Goal: Task Accomplishment & Management: Manage account settings

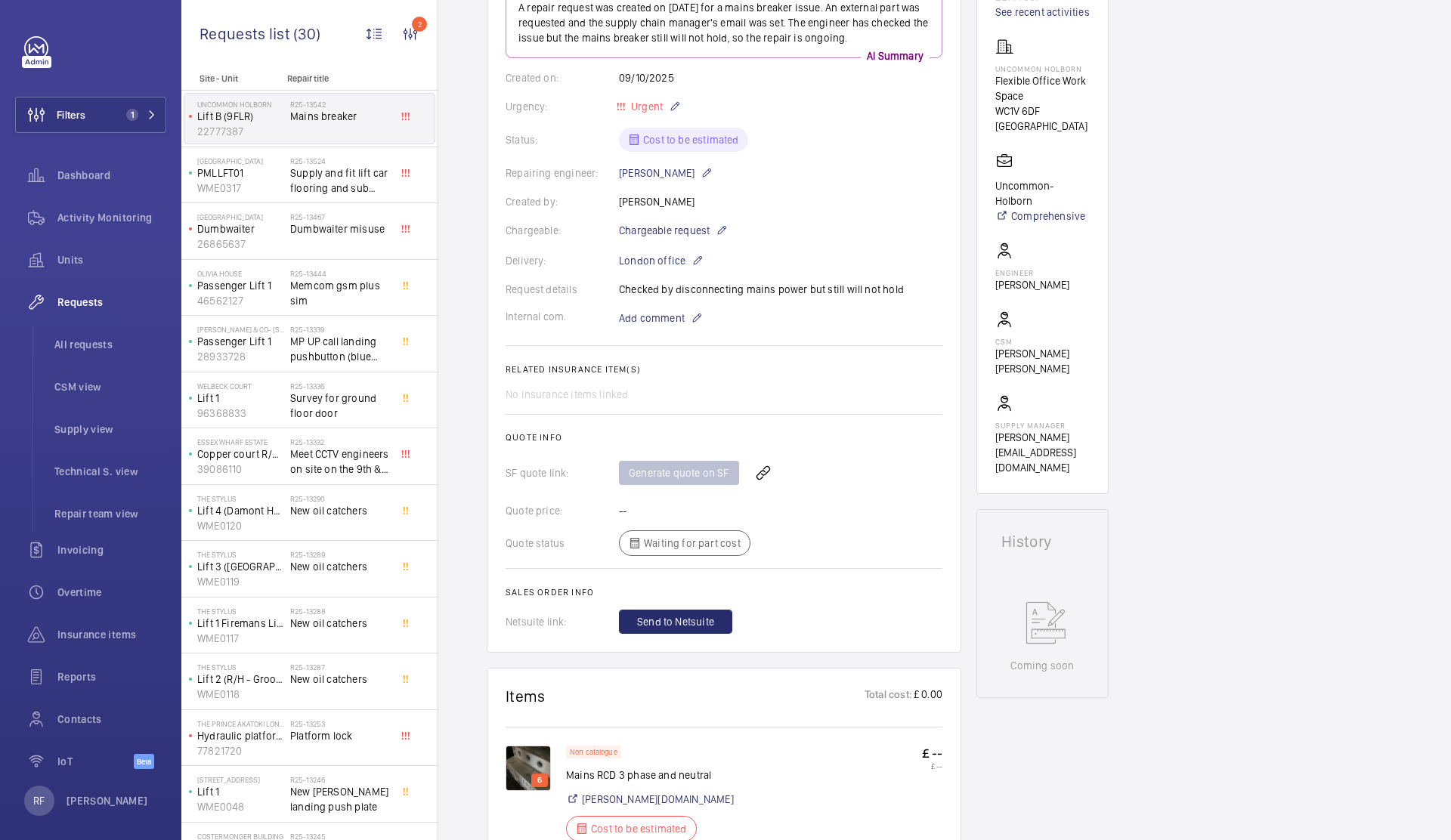
scroll to position [219, 0]
click at [528, 771] on img at bounding box center [528, 765] width 45 height 45
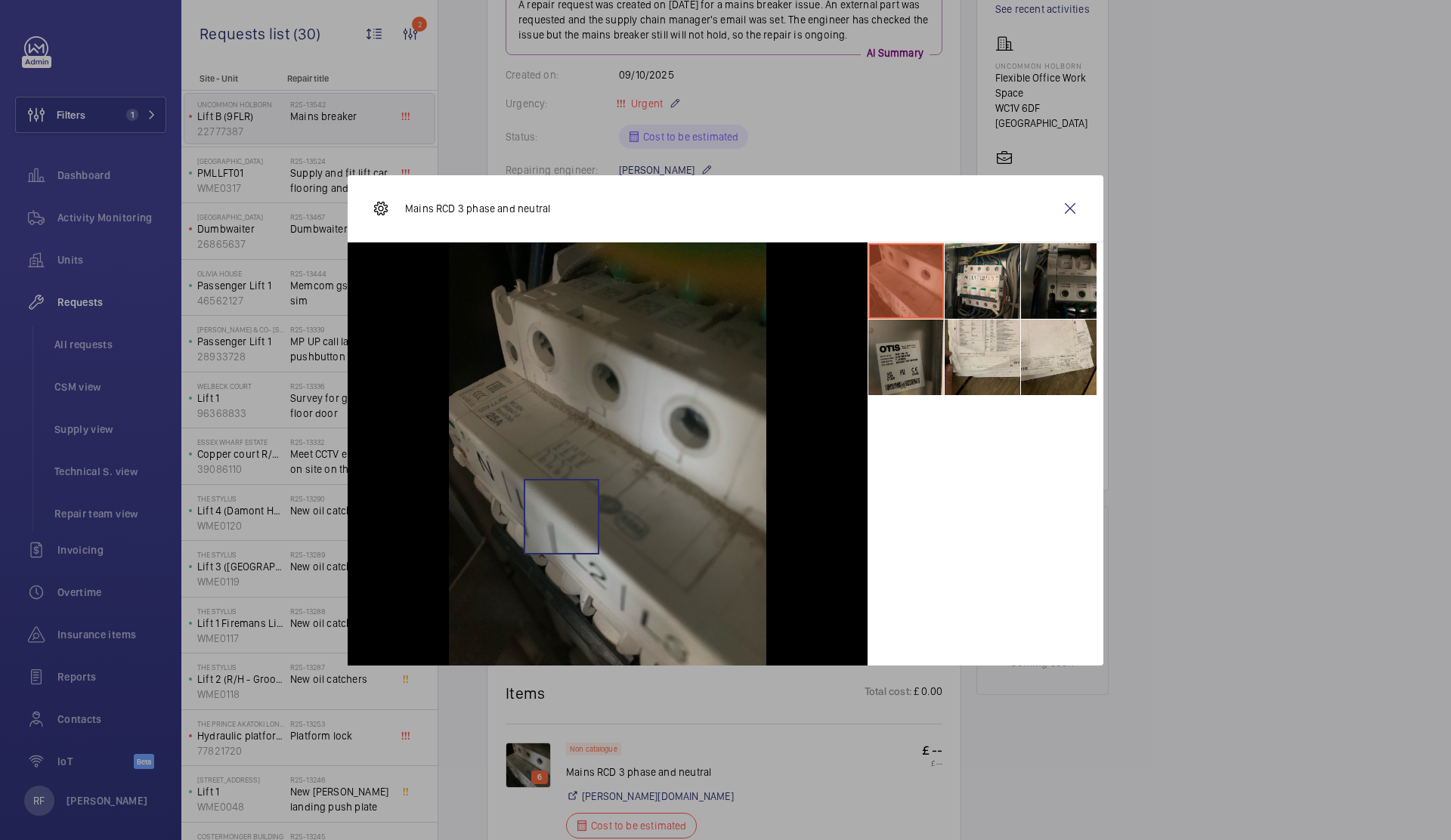
click at [561, 516] on img at bounding box center [607, 454] width 317 height 423
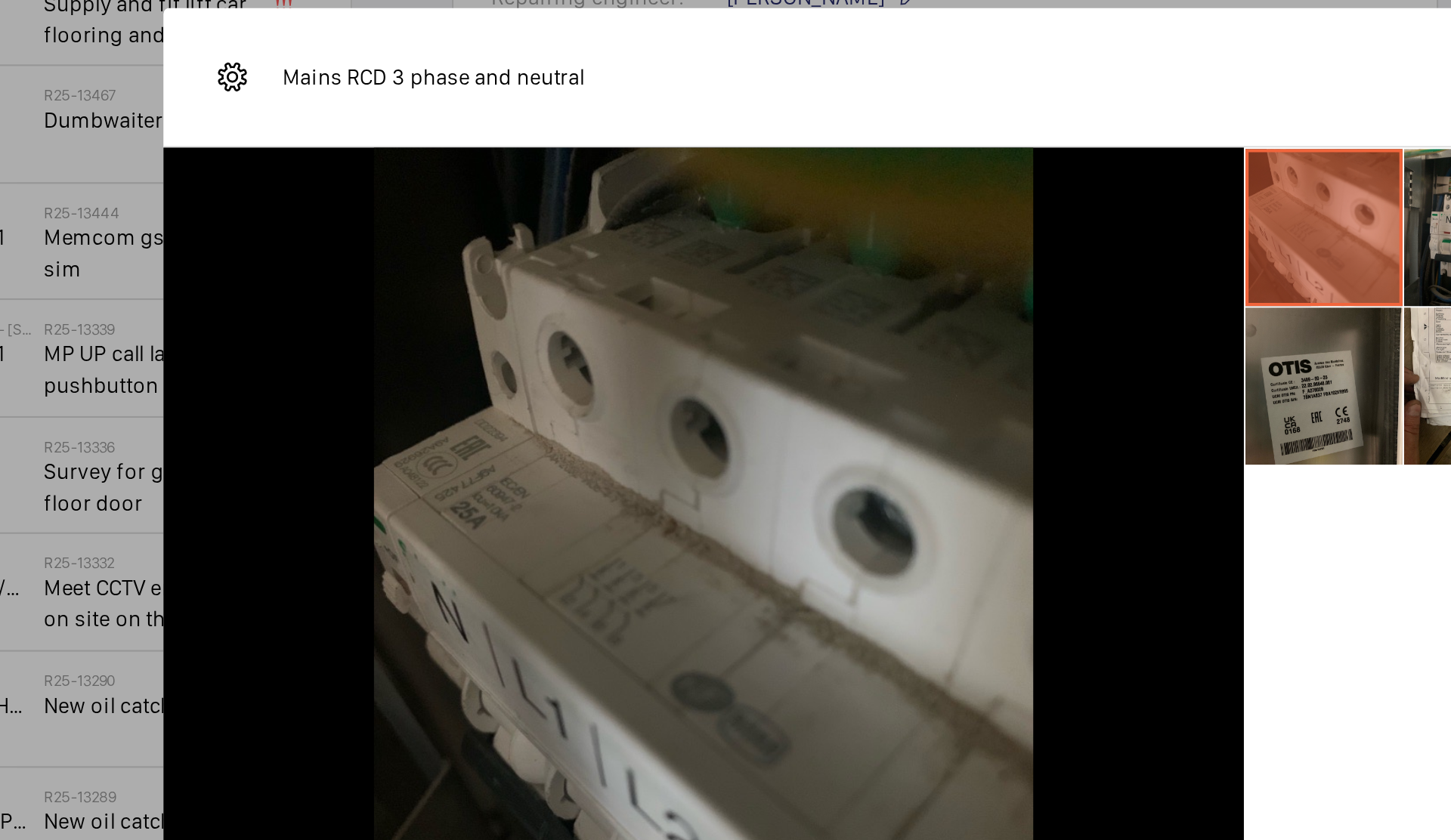
click at [956, 296] on li at bounding box center [982, 281] width 75 height 75
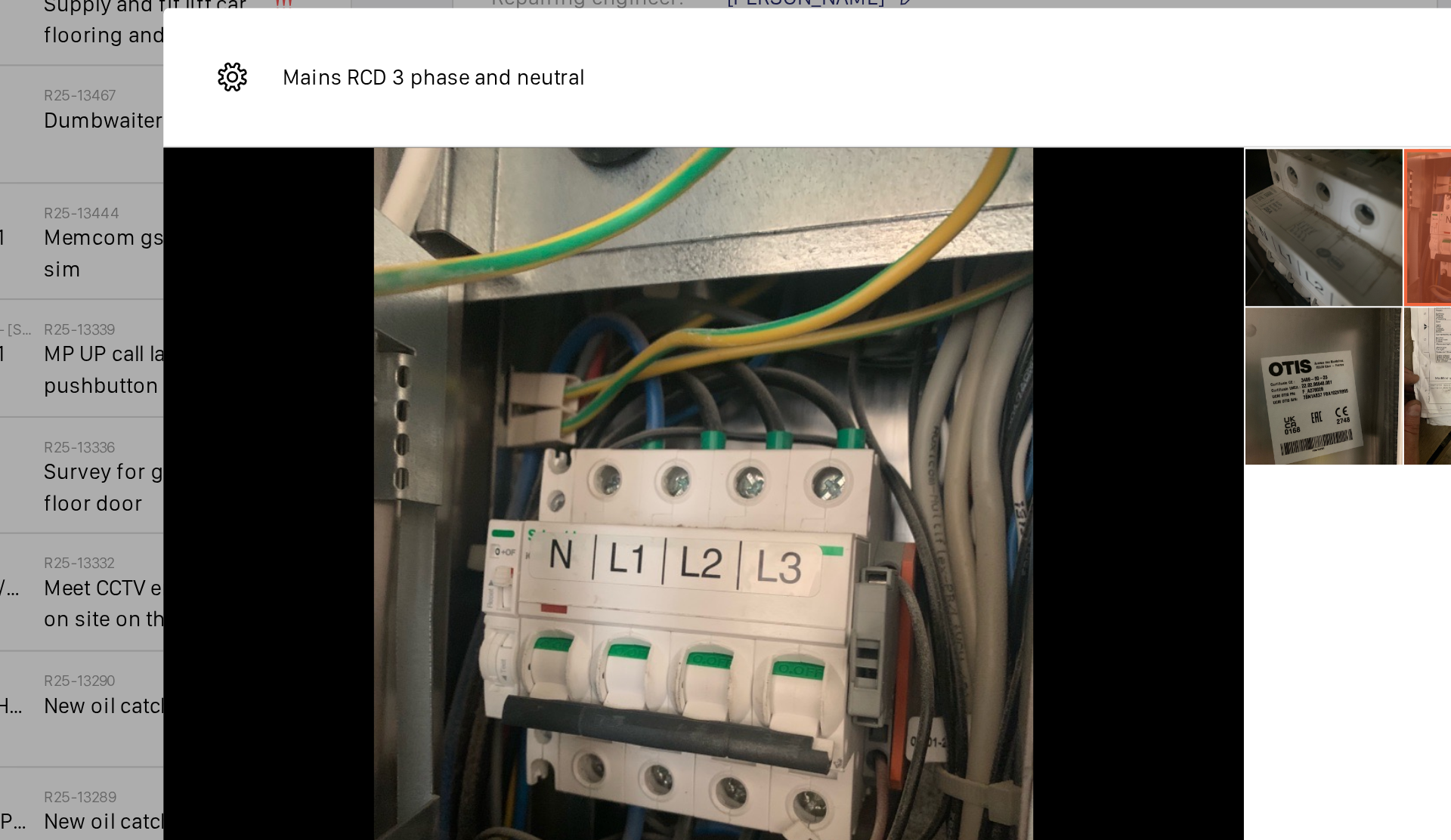
click at [913, 283] on li at bounding box center [905, 281] width 75 height 75
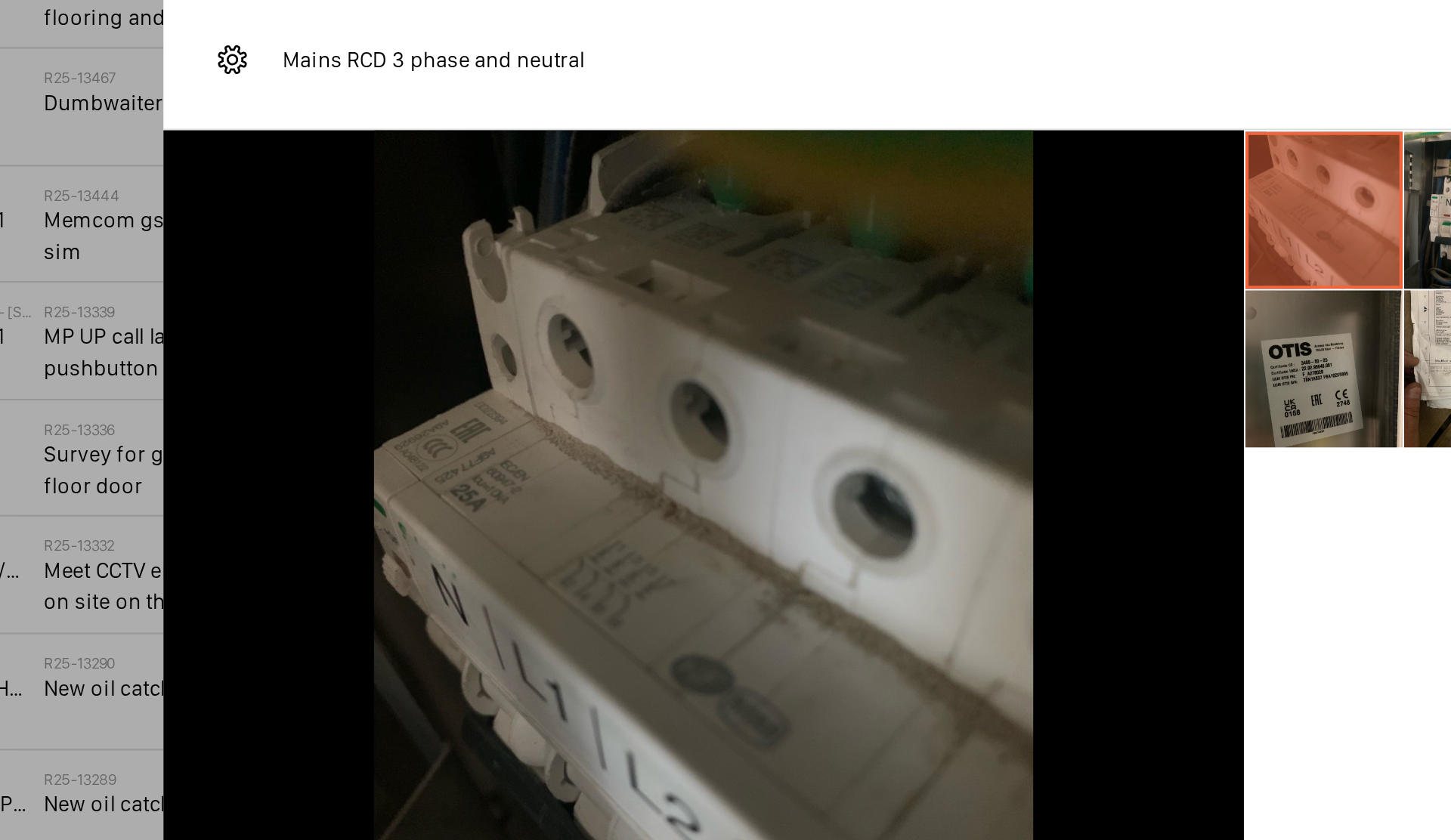
click at [835, 225] on div "Mains RCD 3 phase and neutral" at bounding box center [725, 209] width 755 height 68
click at [788, 225] on div "Mains RCD 3 phase and neutral" at bounding box center [725, 209] width 755 height 68
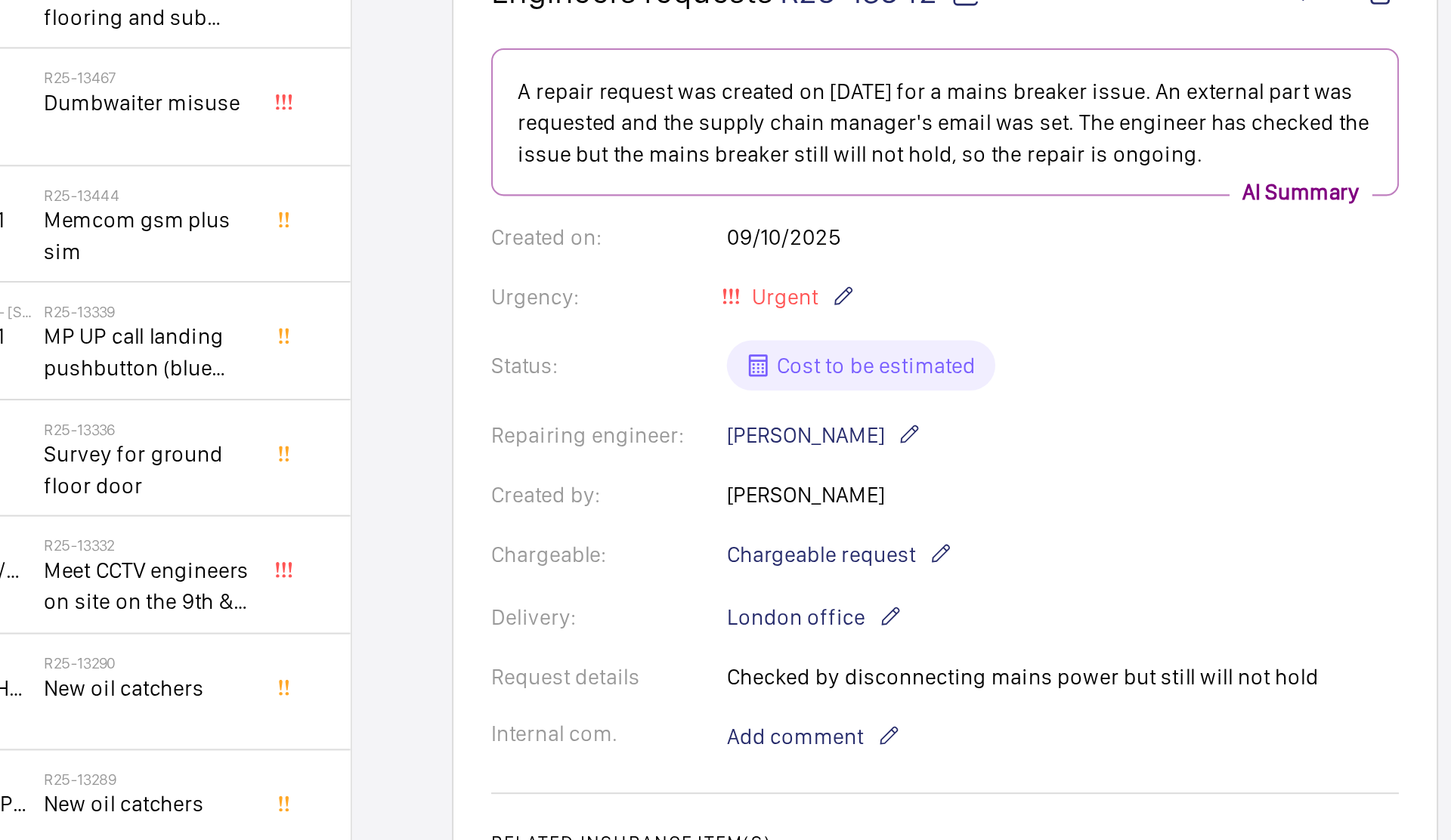
scroll to position [108, 0]
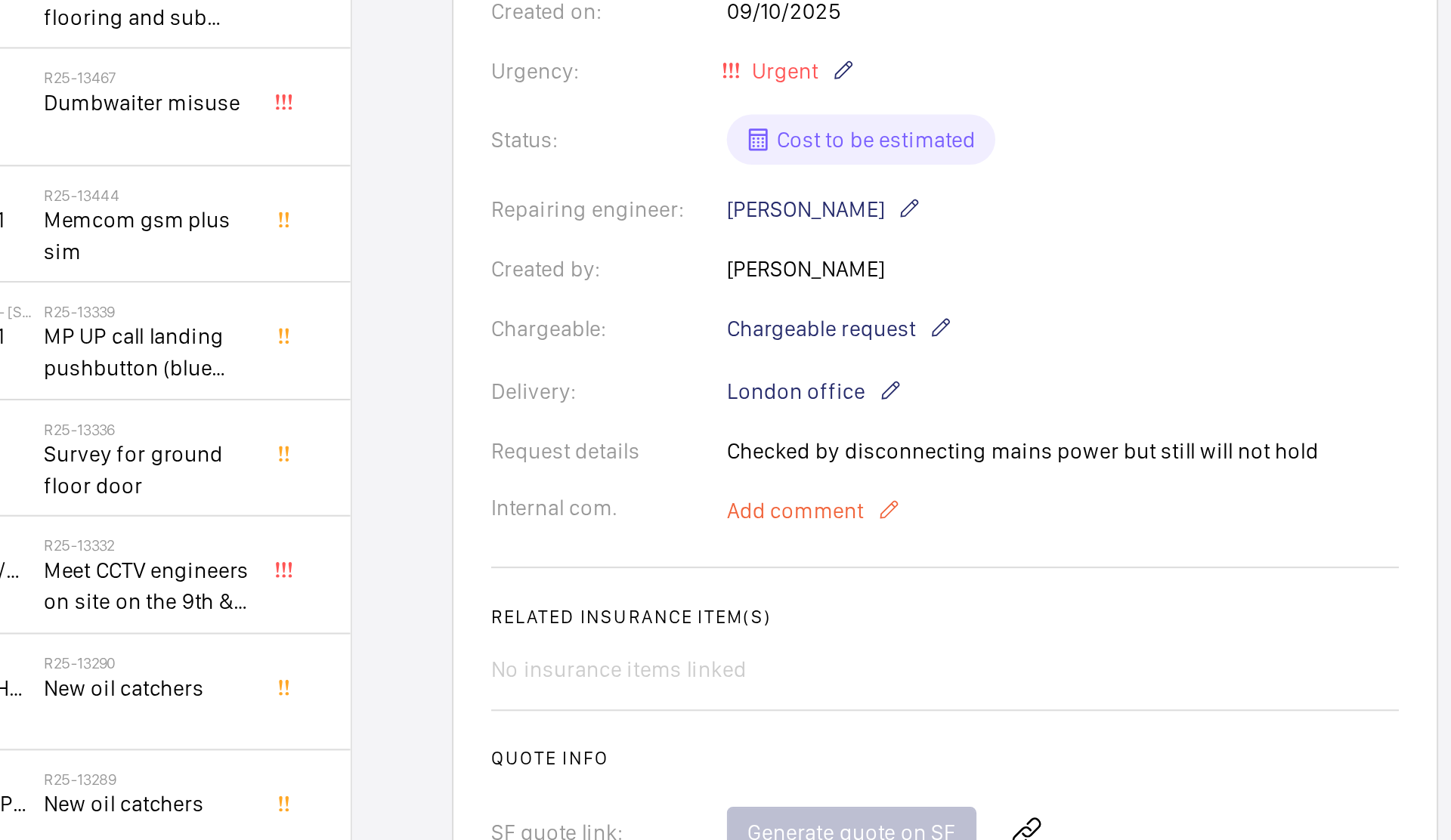
click at [695, 424] on mat-icon at bounding box center [696, 425] width 12 height 18
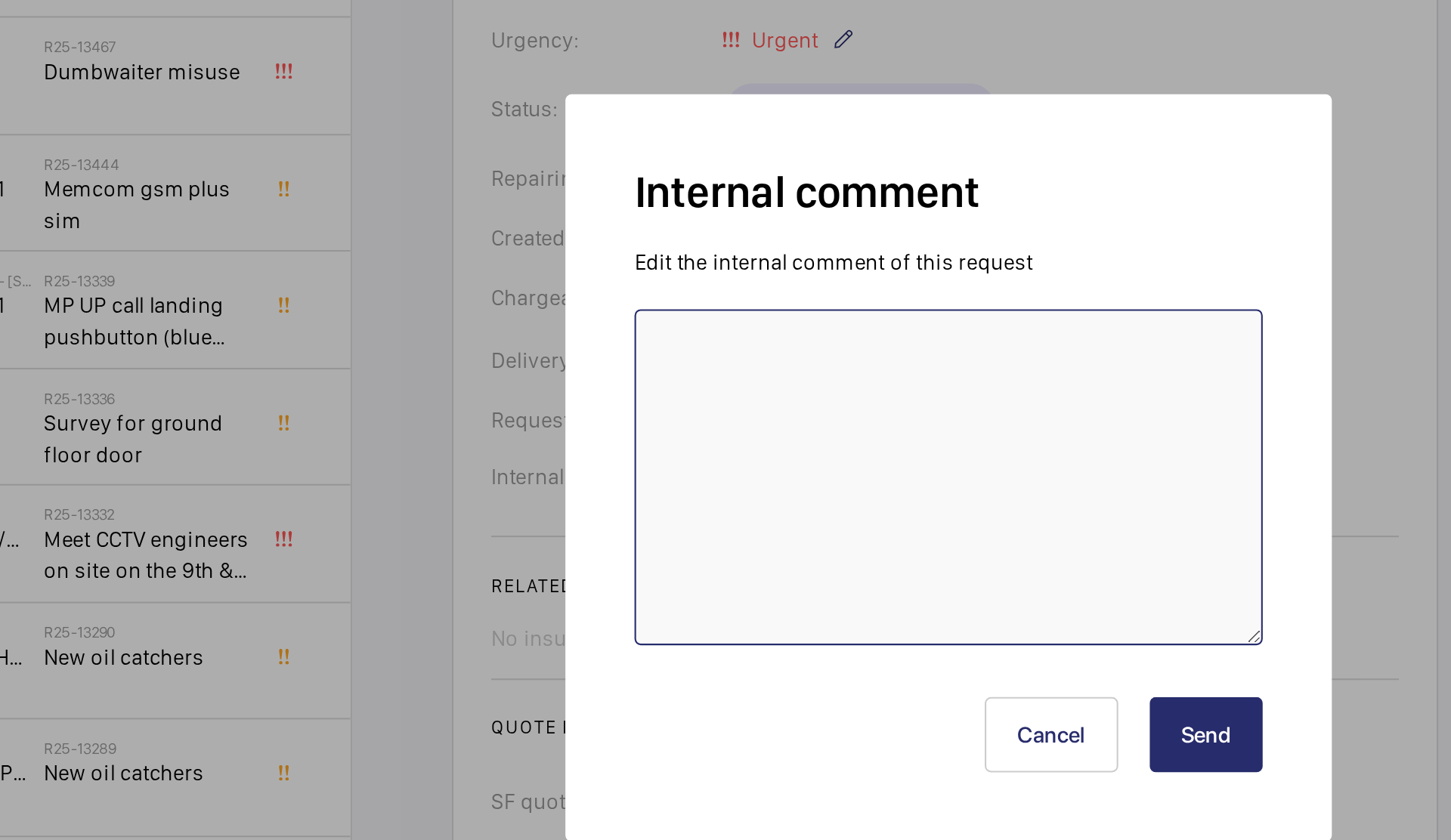
click at [642, 401] on textarea at bounding box center [725, 424] width 302 height 161
paste textarea "https://uk.rs-online.com/web/p/auxiliary-contacts/2727426?cm_mmc=UK-PPC-DS3A-_-…"
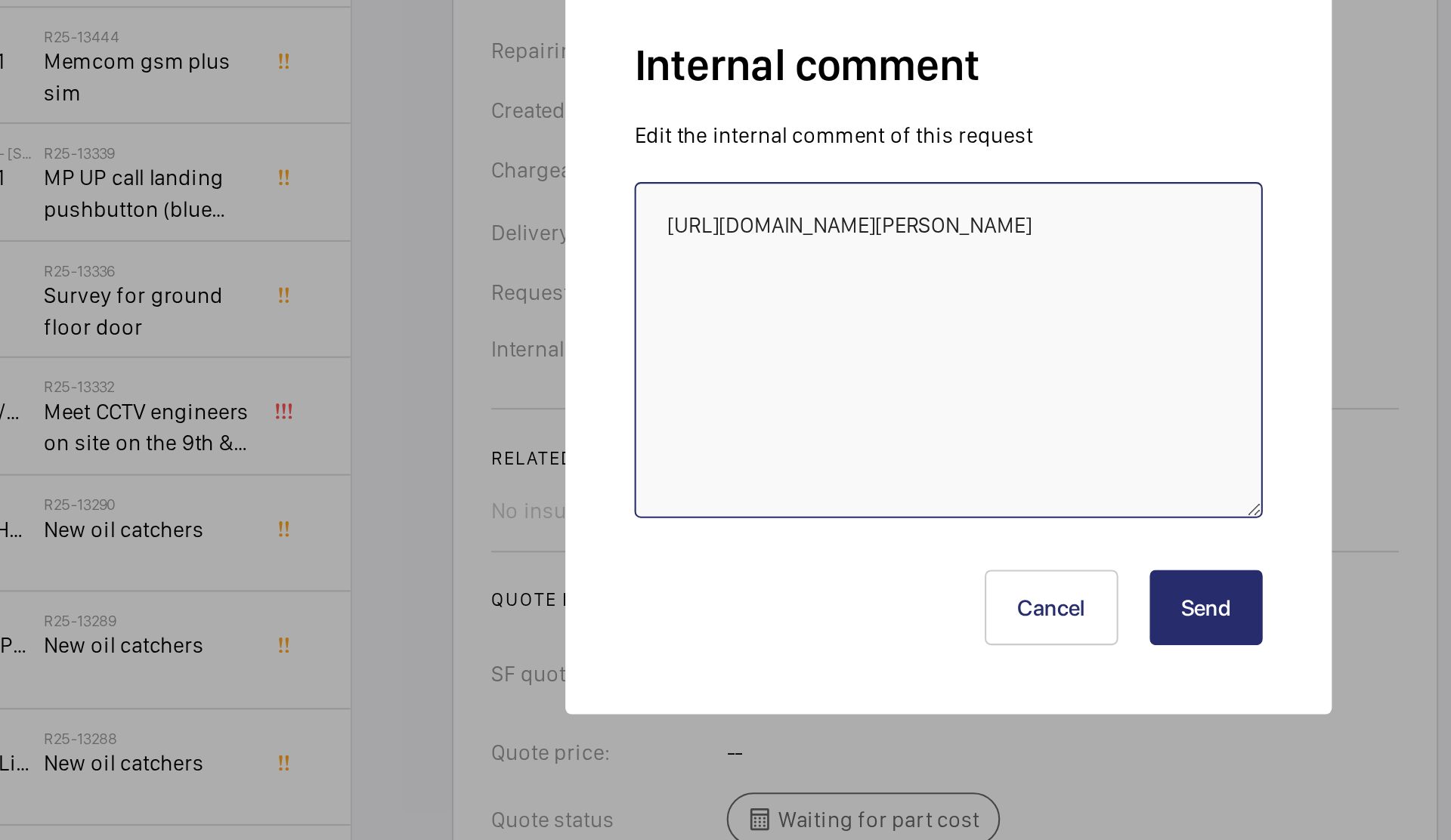
scroll to position [47, 0]
type textarea "https://uk.rs-online.com/web/p/auxiliary-contacts/2727426?cm_mmc=UK-PPC-DS3A-_-…"
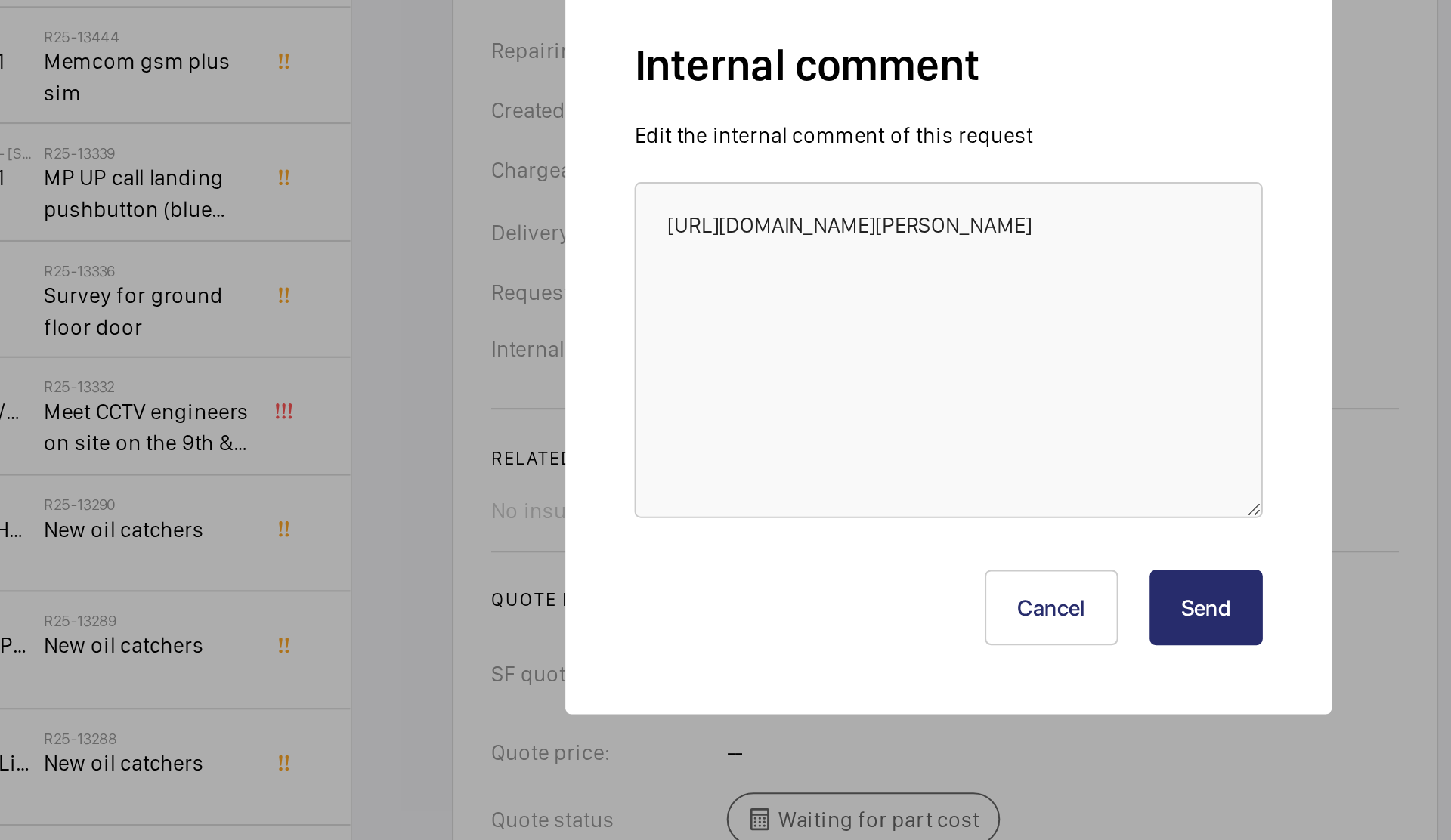
click at [861, 559] on button "Send" at bounding box center [849, 549] width 55 height 36
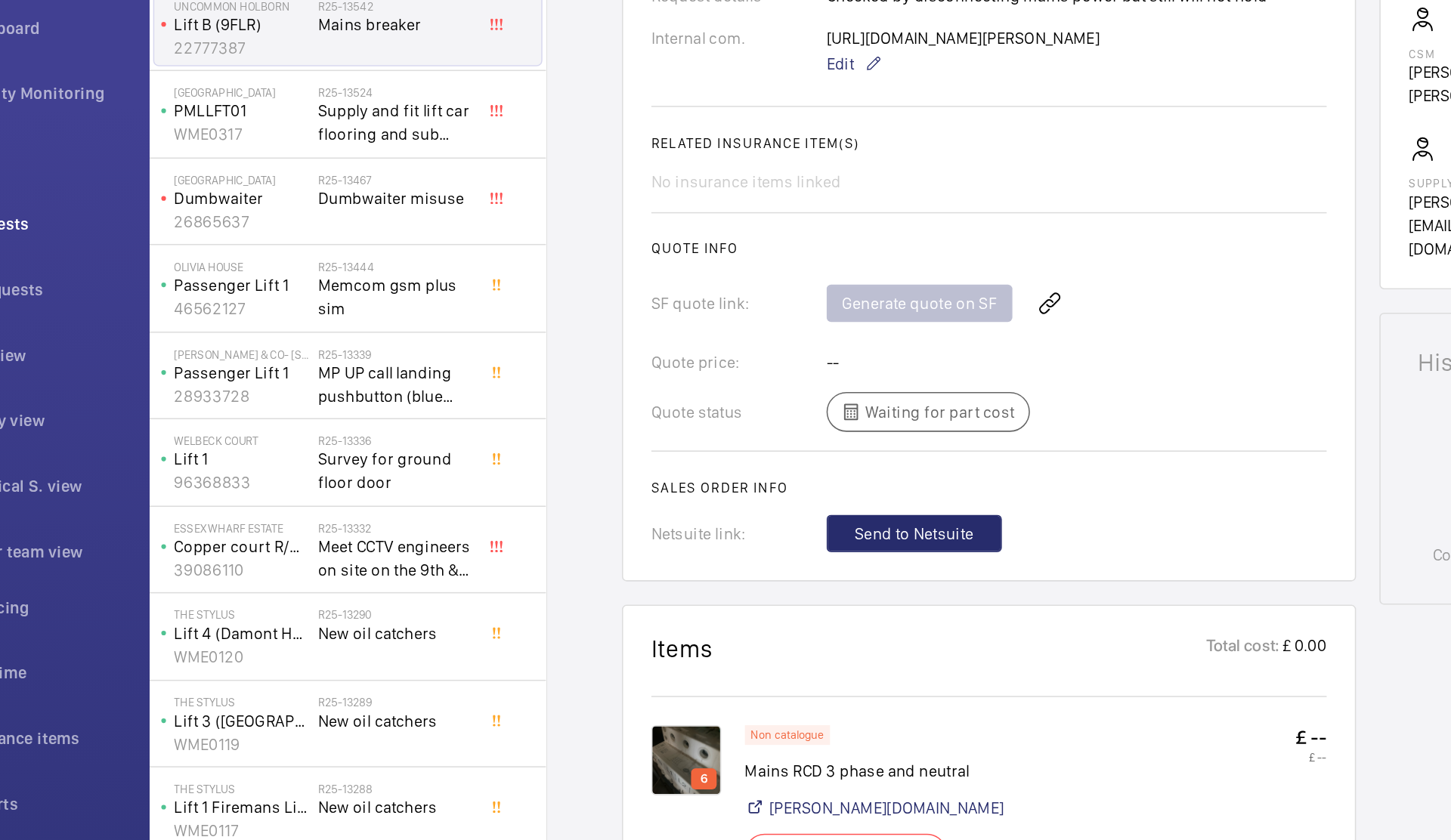
scroll to position [630, 0]
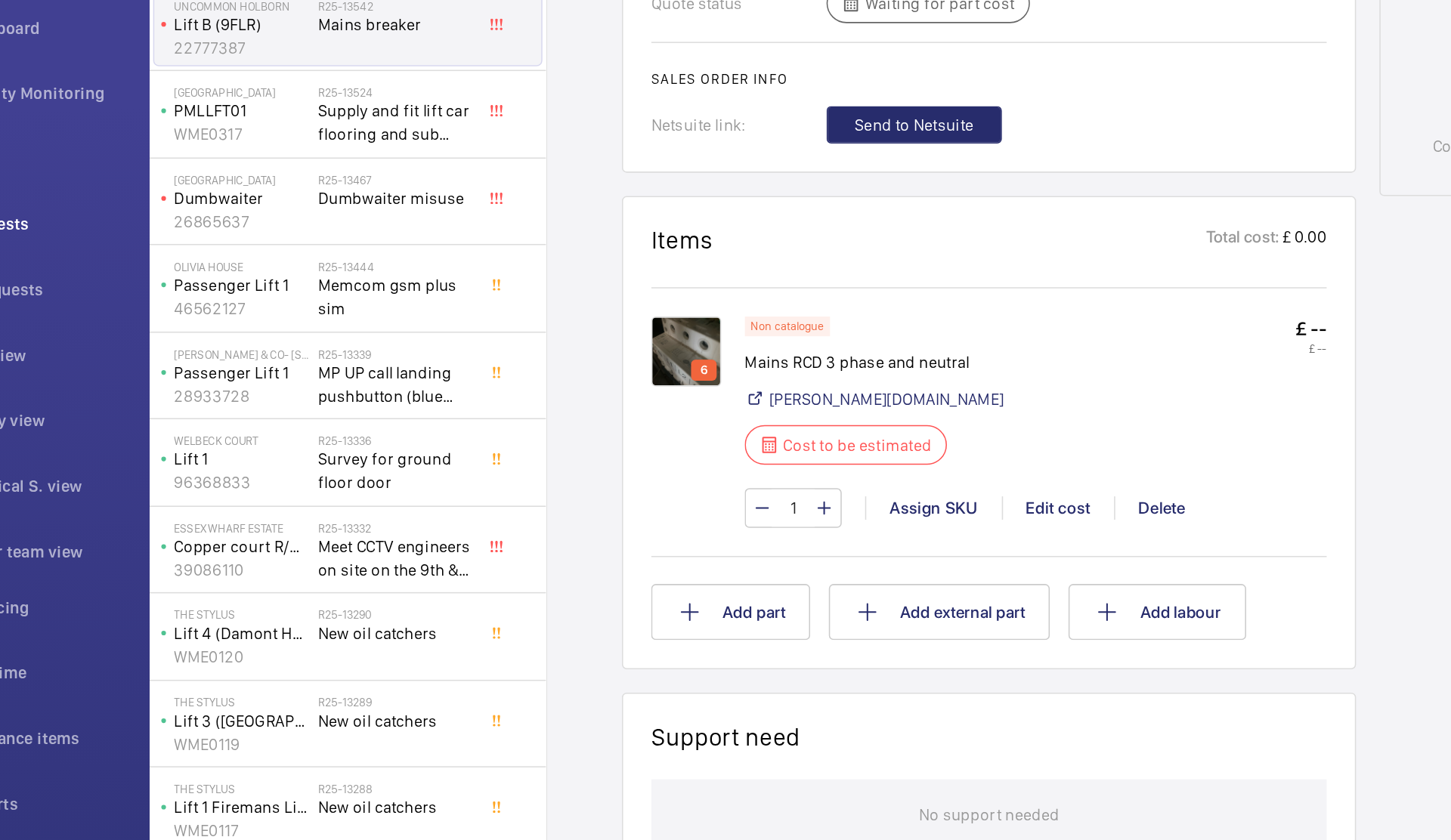
click at [542, 403] on p "6" at bounding box center [539, 397] width 10 height 14
click at [537, 403] on p "6" at bounding box center [539, 397] width 10 height 14
click at [534, 407] on img at bounding box center [528, 384] width 45 height 45
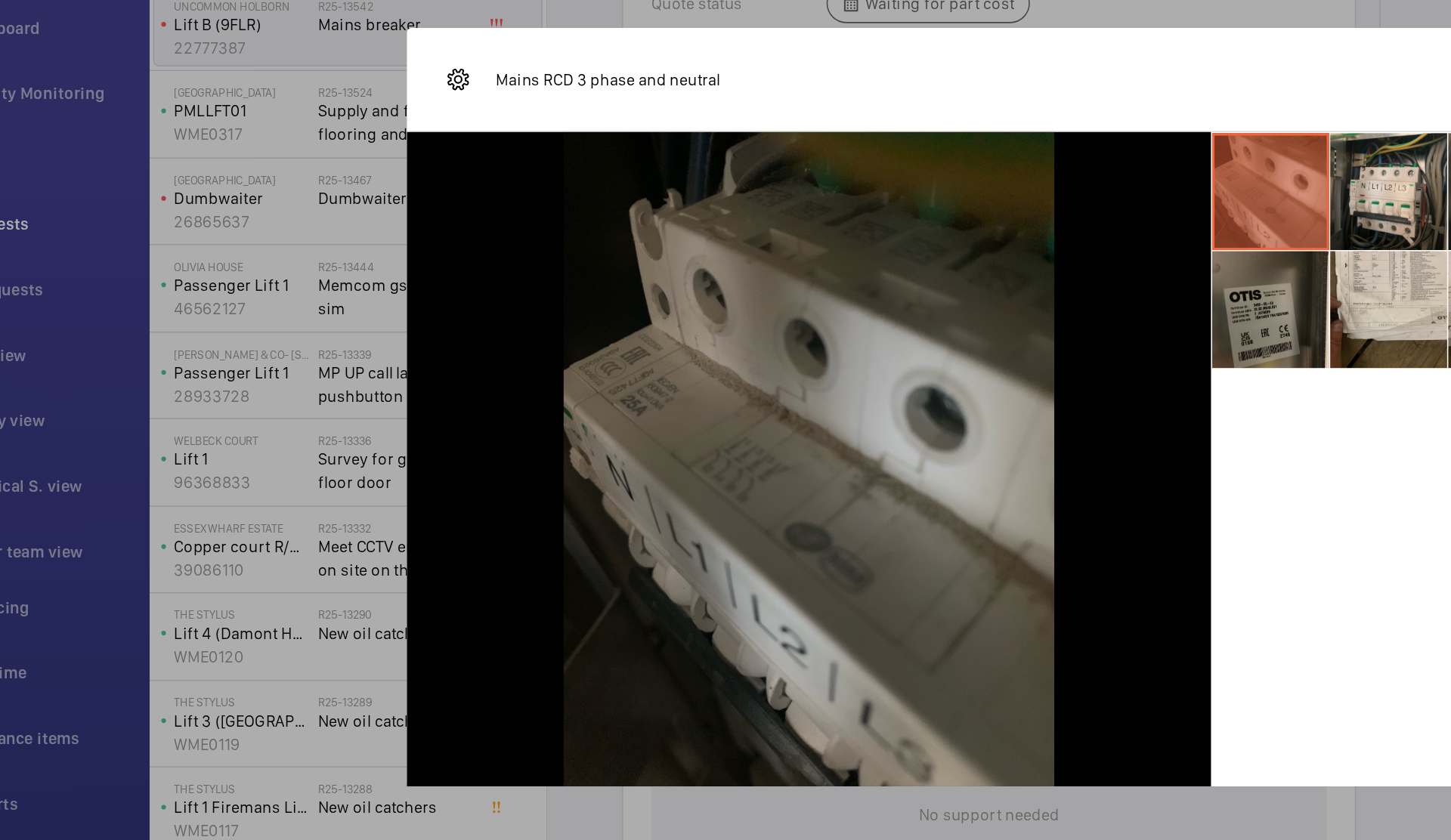
drag, startPoint x: 922, startPoint y: 218, endPoint x: 737, endPoint y: 235, distance: 185.8
click at [737, 235] on div "Mains RCD 3 phase and neutral" at bounding box center [725, 209] width 755 height 68
drag, startPoint x: 1009, startPoint y: 191, endPoint x: 985, endPoint y: 191, distance: 24.0
click at [997, 191] on div "Mains RCD 3 phase and neutral" at bounding box center [725, 209] width 755 height 68
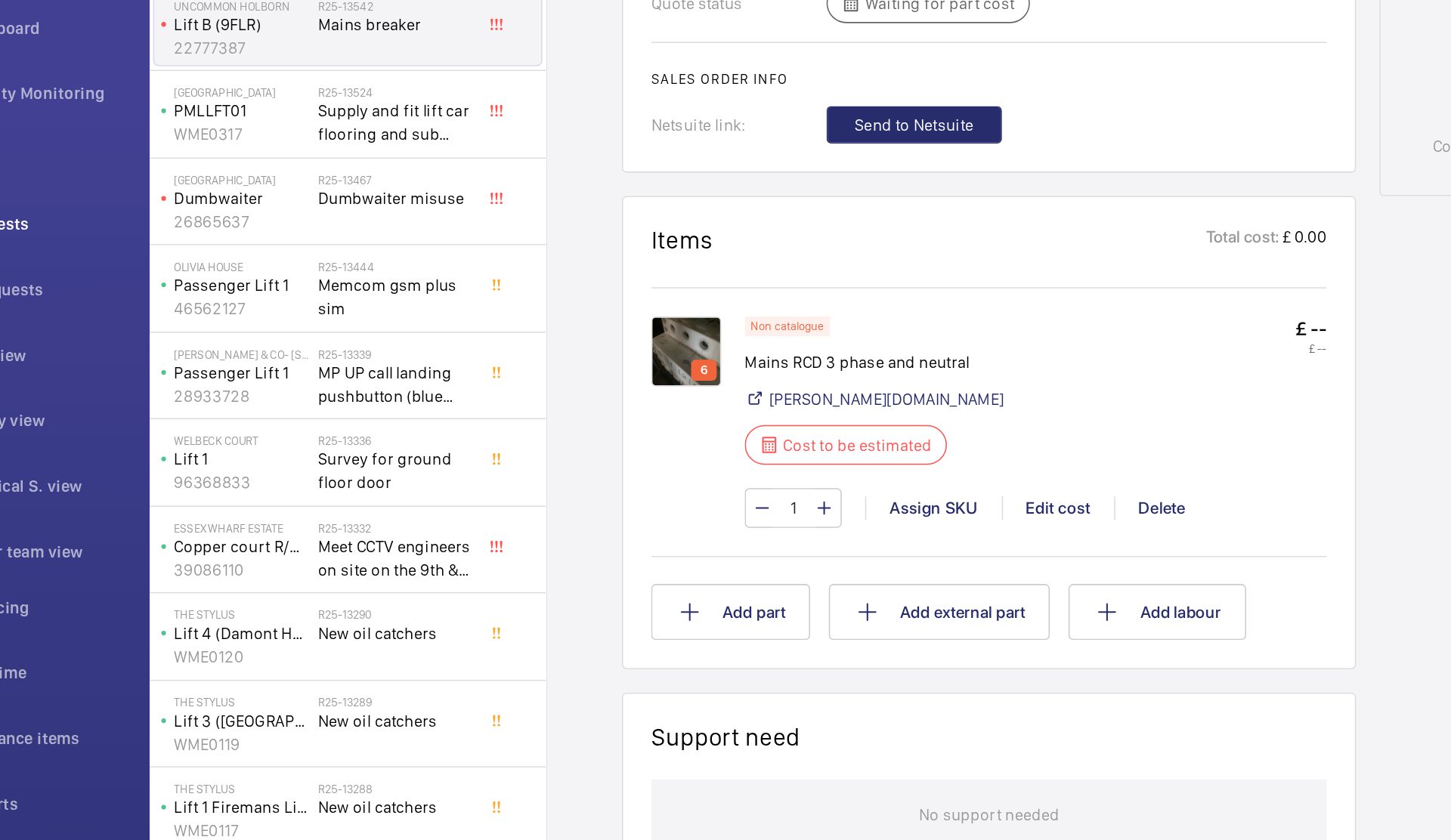
scroll to position [249, 0]
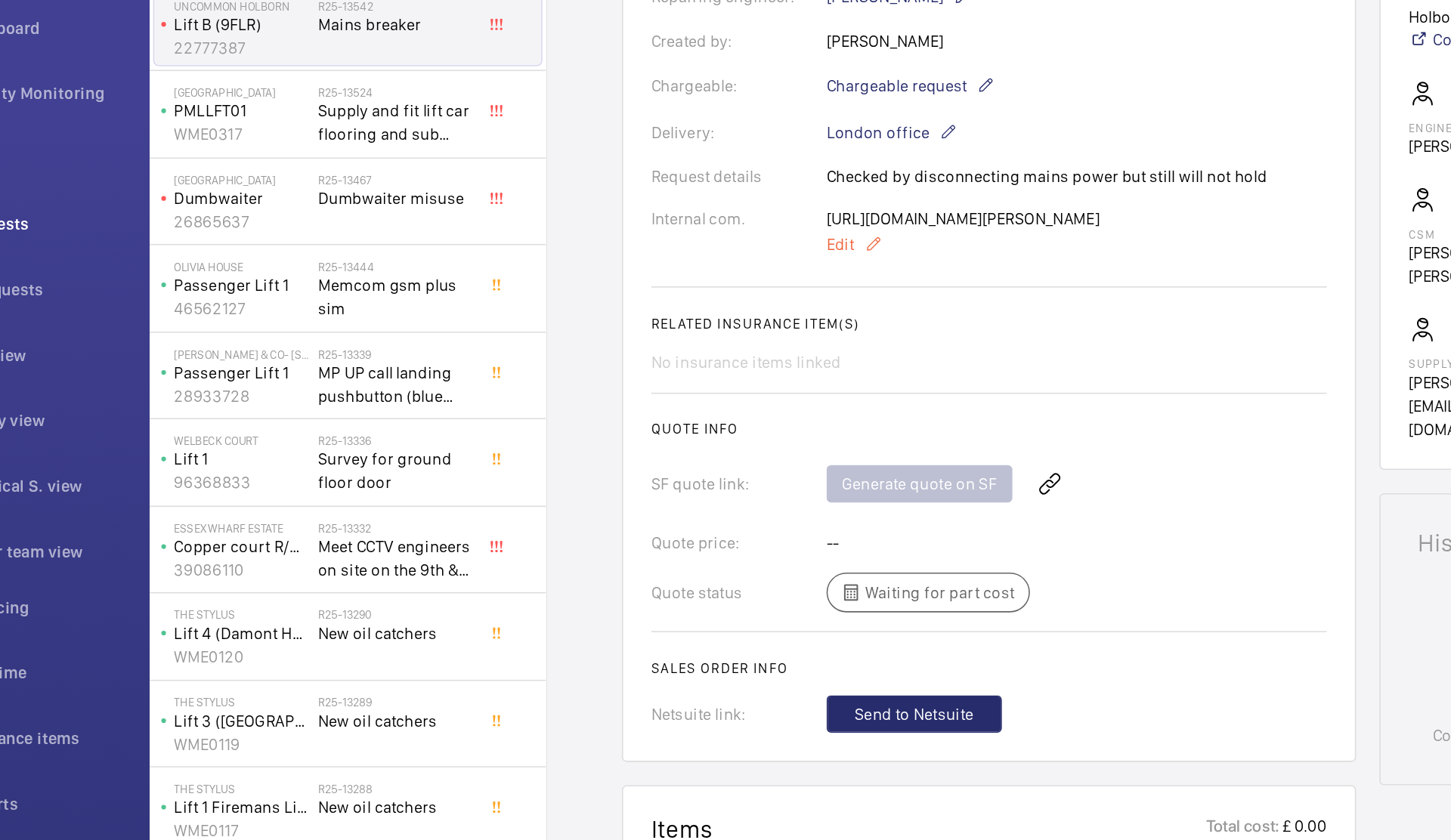
click at [649, 324] on mat-icon at bounding box center [649, 315] width 12 height 18
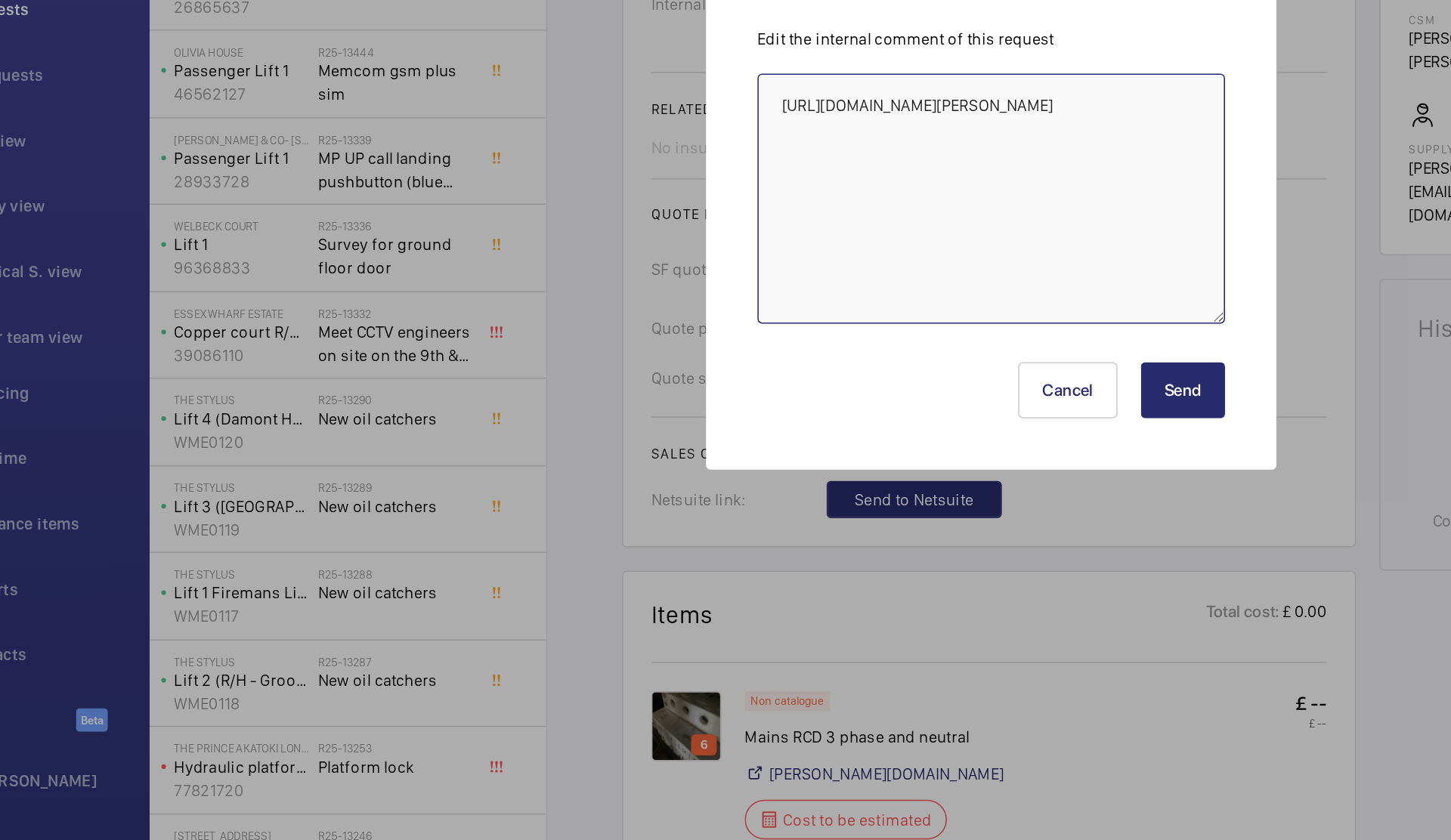
click at [836, 454] on textarea "https://uk.rs-online.com/web/p/auxiliary-contacts/2727426?cm_mmc=UK-PPC-DS3A-_-…" at bounding box center [725, 424] width 302 height 161
click at [814, 496] on textarea "https://uk.rs-online.com/web/p/auxiliary-contacts/2727426?cm_mmc=UK-PPC-DS3A-_-…" at bounding box center [725, 424] width 302 height 161
click at [811, 498] on textarea "https://uk.rs-online.com/web/p/auxiliary-contacts/2727426?cm_mmc=UK-PPC-DS3A-_-…" at bounding box center [725, 424] width 302 height 161
click at [865, 498] on textarea "https://uk.rs-online.com/web/p/auxiliary-contacts/2727426?cm_mmc=UK-PPC-DS3A-_-…" at bounding box center [725, 424] width 302 height 161
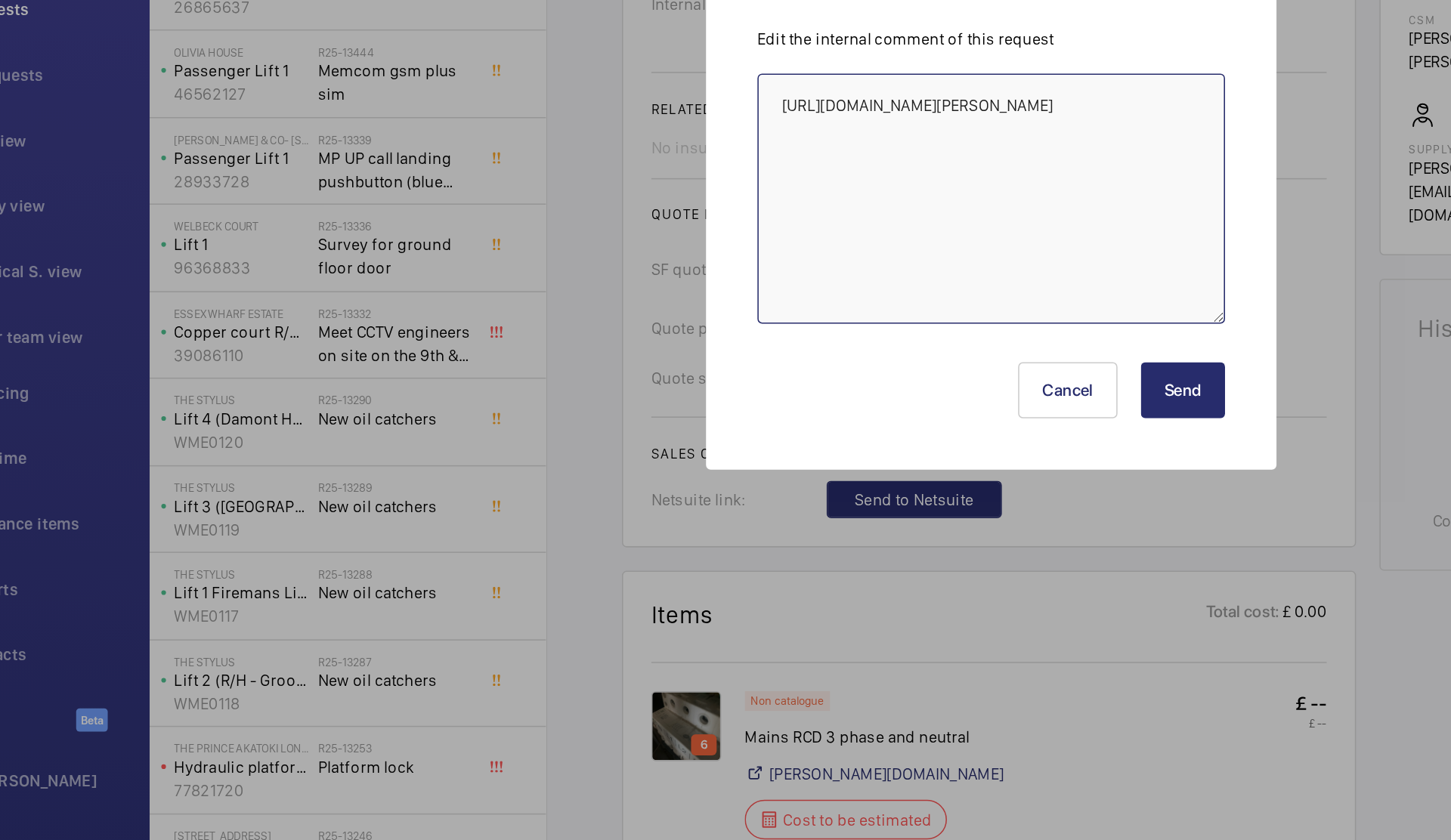
click at [859, 497] on textarea "https://uk.rs-online.com/web/p/auxiliary-contacts/2727426?cm_mmc=UK-PPC-DS3A-_-…" at bounding box center [725, 424] width 302 height 161
paste textarea "https://uk.rs-online.com/web/p/mcbs/0341107?gb=a"
drag, startPoint x: 862, startPoint y: 468, endPoint x: 580, endPoint y: 296, distance: 330.3
click at [0, 0] on wm-front-text-area-dialog "Internal comment Edit the internal comment of this request https://uk.rs-online…" at bounding box center [0, 0] width 0 height 0
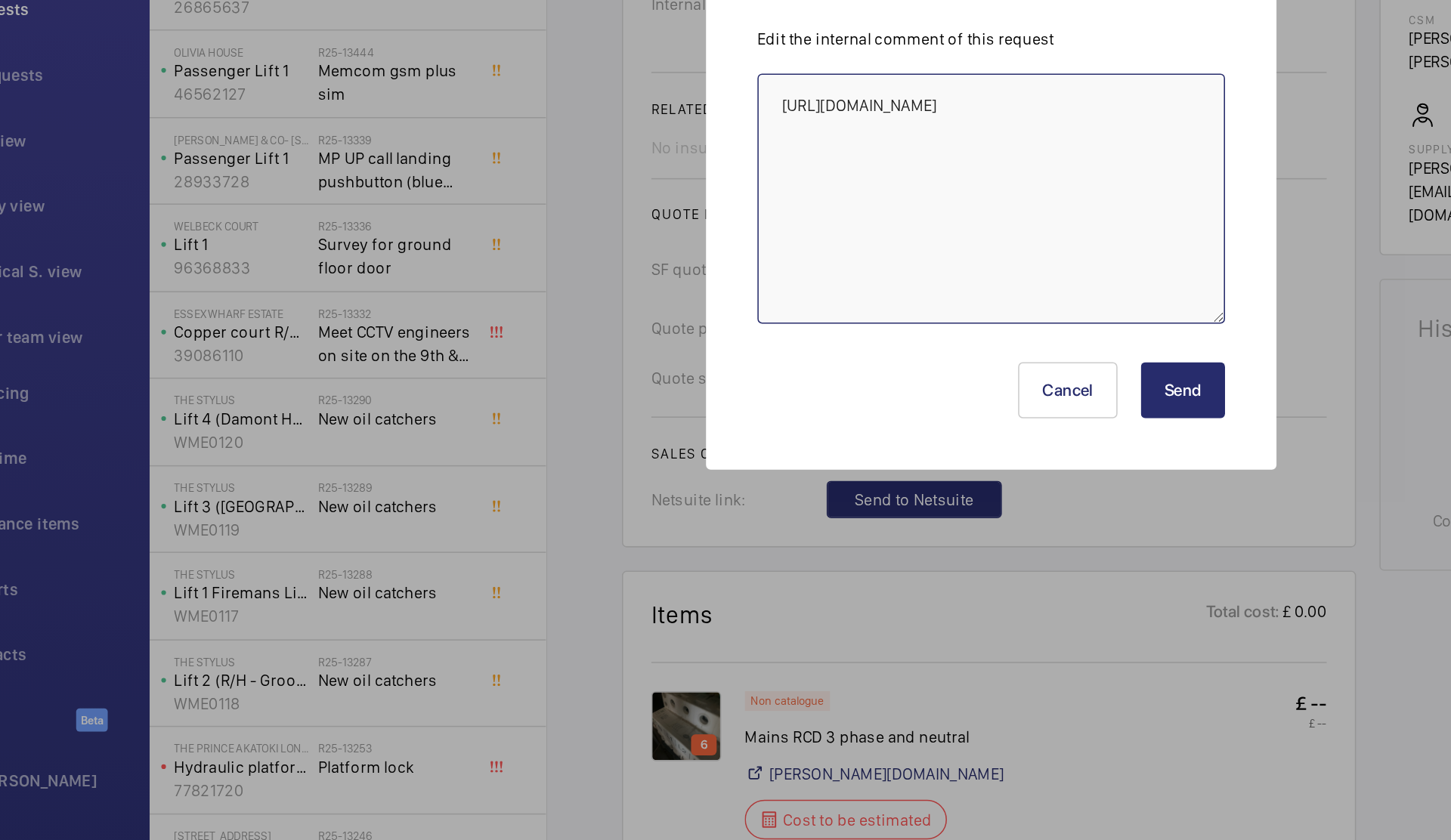
scroll to position [0, 0]
paste textarea "https://uk.rs-online.com/web/p/auxiliary-contacts/2727426?cm_mmc=UK-PPC-DS3A-_-…"
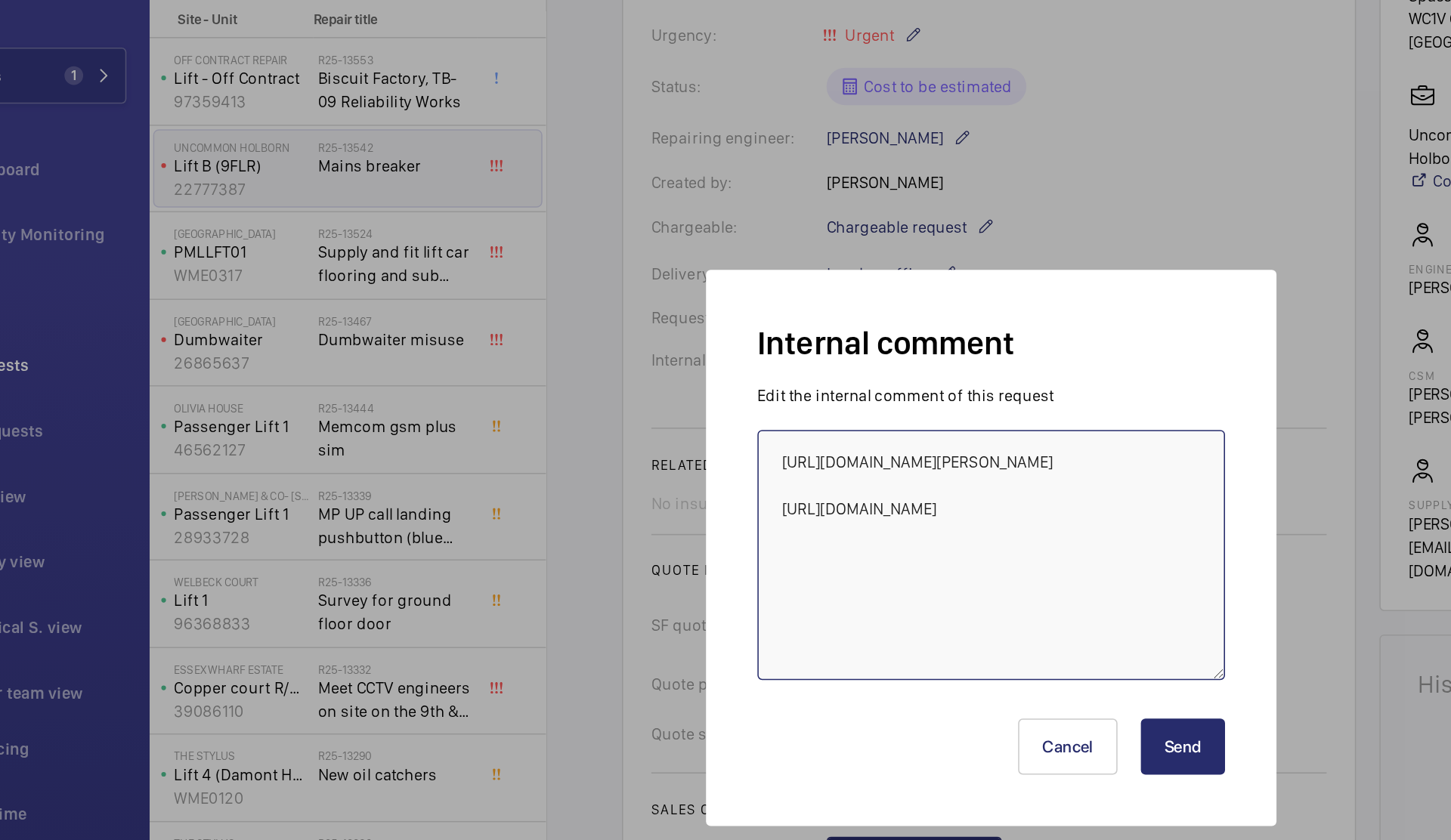
type textarea "https://uk.rs-online.com/web/p/auxiliary-contacts/2727426?cm_mmc=UK-PPC-DS3A-_-…"
click at [849, 550] on button "Send" at bounding box center [849, 549] width 55 height 36
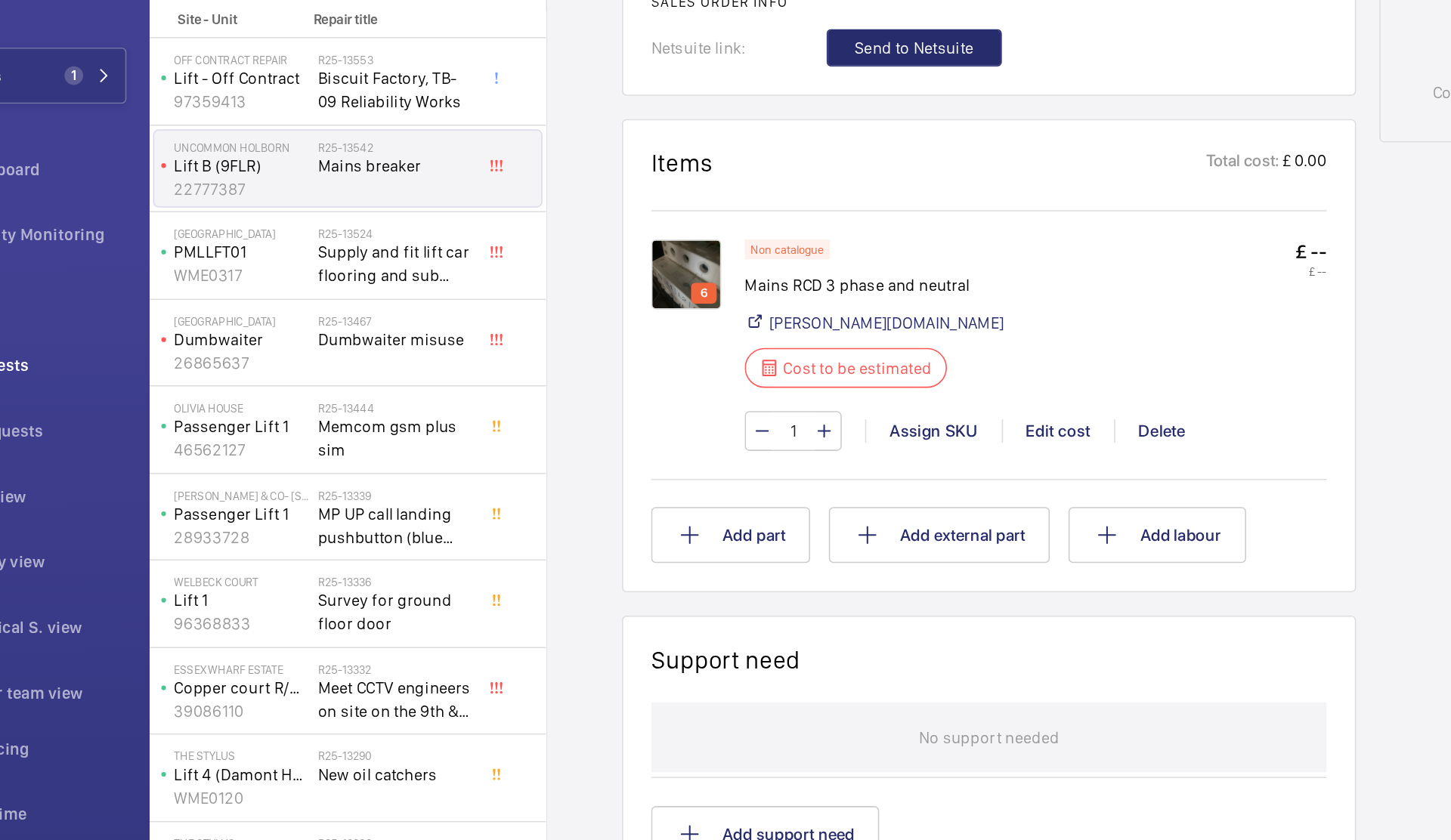
scroll to position [771, 0]
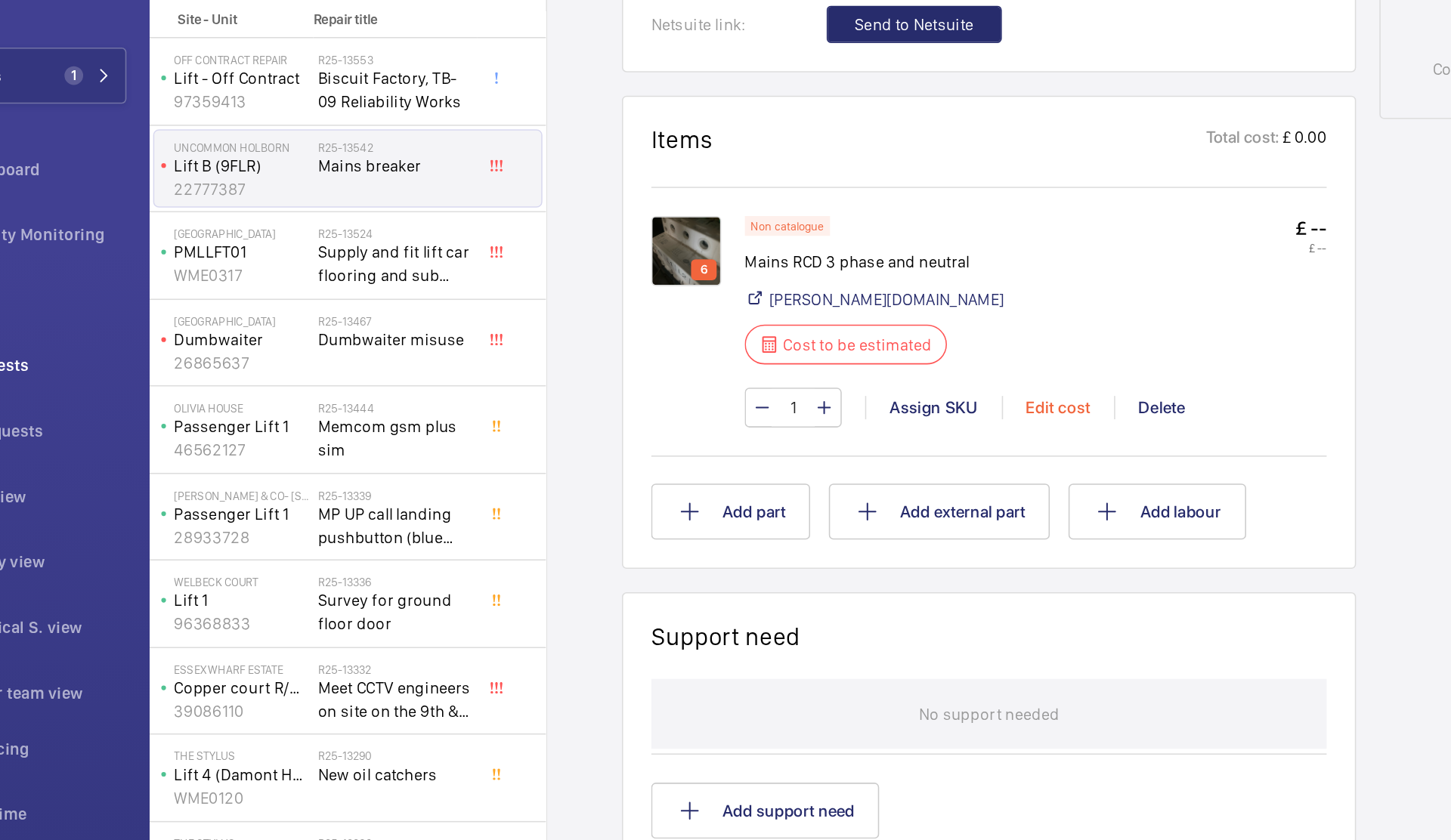
click at [779, 337] on div "Edit cost" at bounding box center [768, 329] width 73 height 15
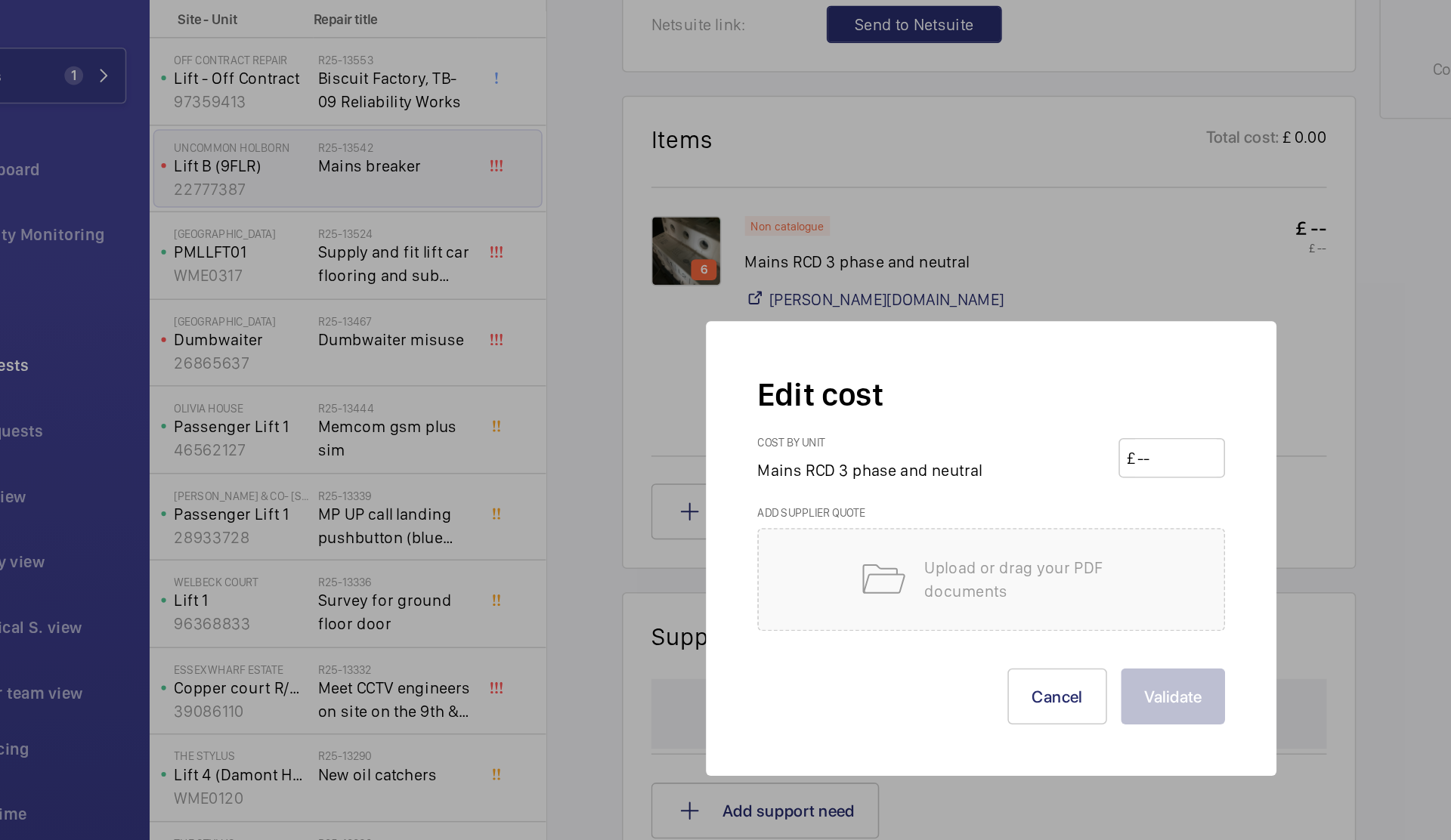
click at [825, 363] on input "number" at bounding box center [844, 361] width 53 height 24
type input "340"
click at [844, 529] on button "Validate" at bounding box center [843, 516] width 68 height 36
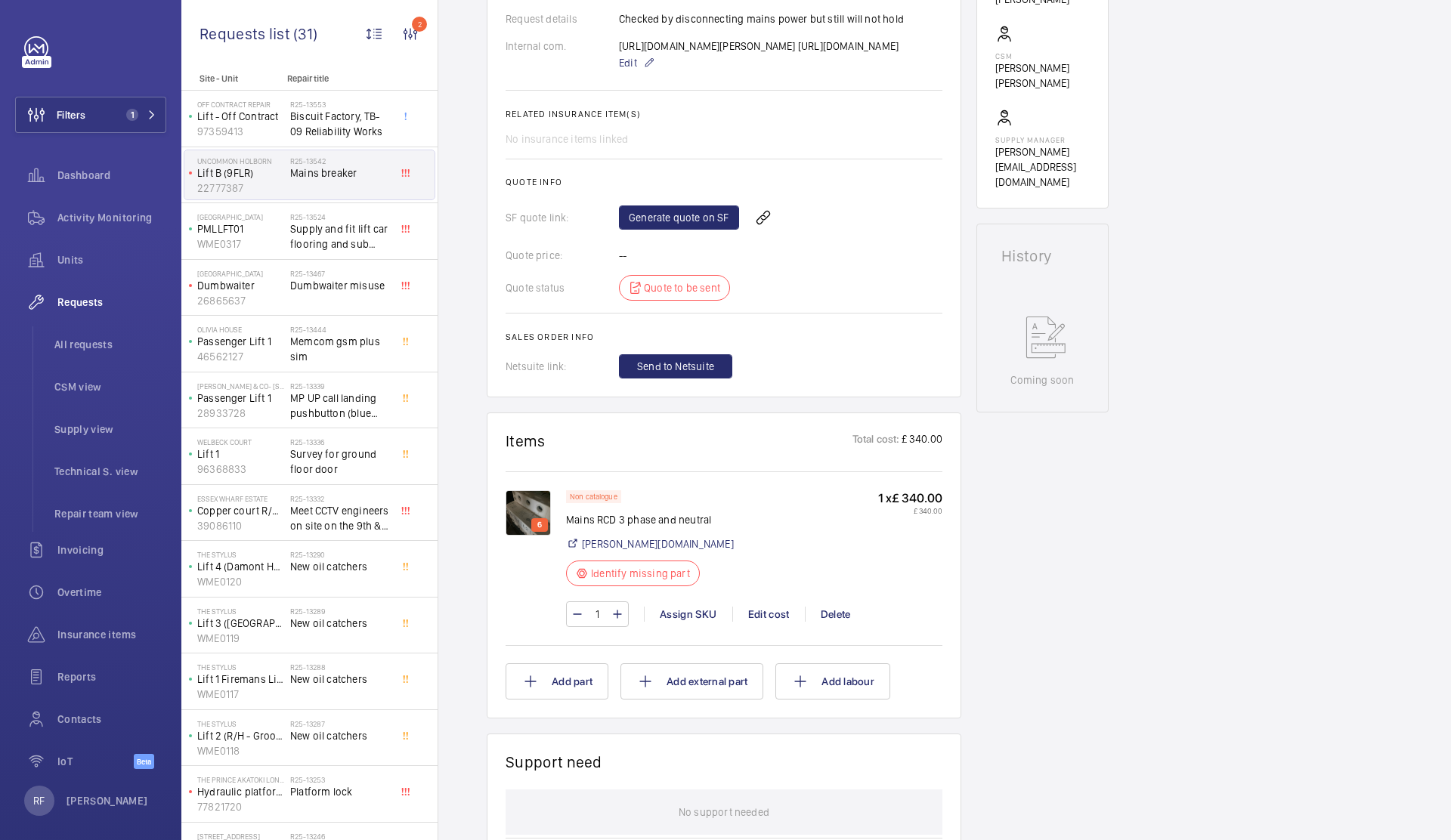
scroll to position [0, 0]
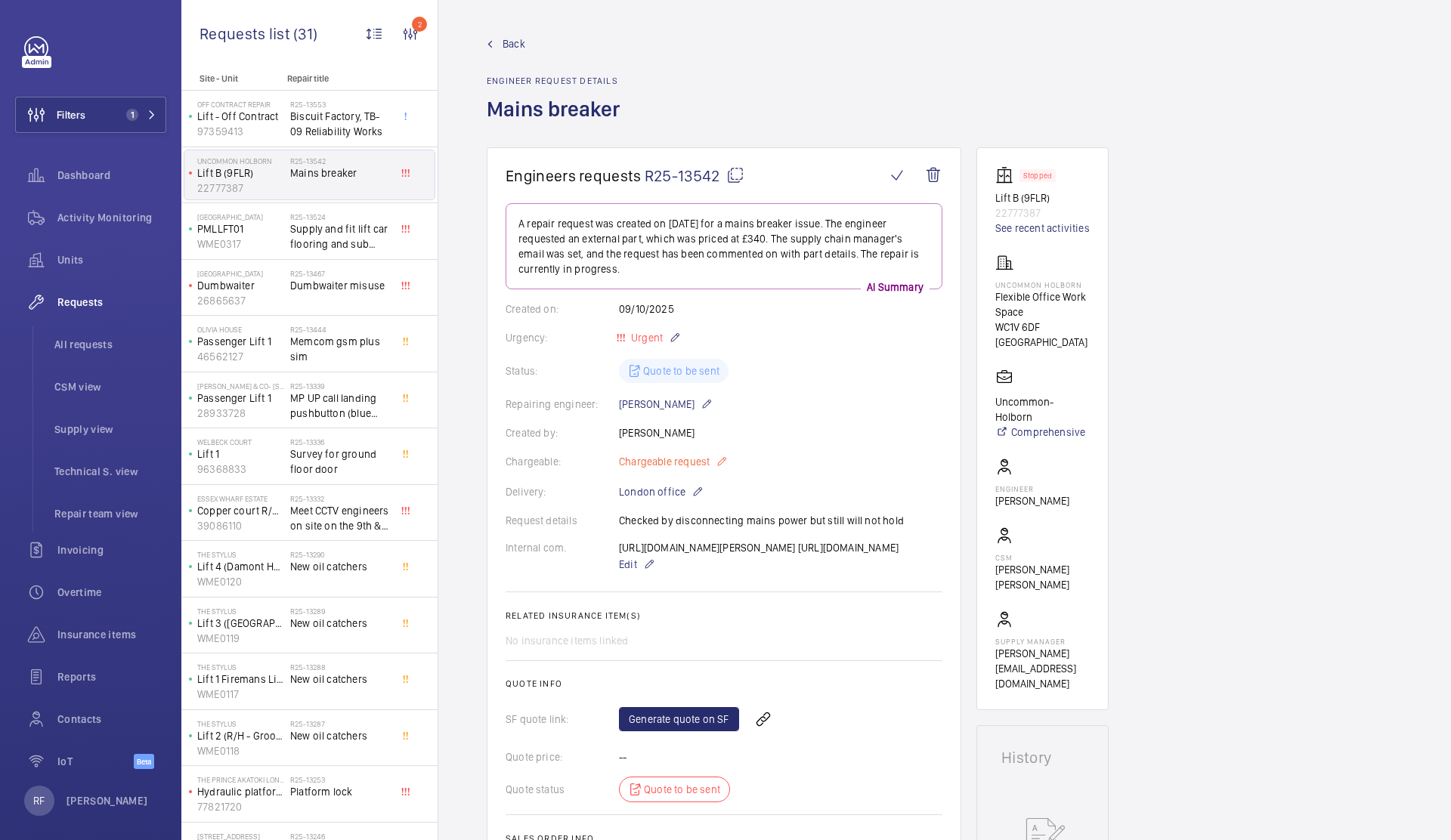
click at [698, 466] on span "Chargeable request" at bounding box center [663, 461] width 91 height 15
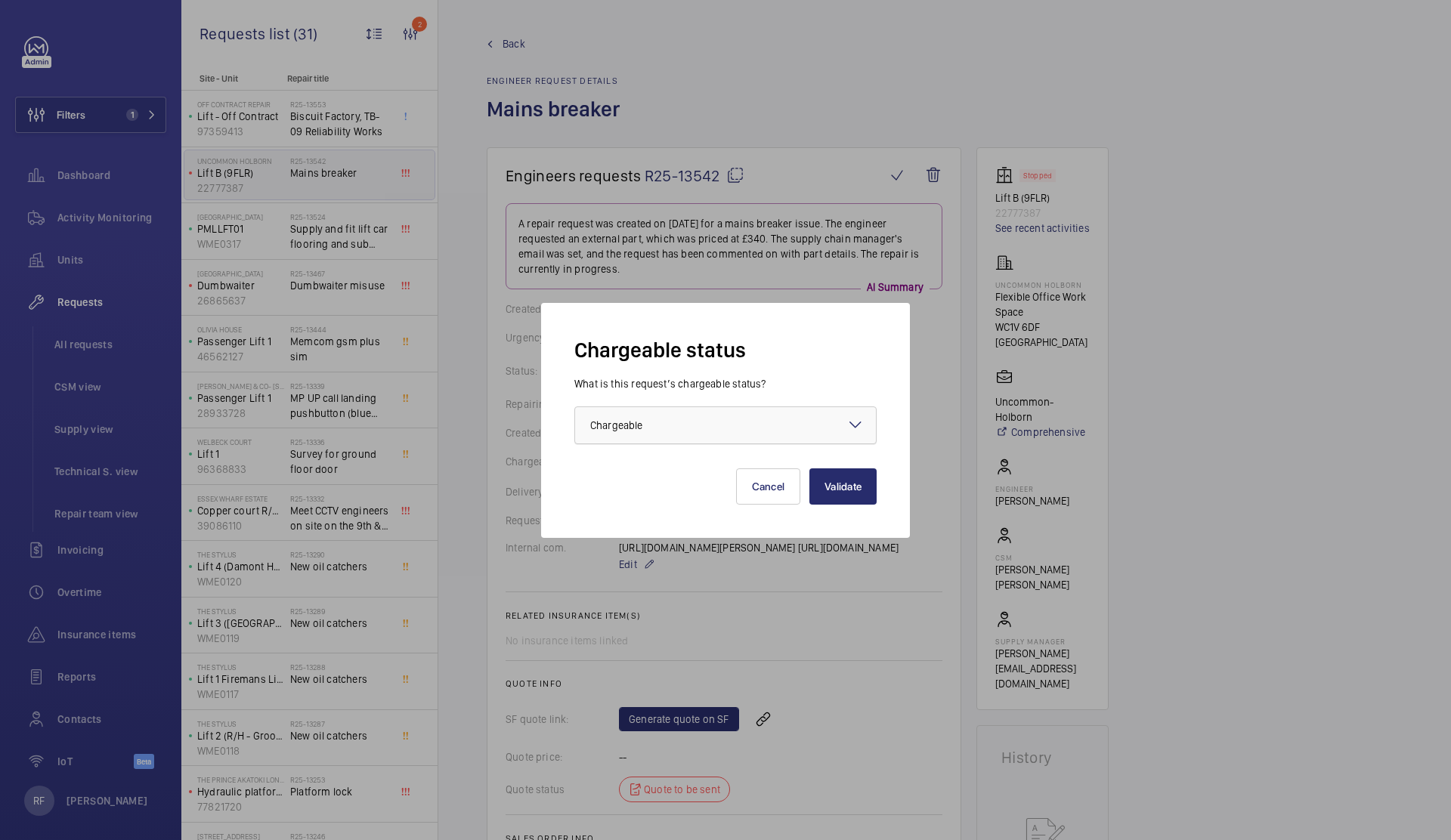
click at [696, 442] on div "Choose one option × Chargeable ×" at bounding box center [725, 426] width 302 height 38
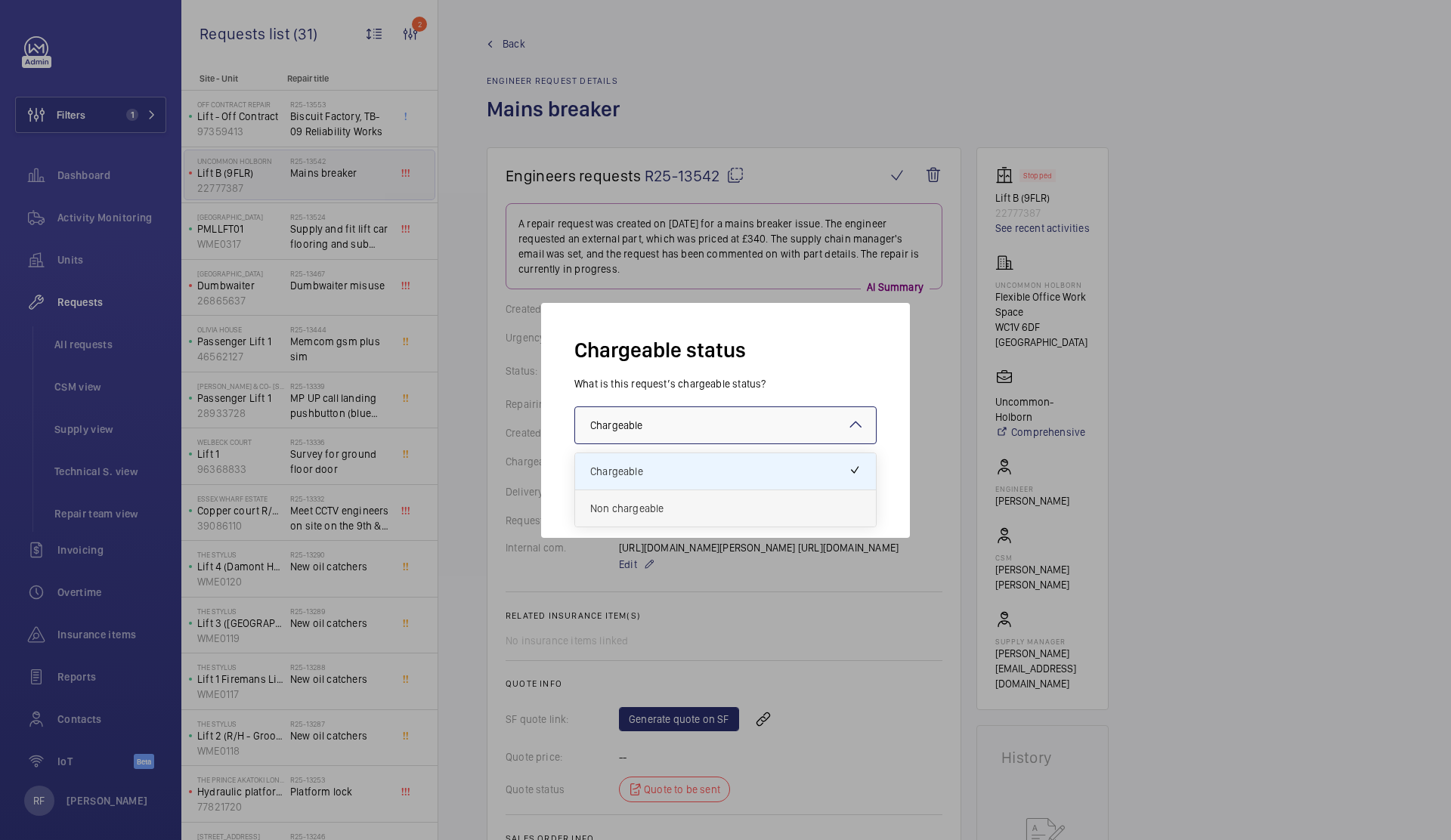
click at [676, 501] on span "Non chargeable" at bounding box center [725, 508] width 271 height 15
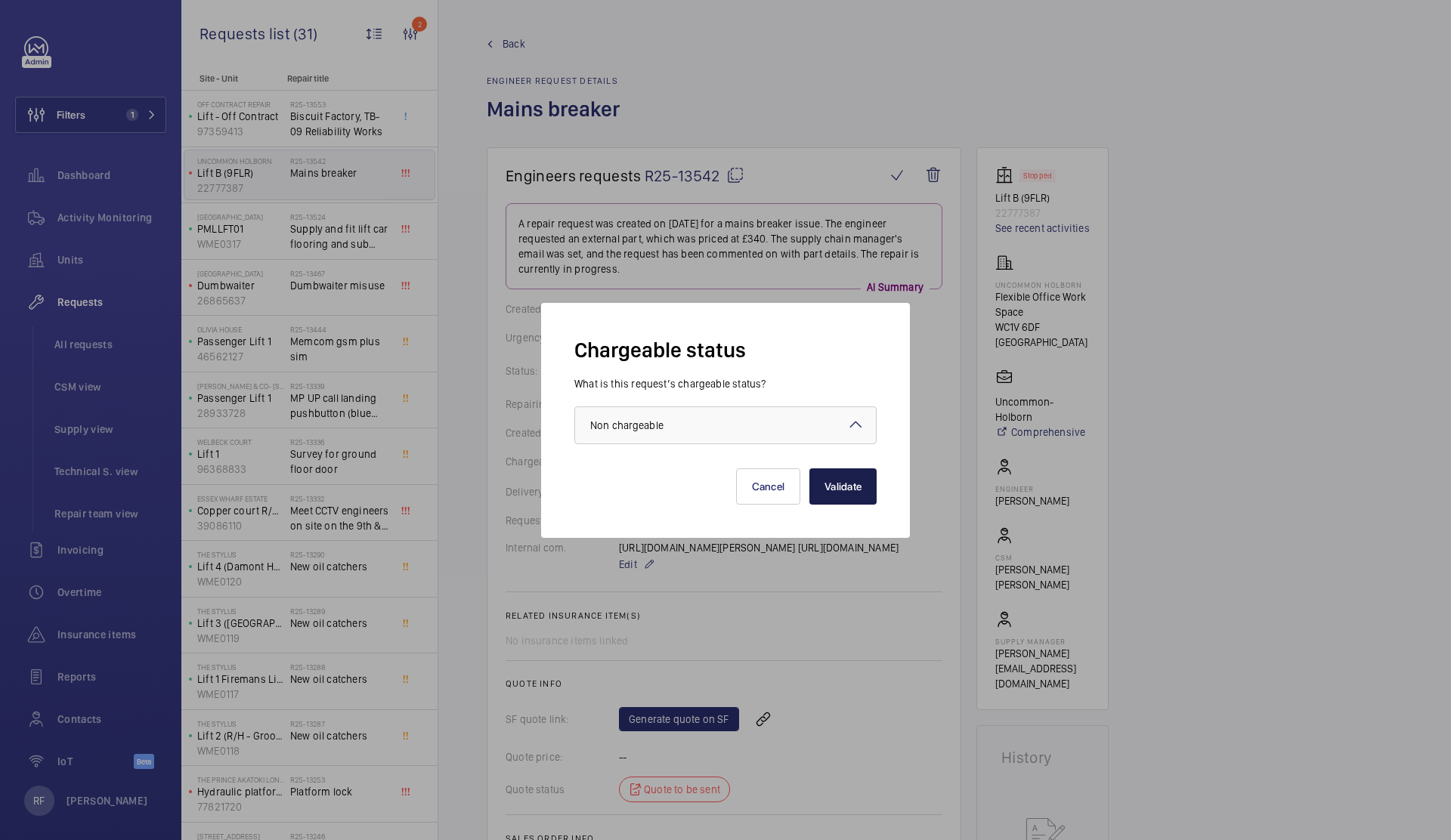
click at [828, 491] on button "Validate" at bounding box center [843, 486] width 68 height 36
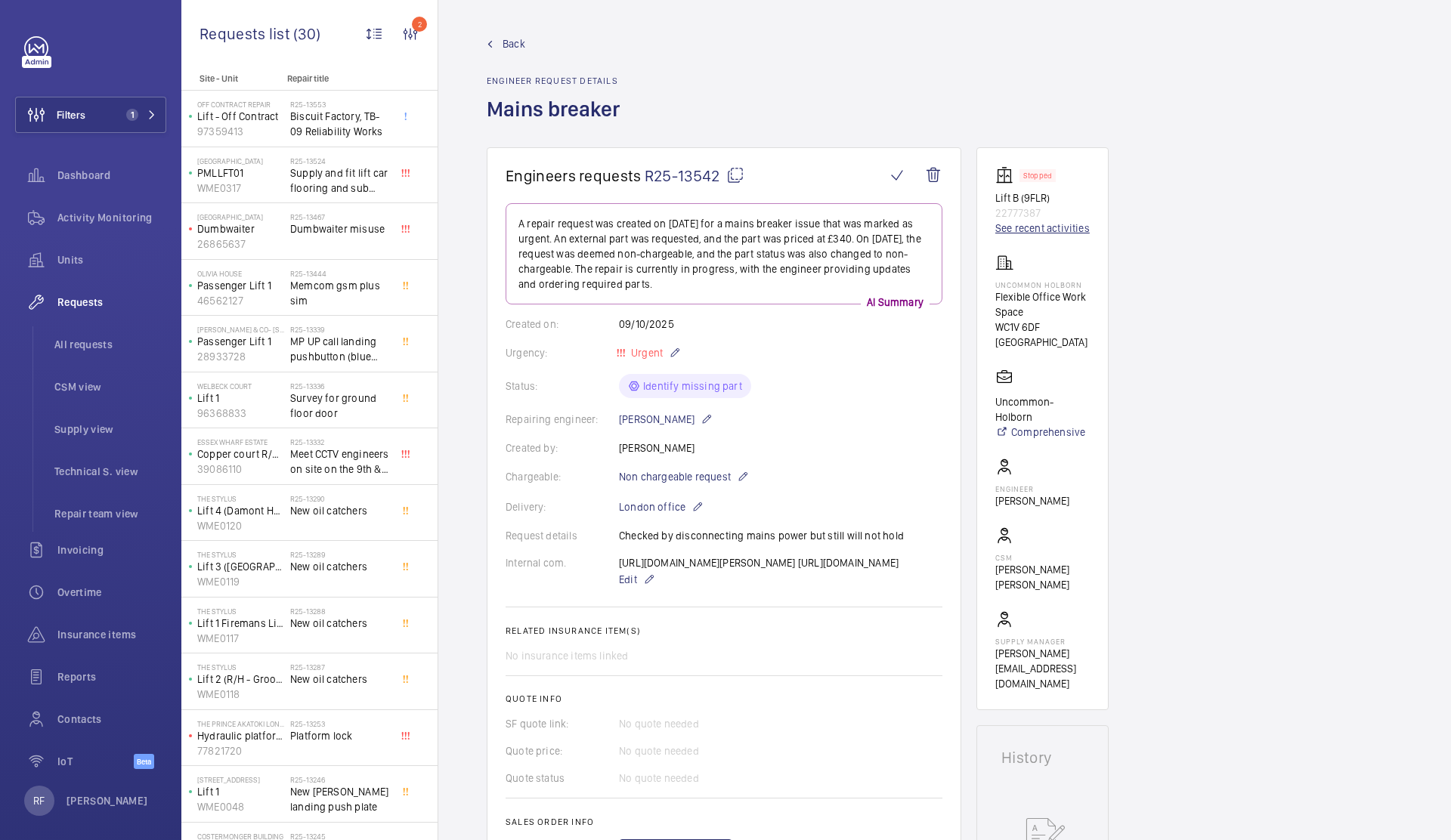
click at [1042, 229] on link "See recent activities" at bounding box center [1042, 227] width 95 height 15
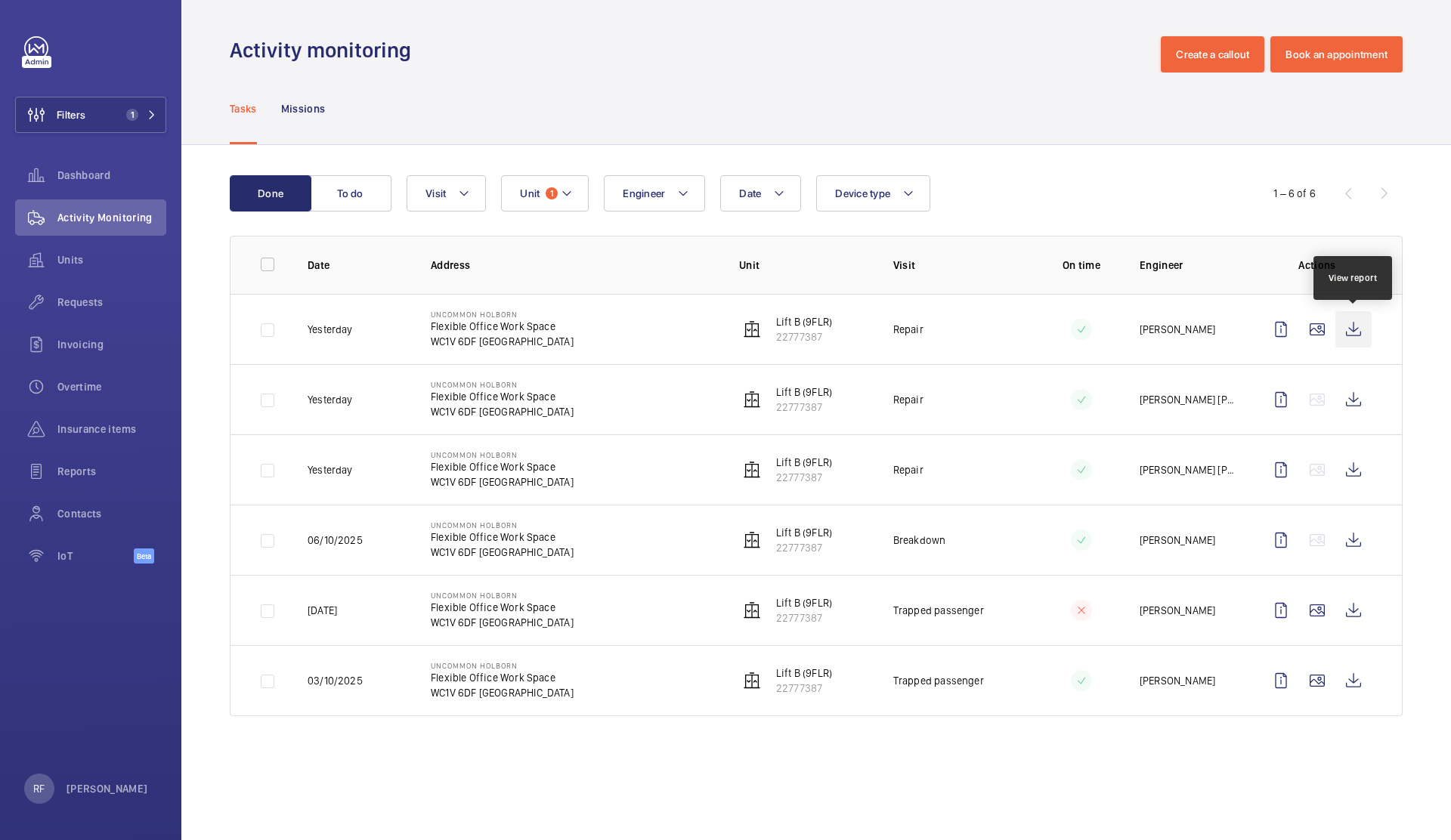
click at [1351, 332] on wm-front-icon-button at bounding box center [1353, 329] width 36 height 36
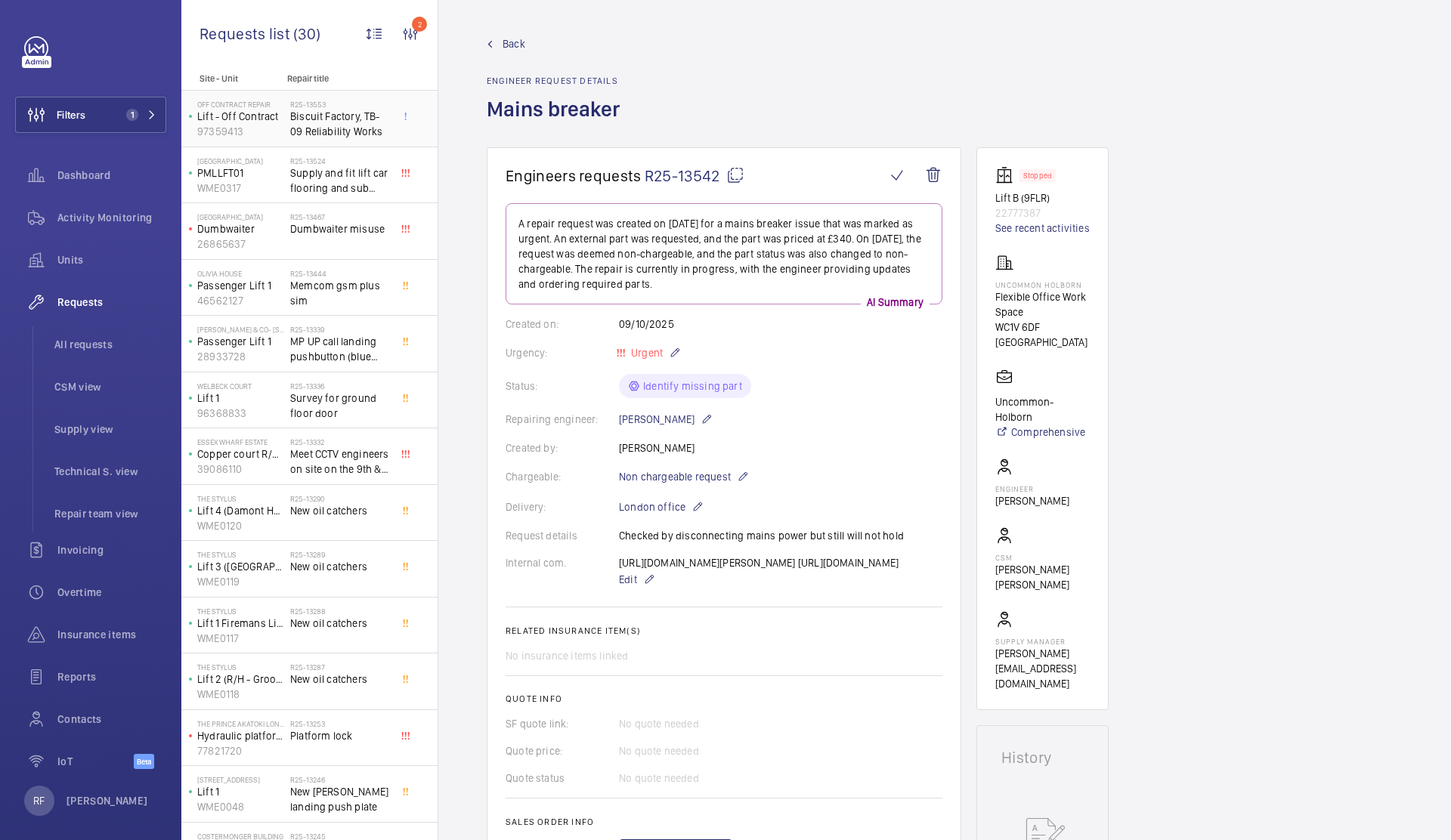
click at [279, 125] on p "97359413" at bounding box center [240, 131] width 87 height 15
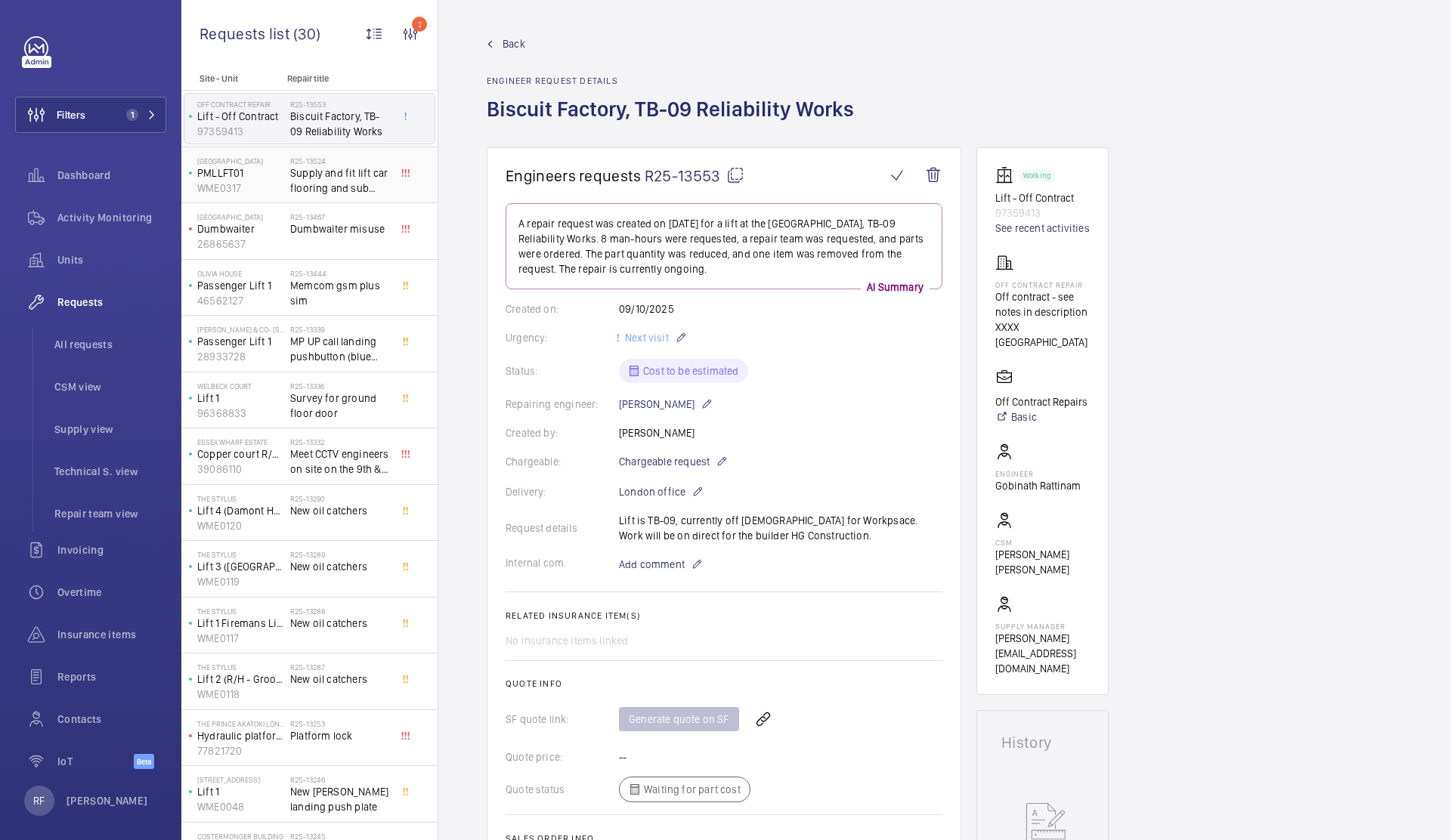
click at [304, 186] on span "Supply and fit lift car flooring and sub base" at bounding box center [340, 180] width 100 height 30
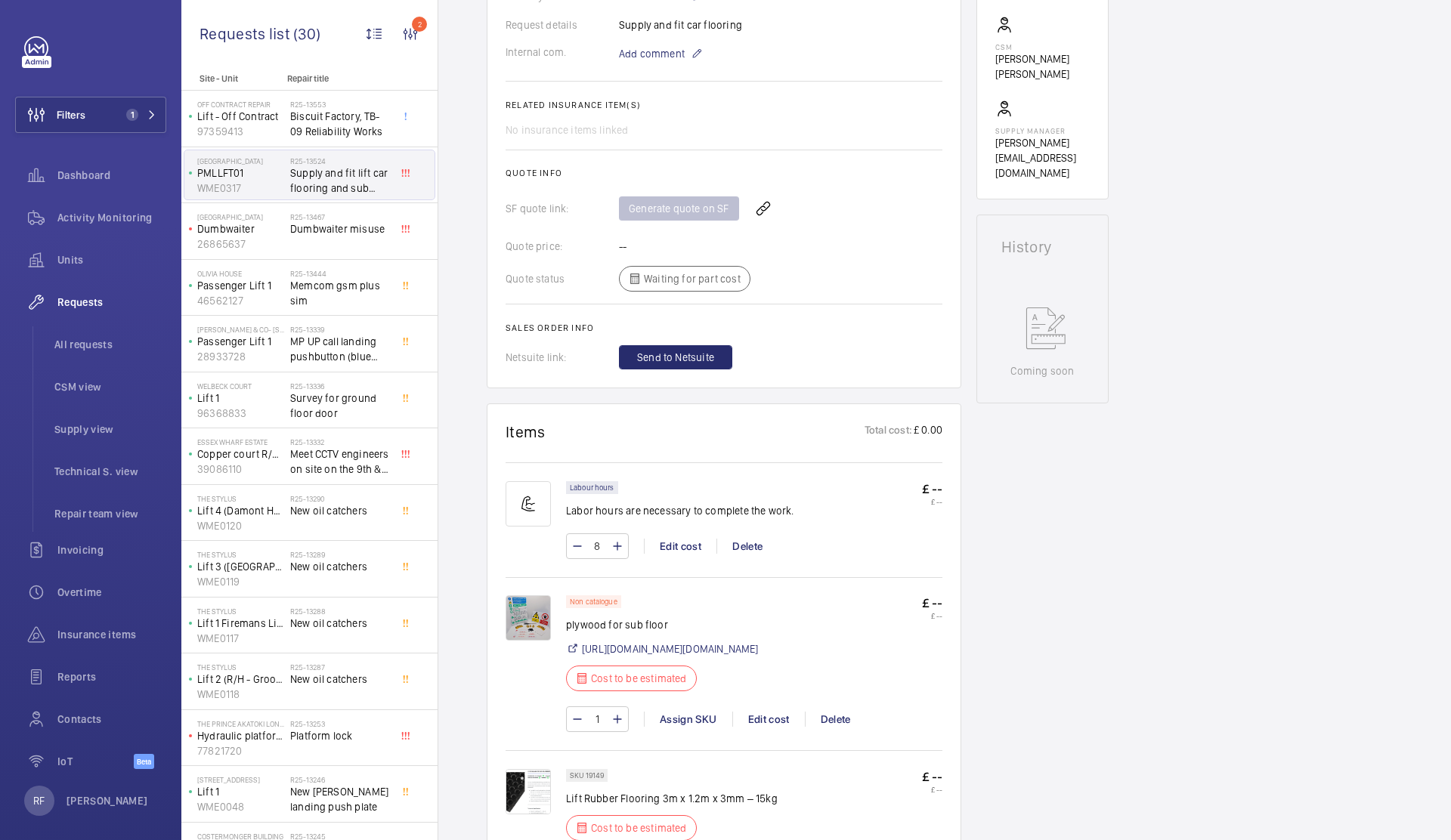
scroll to position [765, 0]
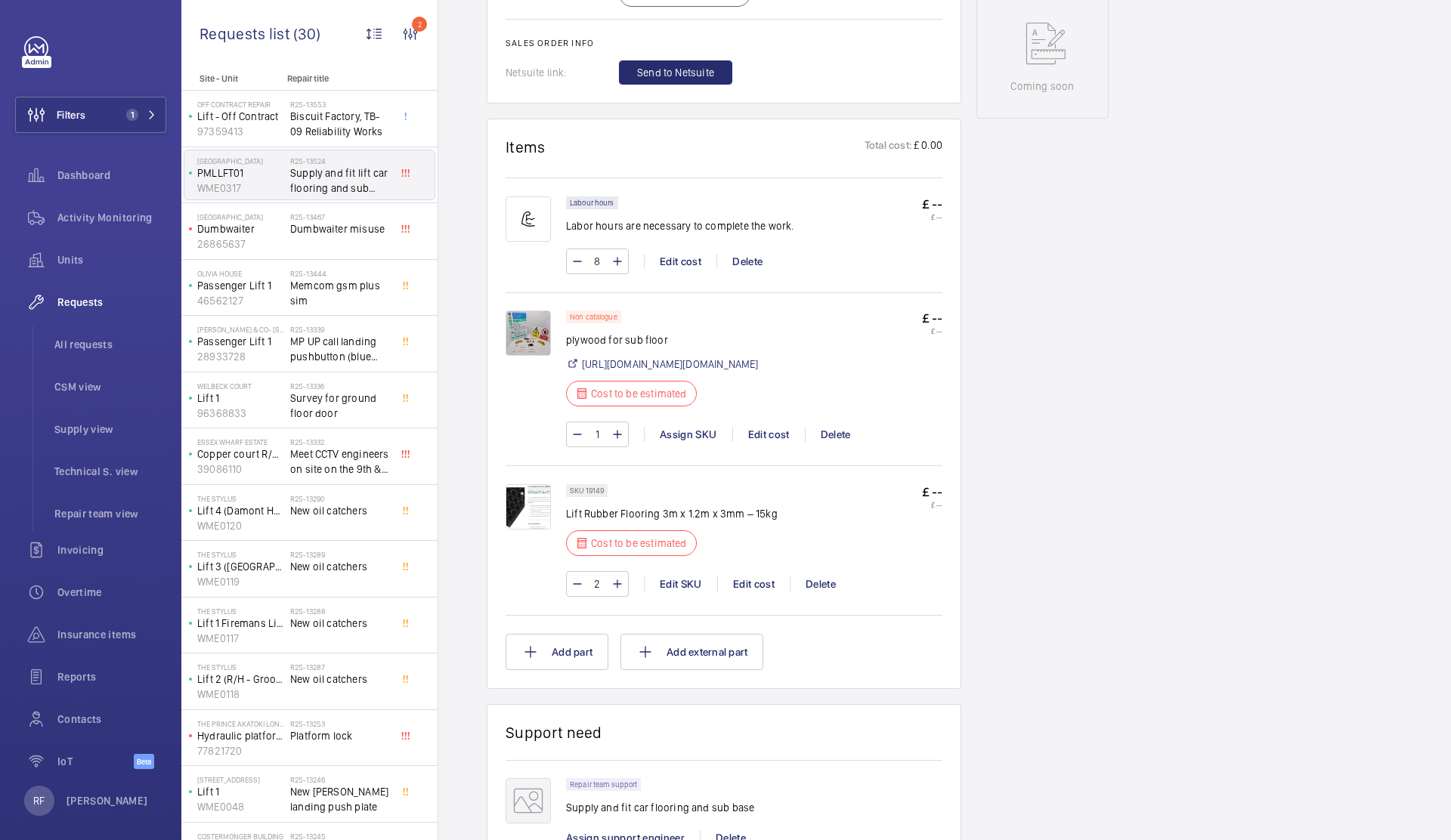
click at [521, 322] on img at bounding box center [528, 333] width 45 height 45
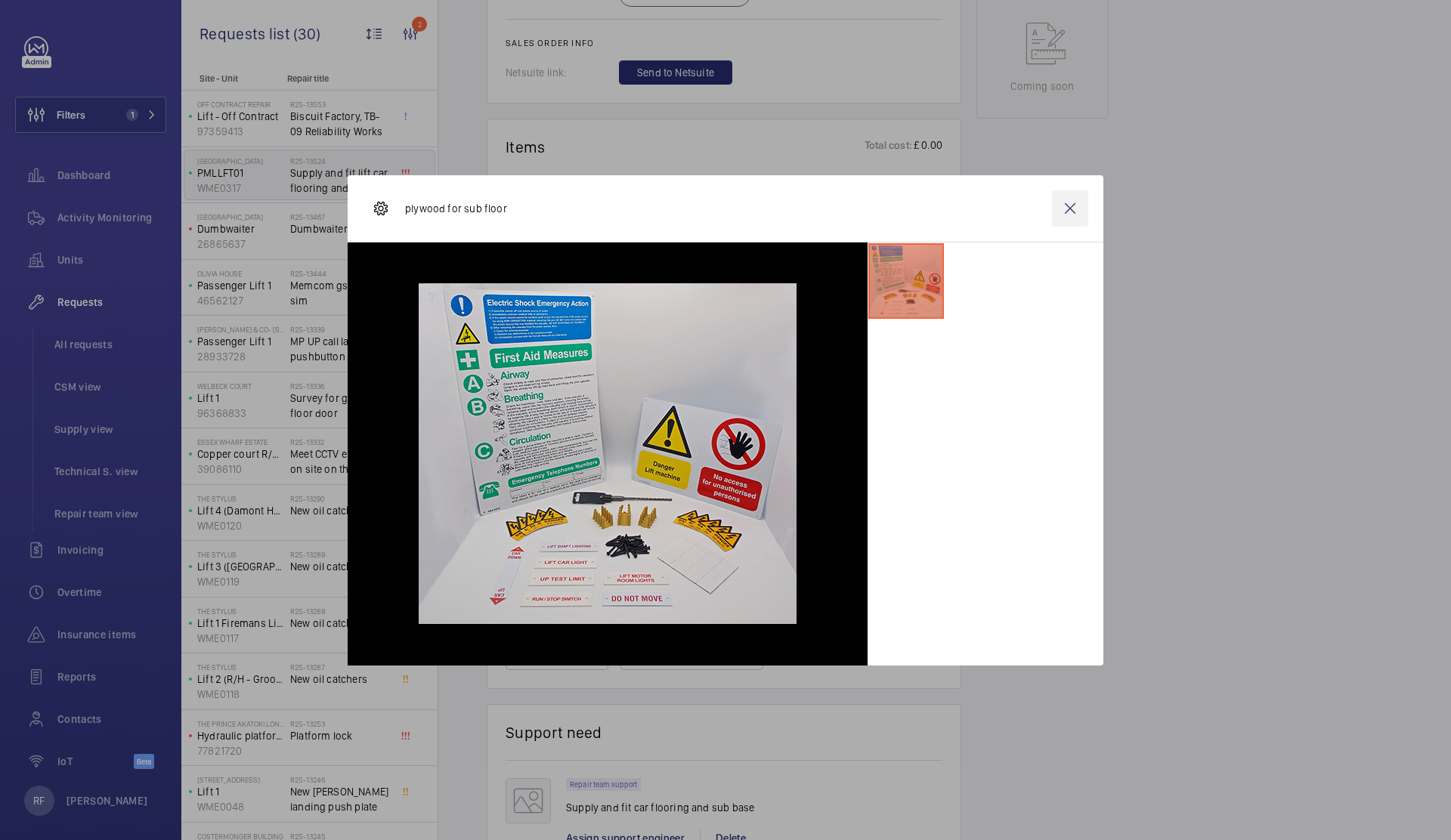
click at [1069, 212] on wm-front-icon-button at bounding box center [1070, 209] width 36 height 36
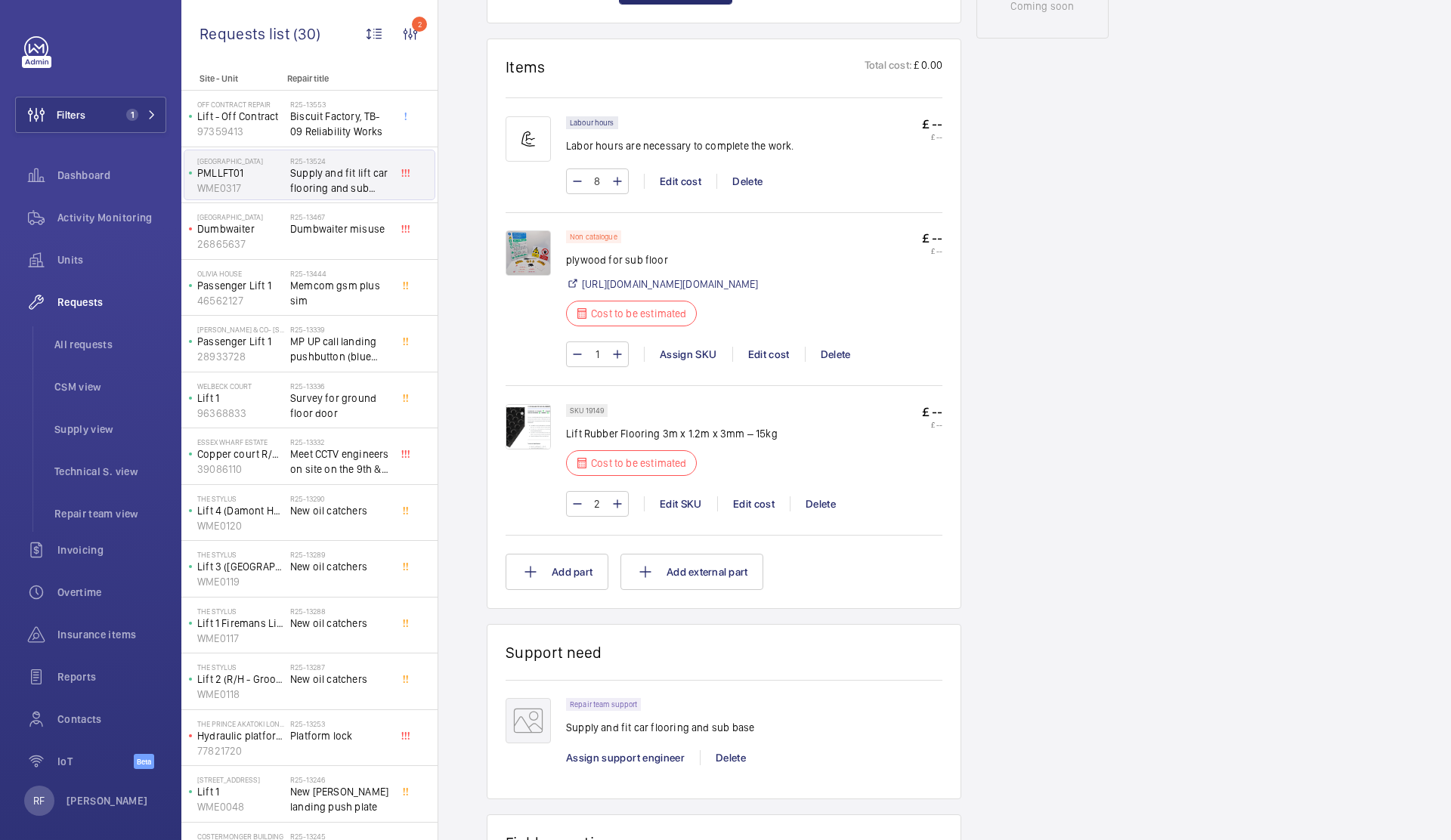
scroll to position [848, 0]
click at [537, 432] on img at bounding box center [528, 424] width 45 height 45
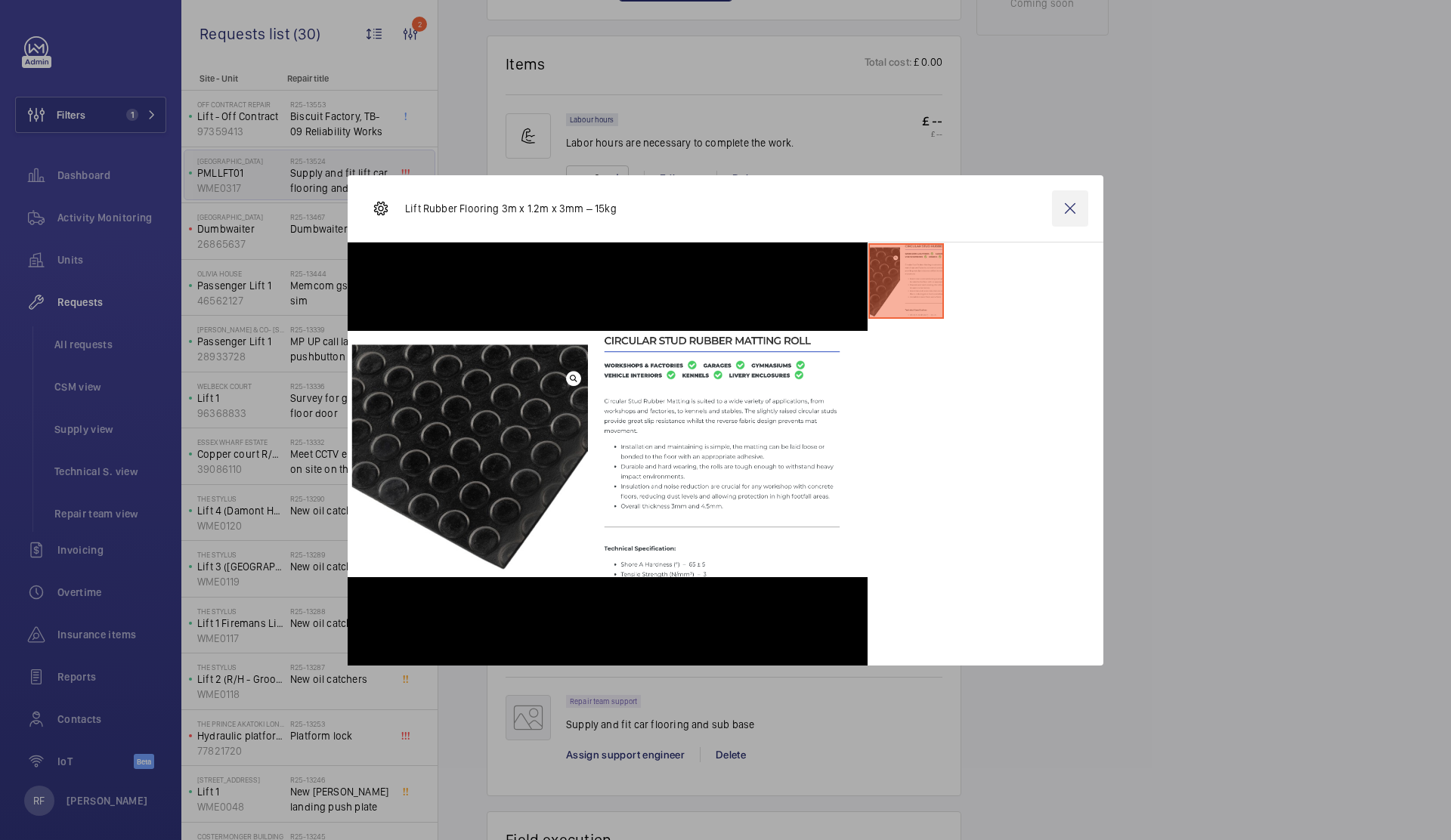
click at [1070, 199] on wm-front-icon-button at bounding box center [1070, 209] width 36 height 36
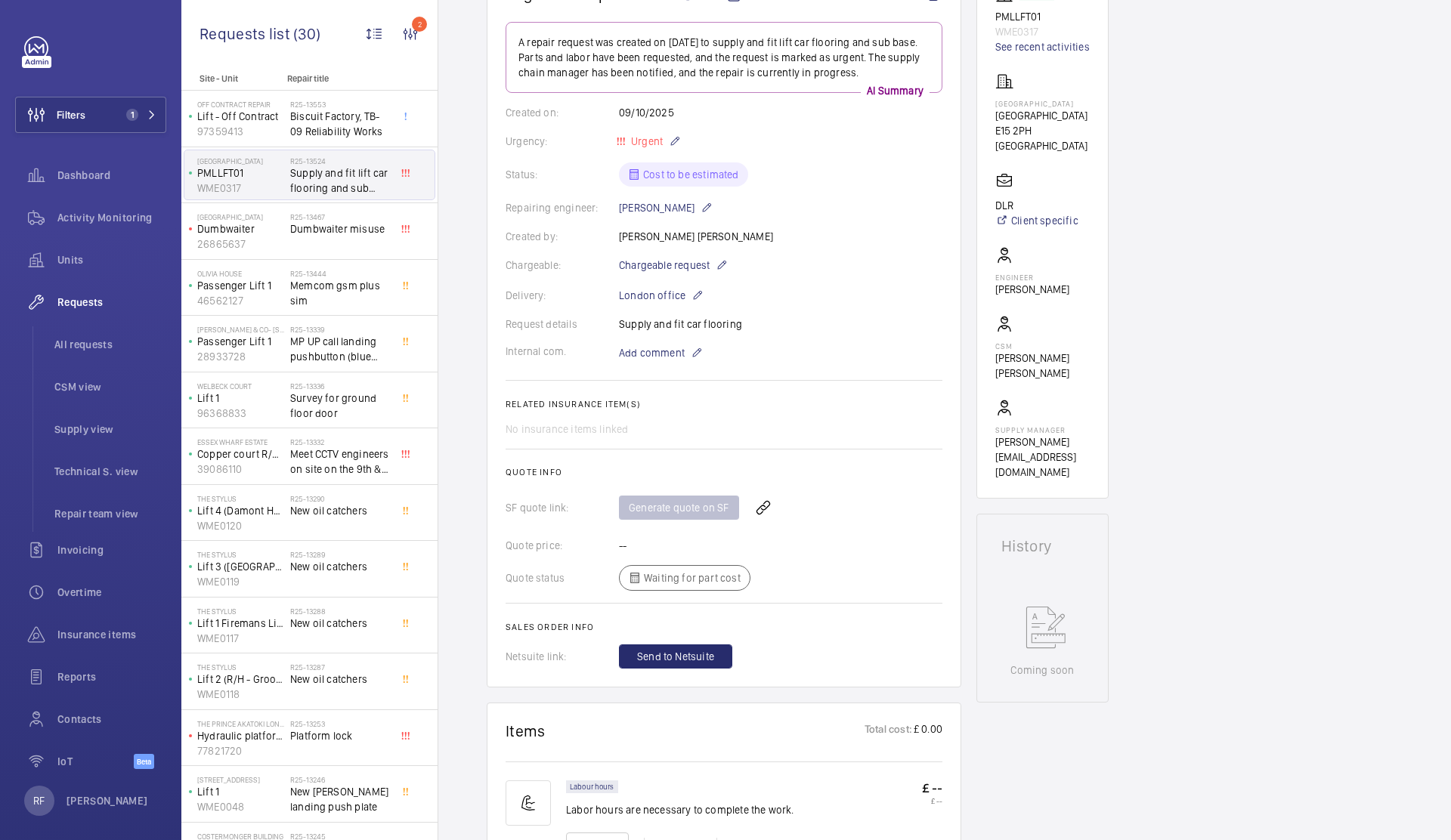
scroll to position [179, 0]
click at [310, 236] on span "Dumbwaiter misuse" at bounding box center [340, 228] width 100 height 15
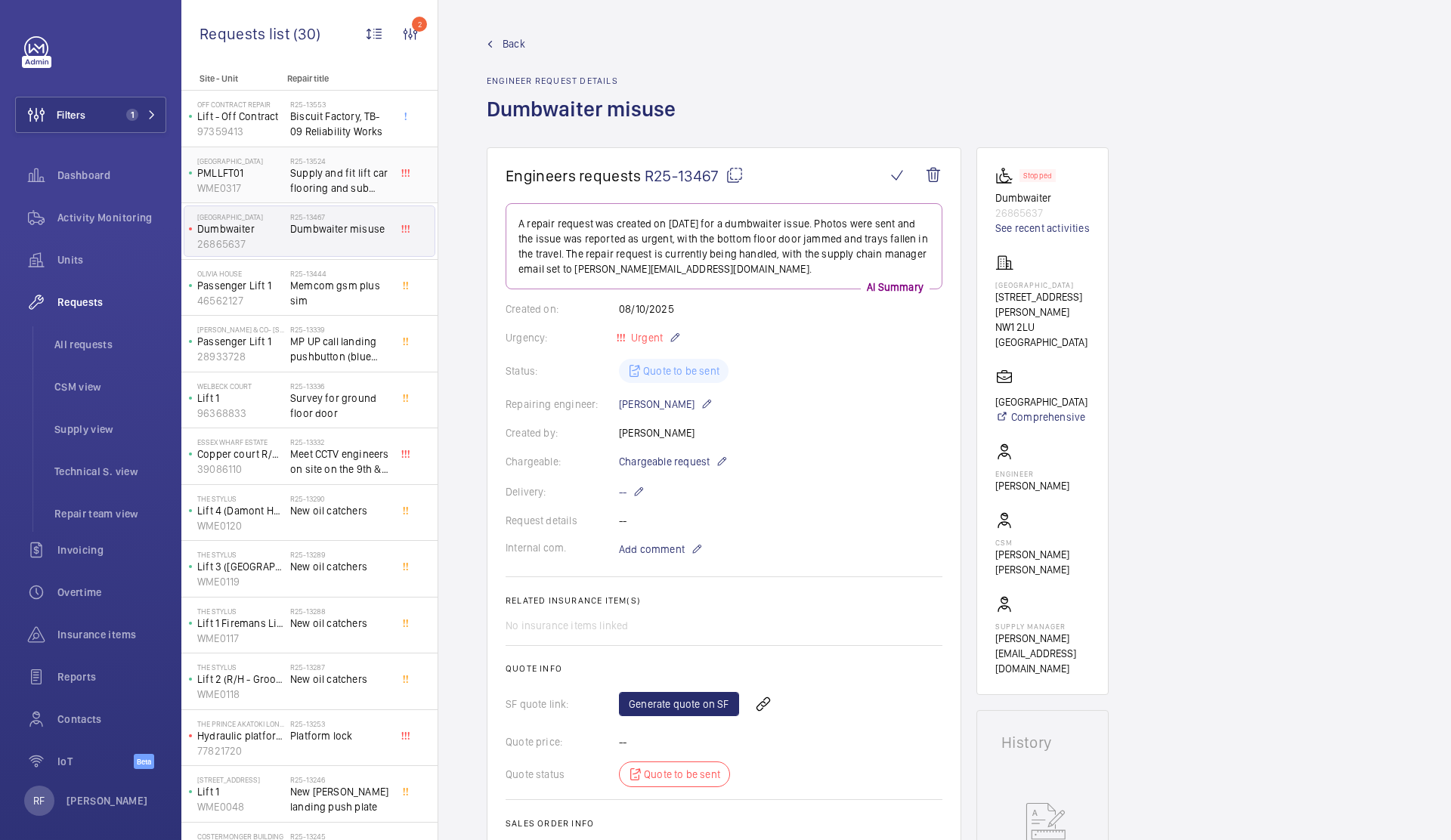
click at [310, 181] on span "Supply and fit lift car flooring and sub base" at bounding box center [340, 180] width 100 height 30
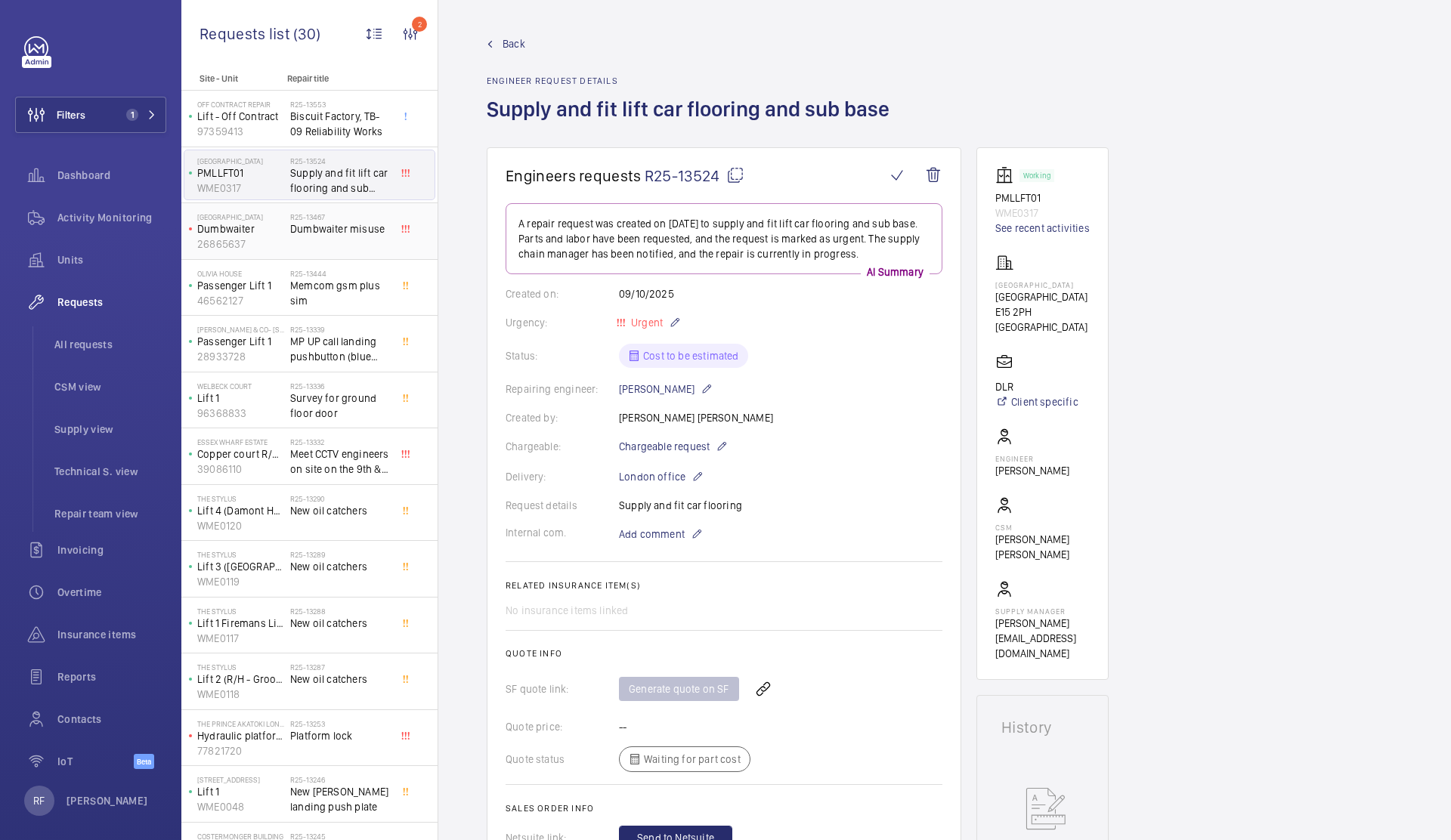
click at [292, 233] on span "Dumbwaiter misuse" at bounding box center [340, 228] width 100 height 15
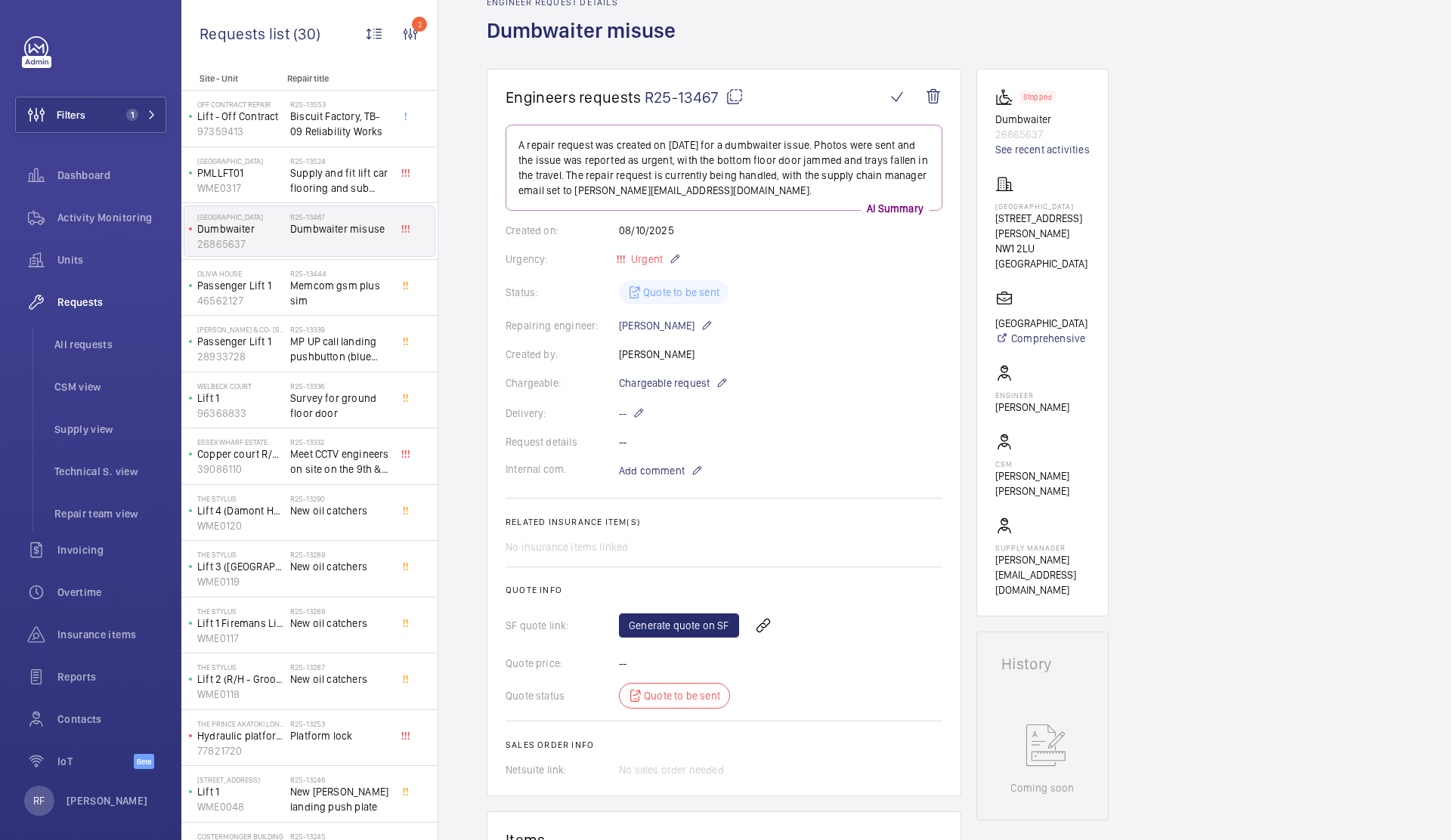
scroll to position [79, 0]
click at [1023, 149] on link "See recent activities" at bounding box center [1042, 148] width 95 height 15
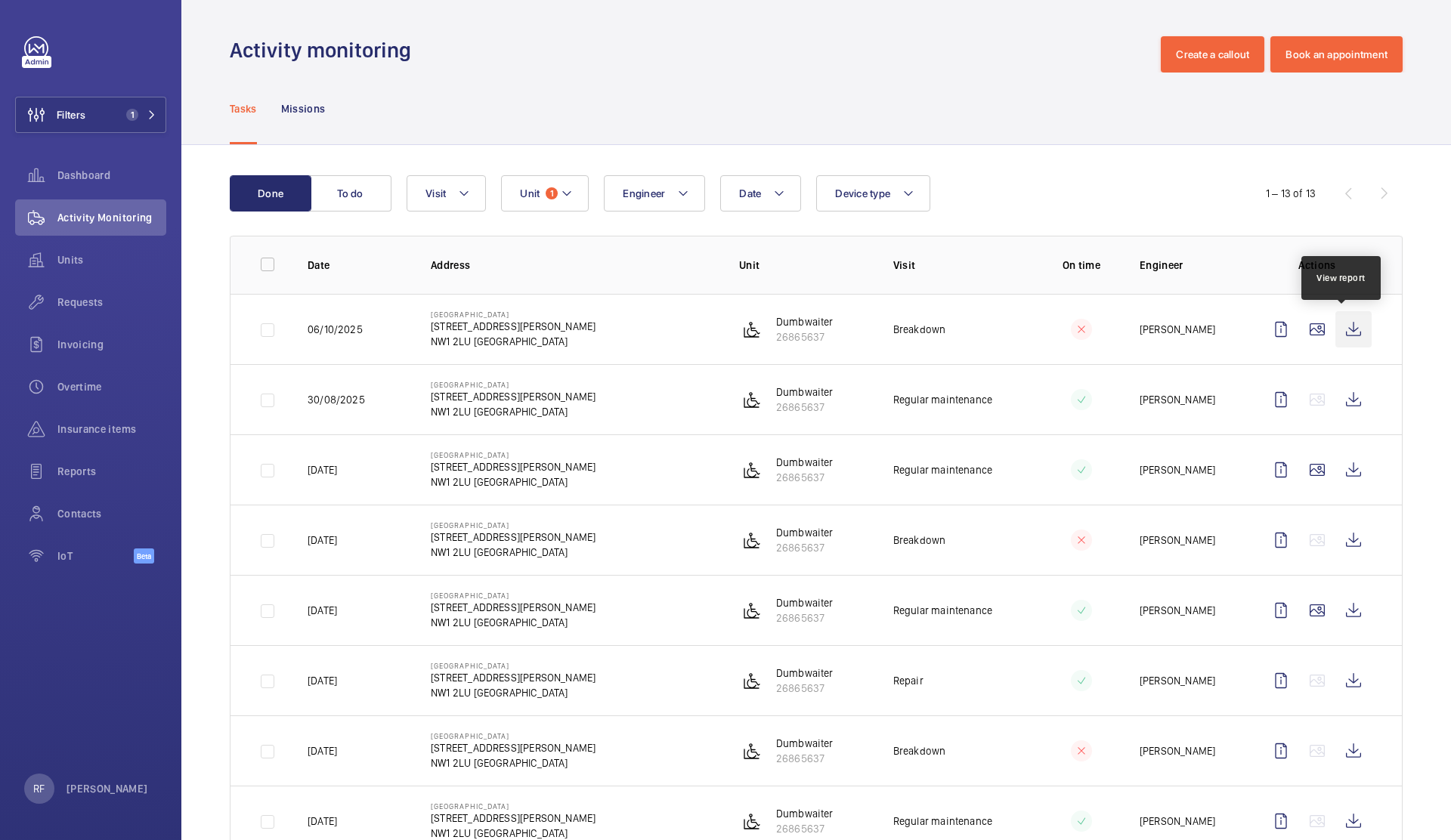
click at [1344, 331] on wm-front-icon-button at bounding box center [1353, 329] width 36 height 36
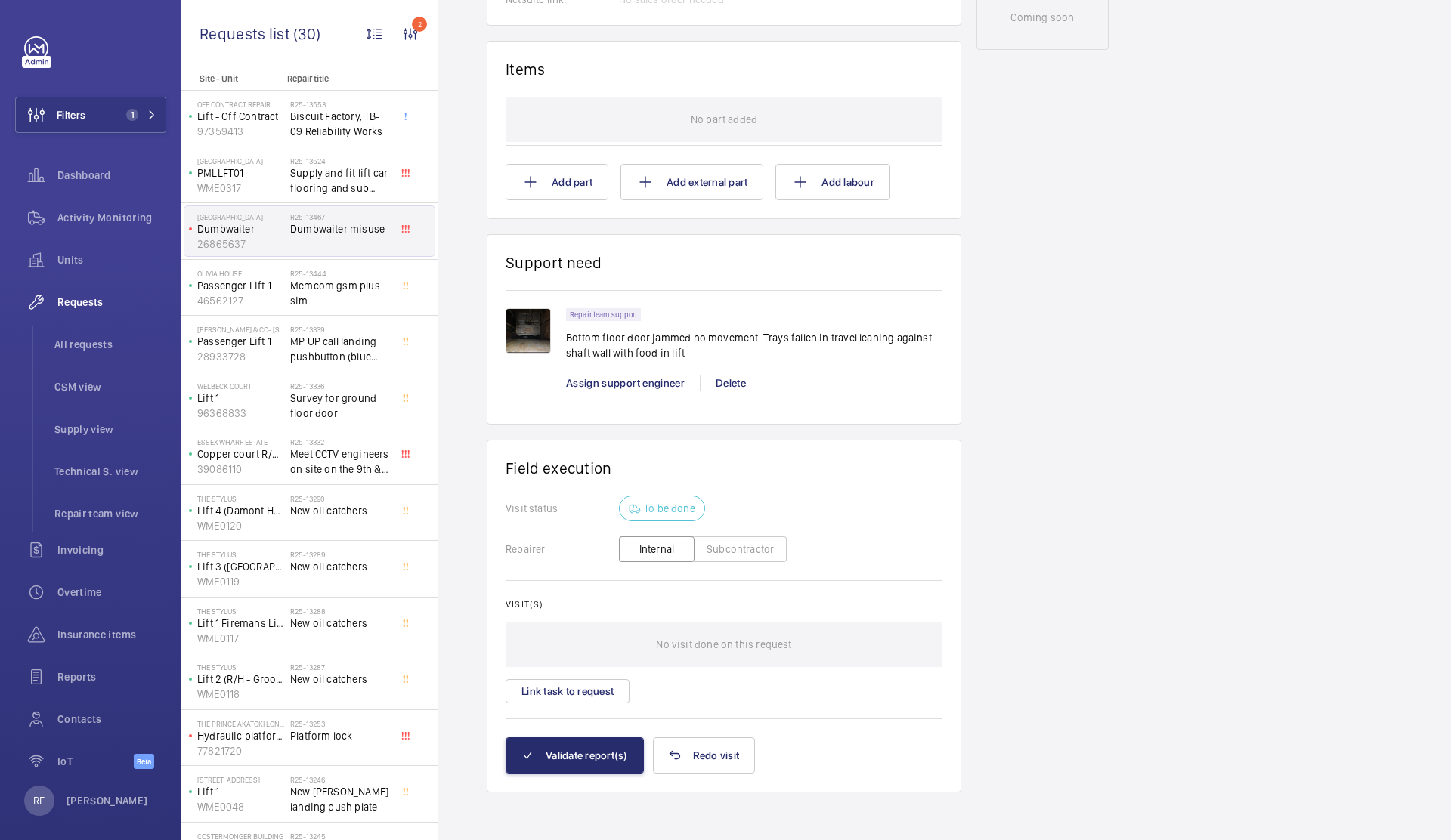
scroll to position [850, 0]
click at [534, 340] on img at bounding box center [528, 330] width 45 height 45
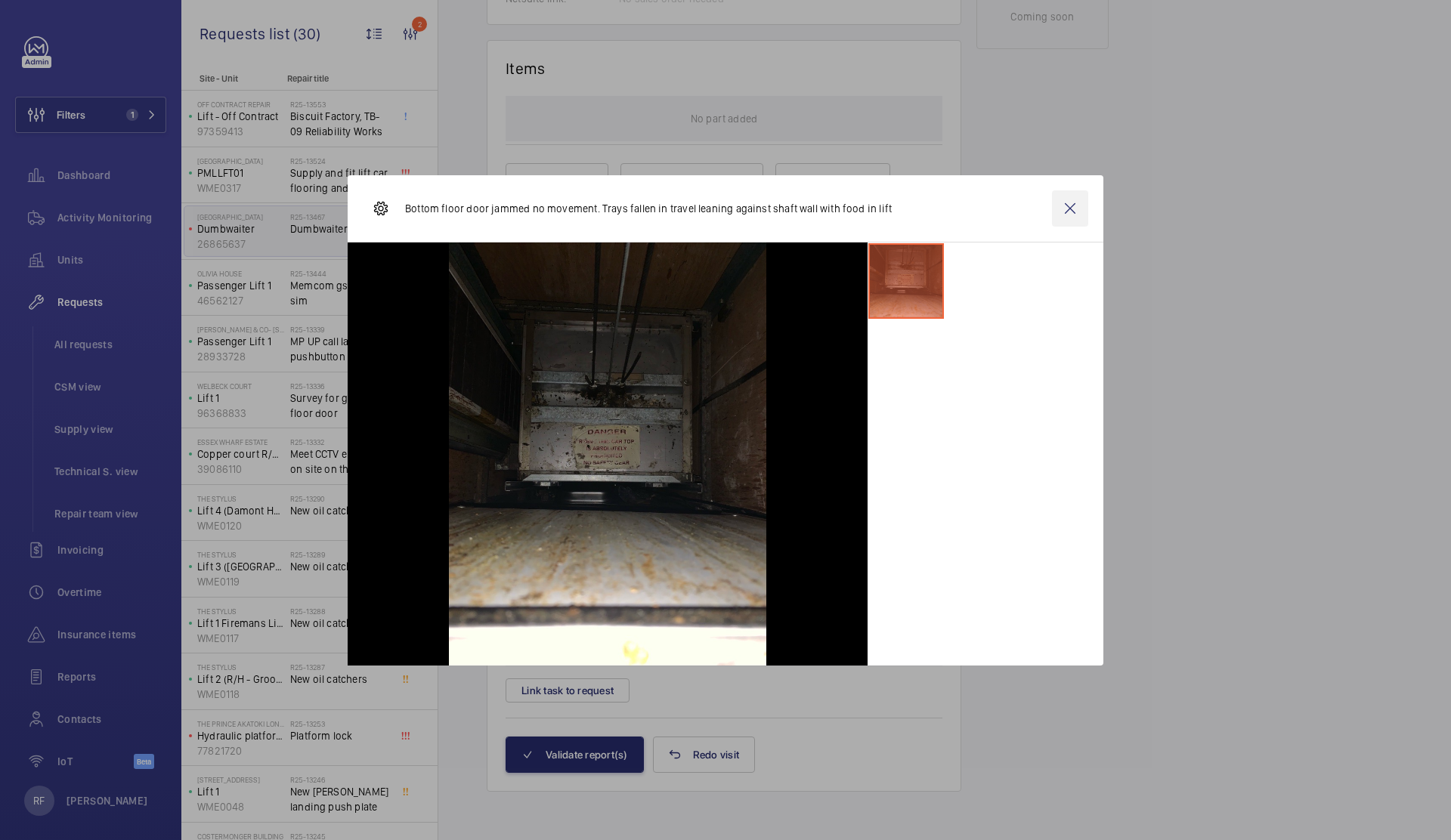
click at [1076, 204] on wm-front-icon-button at bounding box center [1070, 209] width 36 height 36
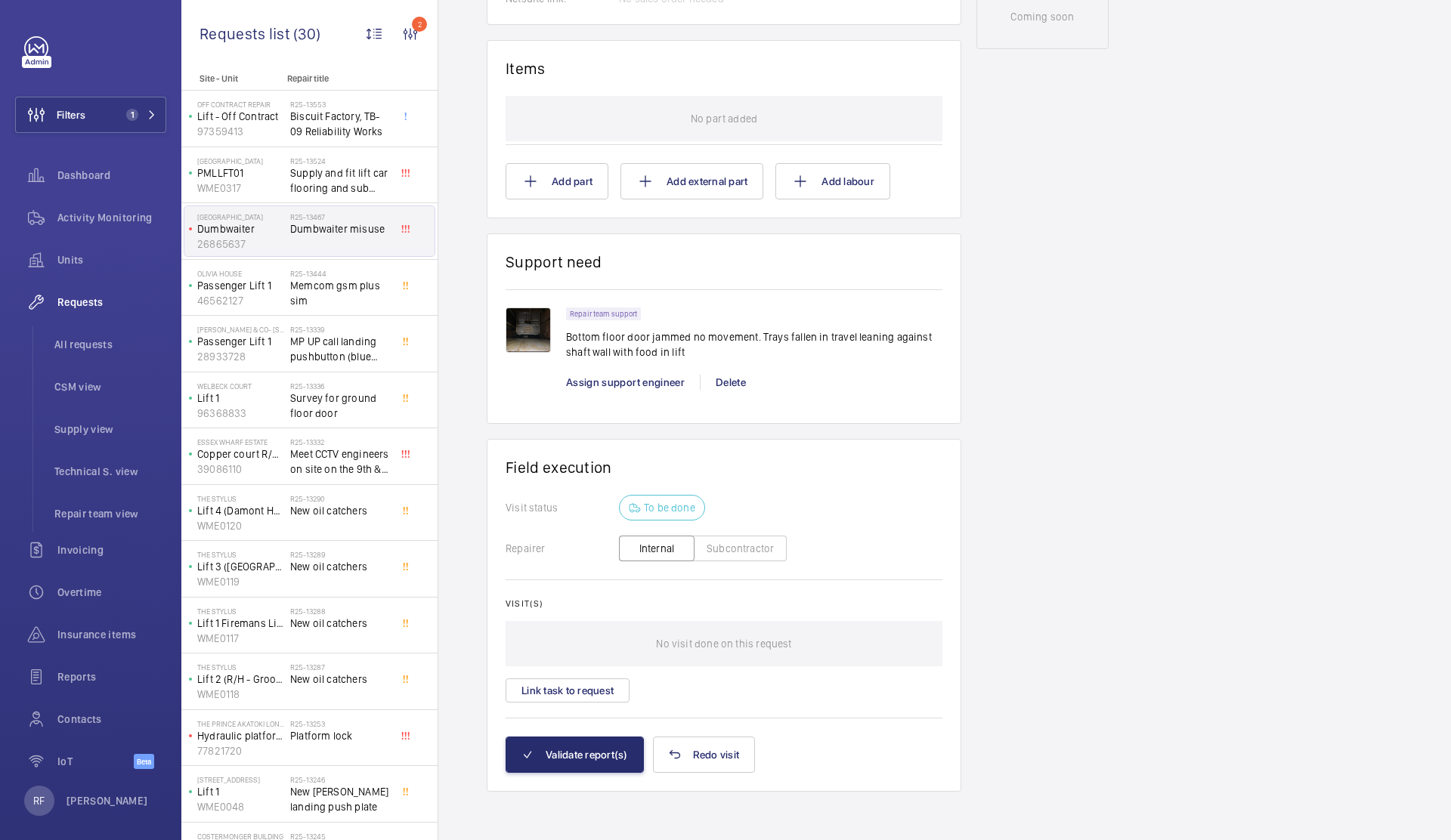
scroll to position [661, 0]
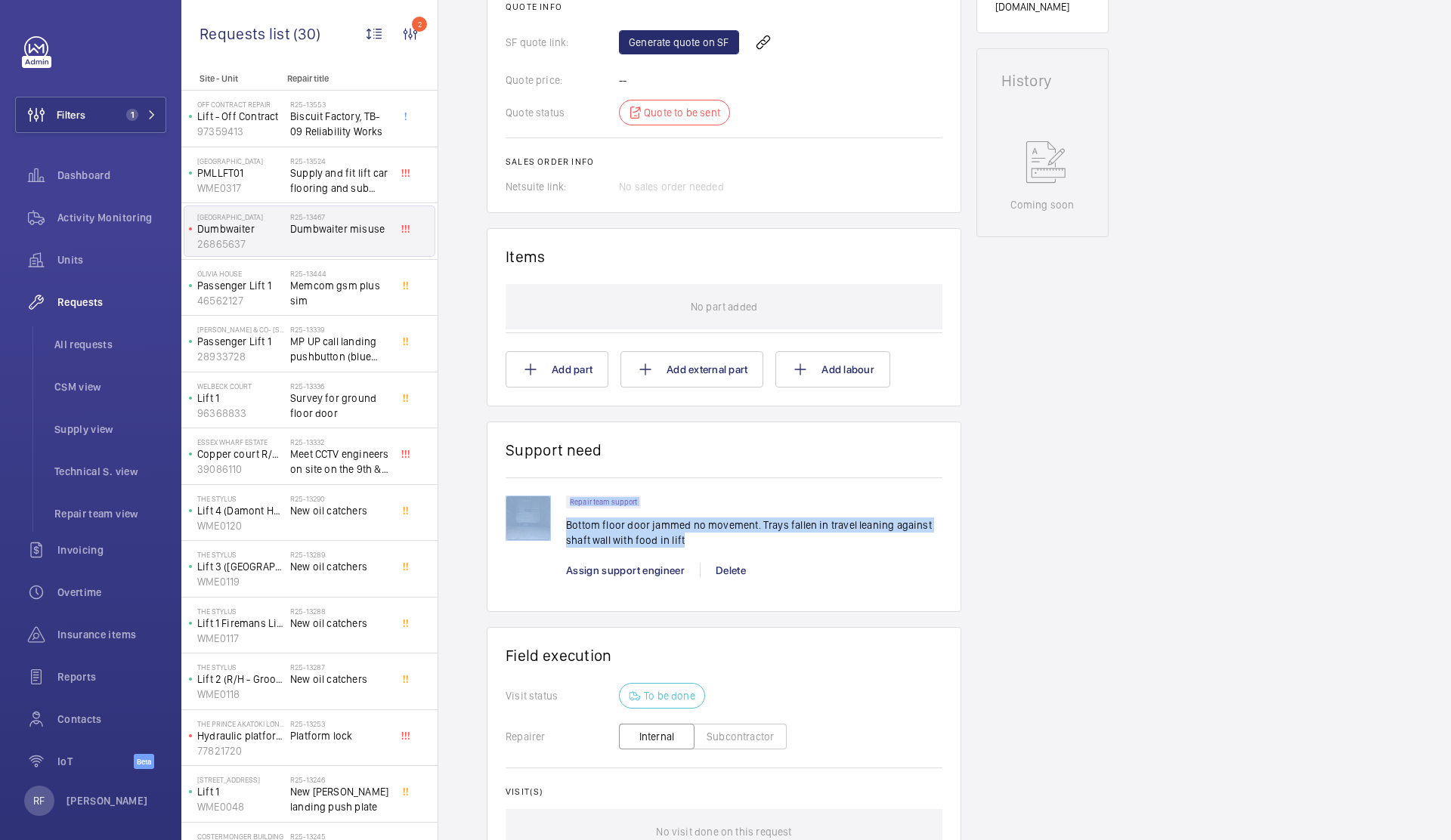
drag, startPoint x: 565, startPoint y: 524, endPoint x: 705, endPoint y: 540, distance: 140.9
click at [705, 540] on div "Repair team support Bottom floor door jammed no movement. Trays fallen in trave…" at bounding box center [724, 544] width 437 height 97
copy div "Repair team support Bottom floor door jammed no movement. Trays fallen in trave…"
click at [647, 44] on link "Generate quote on SF" at bounding box center [678, 42] width 121 height 24
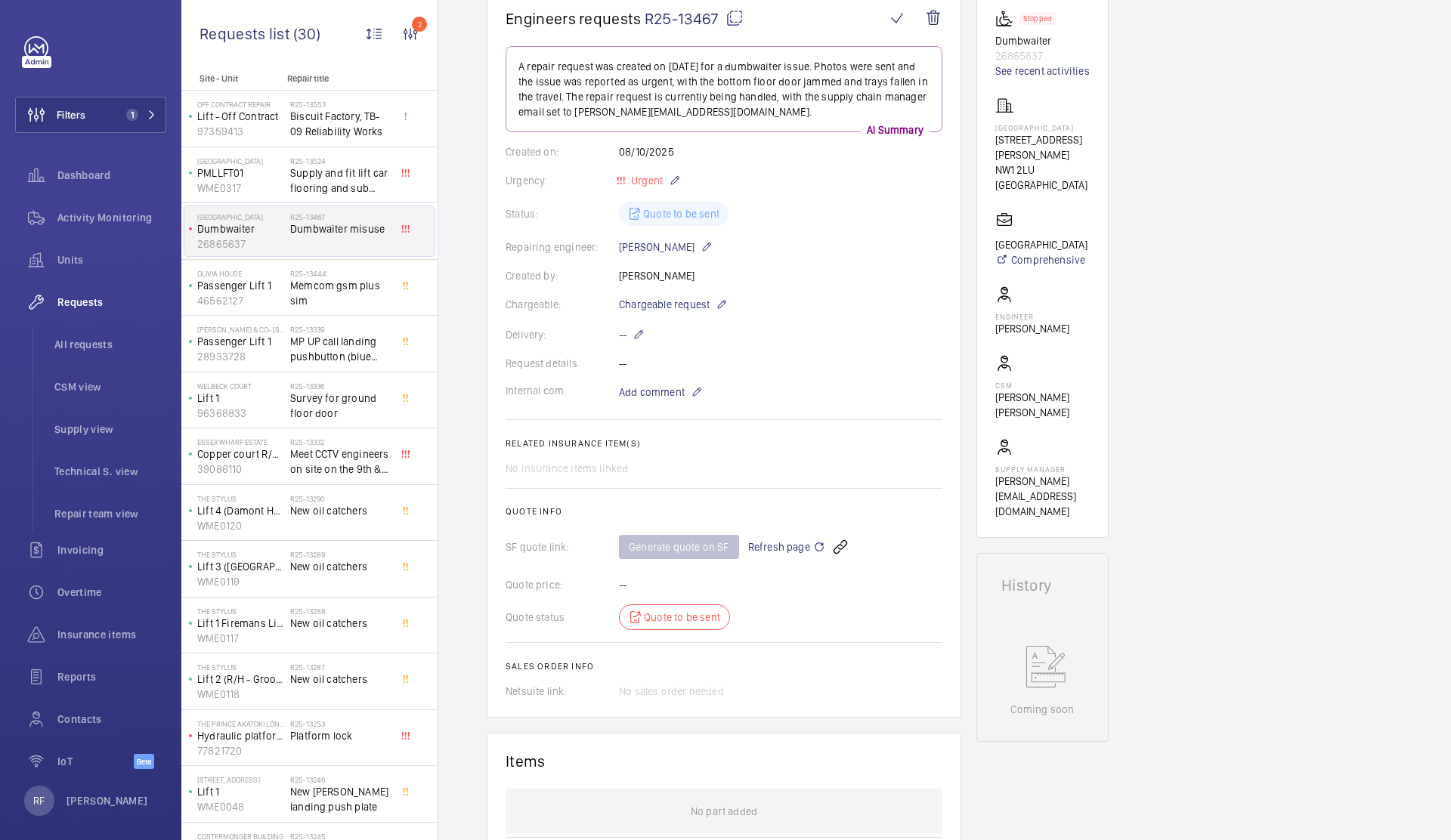
scroll to position [0, 0]
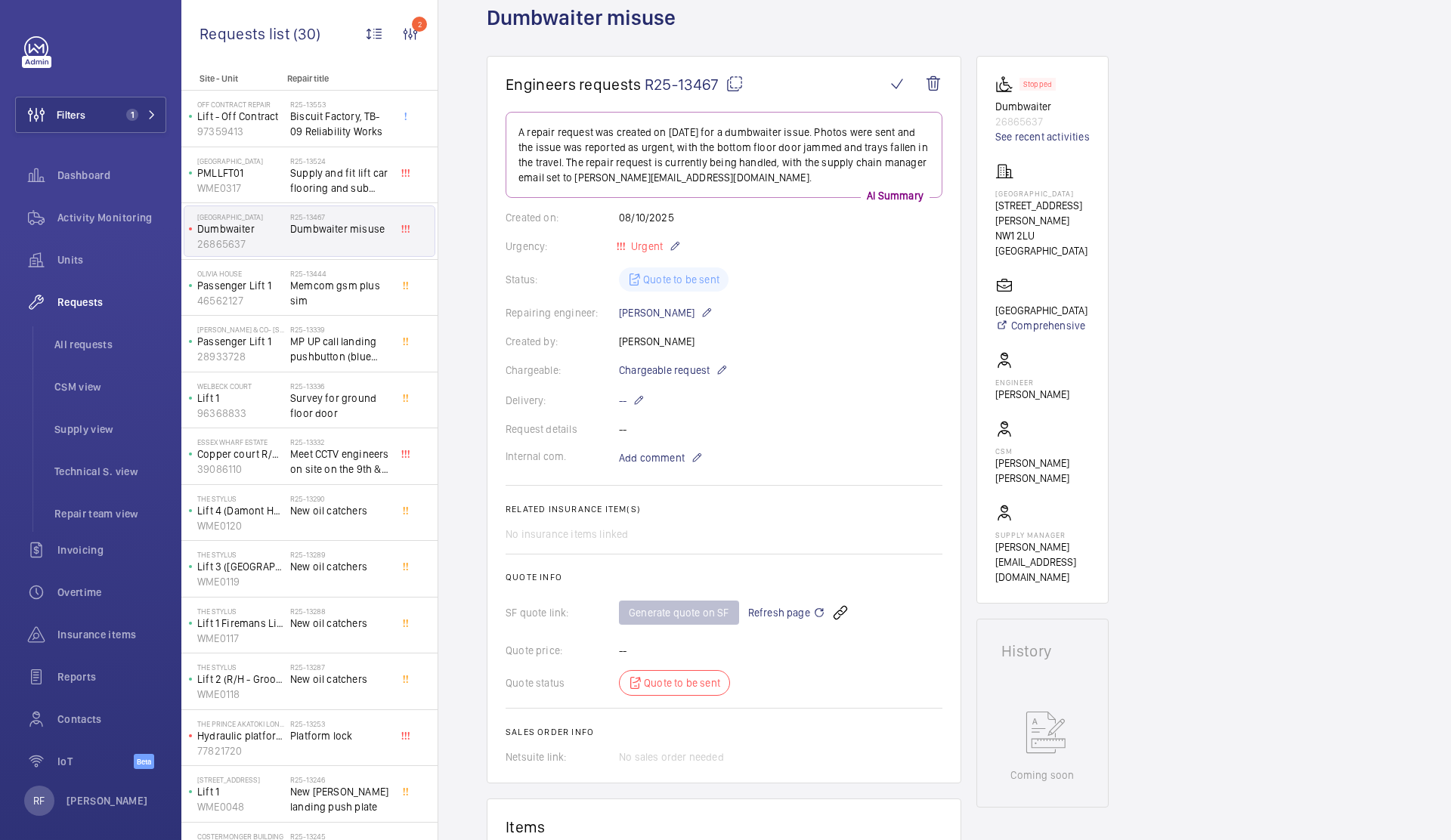
scroll to position [91, 0]
click at [739, 83] on mat-icon at bounding box center [734, 83] width 18 height 18
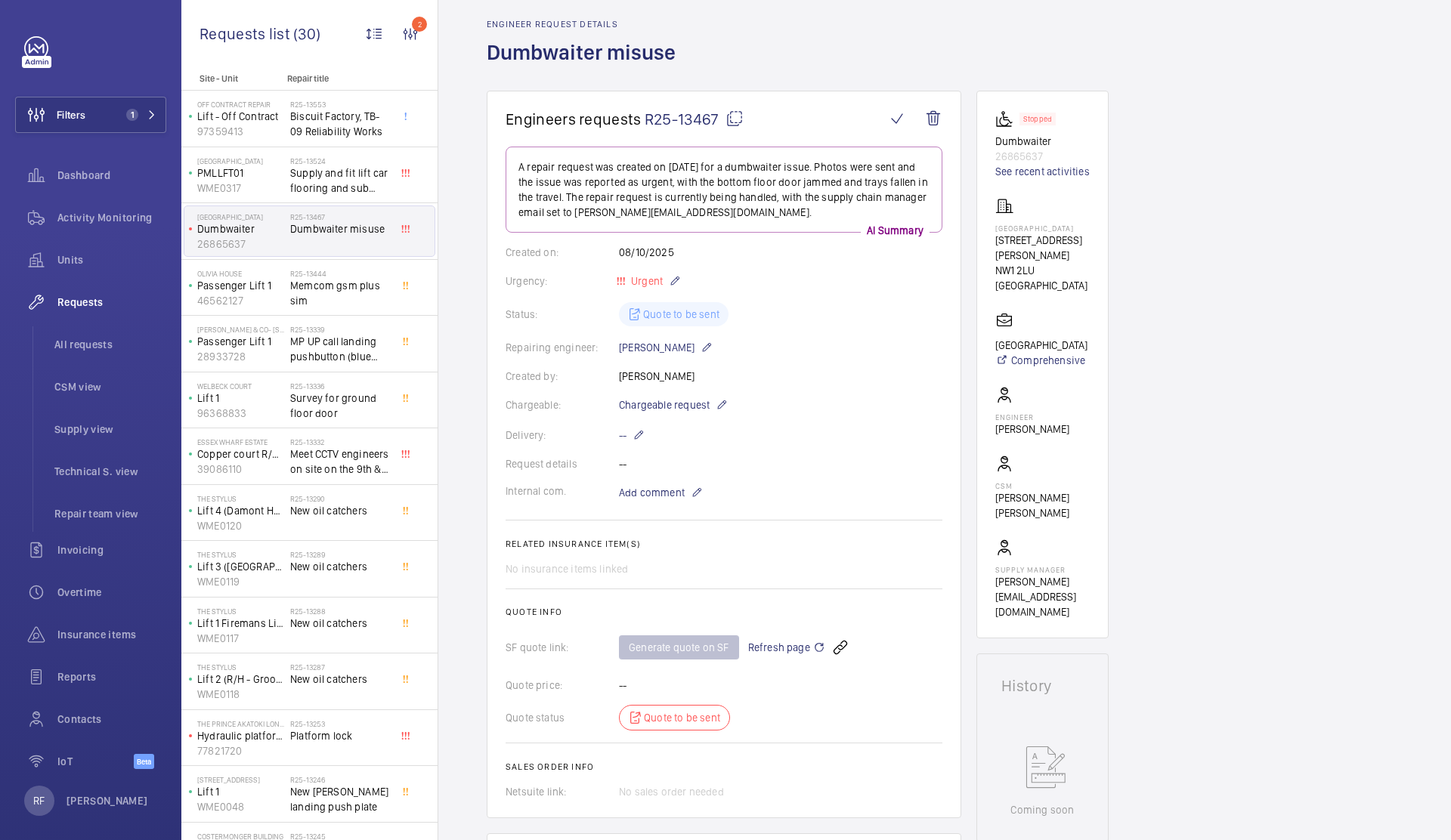
scroll to position [0, 0]
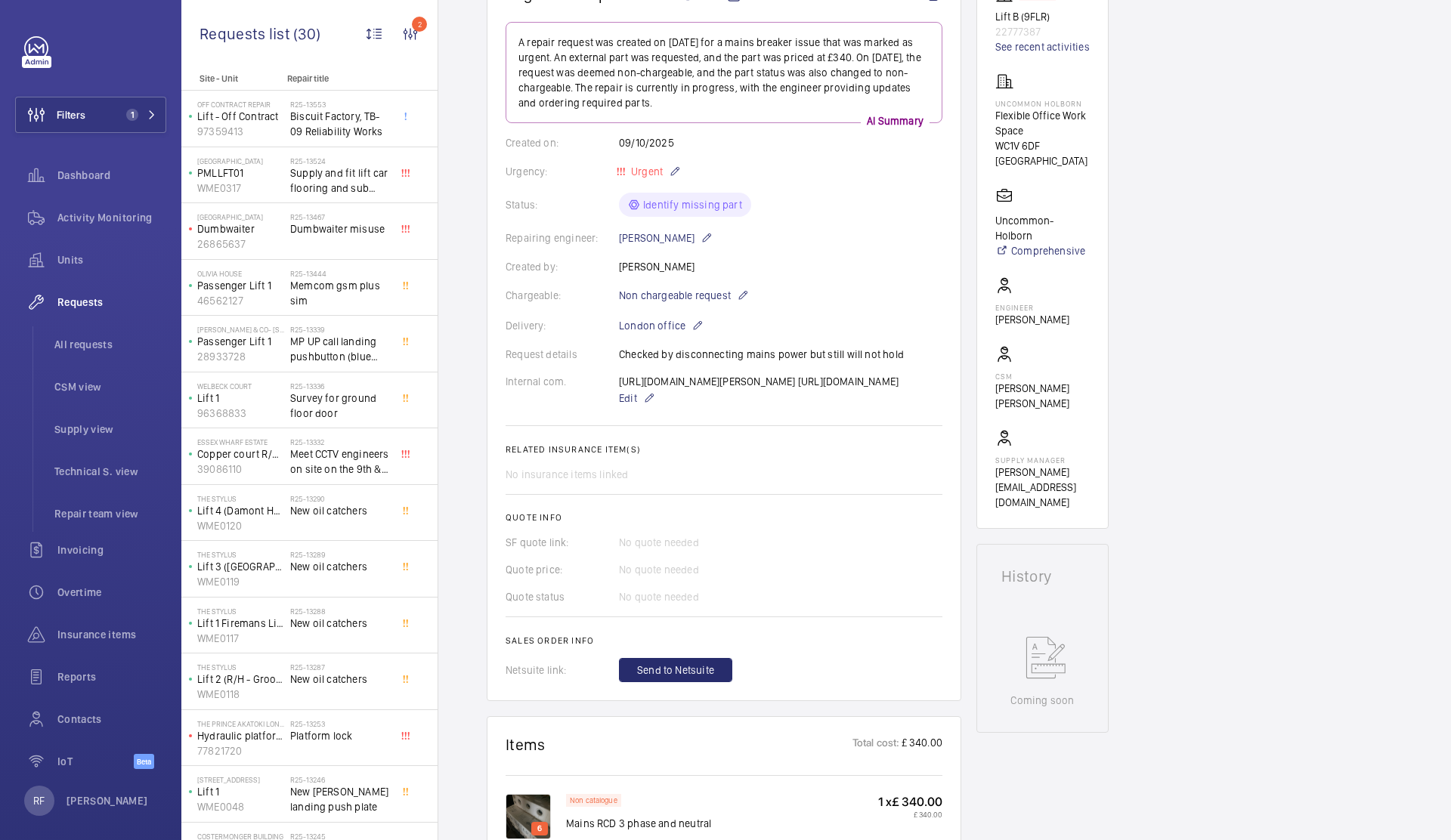
scroll to position [177, 0]
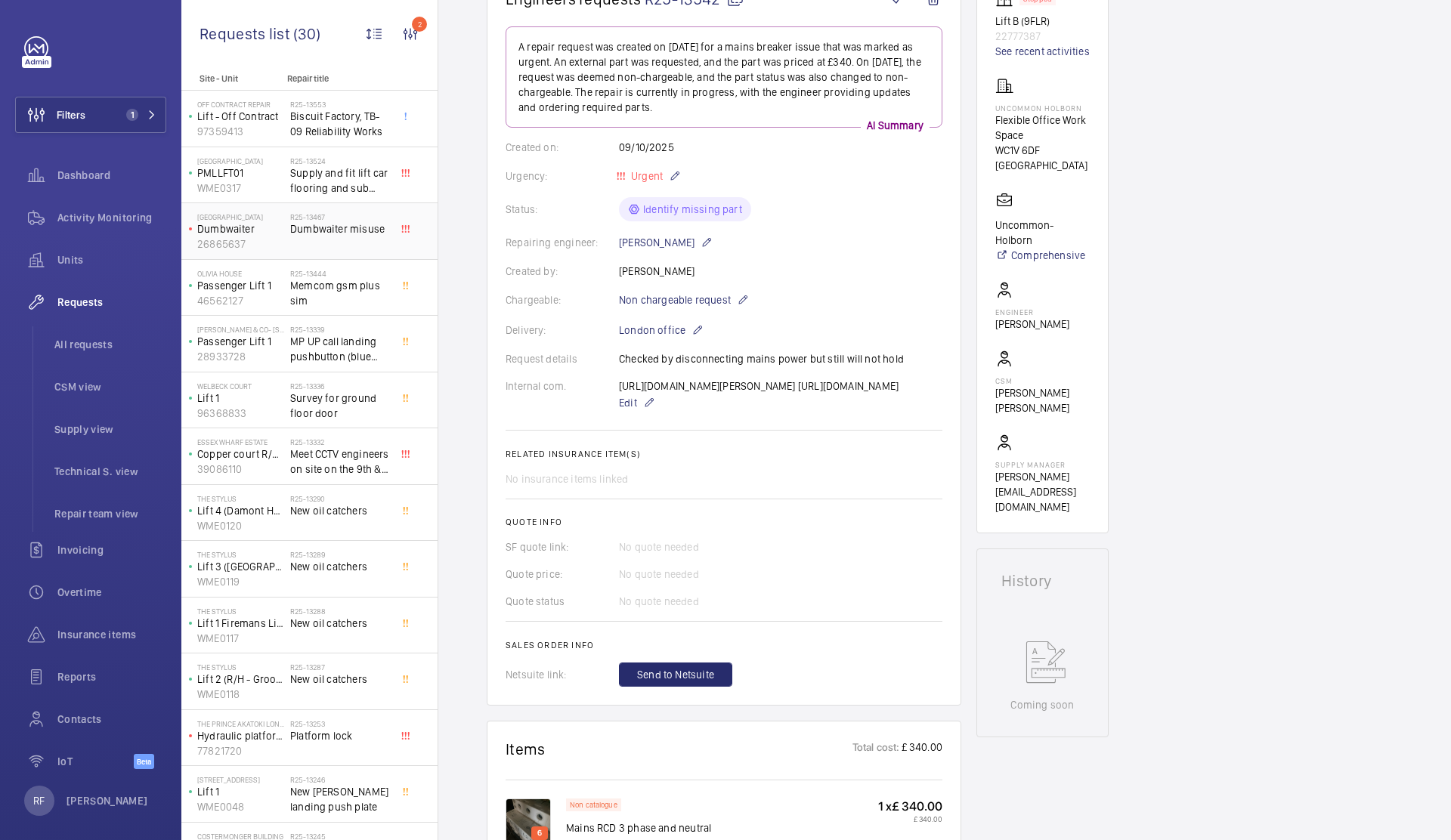
click at [327, 232] on span "Dumbwaiter misuse" at bounding box center [340, 228] width 100 height 15
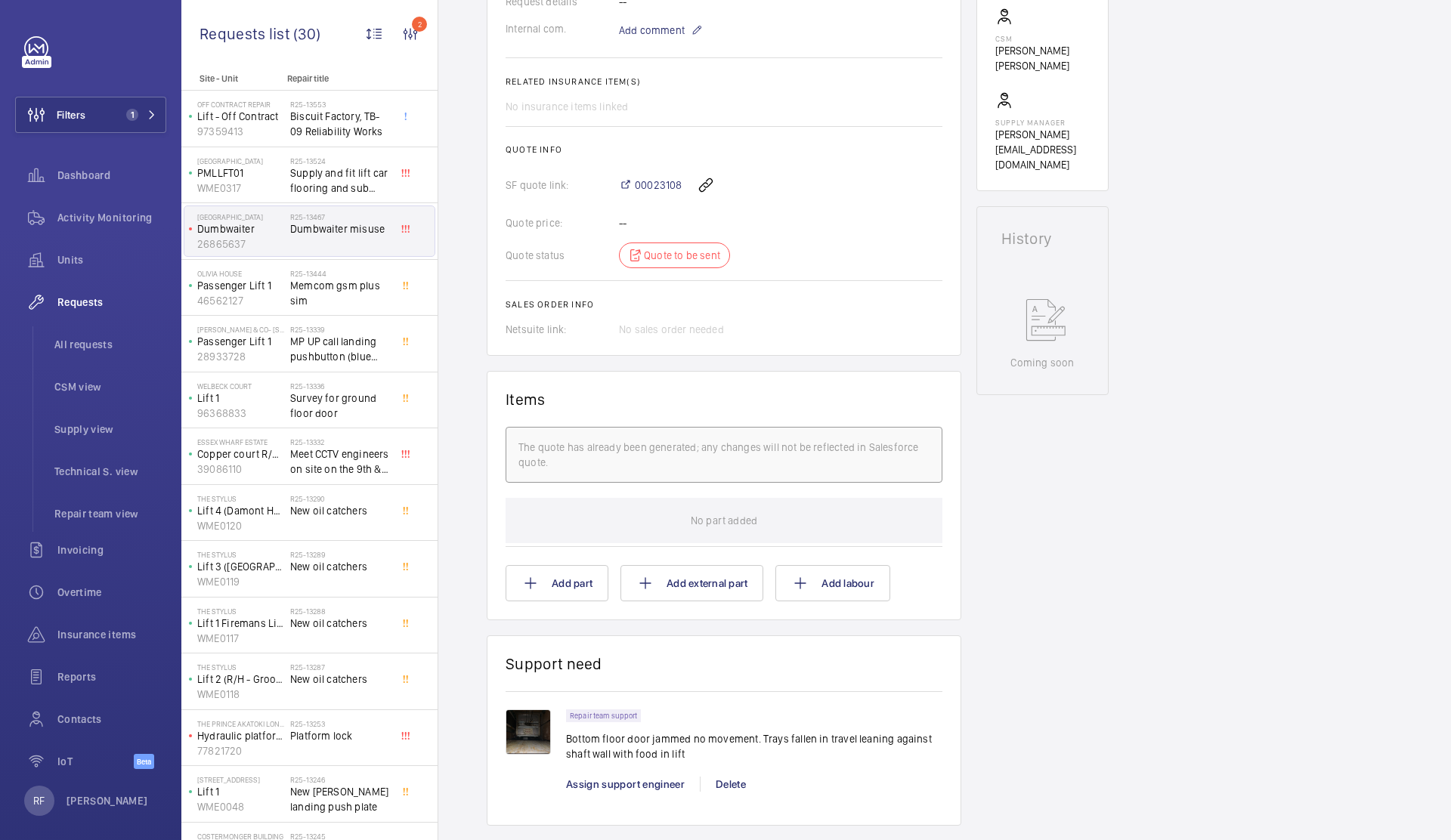
scroll to position [249, 0]
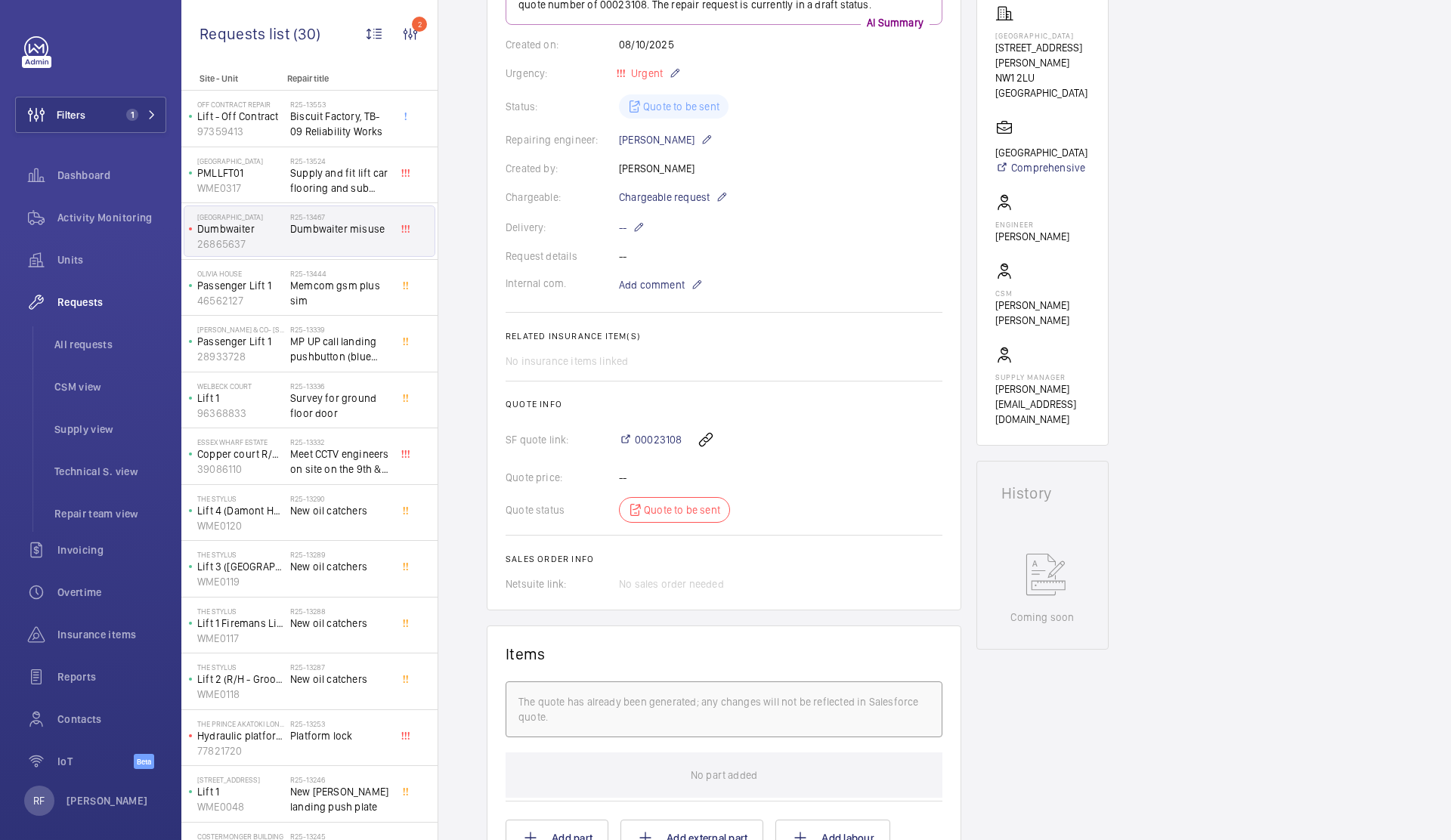
click at [631, 458] on div "00023108" at bounding box center [780, 440] width 324 height 36
click at [641, 447] on span "00023108" at bounding box center [658, 439] width 47 height 15
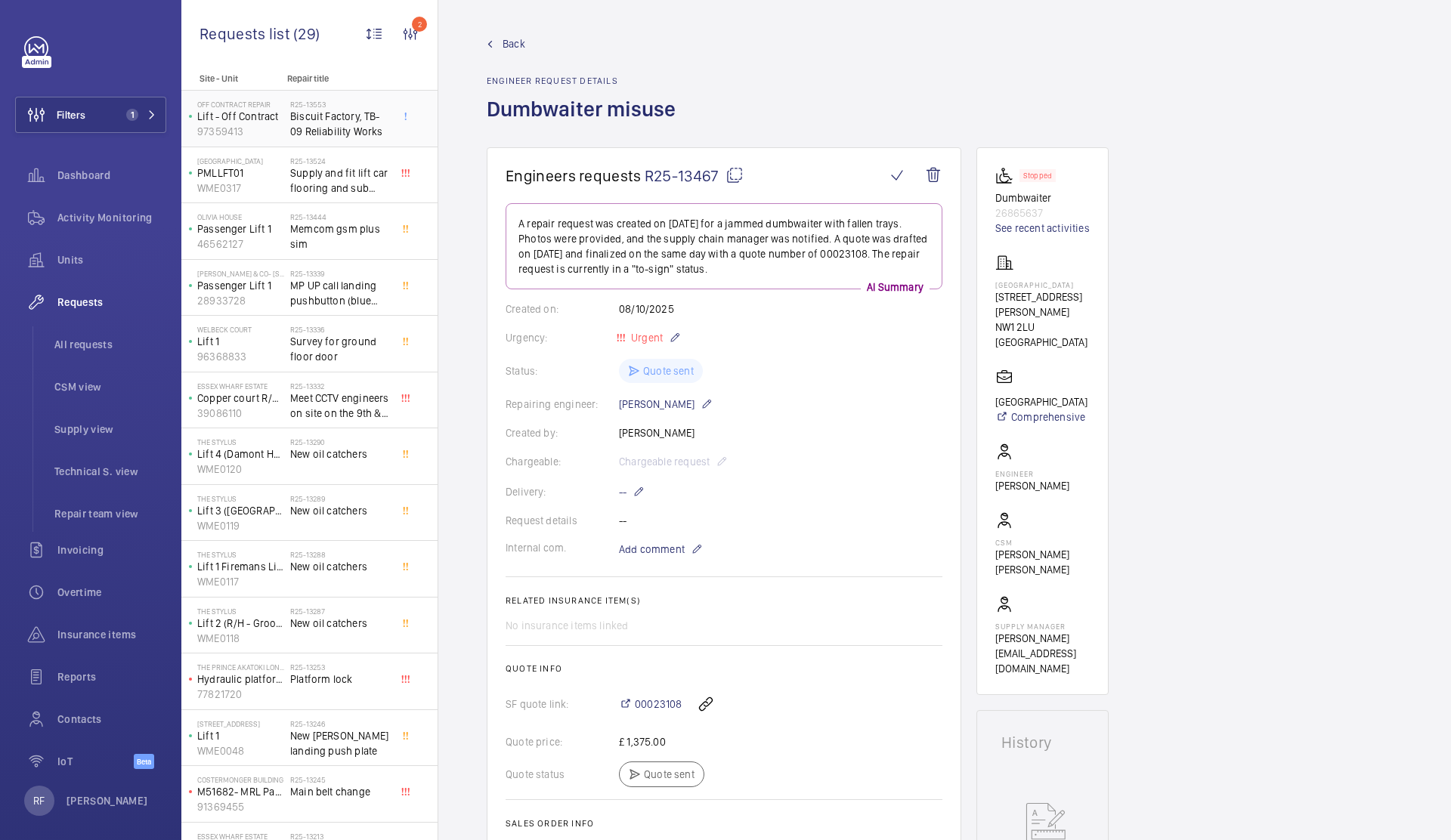
click at [308, 126] on span "Biscuit Factory, TB-09 Reliability Works" at bounding box center [340, 123] width 100 height 30
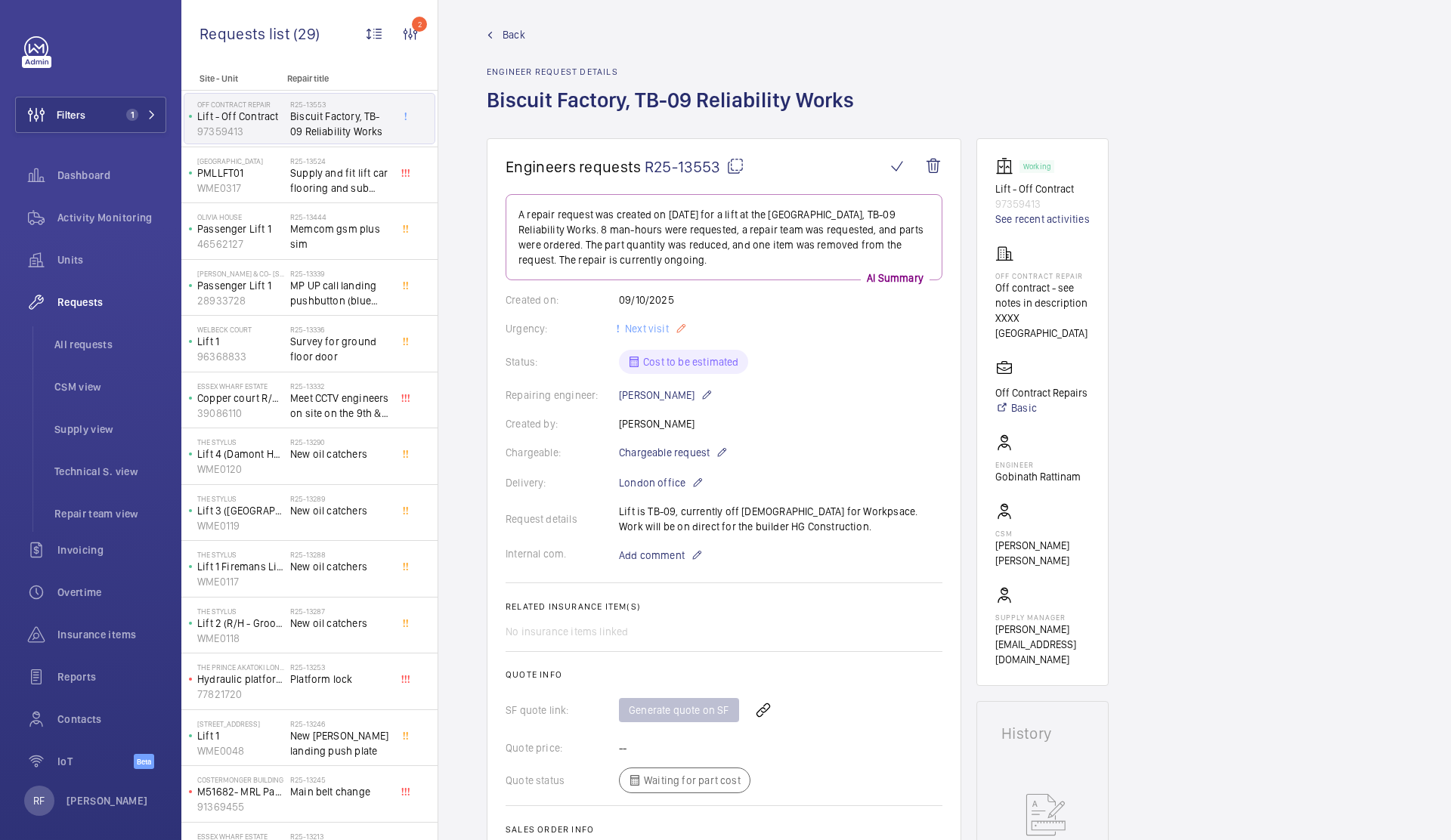
scroll to position [18, 0]
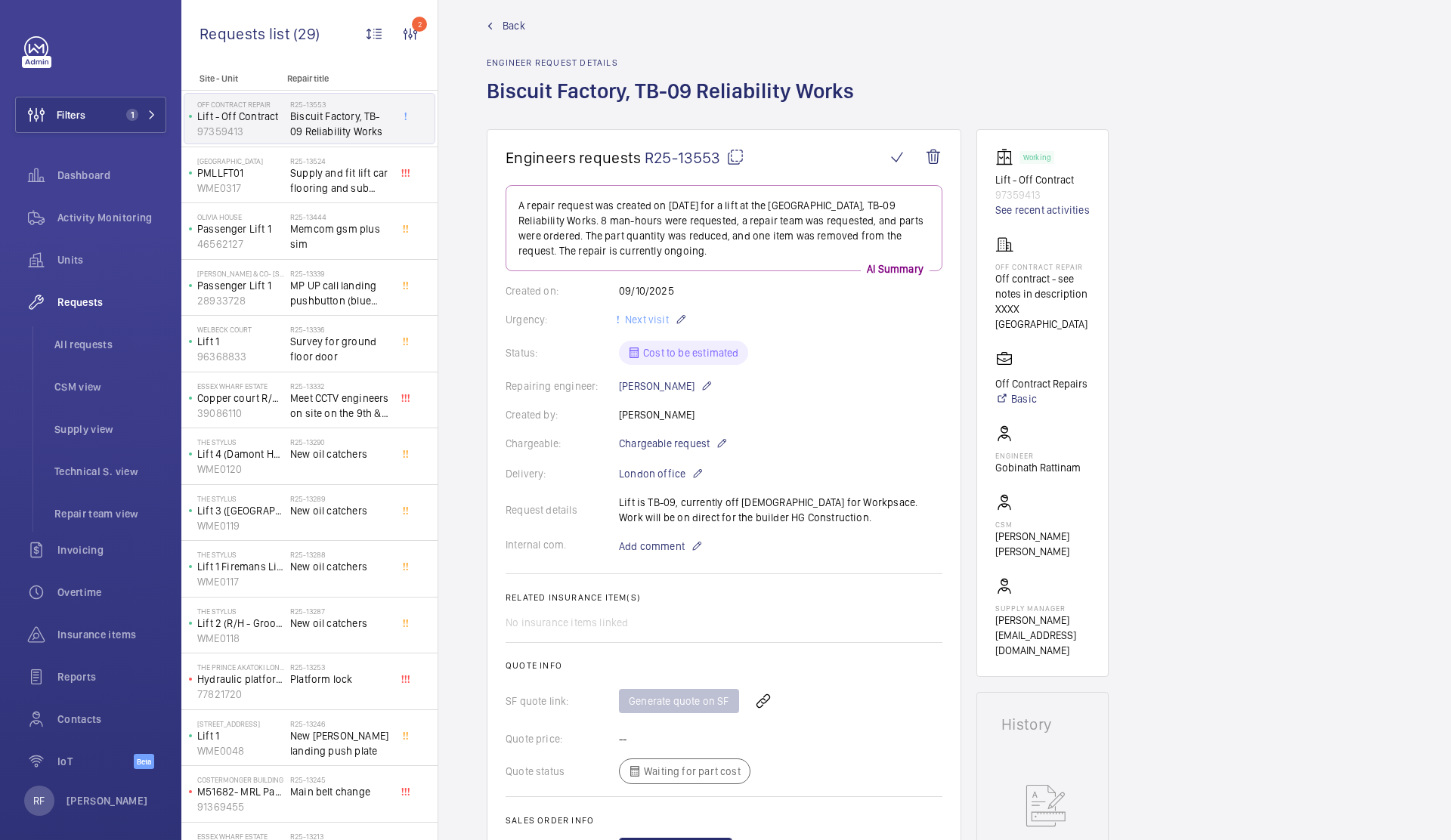
click at [728, 521] on div "Request details Lift is TB-09, currently off contract for Workpsace. Work will …" at bounding box center [724, 510] width 437 height 30
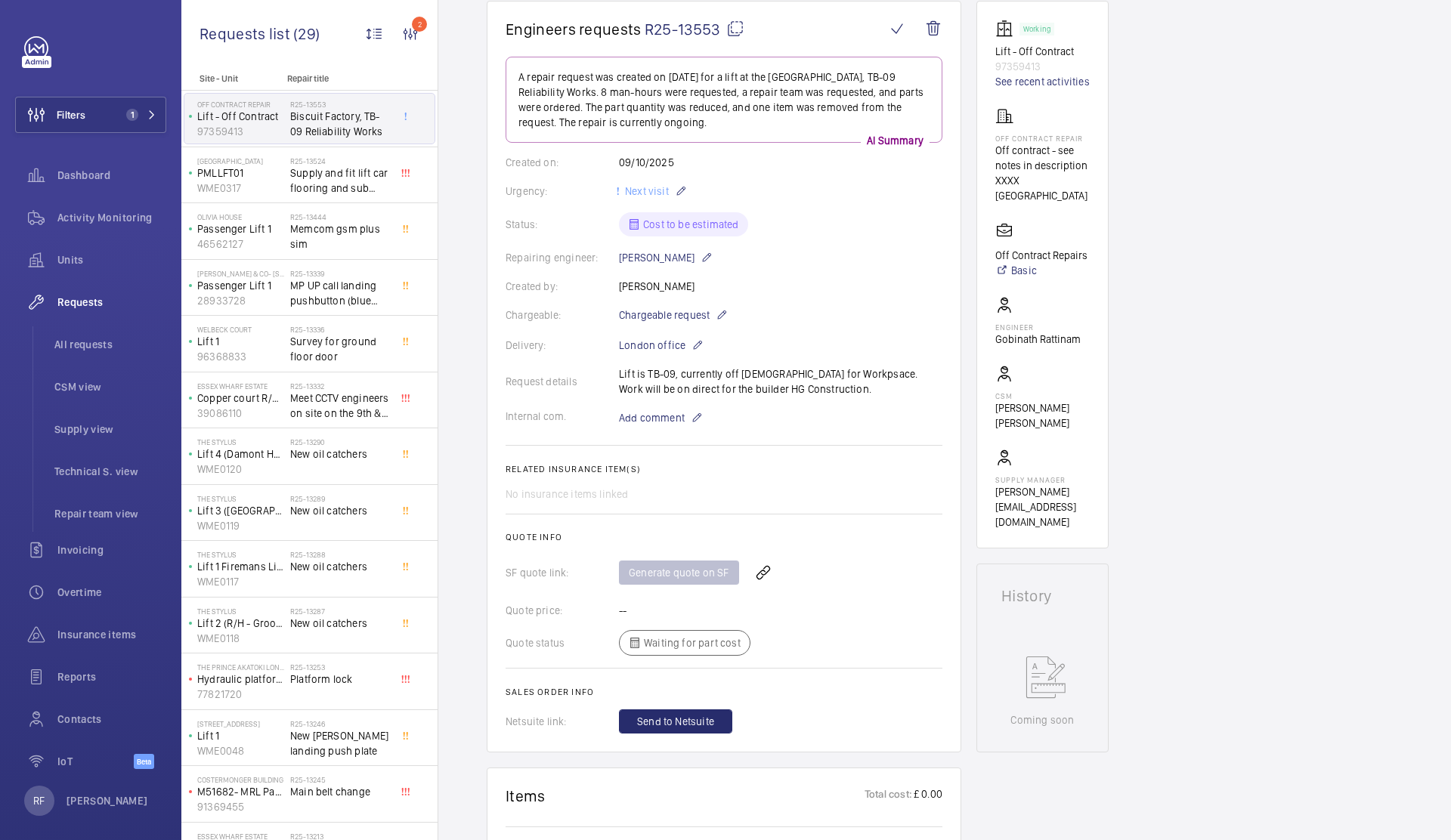
scroll to position [120, 0]
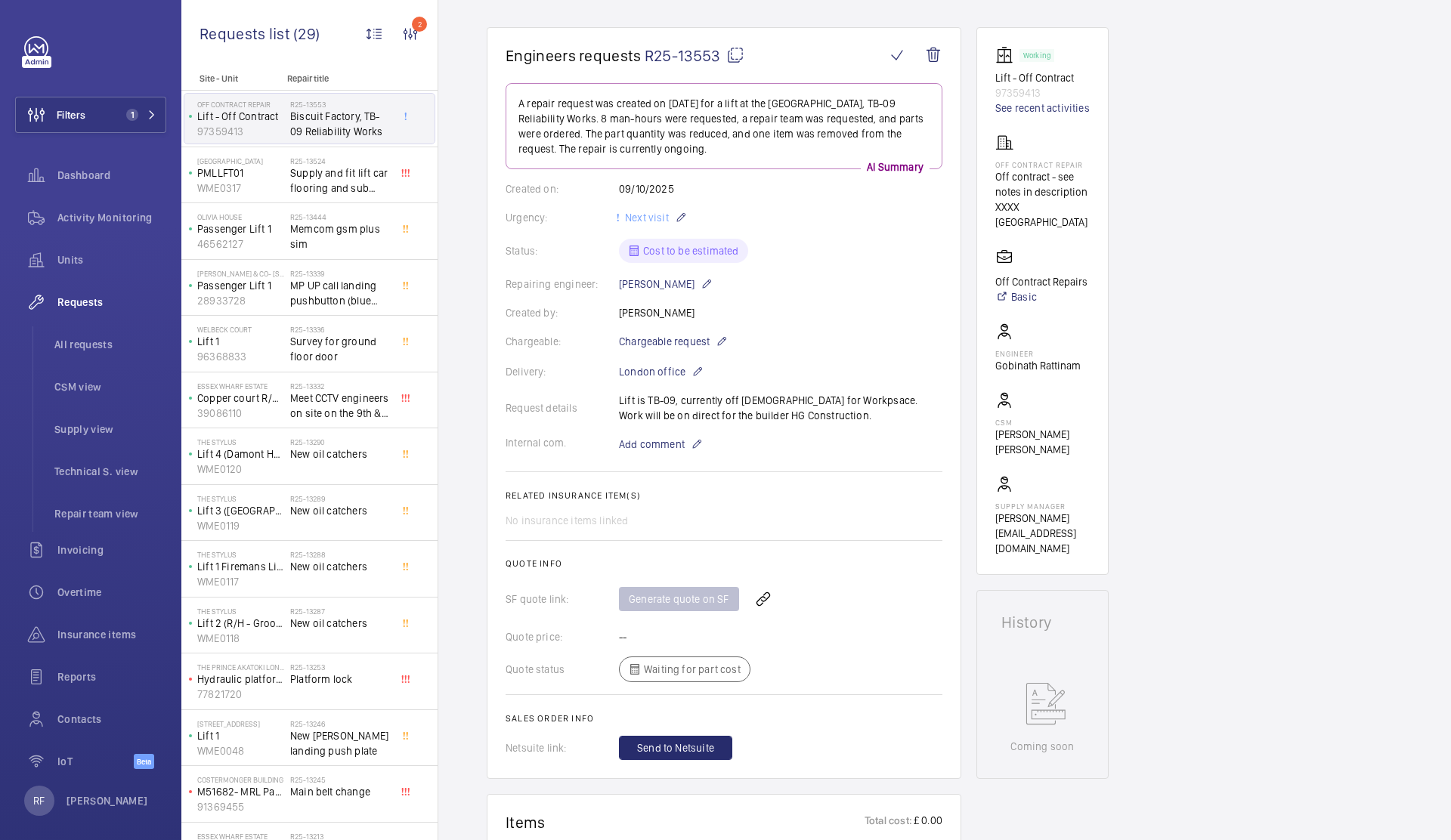
click at [670, 400] on div "Request details Lift is TB-09, currently off contract for Workpsace. Work will …" at bounding box center [724, 407] width 437 height 30
click at [617, 400] on div "Request details Lift is TB-09, currently off contract for Workpsace. Work will …" at bounding box center [724, 407] width 437 height 30
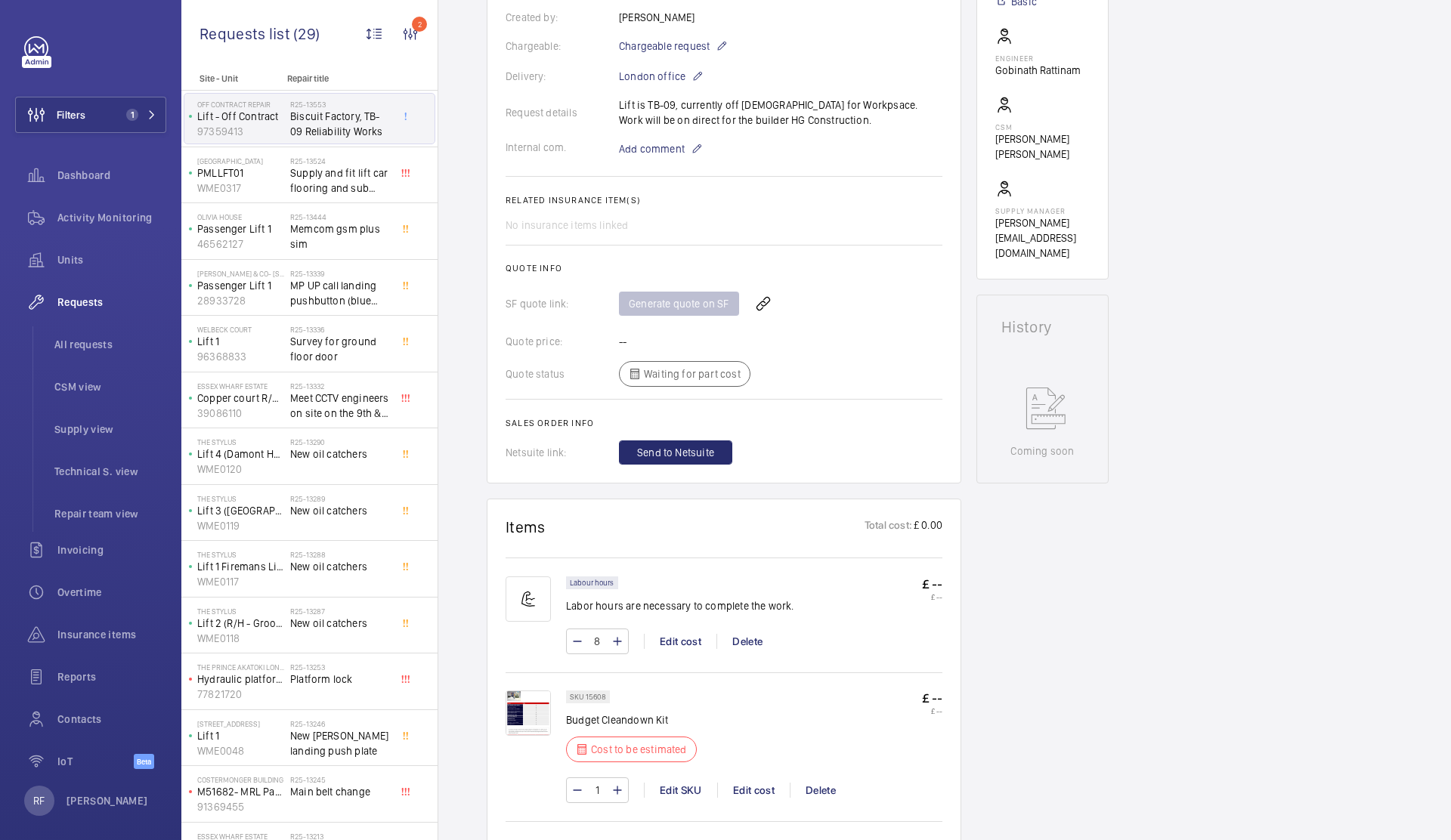
scroll to position [577, 0]
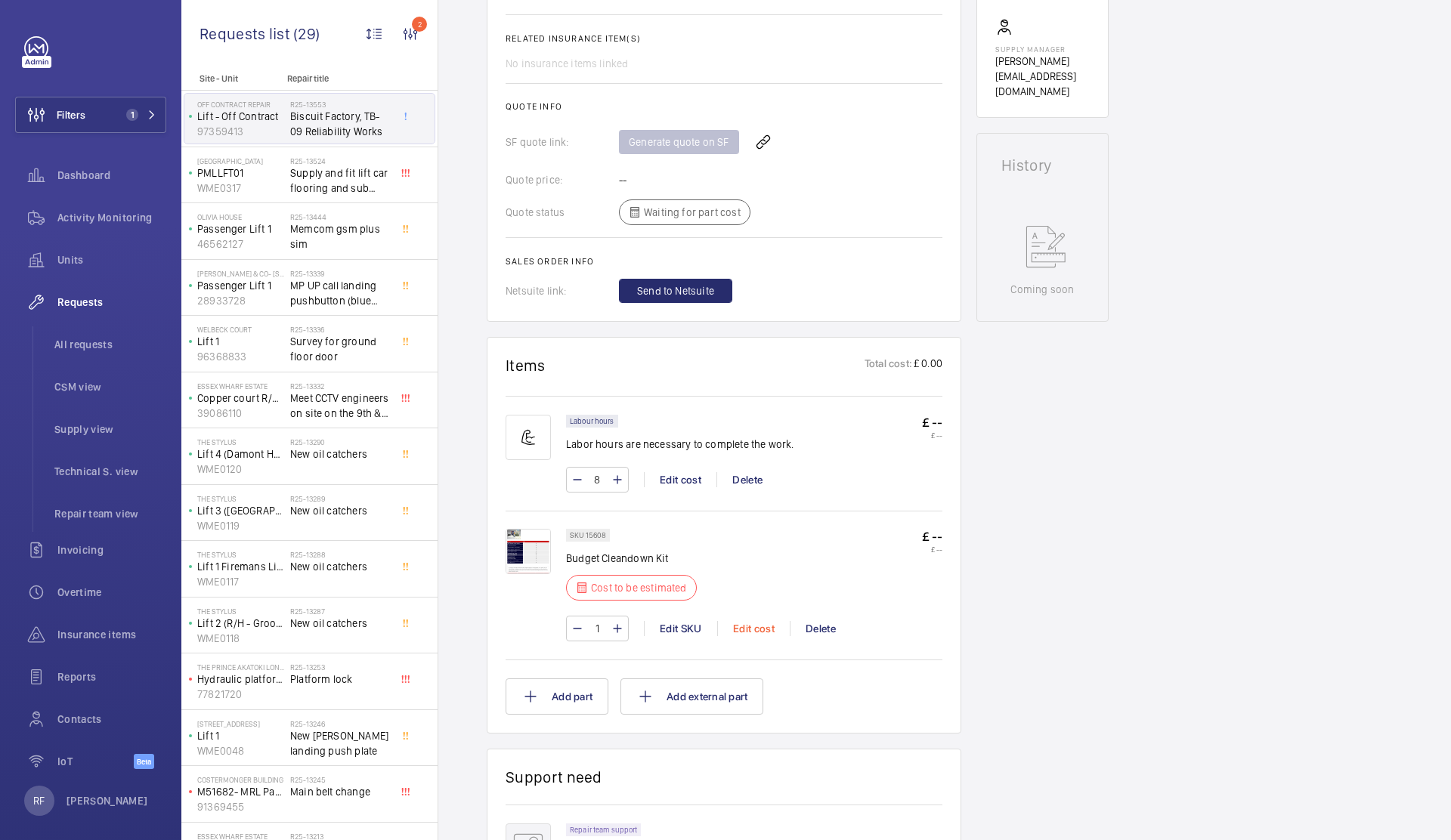
click at [754, 630] on div "Edit cost" at bounding box center [754, 628] width 73 height 15
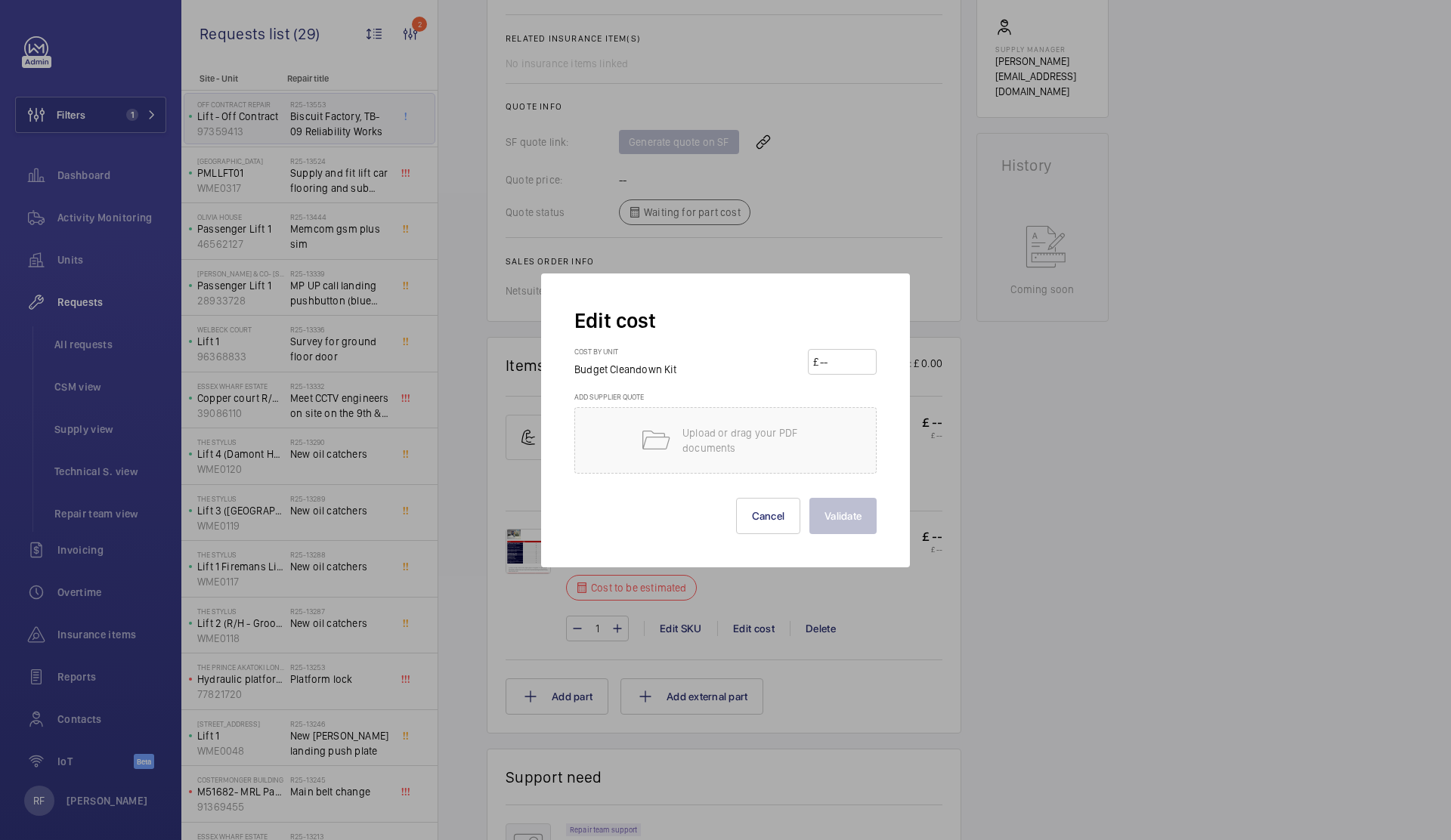
click at [837, 366] on input "number" at bounding box center [844, 361] width 53 height 24
type input "98"
click at [850, 511] on button "Validate" at bounding box center [843, 516] width 68 height 36
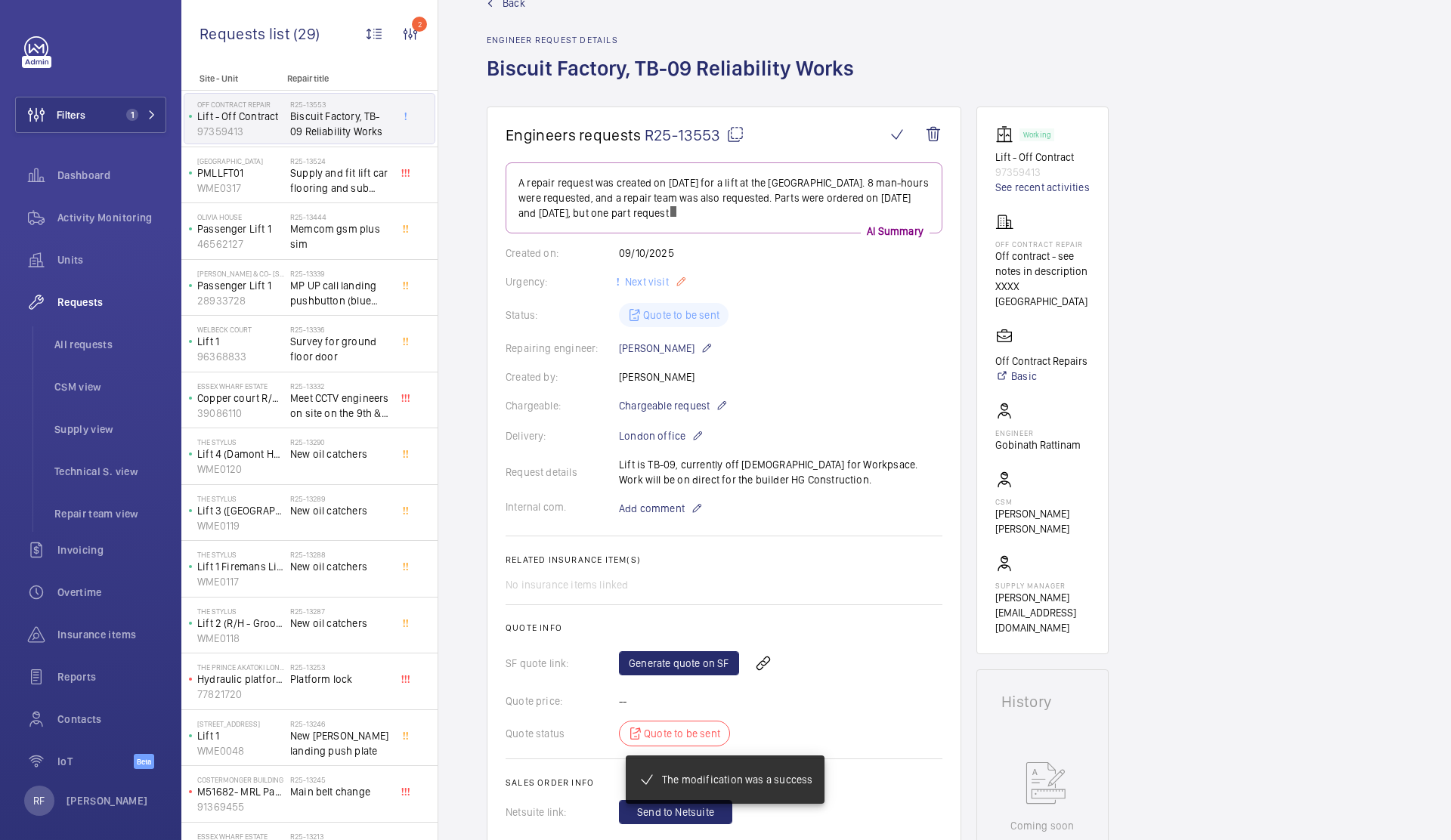
scroll to position [32, 0]
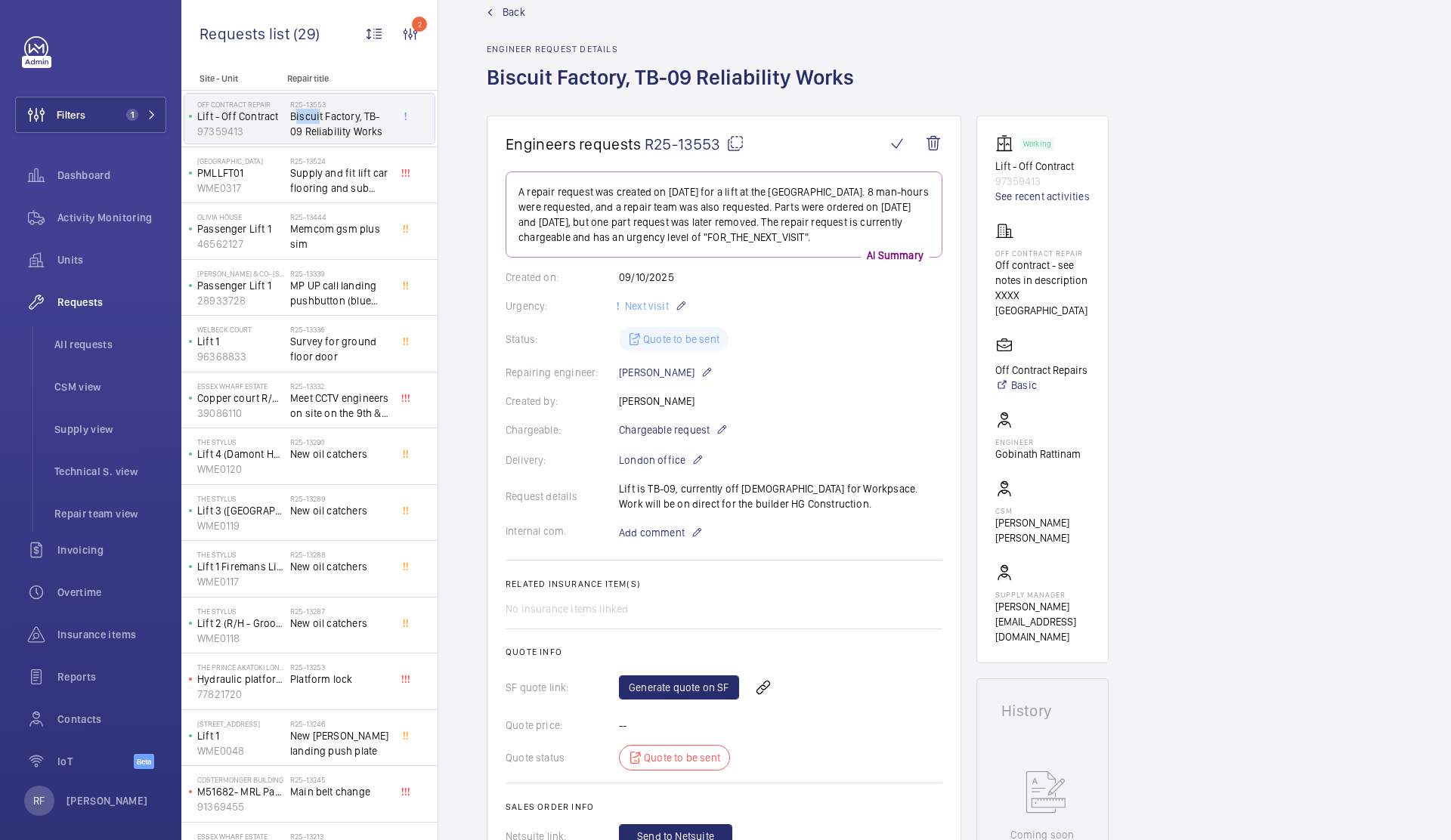
drag, startPoint x: 291, startPoint y: 115, endPoint x: 316, endPoint y: 115, distance: 25.0
click at [316, 115] on span "Biscuit Factory, TB-09 Reliability Works" at bounding box center [340, 123] width 100 height 30
drag, startPoint x: 484, startPoint y: 70, endPoint x: 852, endPoint y: 74, distance: 368.0
click at [852, 74] on wm-front-admin-header "Back Engineer request details Biscuit Factory, TB-09 Reliability Works" at bounding box center [944, 42] width 1012 height 147
copy h1 "Biscuit Factory, TB-09 Reliability Works"
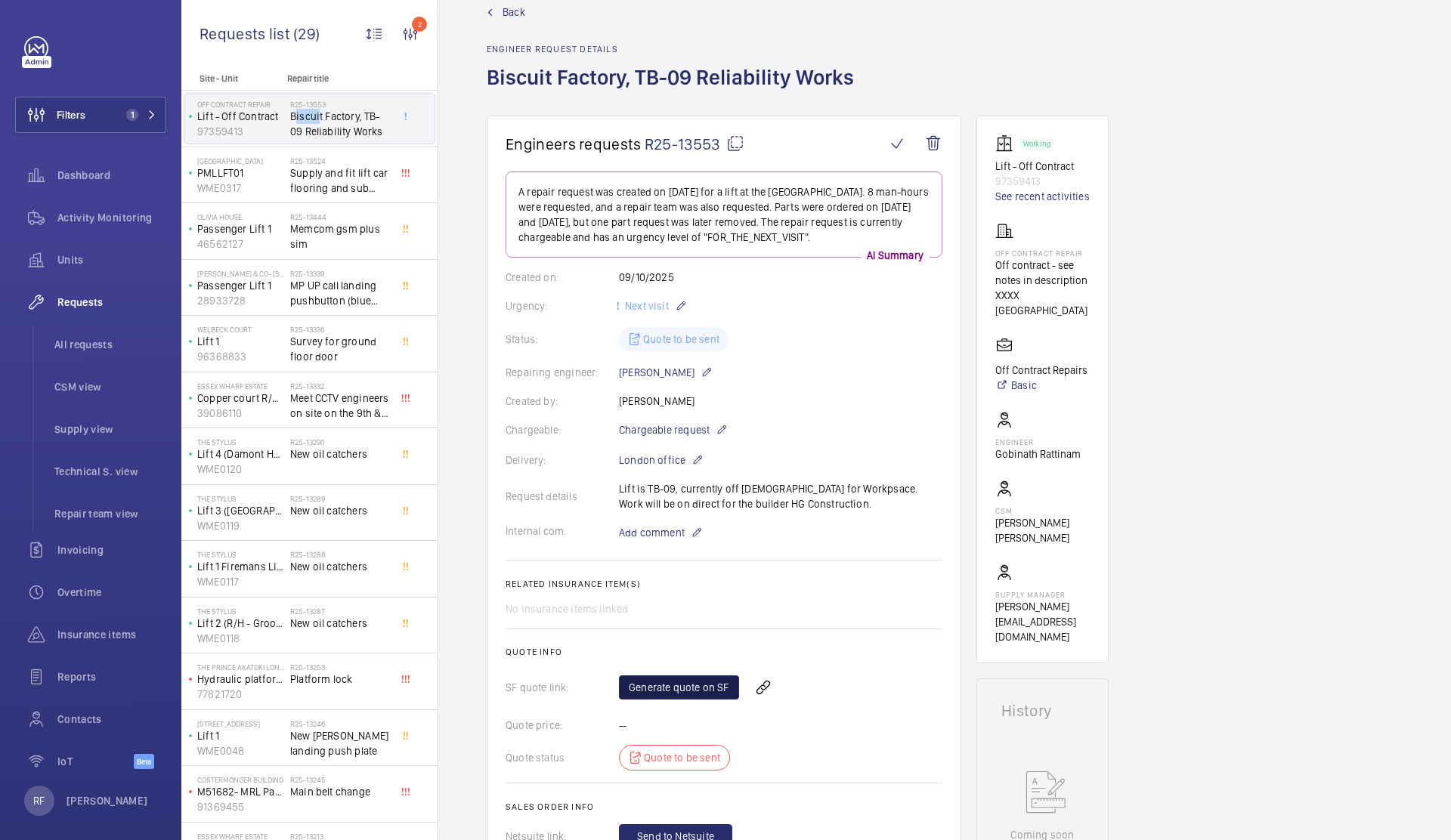
click at [699, 683] on link "Generate quote on SF" at bounding box center [678, 687] width 121 height 24
click at [735, 140] on mat-icon at bounding box center [735, 143] width 18 height 18
copy h1 "Biscuit Factory, TB-09 Reliability Works"
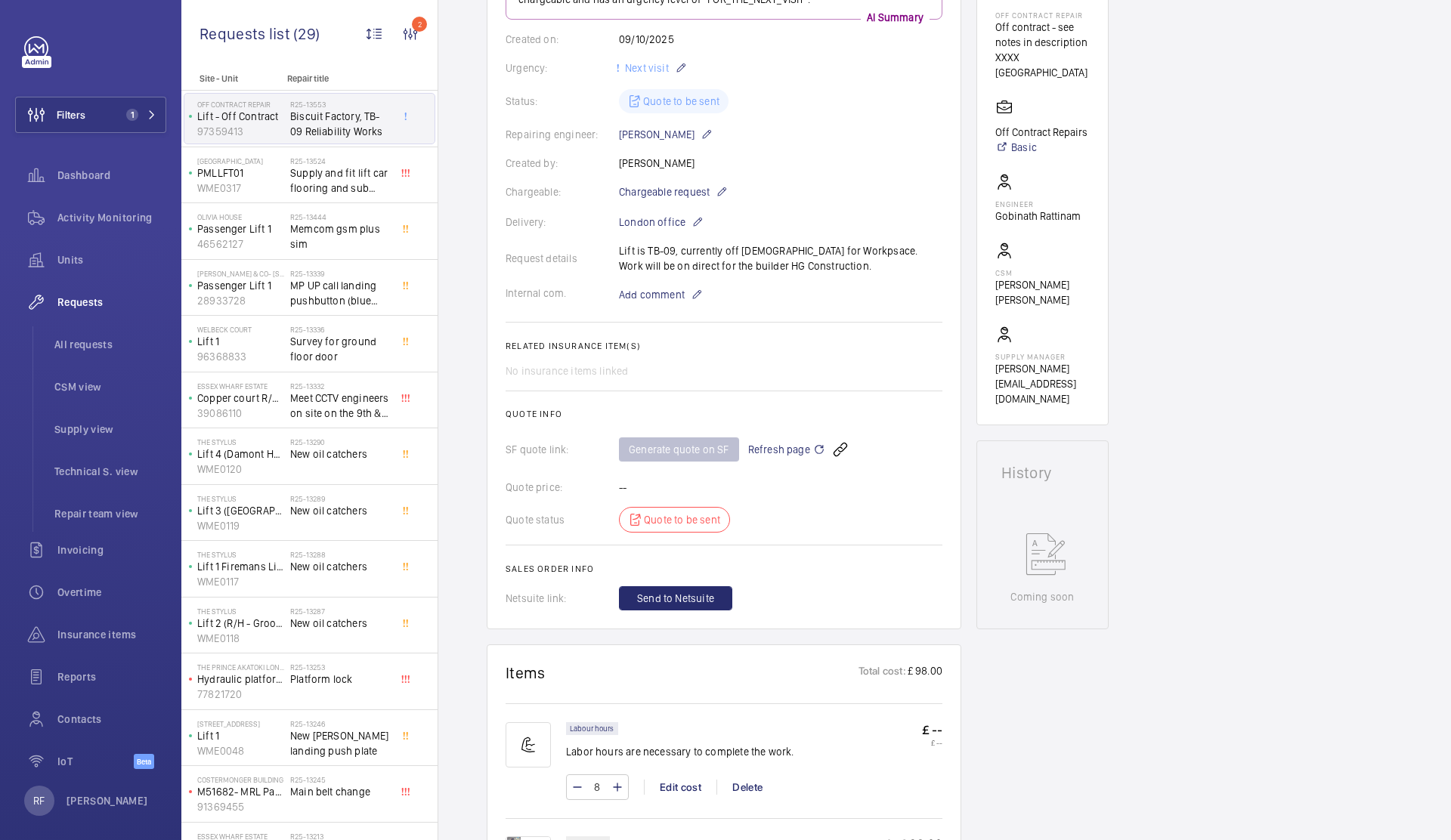
scroll to position [127, 0]
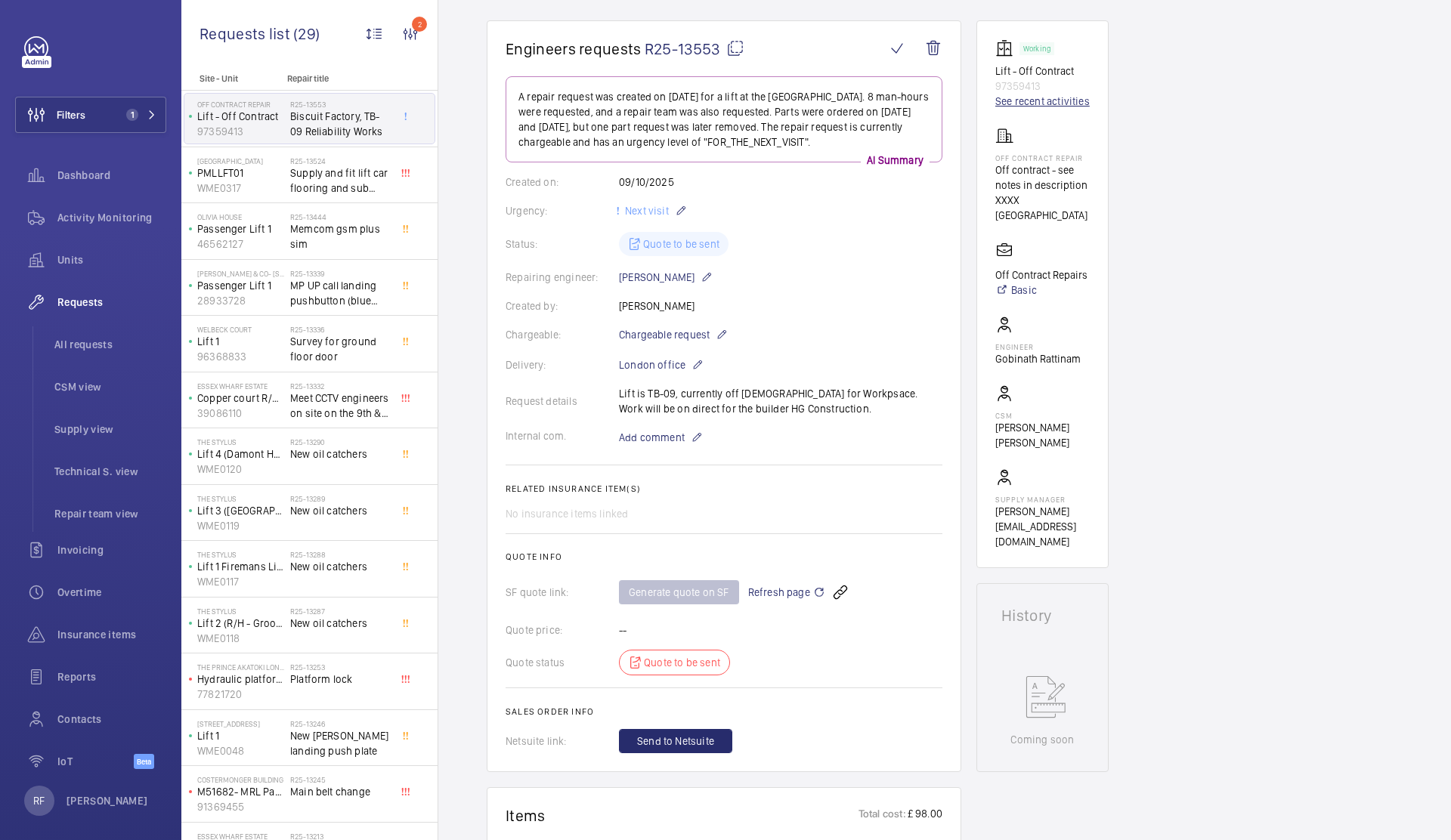
click at [1045, 102] on link "See recent activities" at bounding box center [1042, 101] width 95 height 15
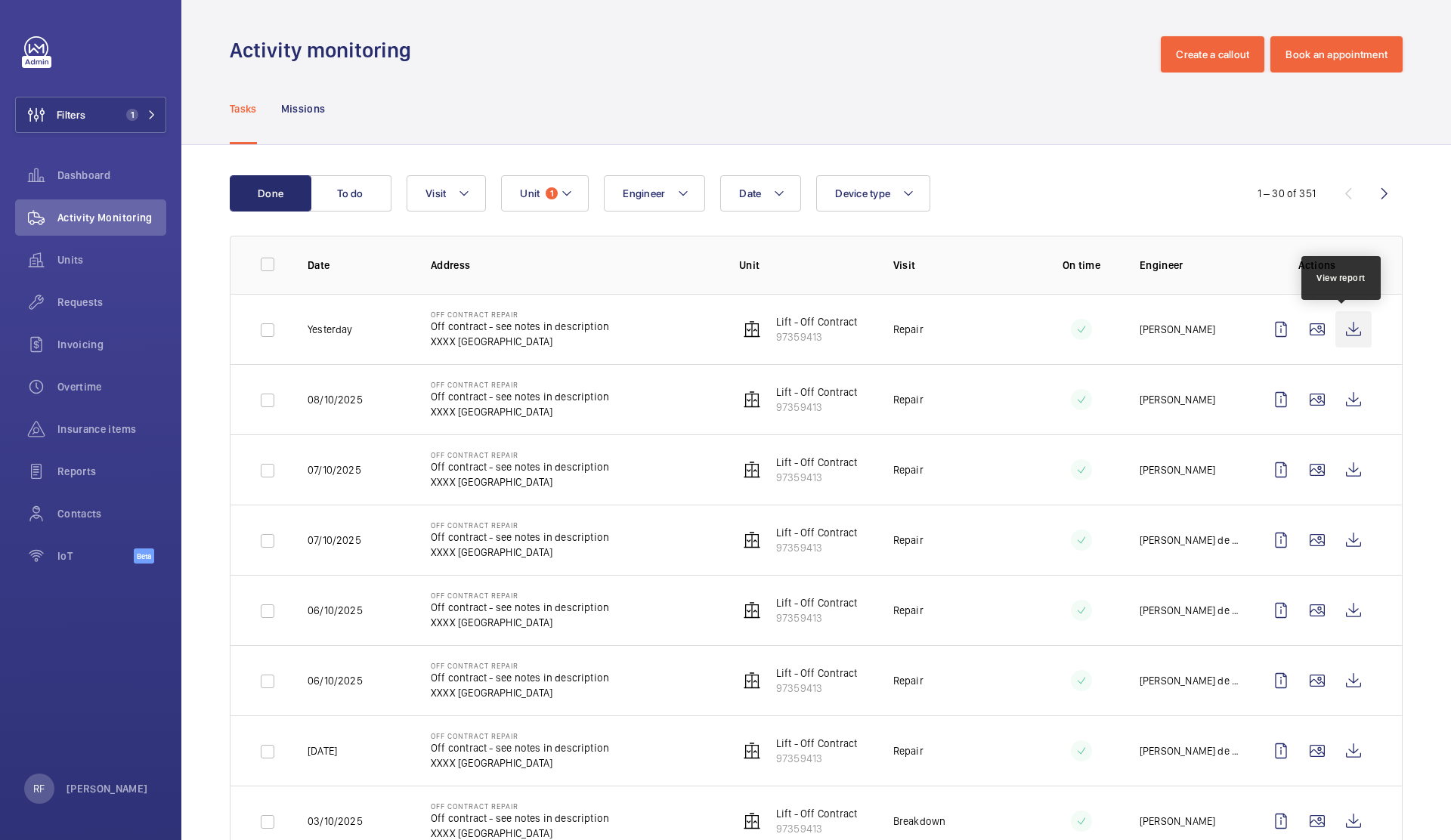
click at [1336, 330] on wm-front-icon-button at bounding box center [1353, 329] width 36 height 36
click at [1346, 398] on wm-front-icon-button at bounding box center [1353, 400] width 36 height 36
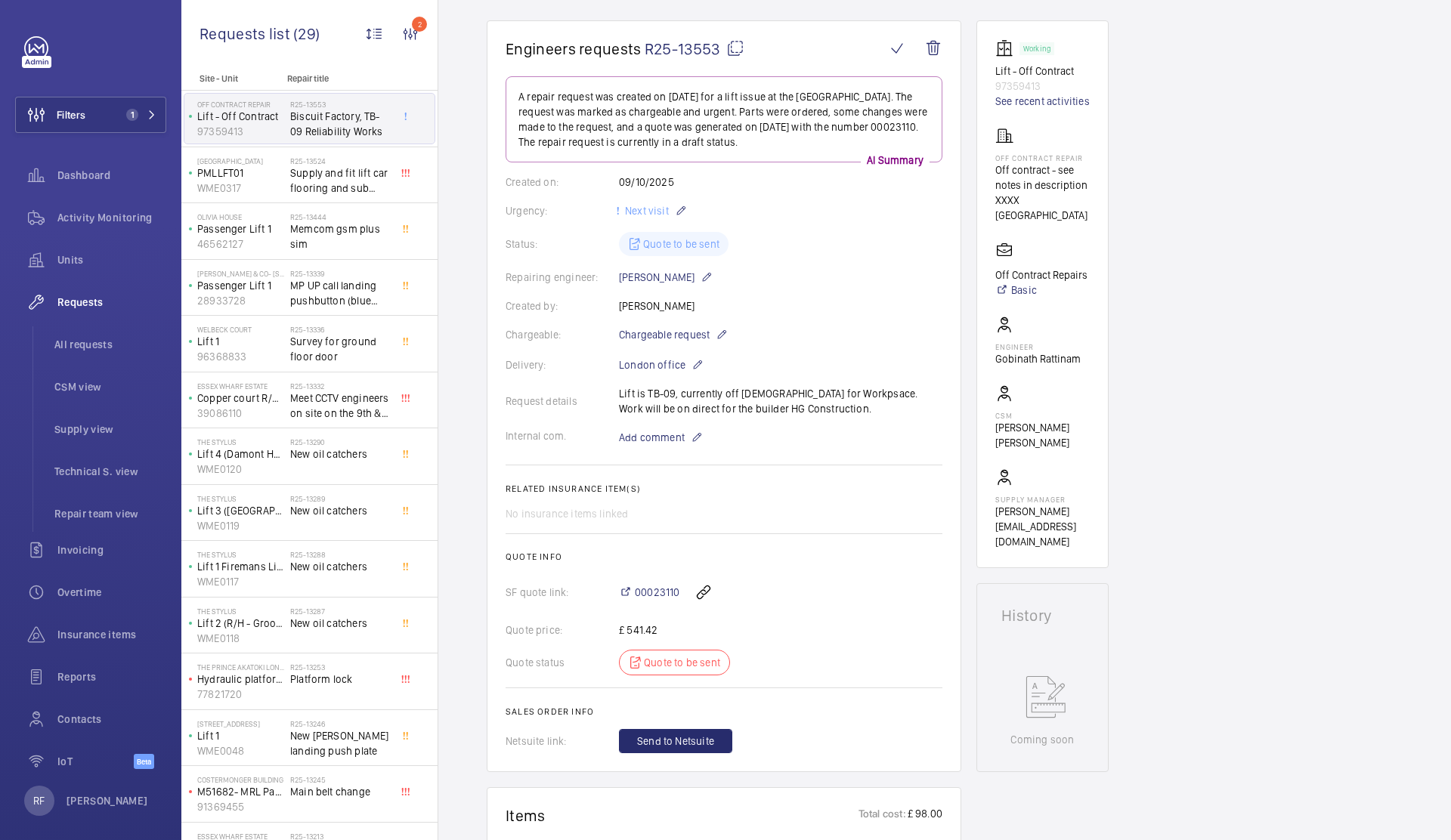
scroll to position [155, 0]
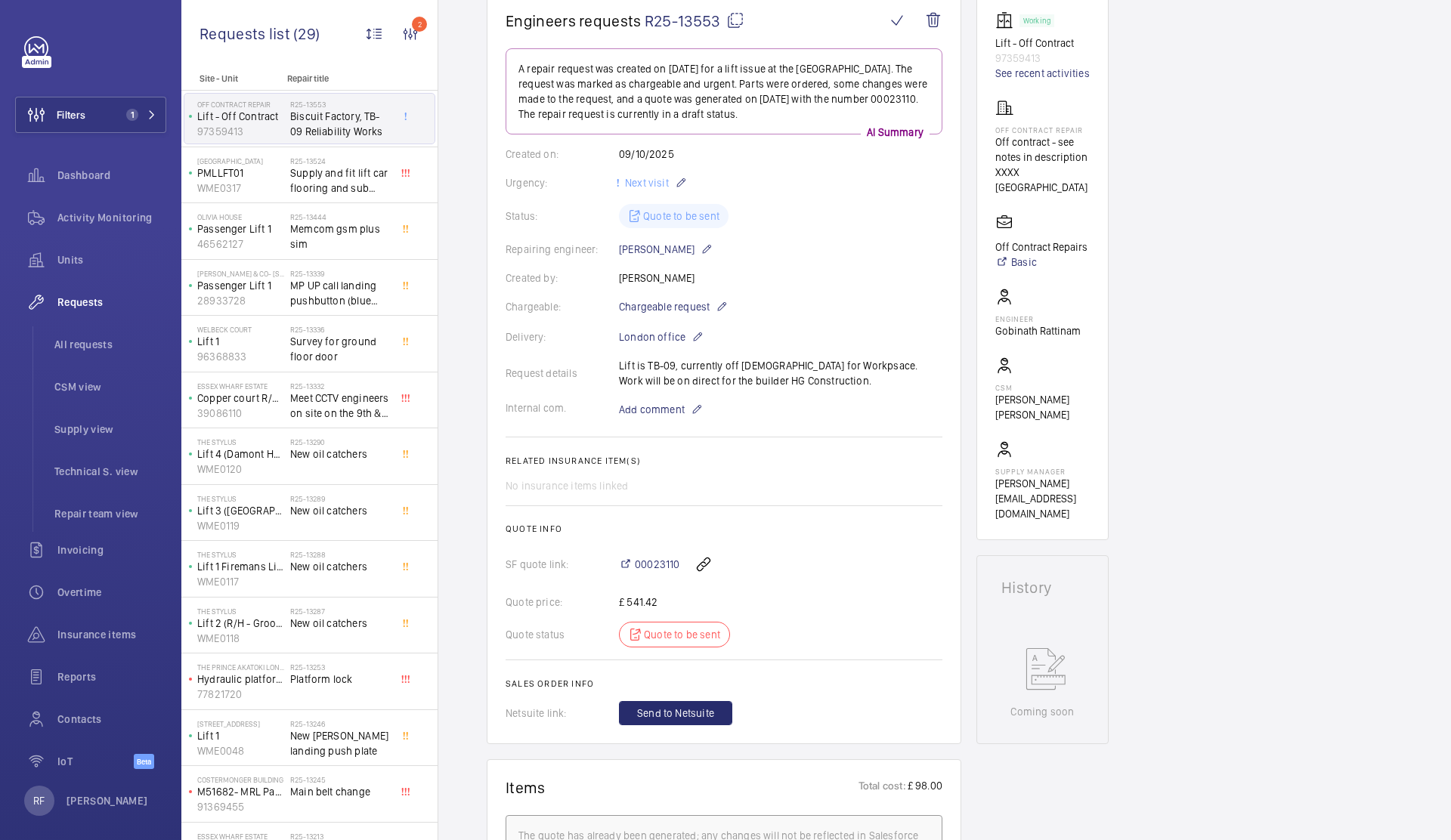
click at [721, 374] on div "Request details Lift is TB-09, currently off contract for Workpsace. Work will …" at bounding box center [724, 373] width 437 height 30
click at [720, 384] on div "Request details Lift is TB-09, currently off contract for Workpsace. Work will …" at bounding box center [724, 373] width 437 height 30
click at [871, 364] on div "Request details Lift is TB-09, currently off contract for Workpsace. Work will …" at bounding box center [724, 373] width 437 height 30
drag, startPoint x: 853, startPoint y: 367, endPoint x: 894, endPoint y: 381, distance: 43.3
click at [894, 381] on div "Request details Lift is TB-09, currently off contract for Workpsace. Work will …" at bounding box center [724, 373] width 437 height 30
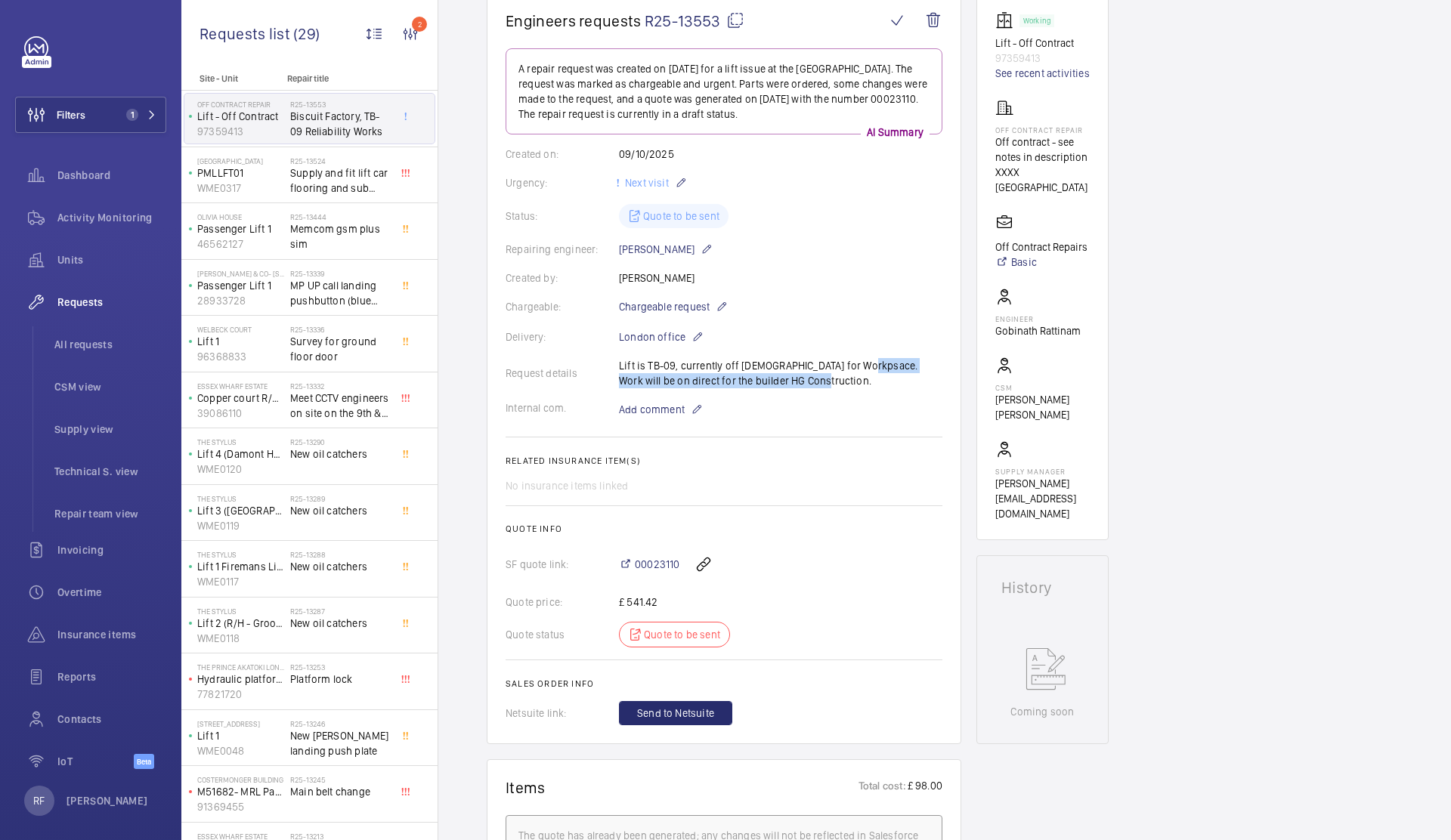
copy p "Work will be on direct for the builder HG Construction."
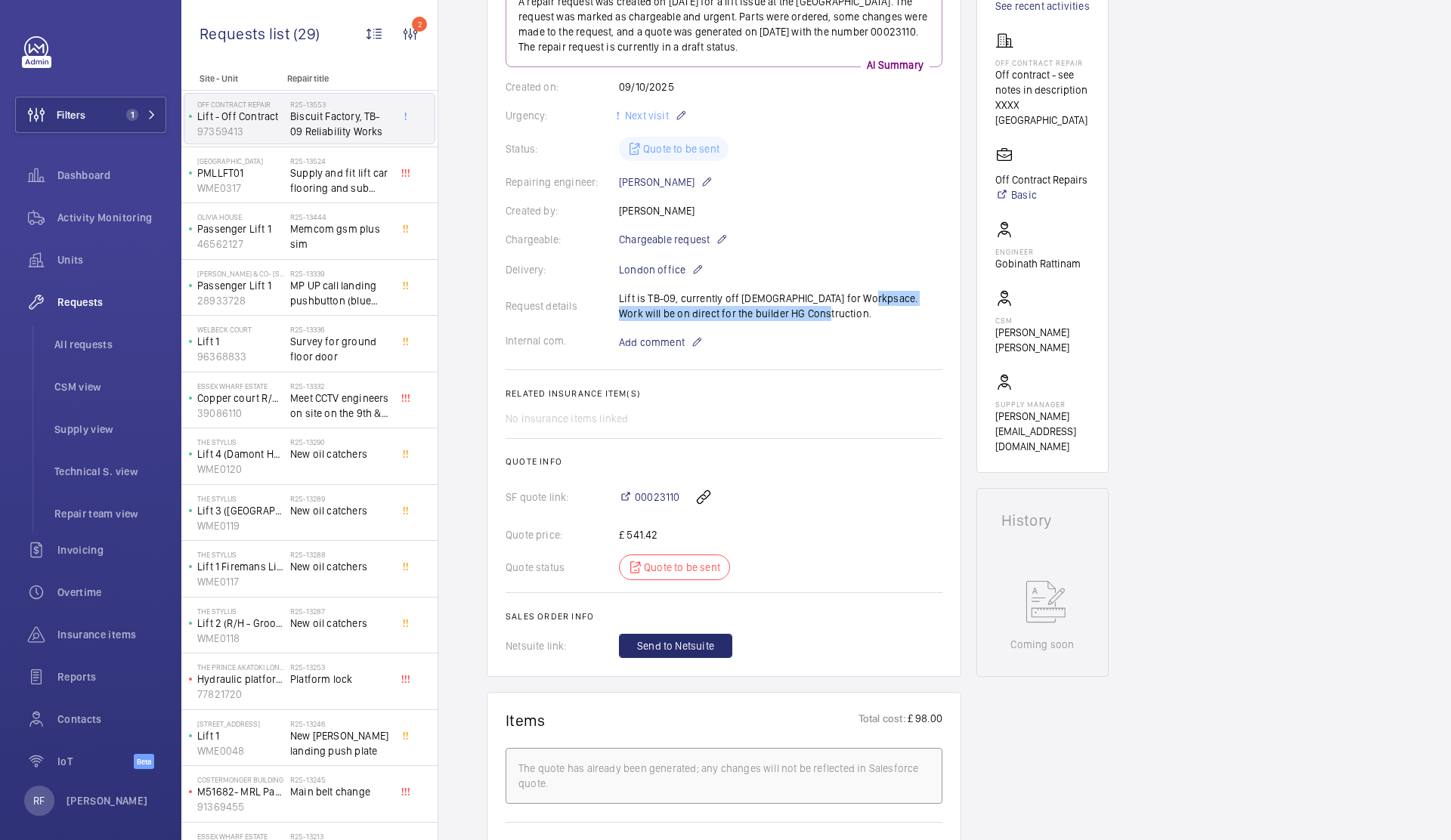
scroll to position [0, 0]
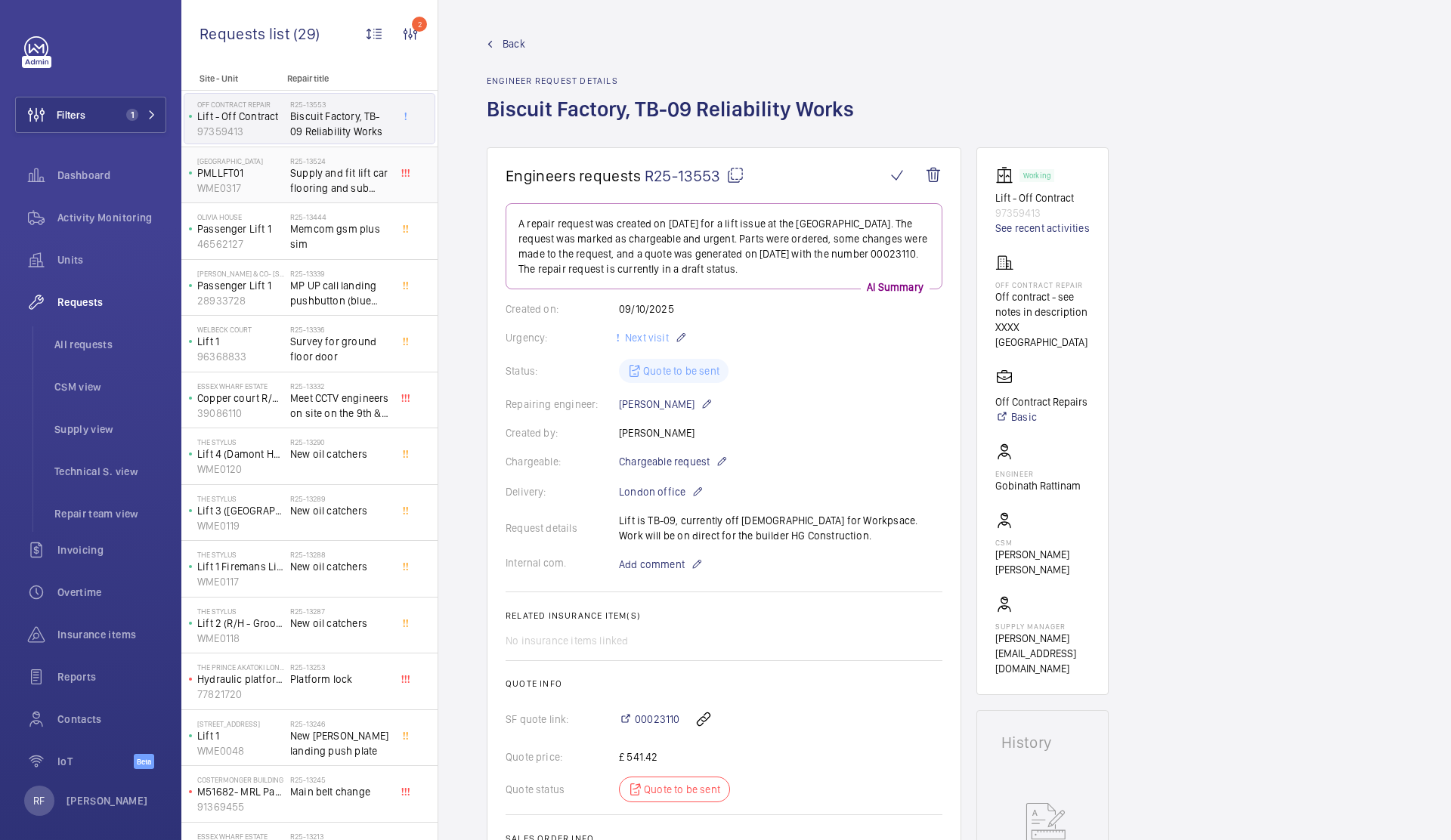
click at [342, 179] on span "Supply and fit lift car flooring and sub base" at bounding box center [340, 180] width 100 height 30
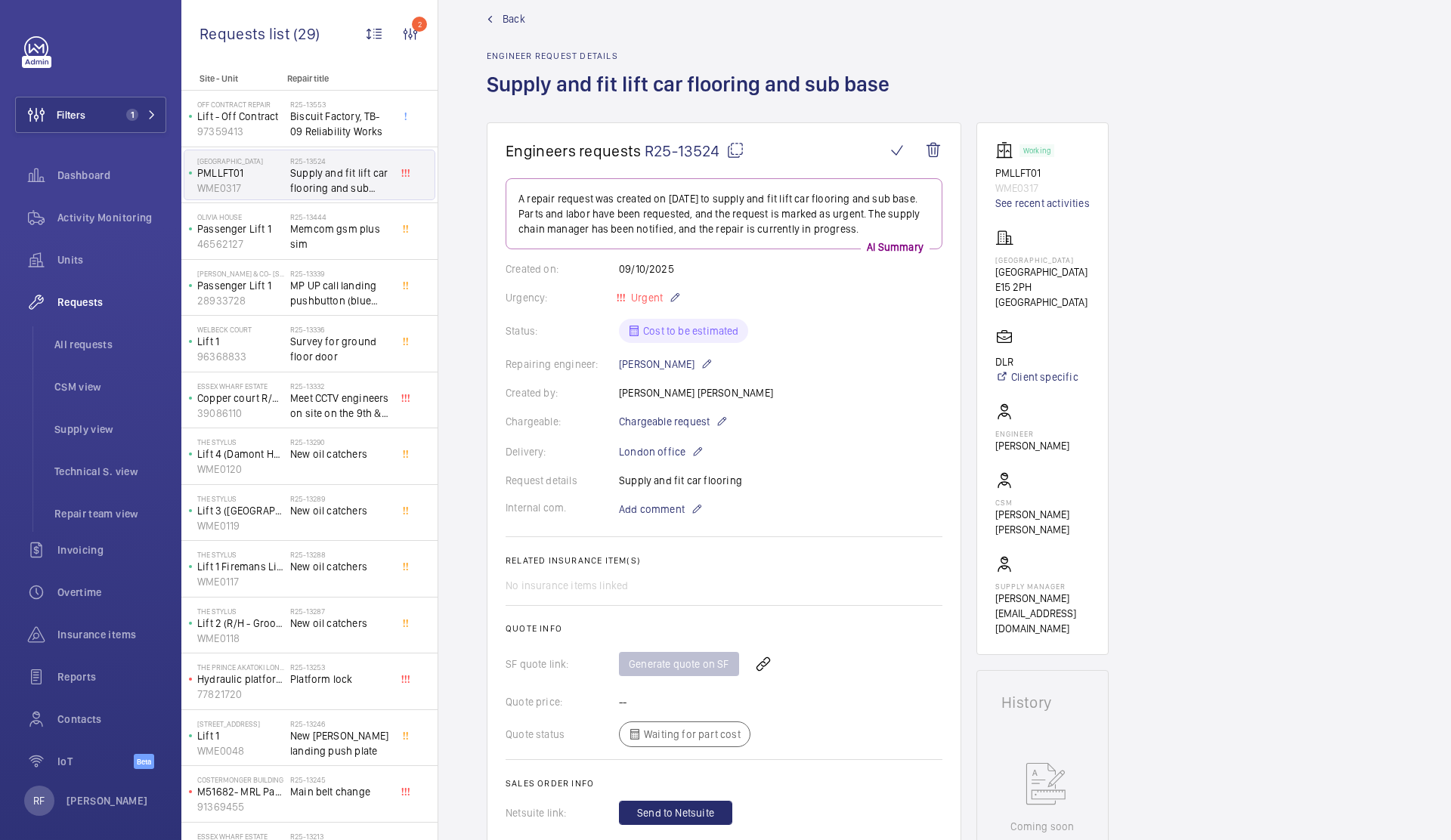
scroll to position [104, 0]
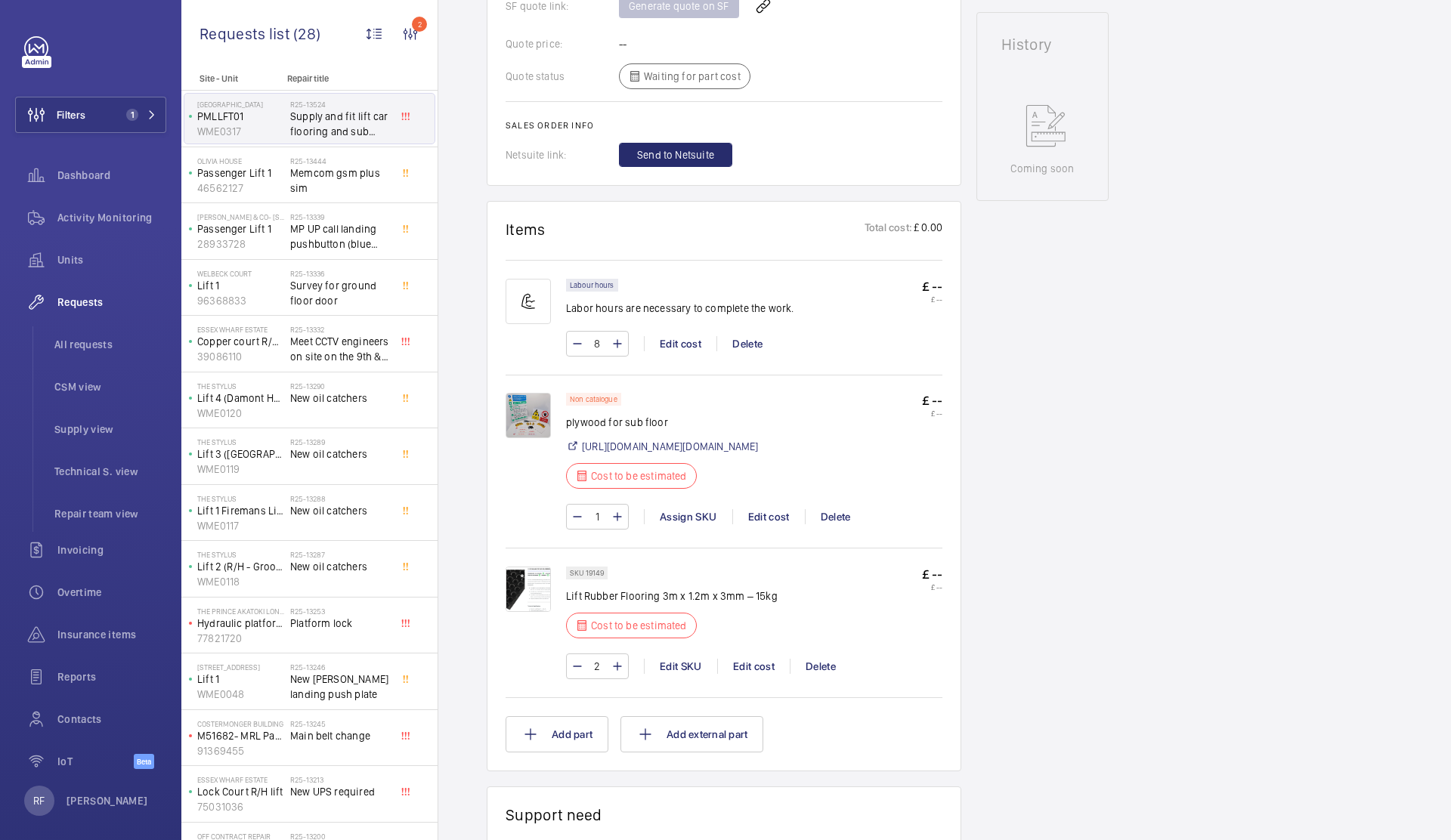
scroll to position [684, 0]
click at [765, 667] on div "Edit cost" at bounding box center [754, 664] width 73 height 15
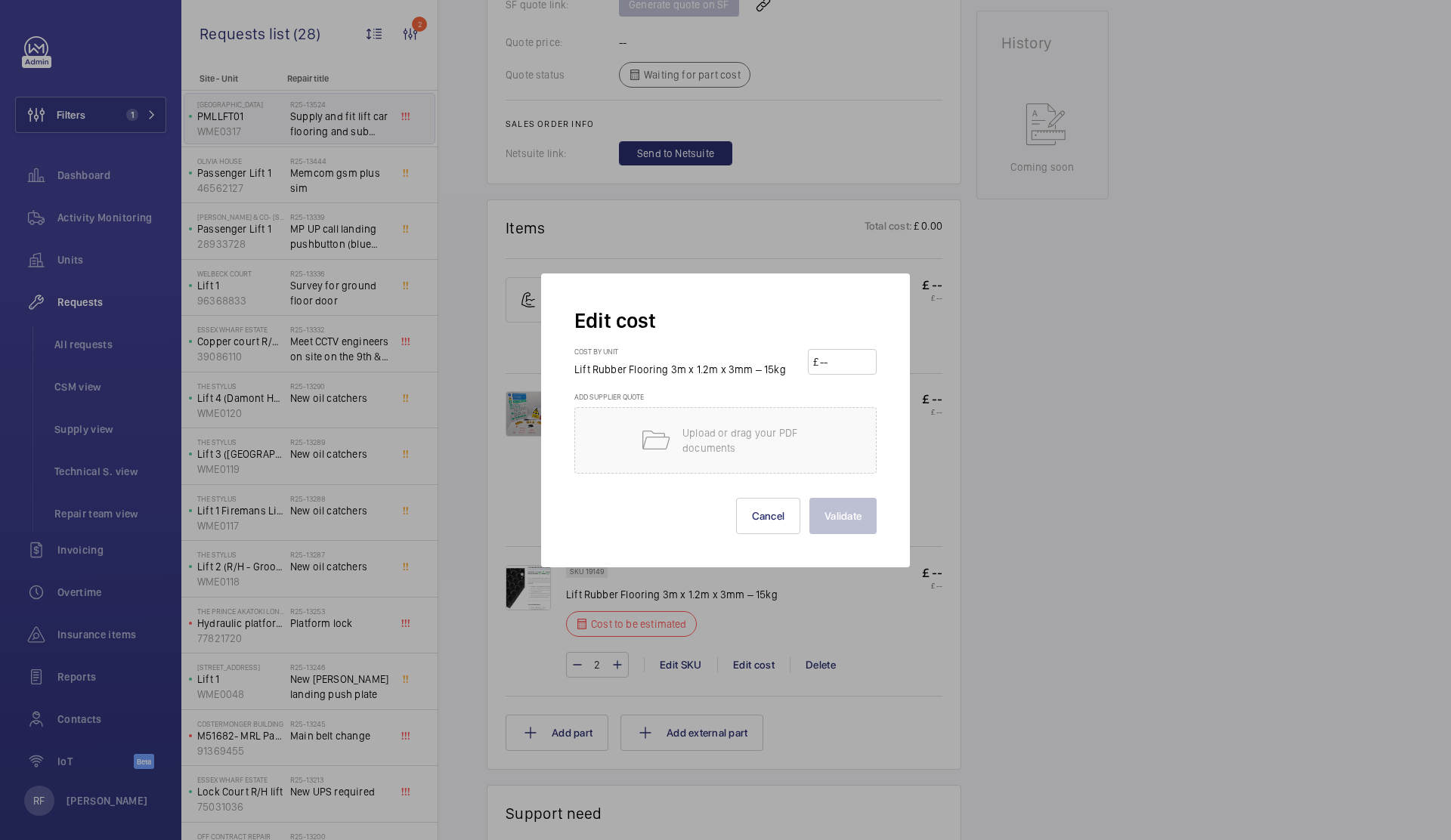
click at [841, 361] on input "number" at bounding box center [844, 361] width 53 height 24
type input "450"
click at [843, 509] on button "Validate" at bounding box center [843, 516] width 68 height 36
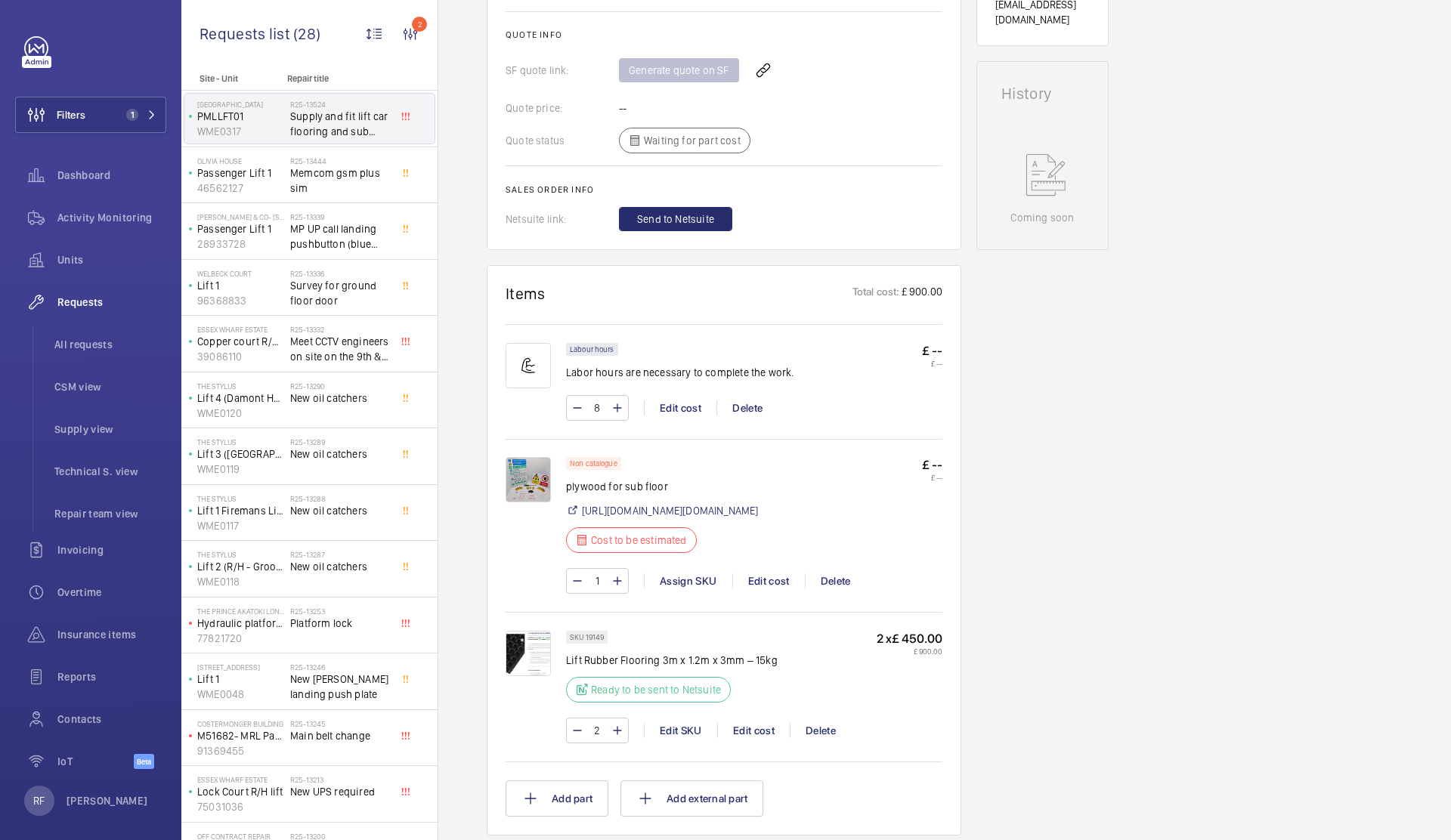
scroll to position [636, 0]
click at [677, 511] on link "https://www.diy.com/timber-joinery/sheet-wood/plywood.cat" at bounding box center [670, 507] width 177 height 15
click at [782, 576] on div "Edit cost" at bounding box center [768, 577] width 73 height 15
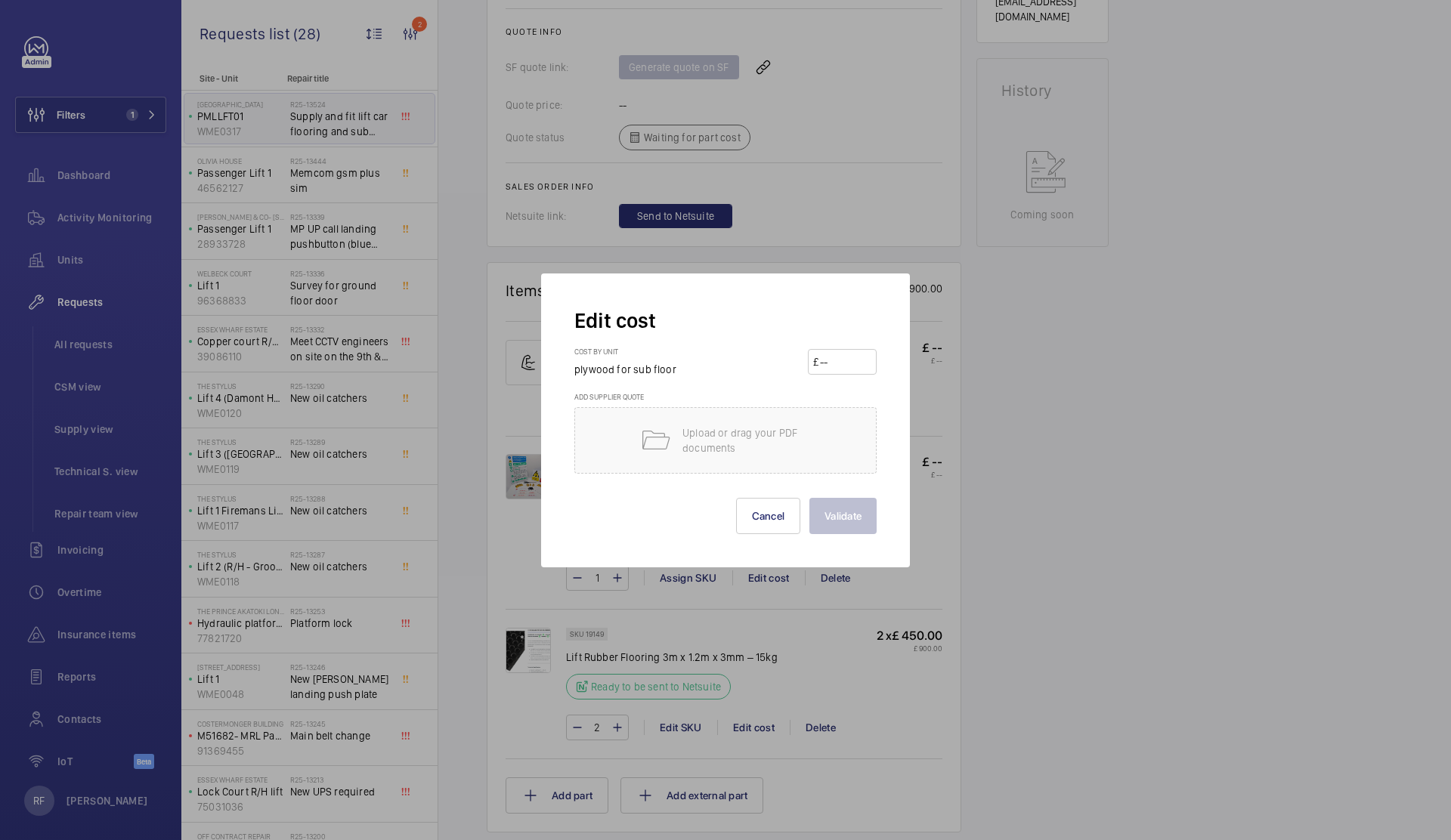
click at [840, 355] on input "number" at bounding box center [844, 361] width 53 height 24
type input "35"
click at [856, 512] on button "Validate" at bounding box center [843, 516] width 68 height 36
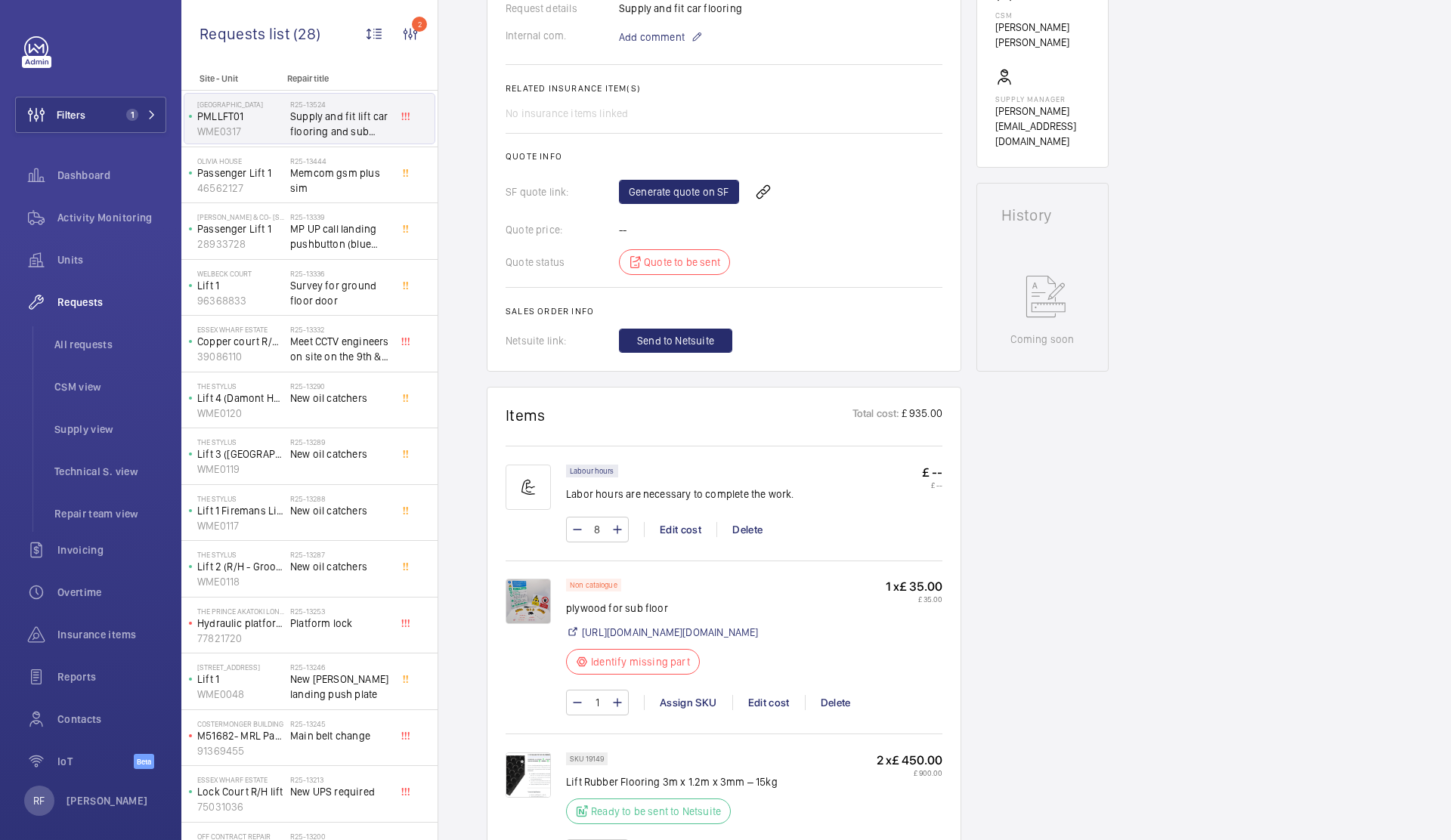
scroll to position [445, 0]
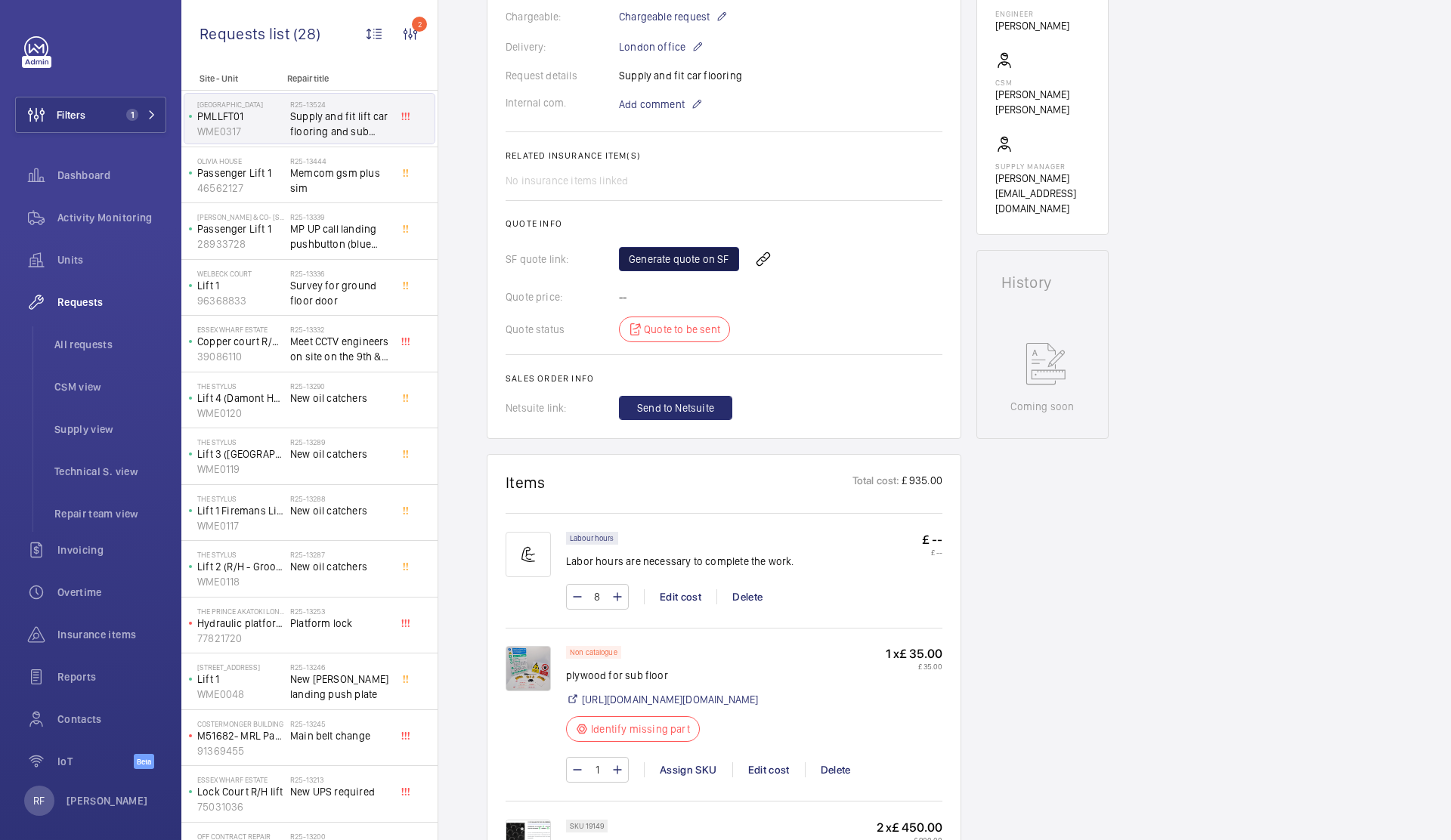
click at [671, 258] on link "Generate quote on SF" at bounding box center [678, 259] width 121 height 24
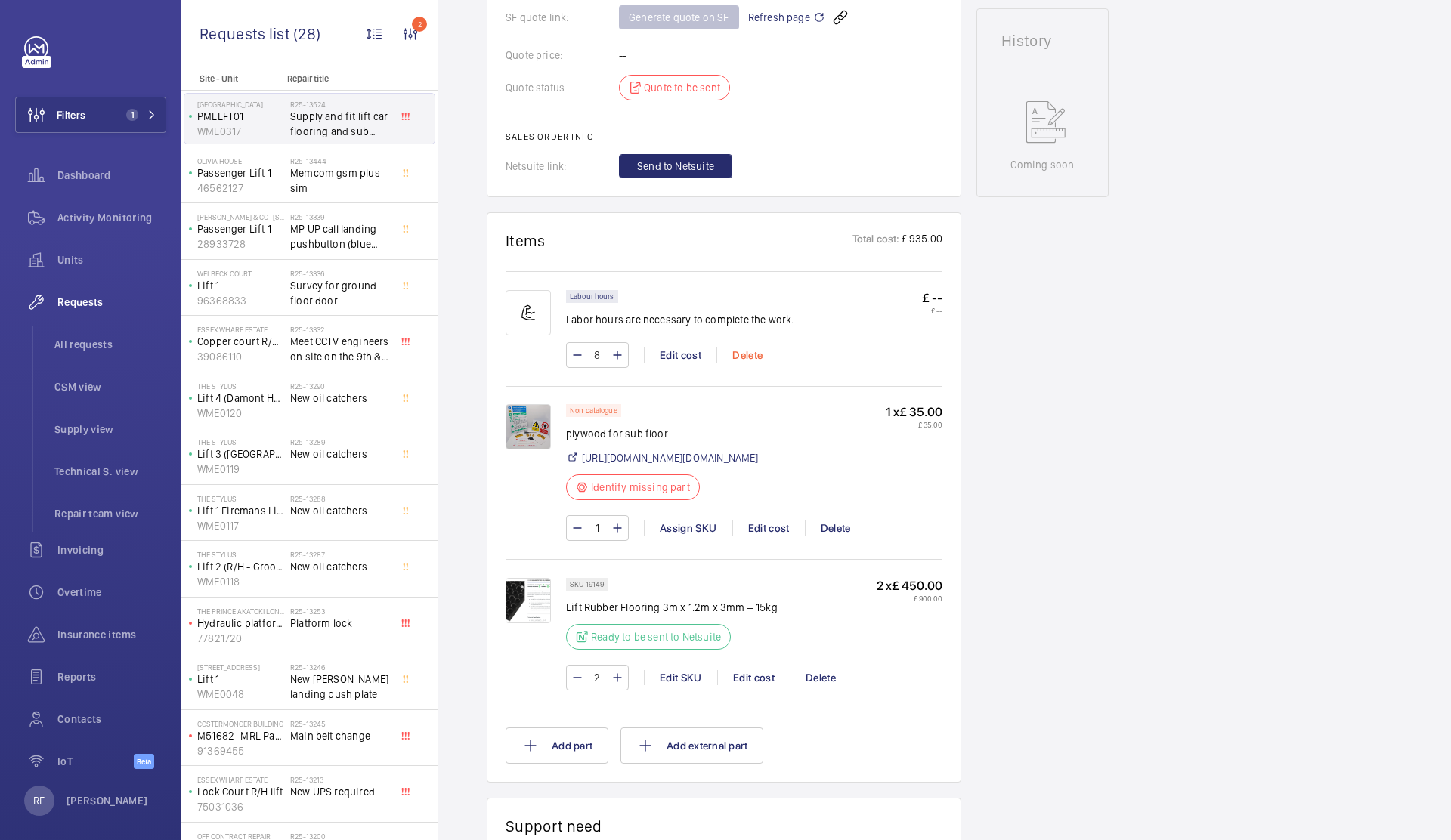
scroll to position [687, 0]
click at [607, 431] on p "plywood for sub floor" at bounding box center [662, 432] width 193 height 15
copy div "plywood for sub floor"
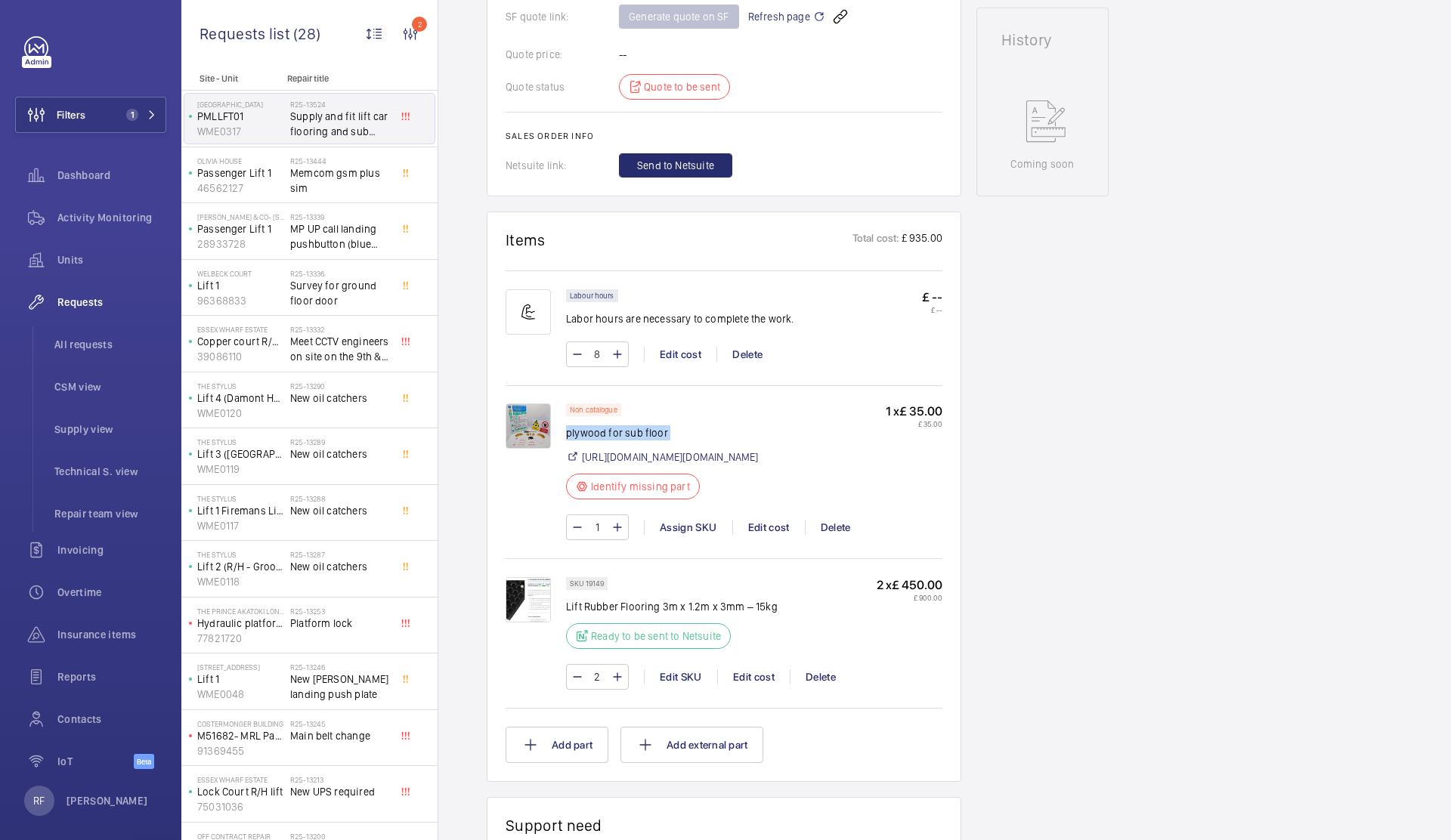
click at [661, 609] on p "Lift Rubber Flooring 3m x 1.2m x 3mm – 15kg" at bounding box center [671, 606] width 212 height 15
click at [661, 608] on p "Lift Rubber Flooring 3m x 1.2m x 3mm – 15kg" at bounding box center [671, 606] width 212 height 15
copy div "Lift Rubber Flooring 3m x 1.2m x 3mm – 15kg"
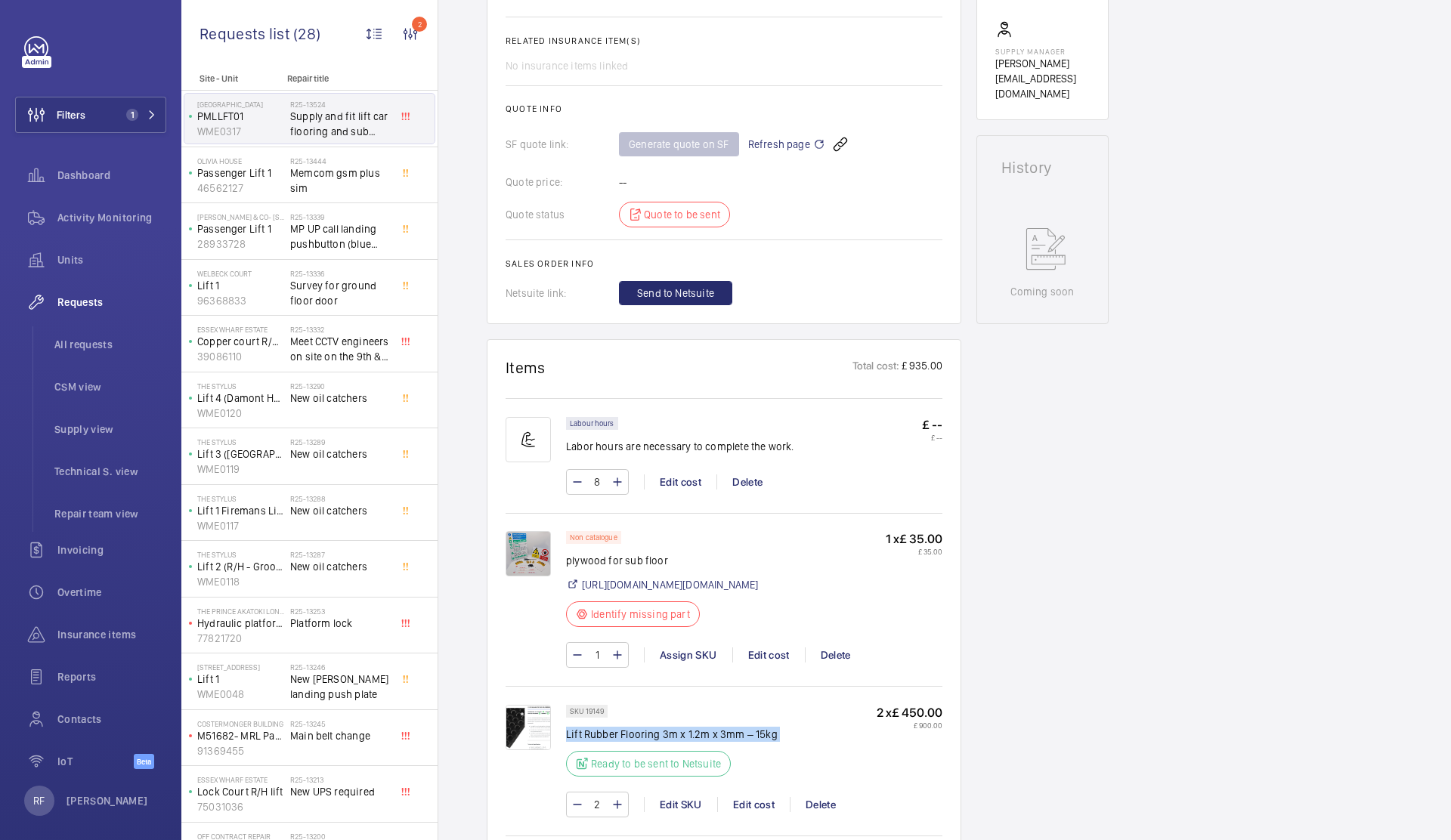
scroll to position [0, 0]
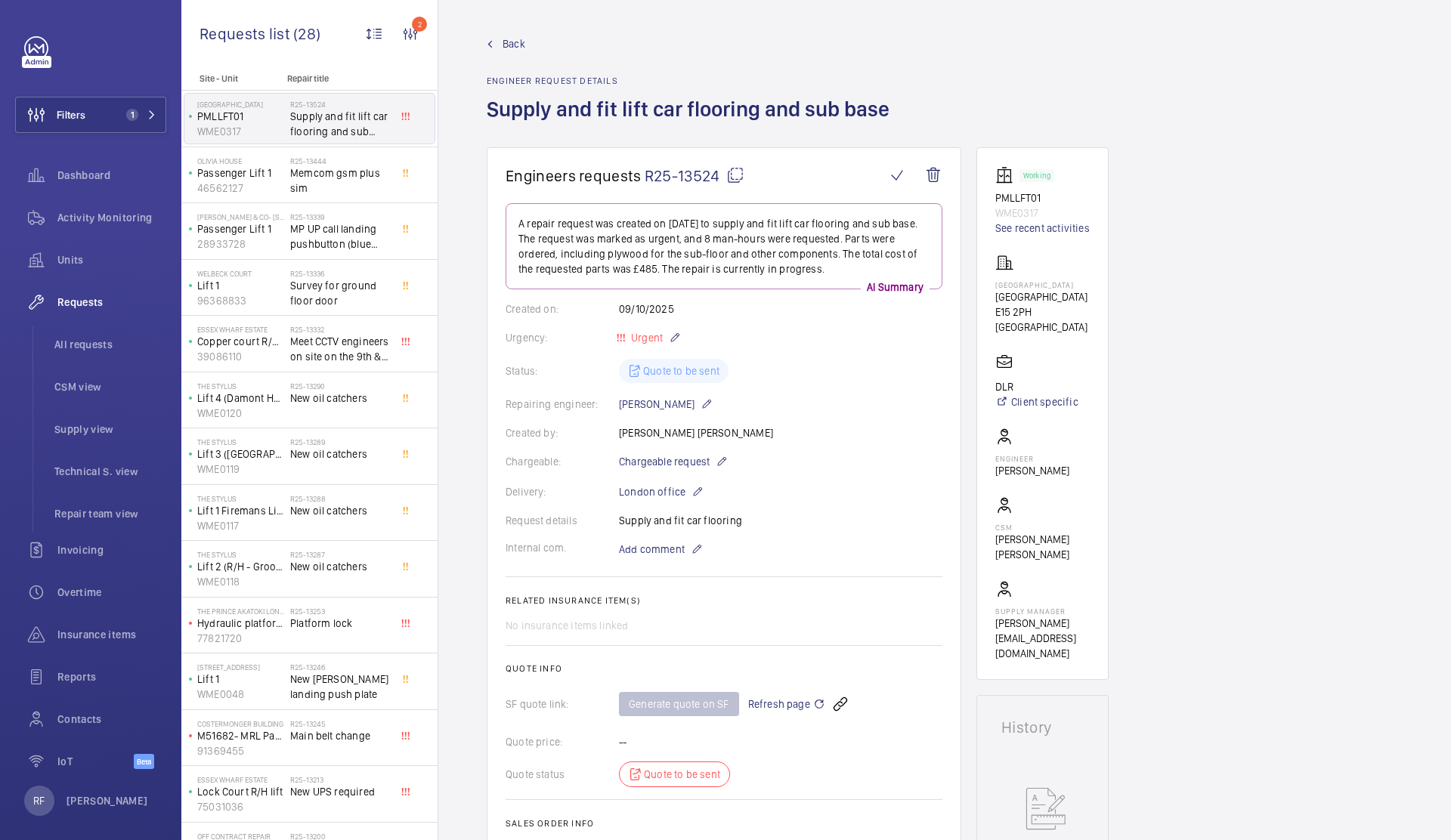
click at [739, 175] on mat-icon at bounding box center [735, 175] width 18 height 18
copy div "Lift Rubber Flooring 3m x 1.2m x 3mm – 15kg"
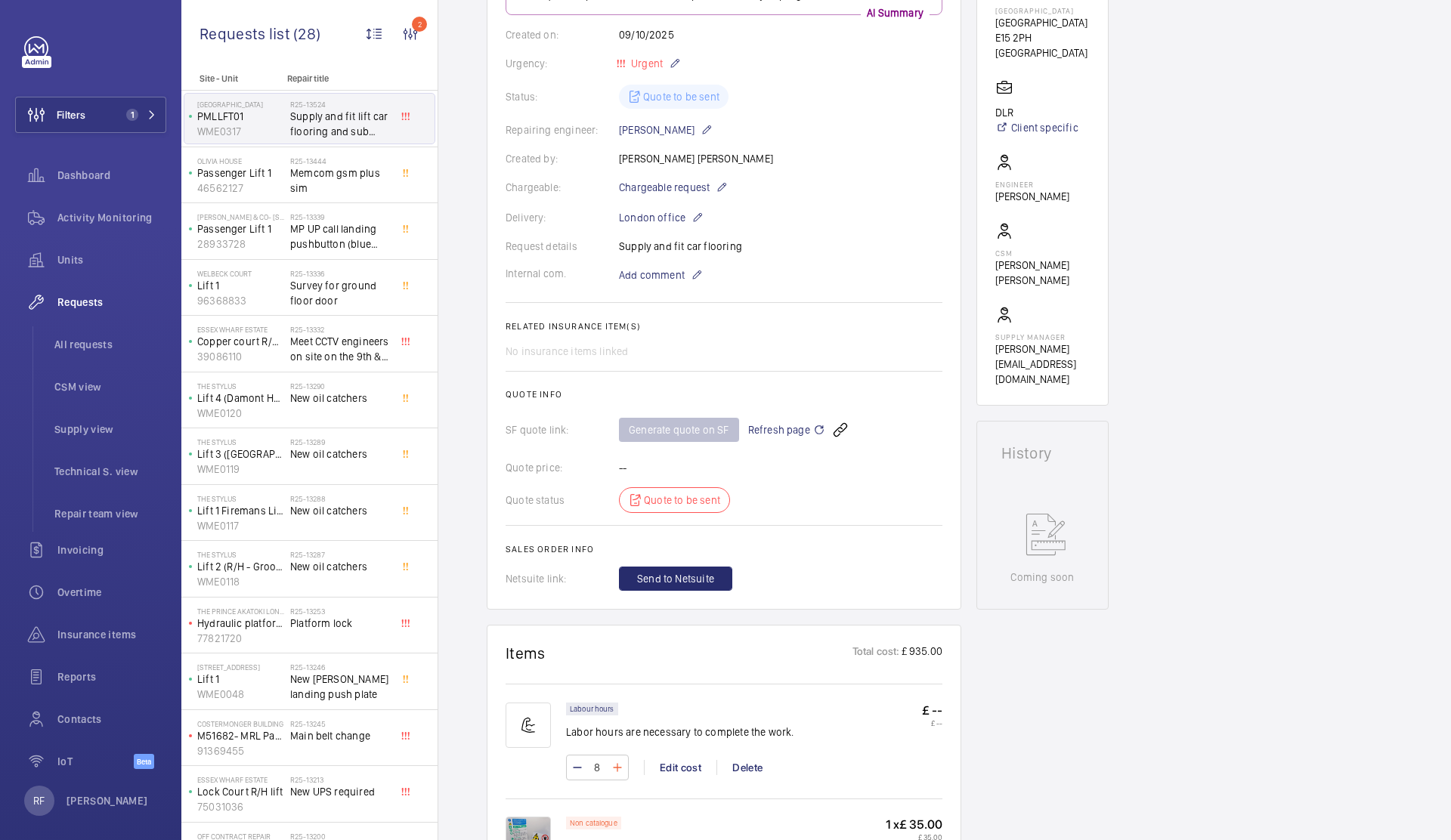
scroll to position [392, 0]
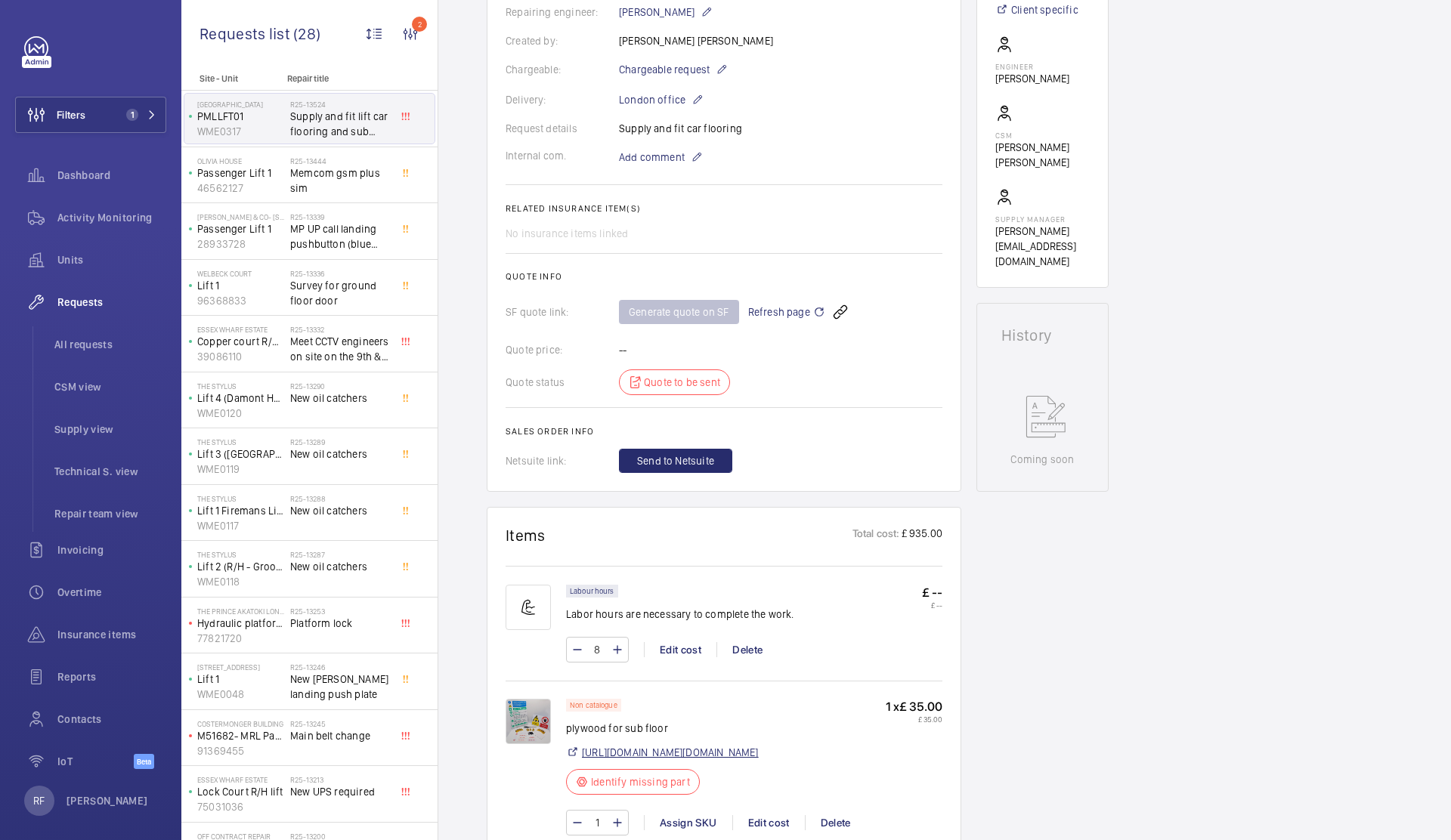
click at [652, 752] on link "https://www.diy.com/timber-joinery/sheet-wood/plywood.cat" at bounding box center [670, 752] width 177 height 15
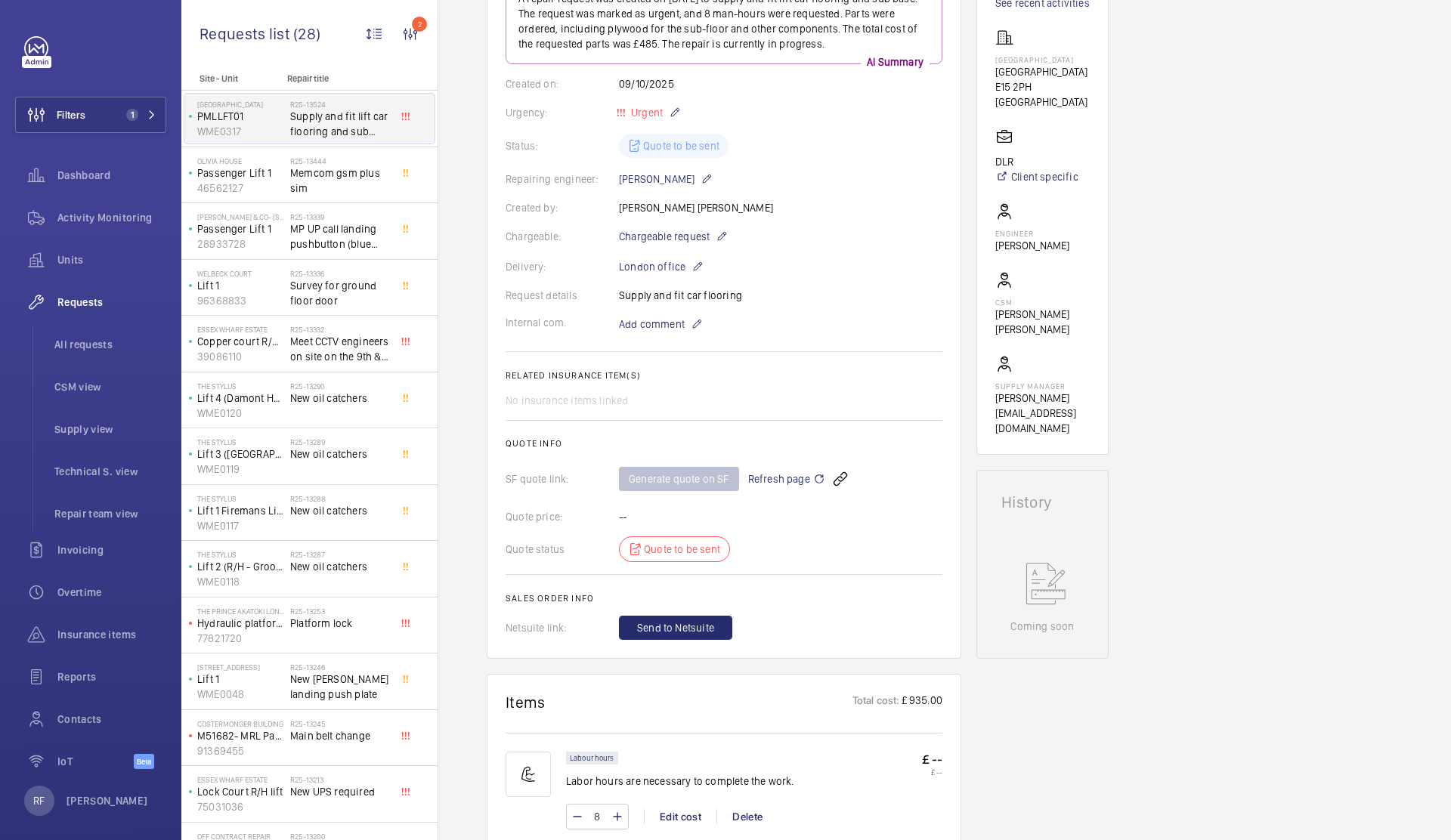
scroll to position [225, 0]
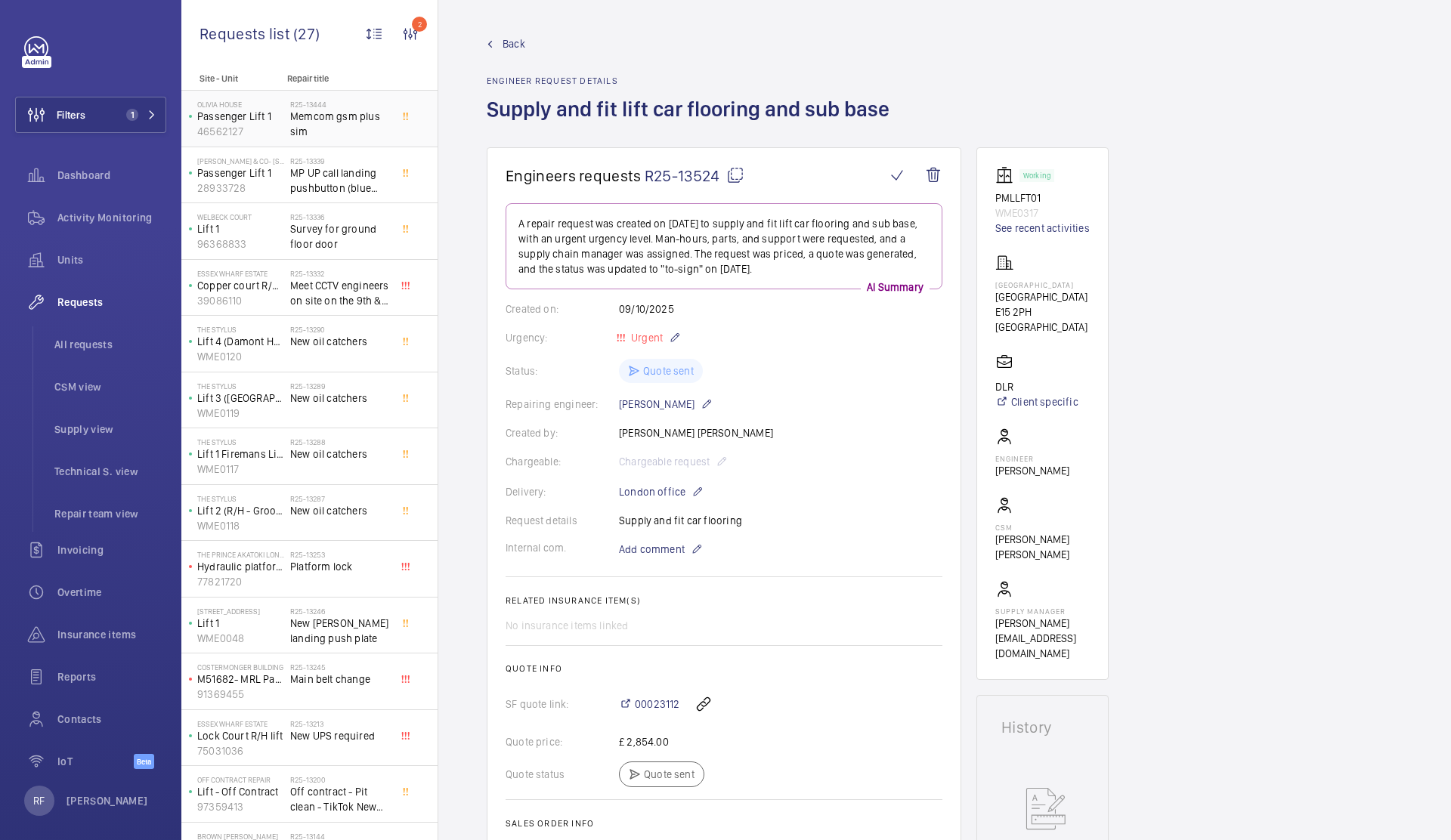
click at [314, 127] on span "Memcom gsm plus sim" at bounding box center [340, 123] width 100 height 30
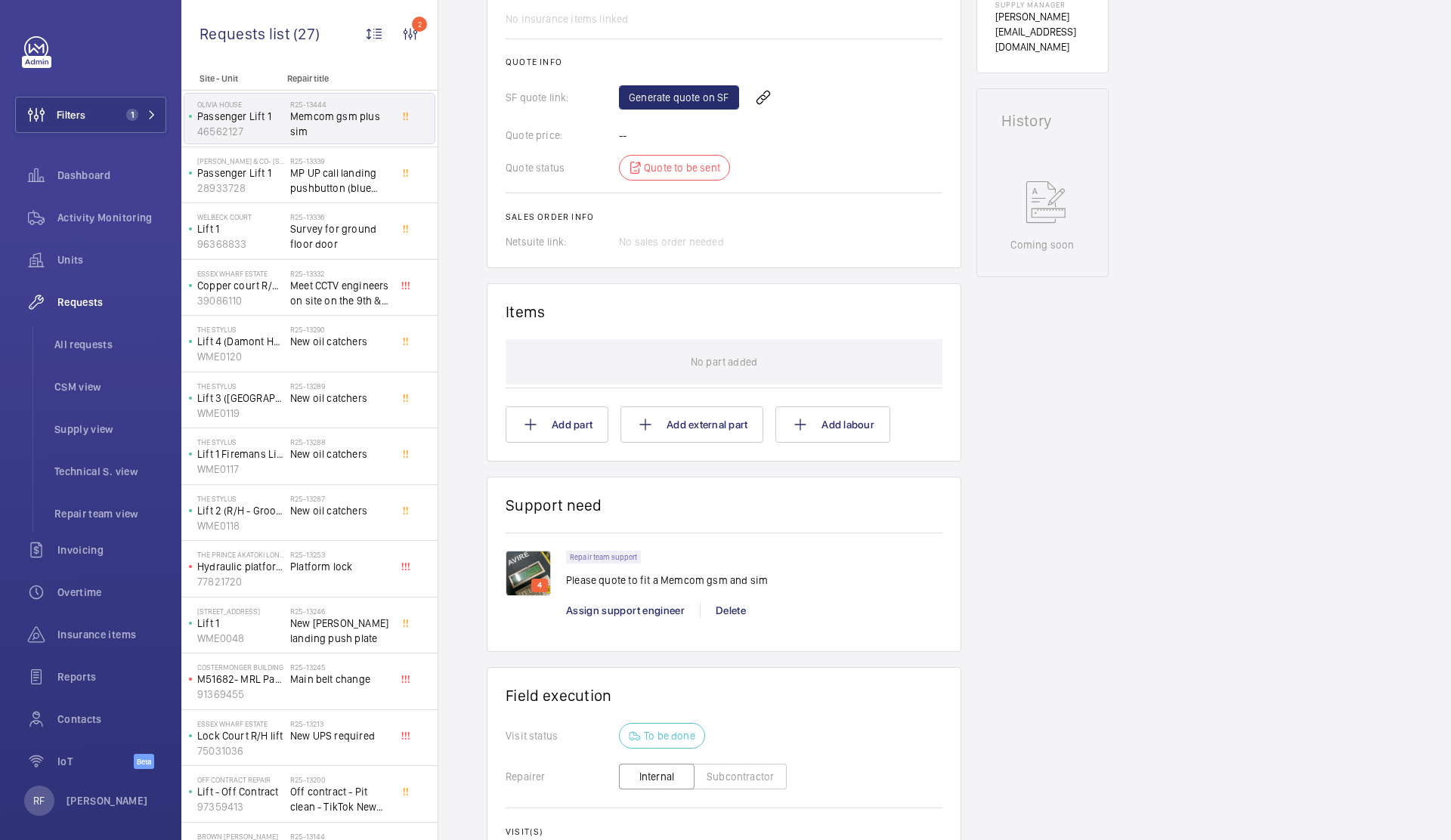
scroll to position [615, 0]
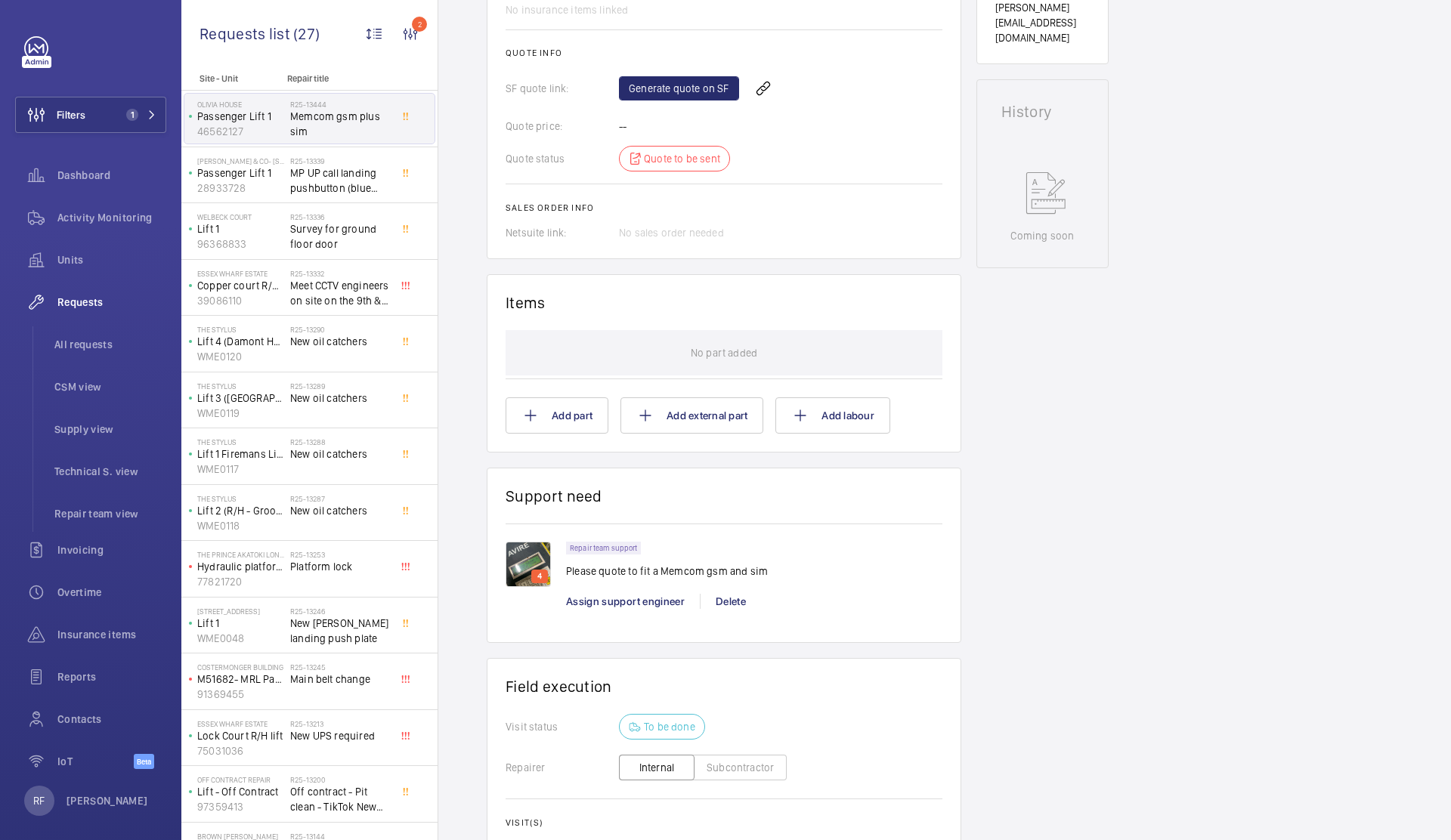
click at [529, 563] on img at bounding box center [528, 564] width 45 height 45
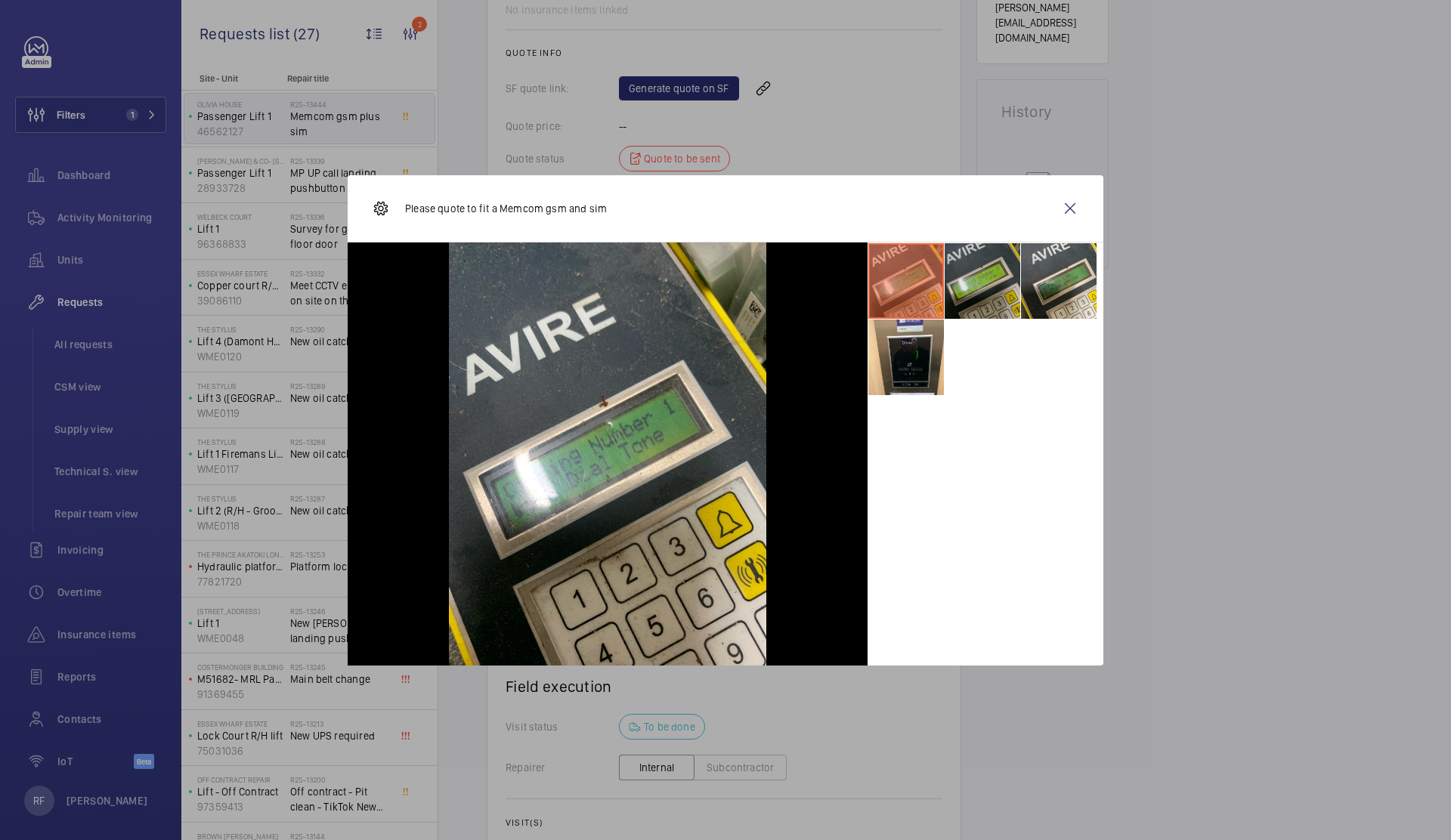
click at [976, 302] on li at bounding box center [982, 281] width 75 height 75
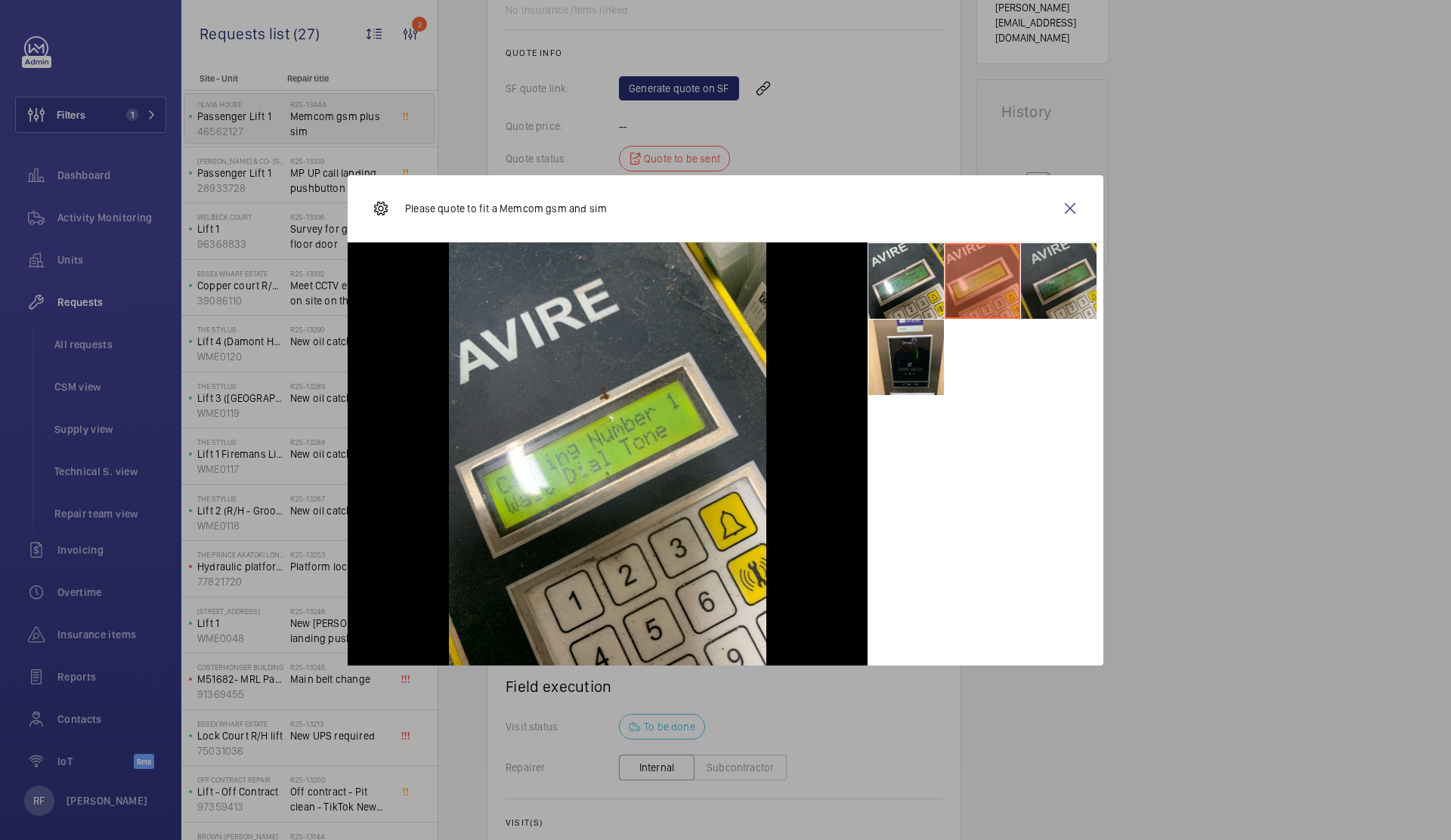
click at [1062, 290] on li at bounding box center [1058, 281] width 75 height 75
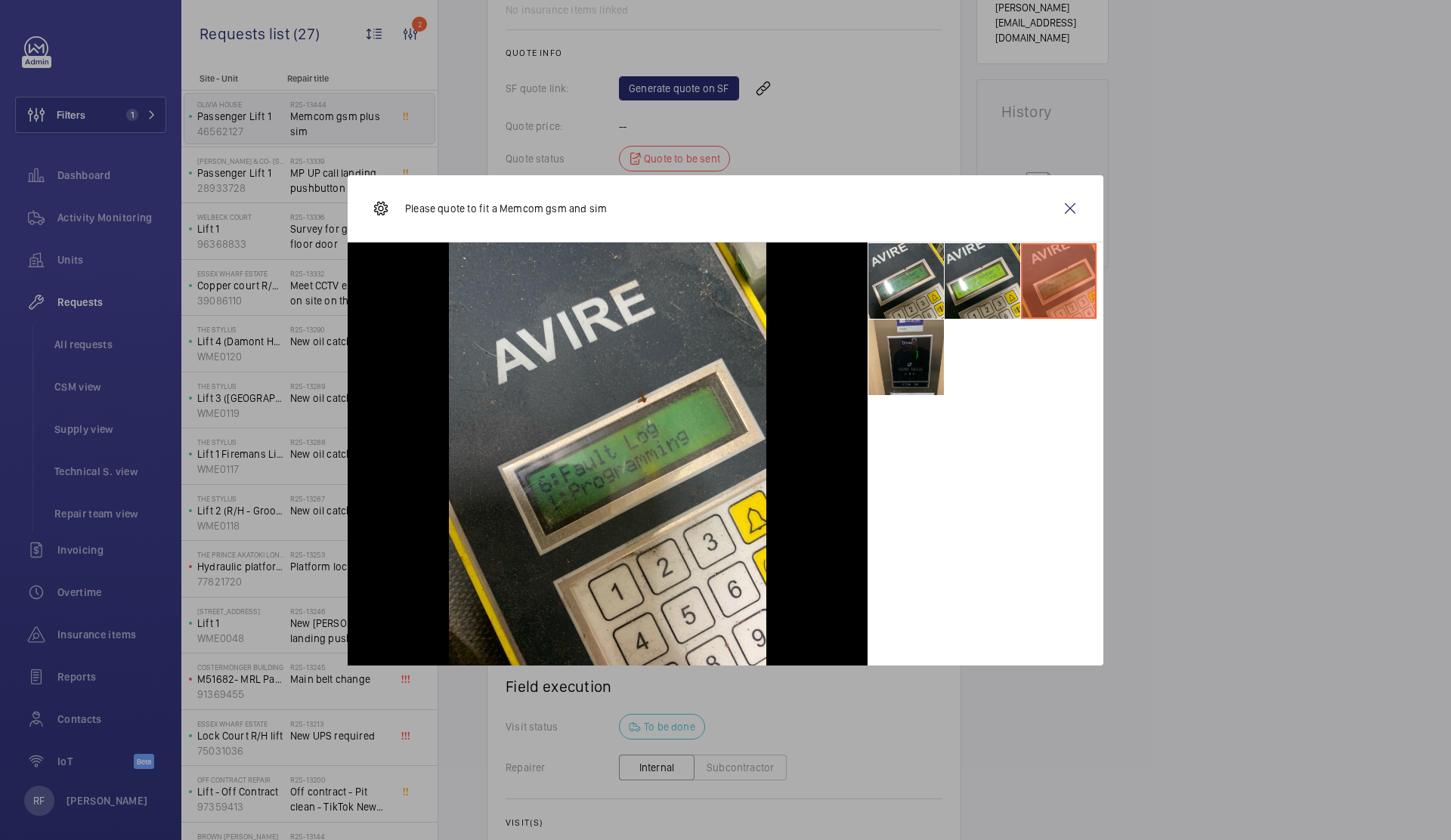
click at [899, 361] on li at bounding box center [905, 356] width 75 height 75
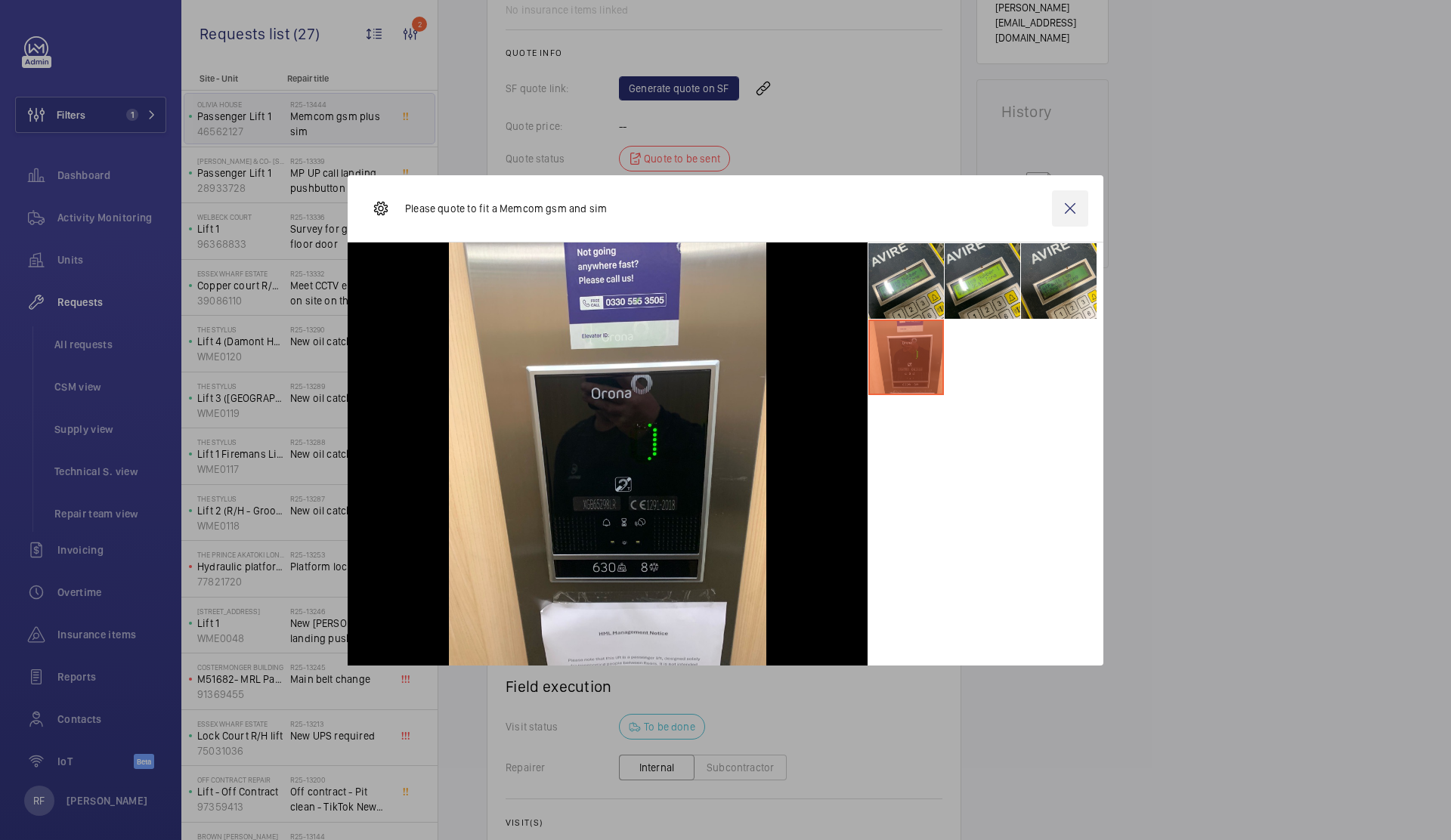
click at [1068, 214] on wm-front-icon-button at bounding box center [1070, 209] width 36 height 36
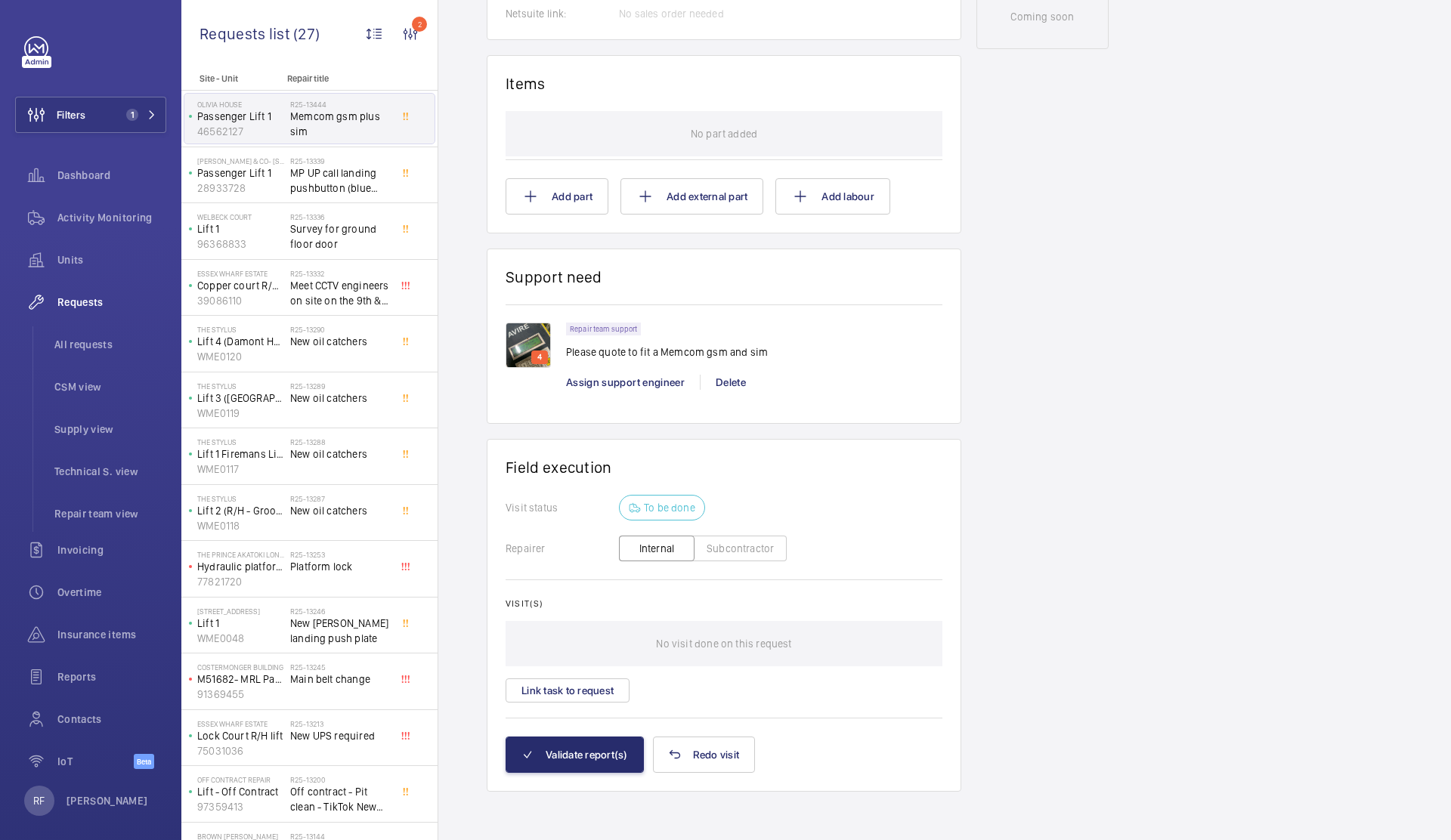
scroll to position [441, 0]
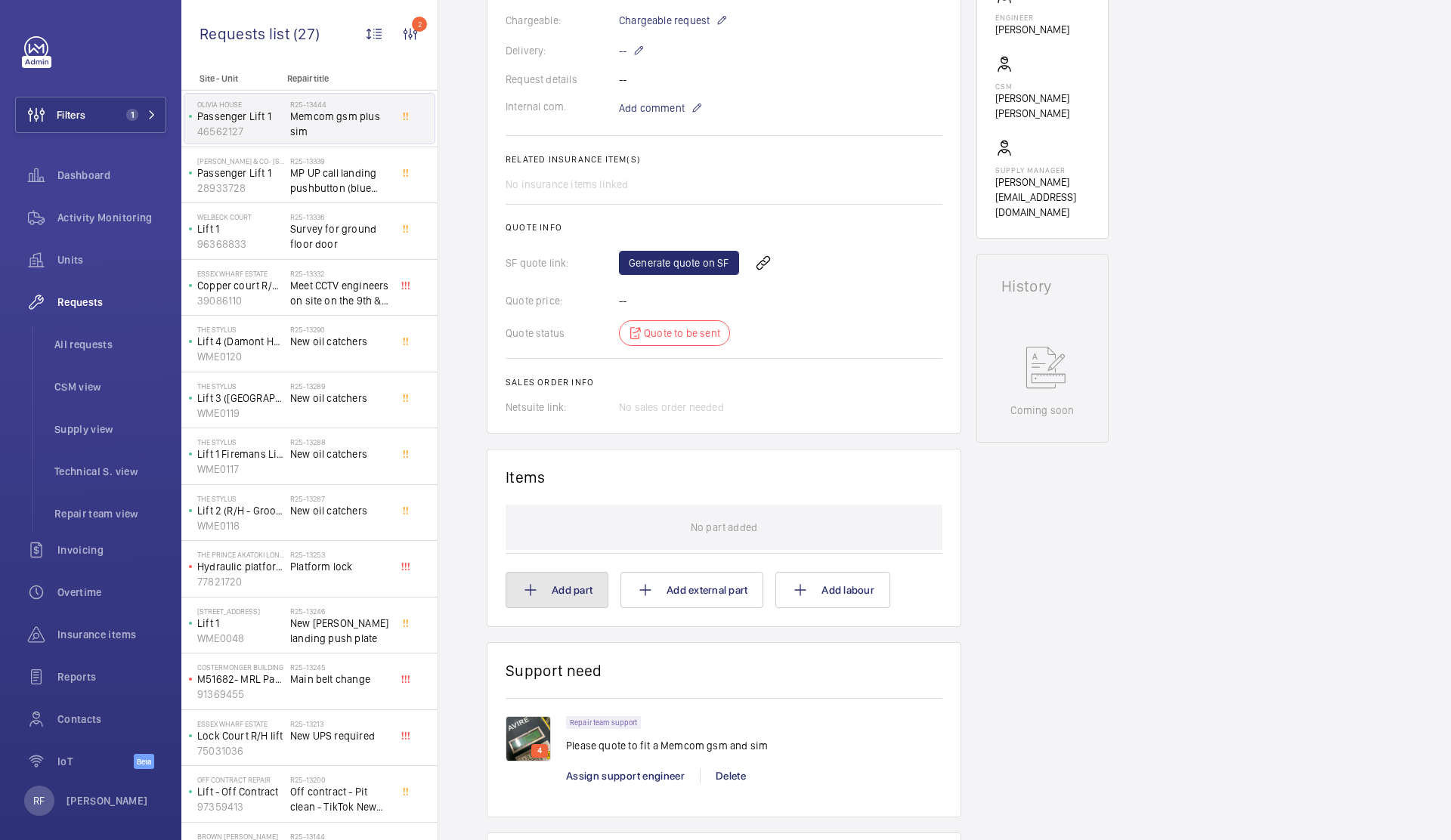
click at [594, 595] on button "Add part" at bounding box center [557, 589] width 102 height 36
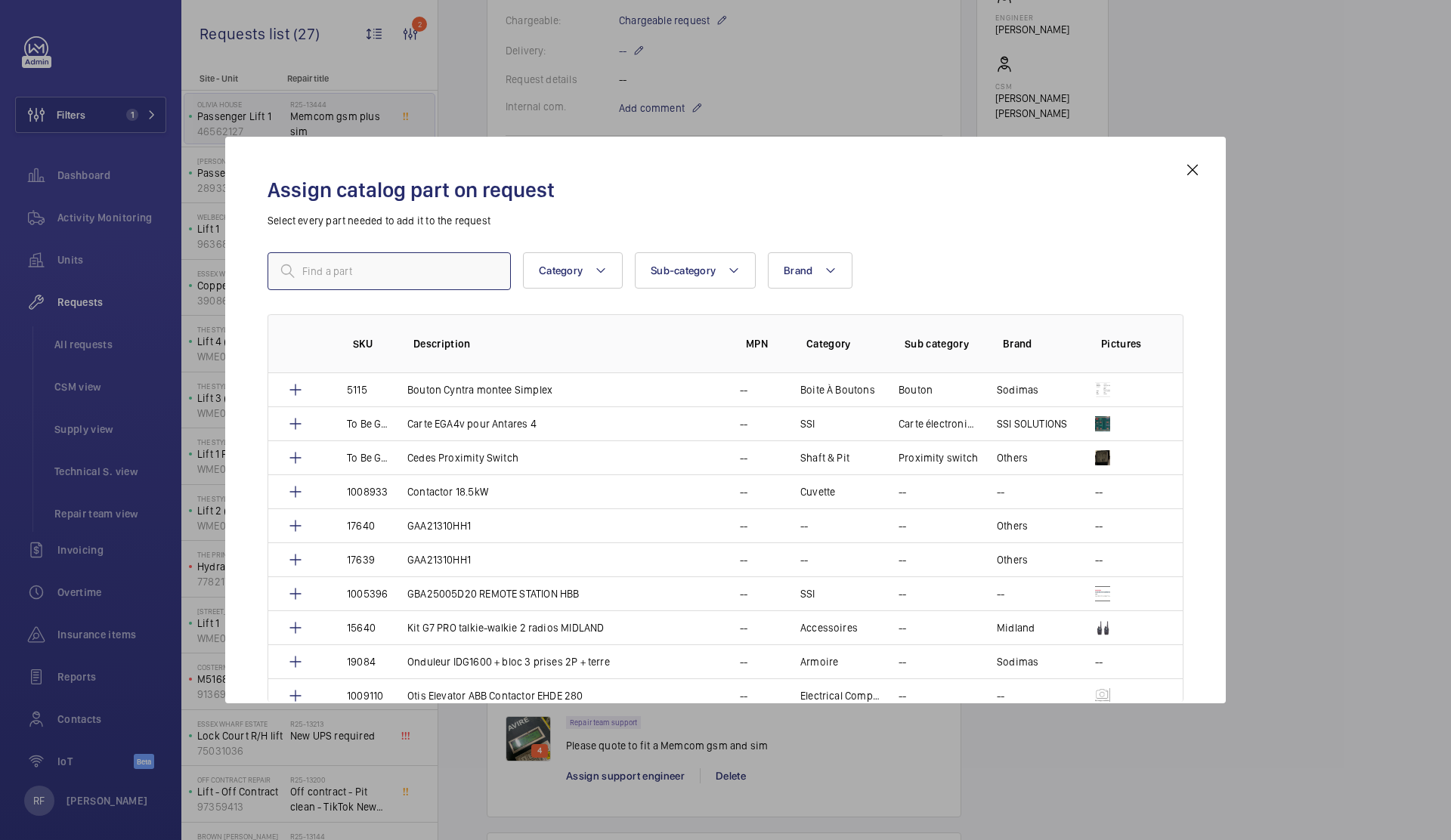
click at [390, 259] on input "text" at bounding box center [389, 271] width 244 height 38
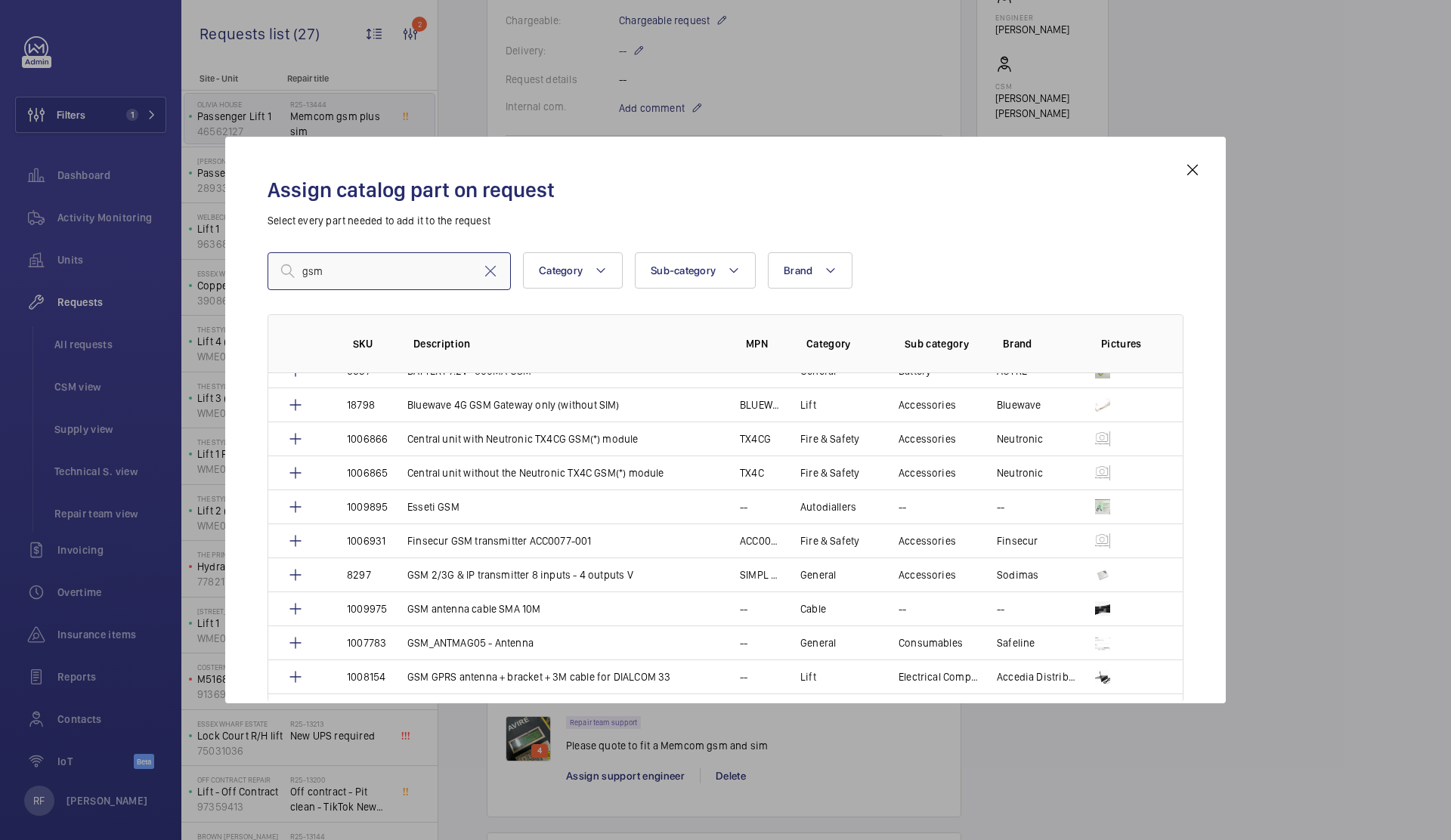
scroll to position [419, 0]
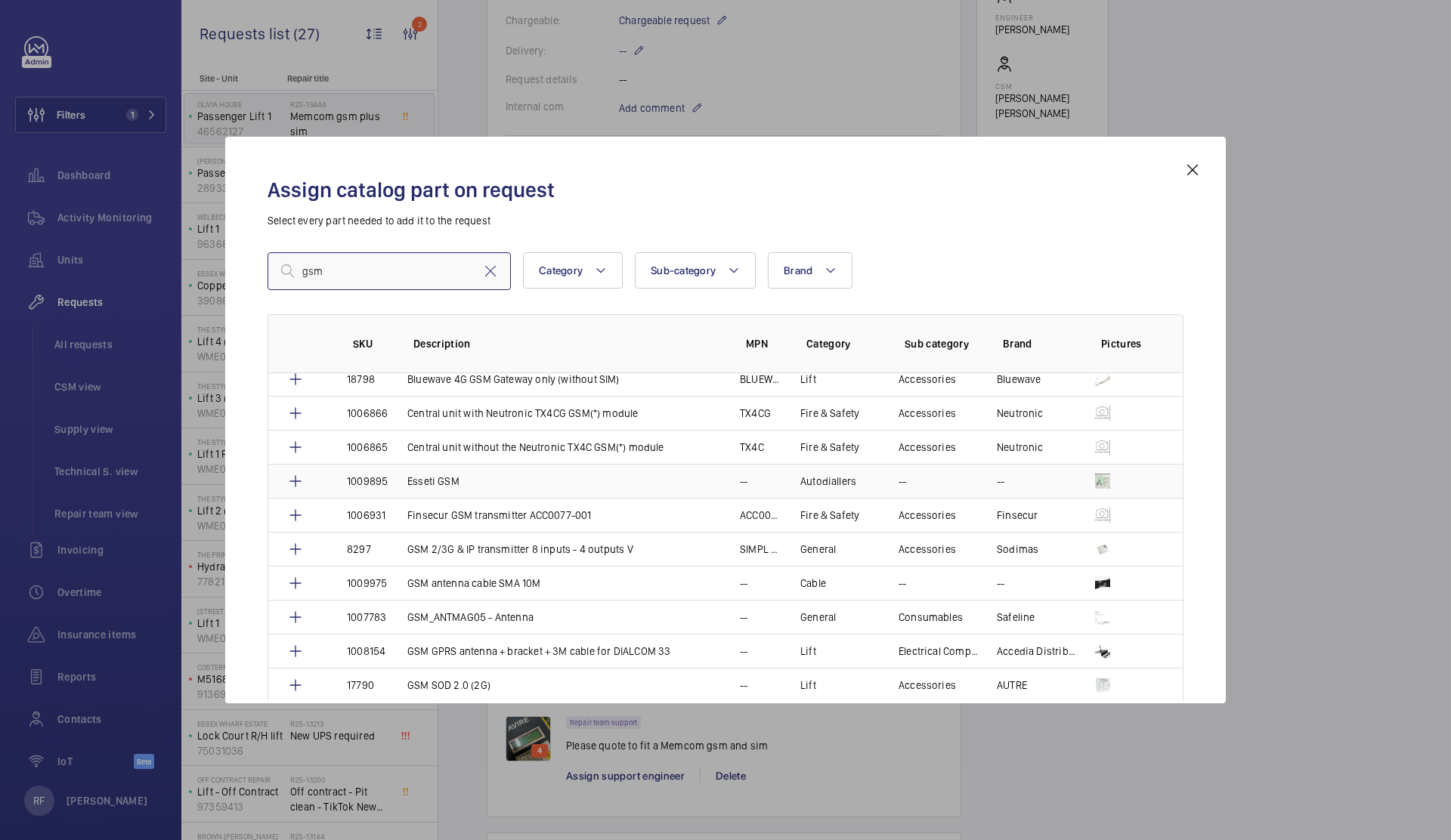
type input "gsm"
click at [355, 483] on p "1009895" at bounding box center [367, 480] width 41 height 15
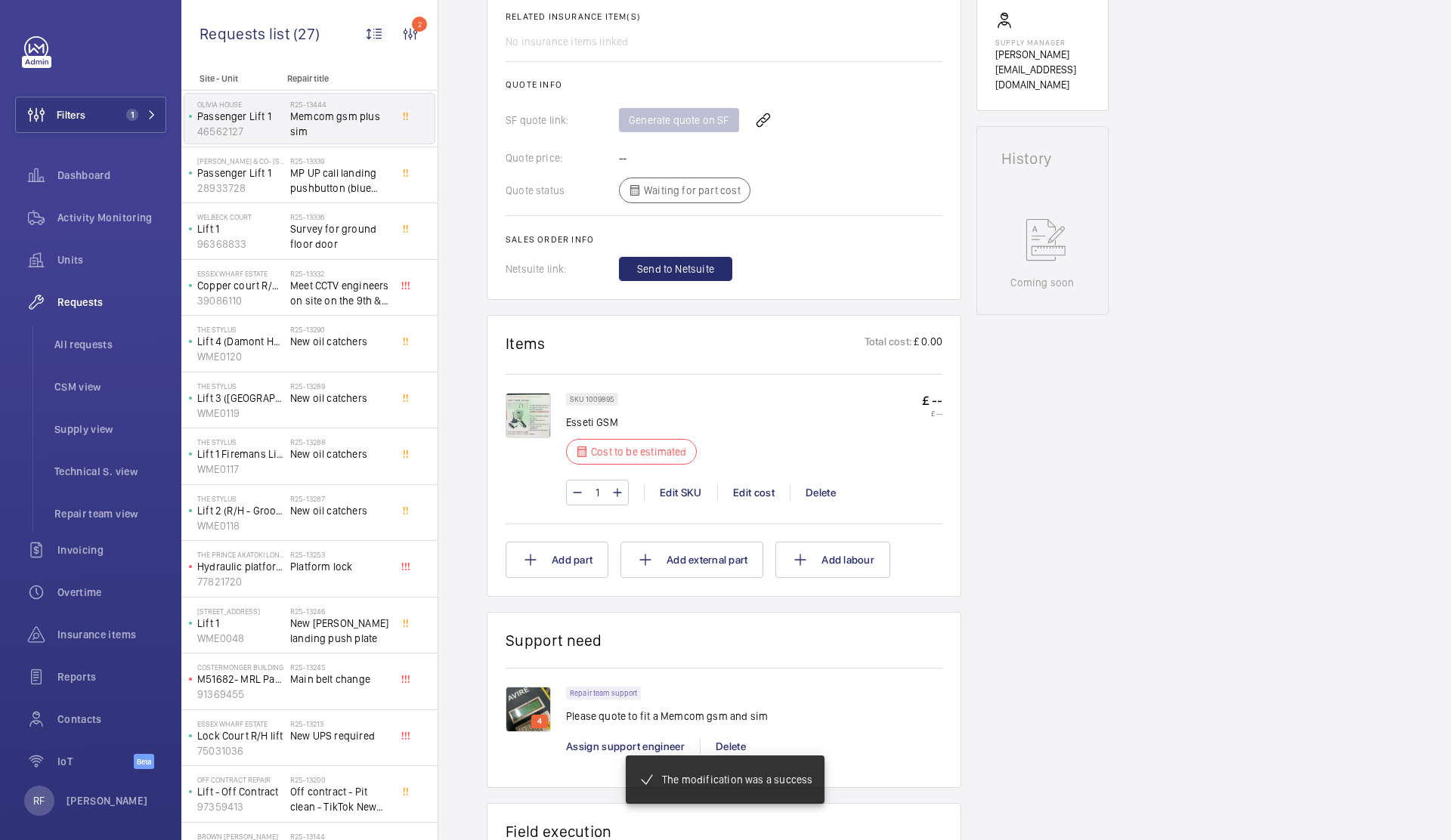
scroll to position [636, 0]
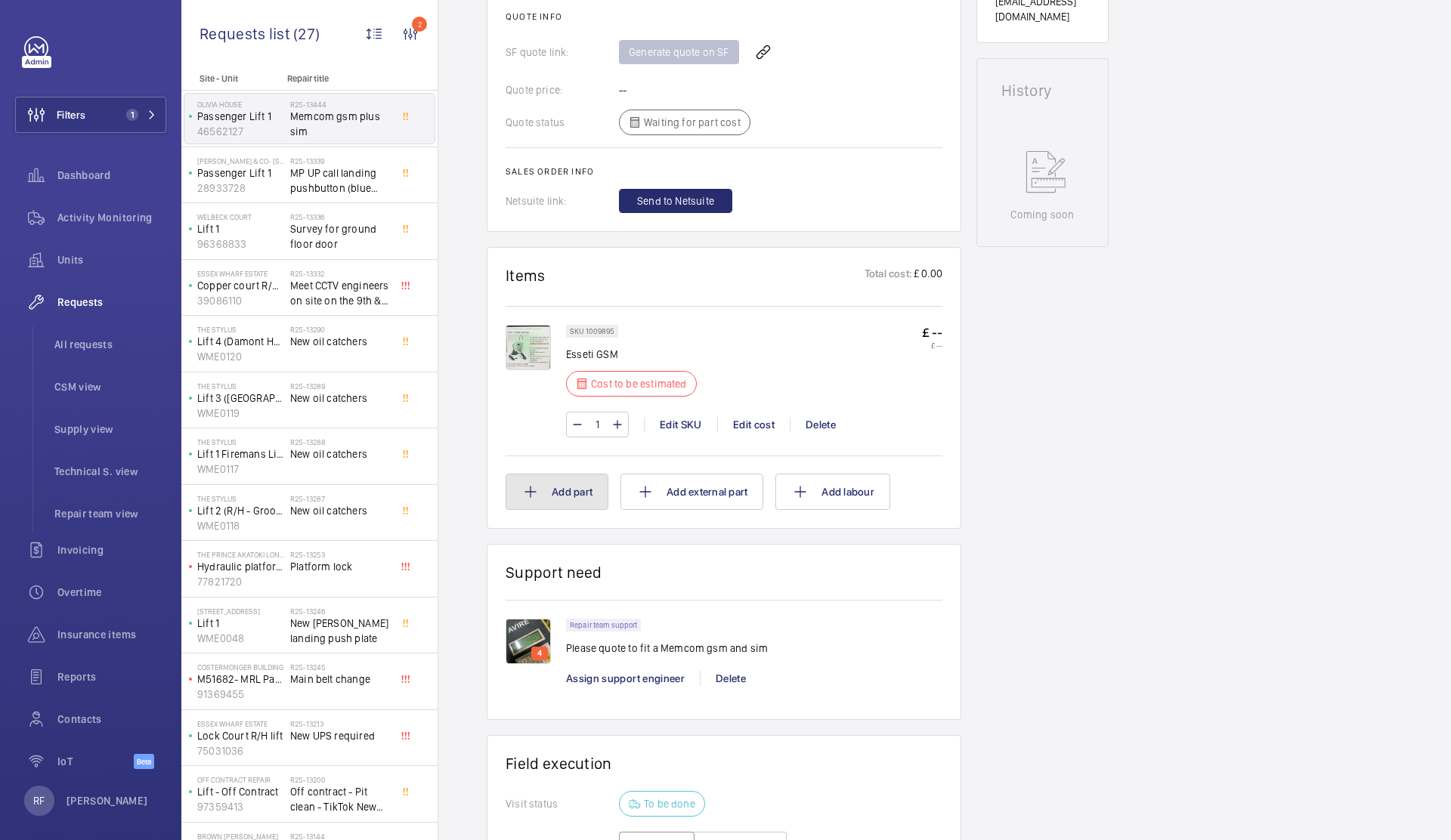
click at [551, 484] on button "Add part" at bounding box center [557, 492] width 102 height 36
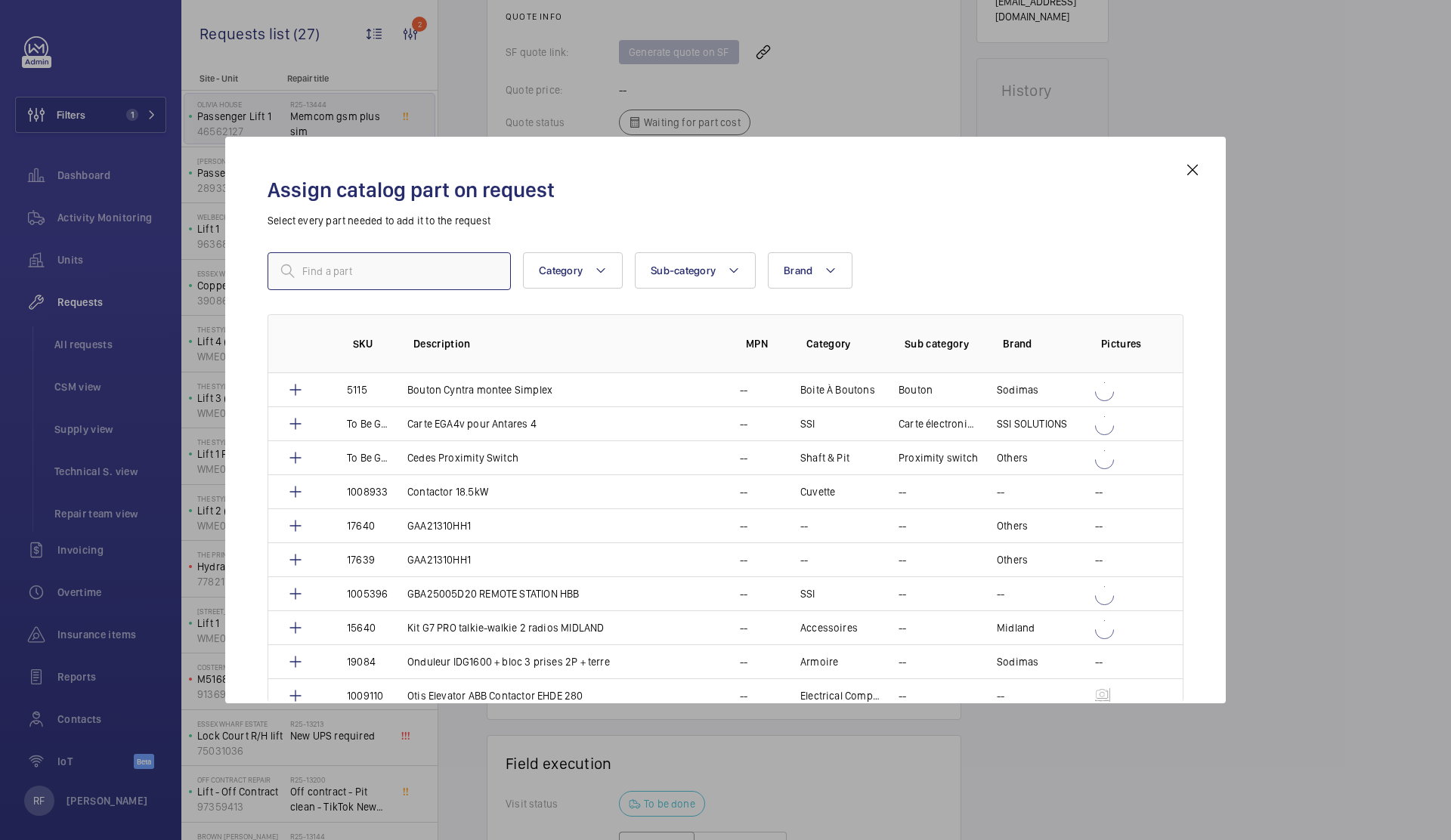
click at [352, 274] on input "text" at bounding box center [389, 271] width 244 height 38
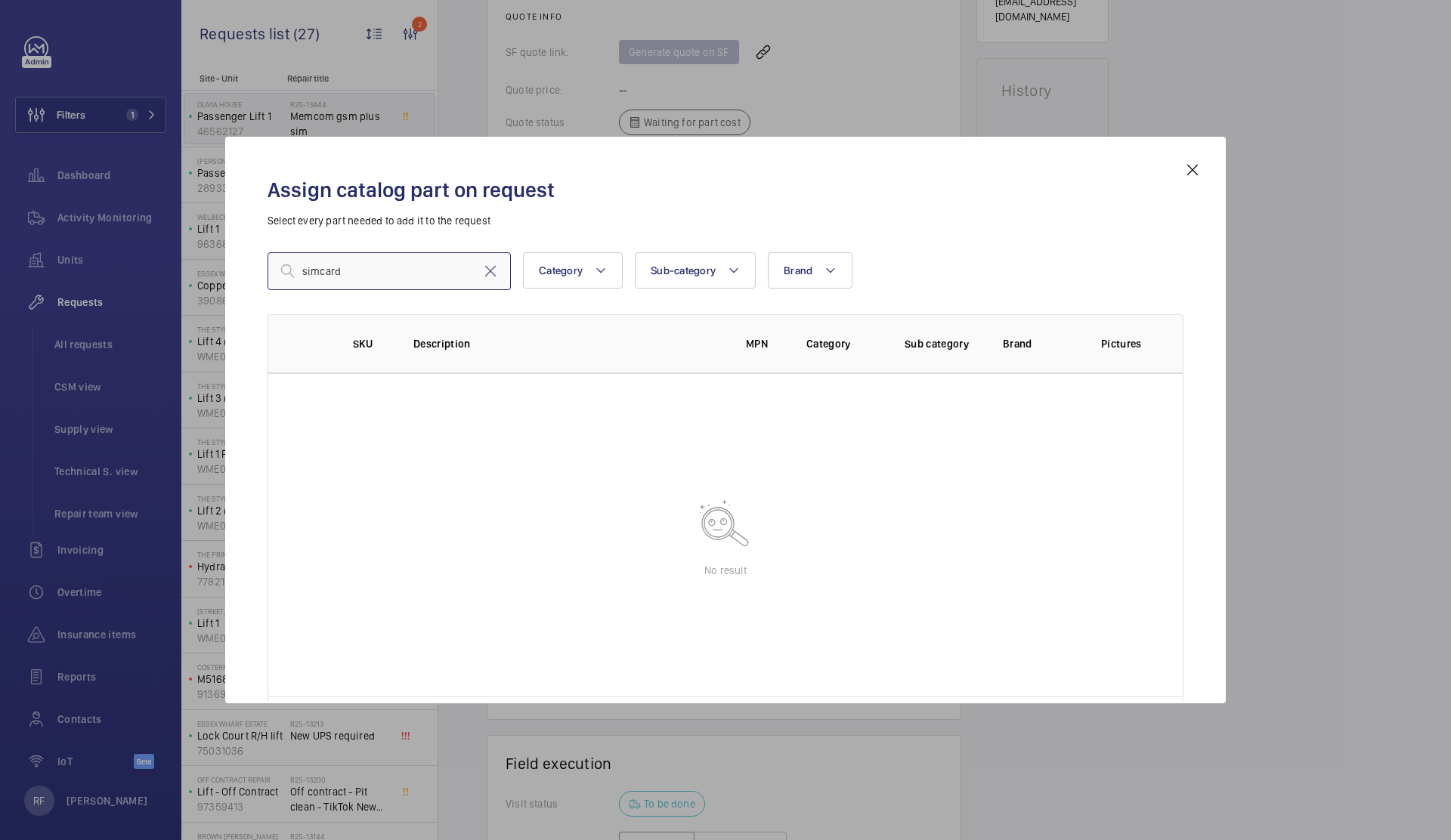
click at [318, 274] on input "simcard" at bounding box center [389, 271] width 244 height 38
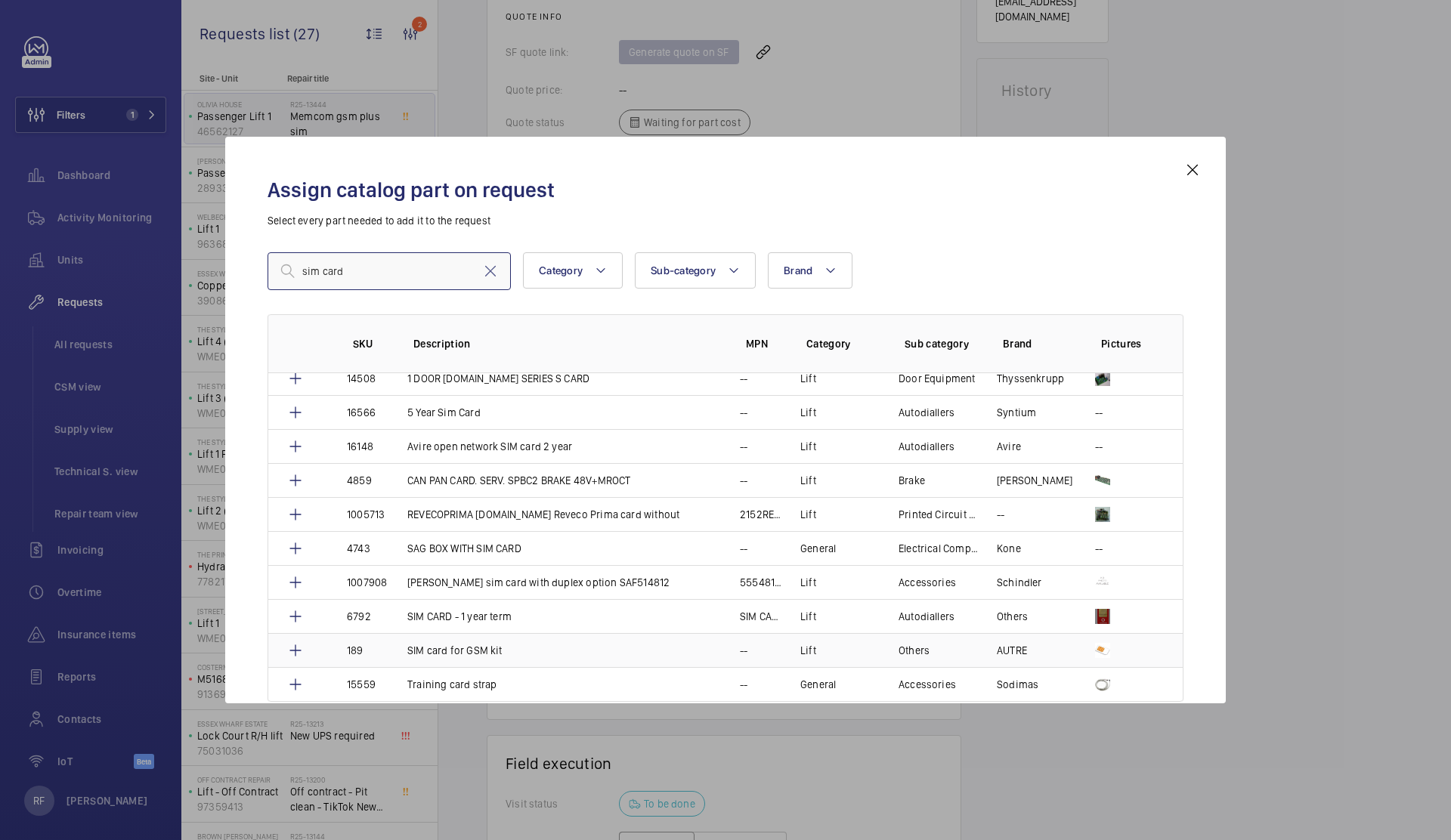
scroll to position [11, 0]
type input "sim card"
click at [424, 612] on p "SIM CARD - 1 year term" at bounding box center [460, 615] width 104 height 15
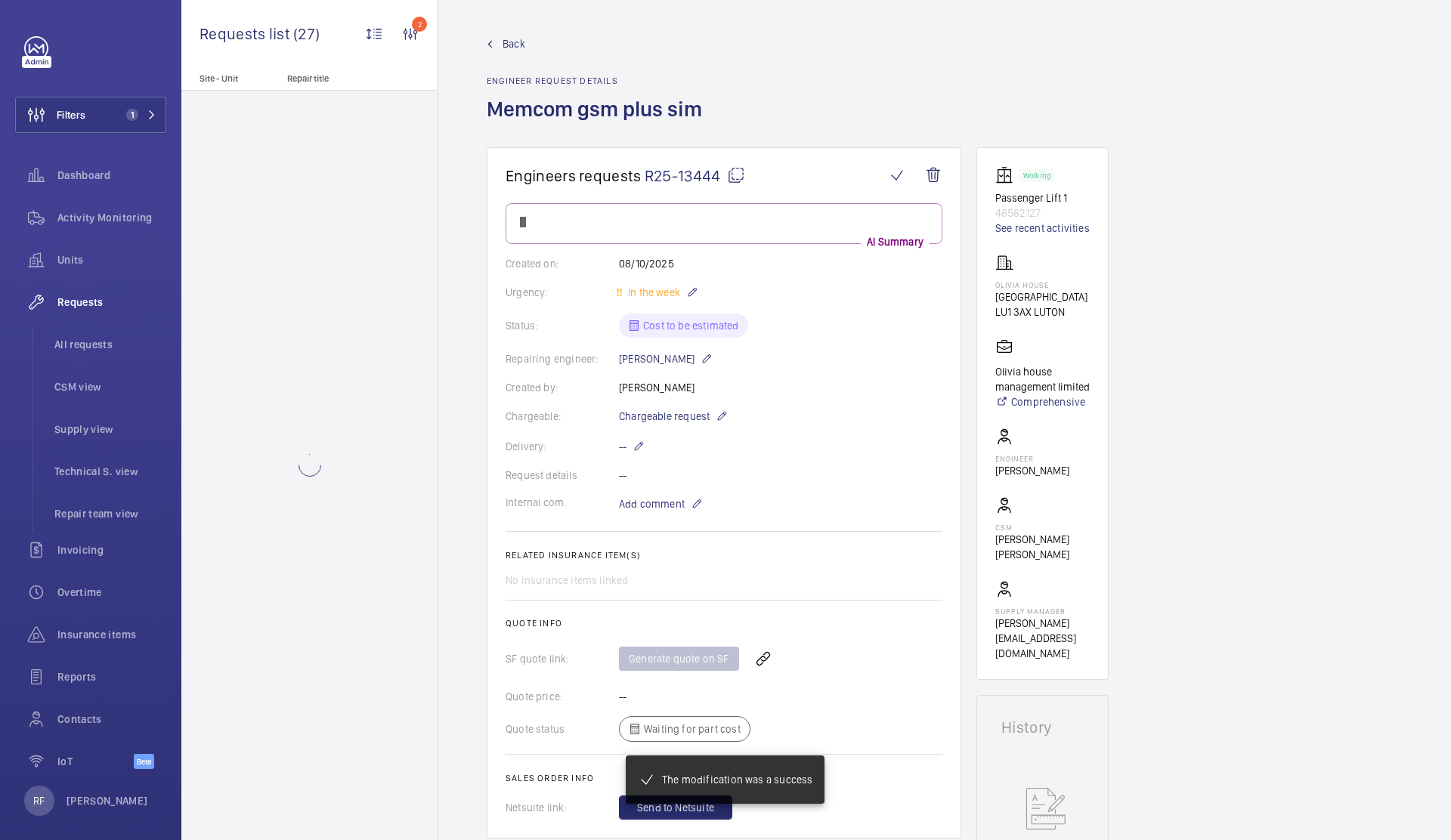
scroll to position [636, 0]
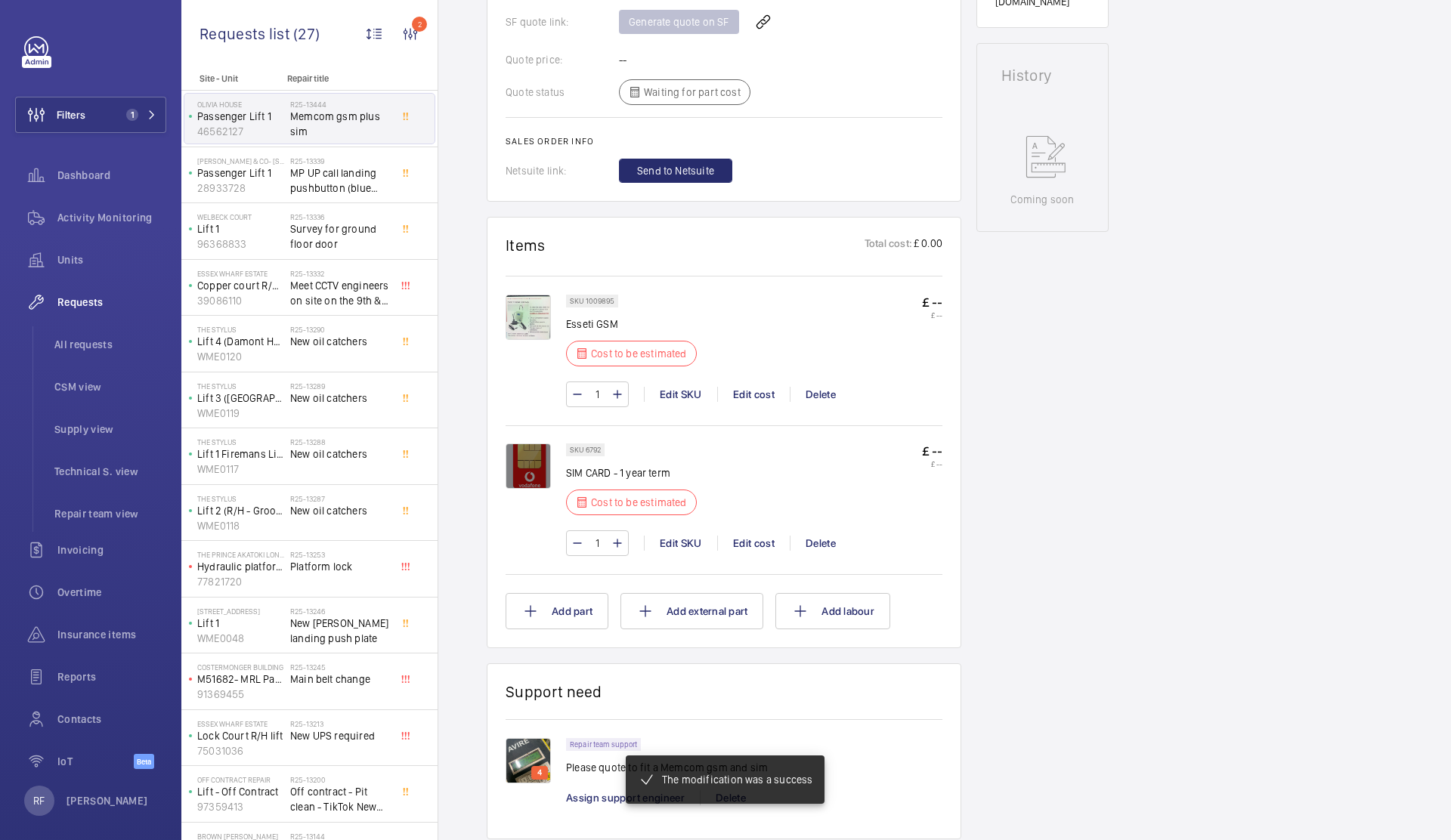
scroll to position [667, 0]
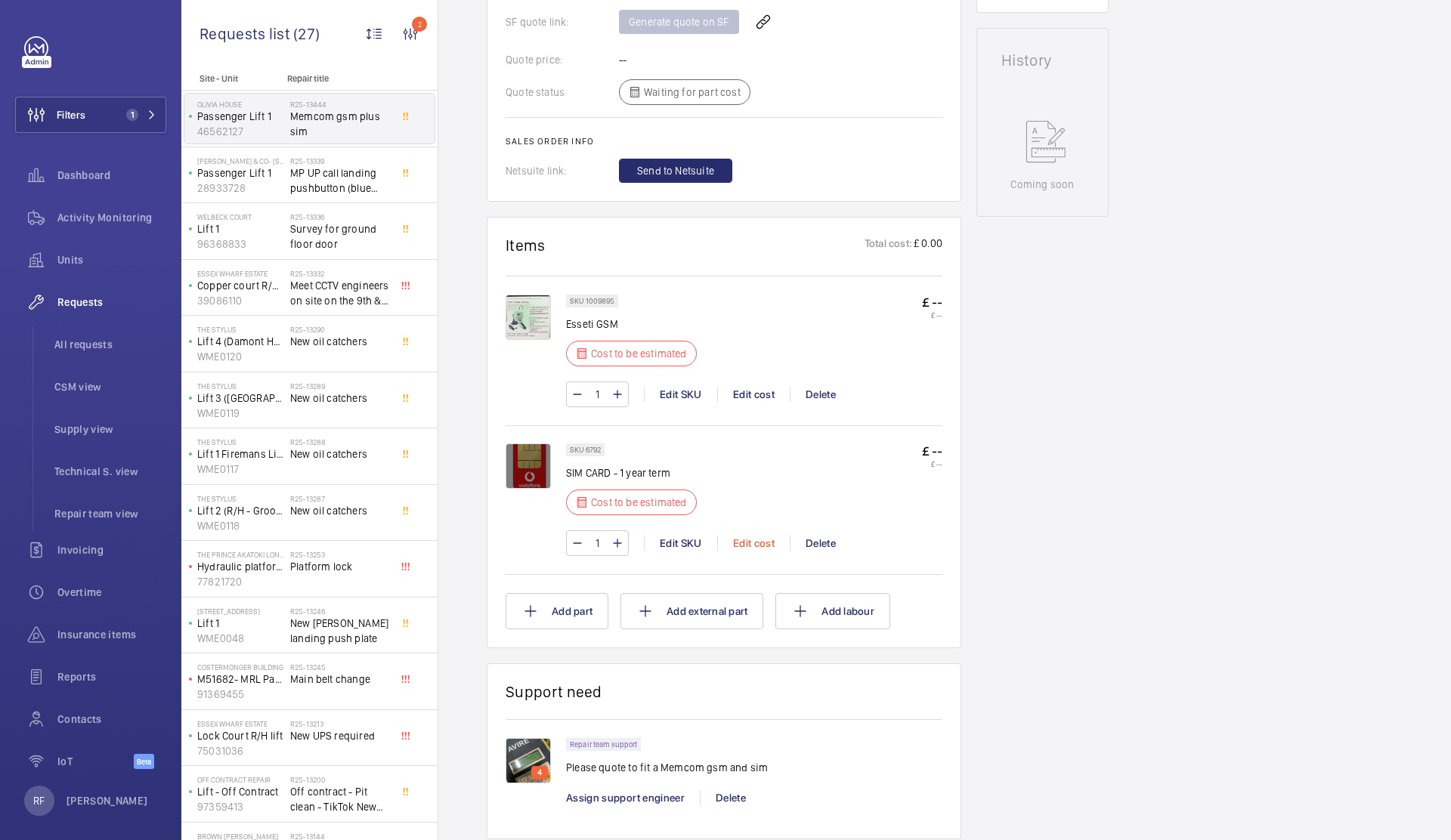
click at [743, 544] on div "Edit cost" at bounding box center [754, 543] width 73 height 15
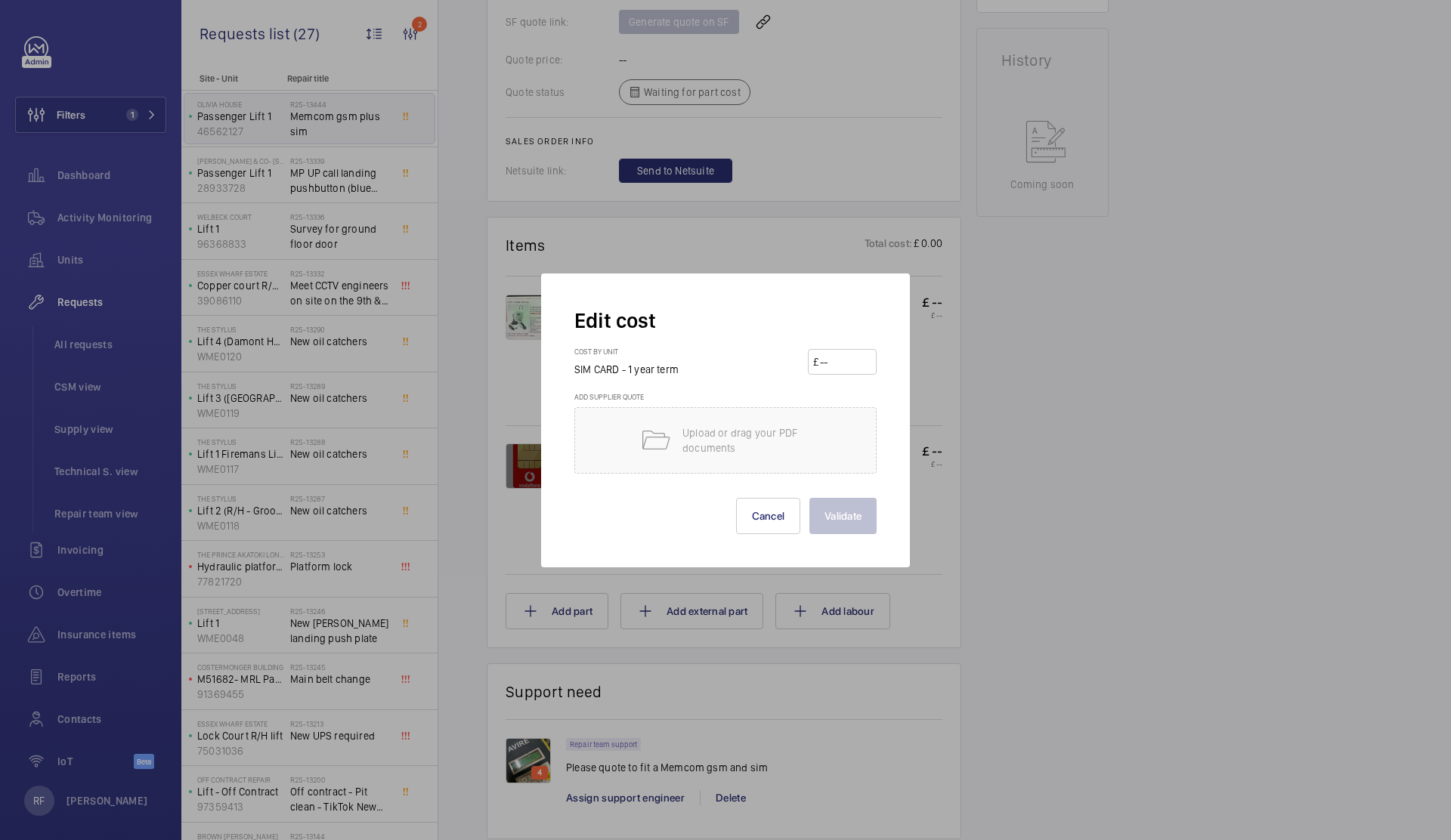
click at [826, 367] on input "number" at bounding box center [844, 361] width 53 height 24
type input "120"
click at [864, 502] on button "Validate" at bounding box center [843, 516] width 68 height 36
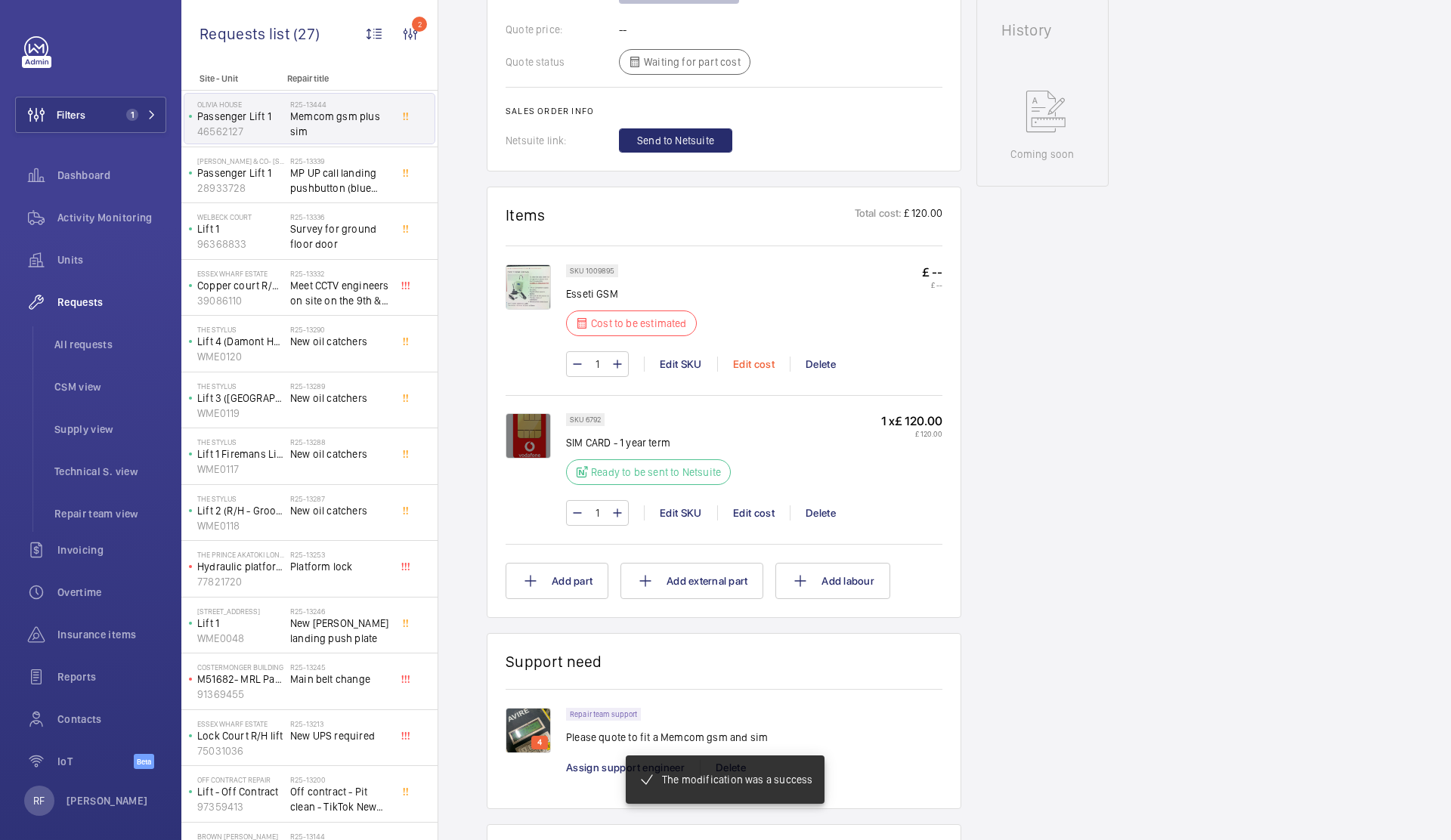
scroll to position [697, 0]
click at [765, 360] on div "Edit cost" at bounding box center [754, 363] width 73 height 15
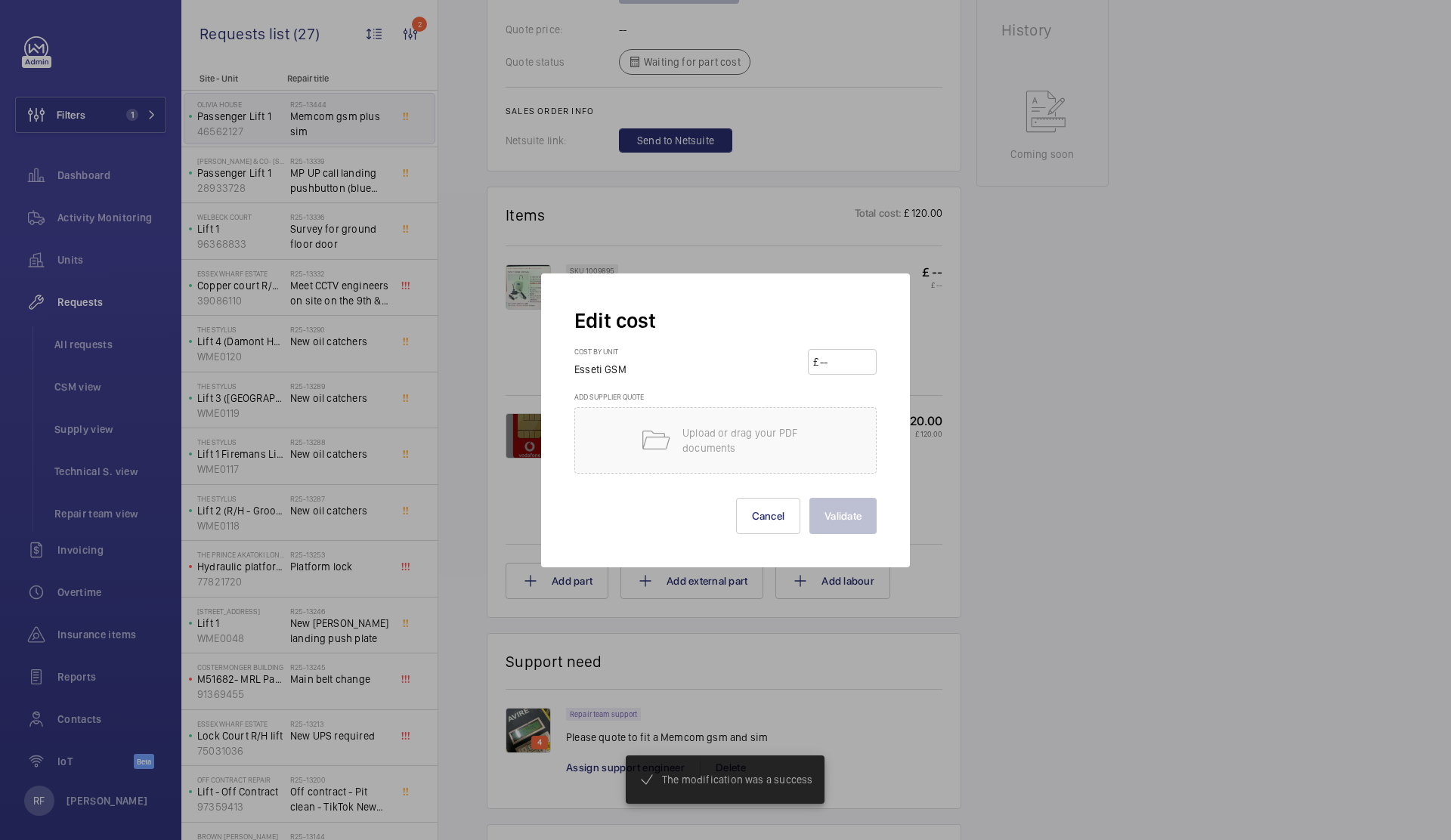
click at [852, 348] on div "Cost by unit Esseti GSM £" at bounding box center [725, 369] width 302 height 45
click at [853, 355] on input "number" at bounding box center [844, 361] width 53 height 24
drag, startPoint x: 843, startPoint y: 367, endPoint x: 813, endPoint y: 367, distance: 30.0
click at [813, 367] on wm-front-input-price "£ 120" at bounding box center [841, 361] width 69 height 26
type input "175"
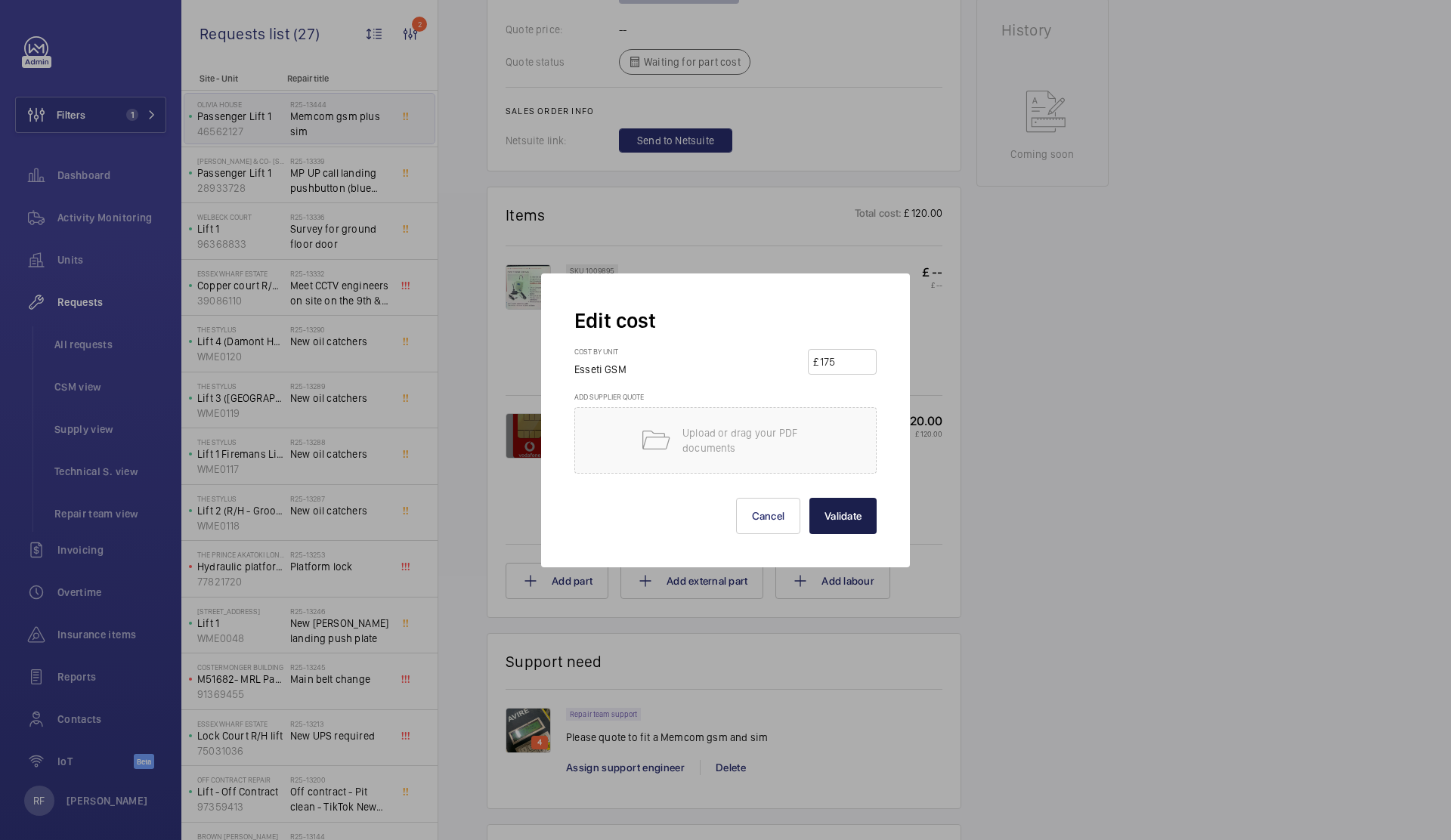
click at [847, 511] on button "Validate" at bounding box center [843, 516] width 68 height 36
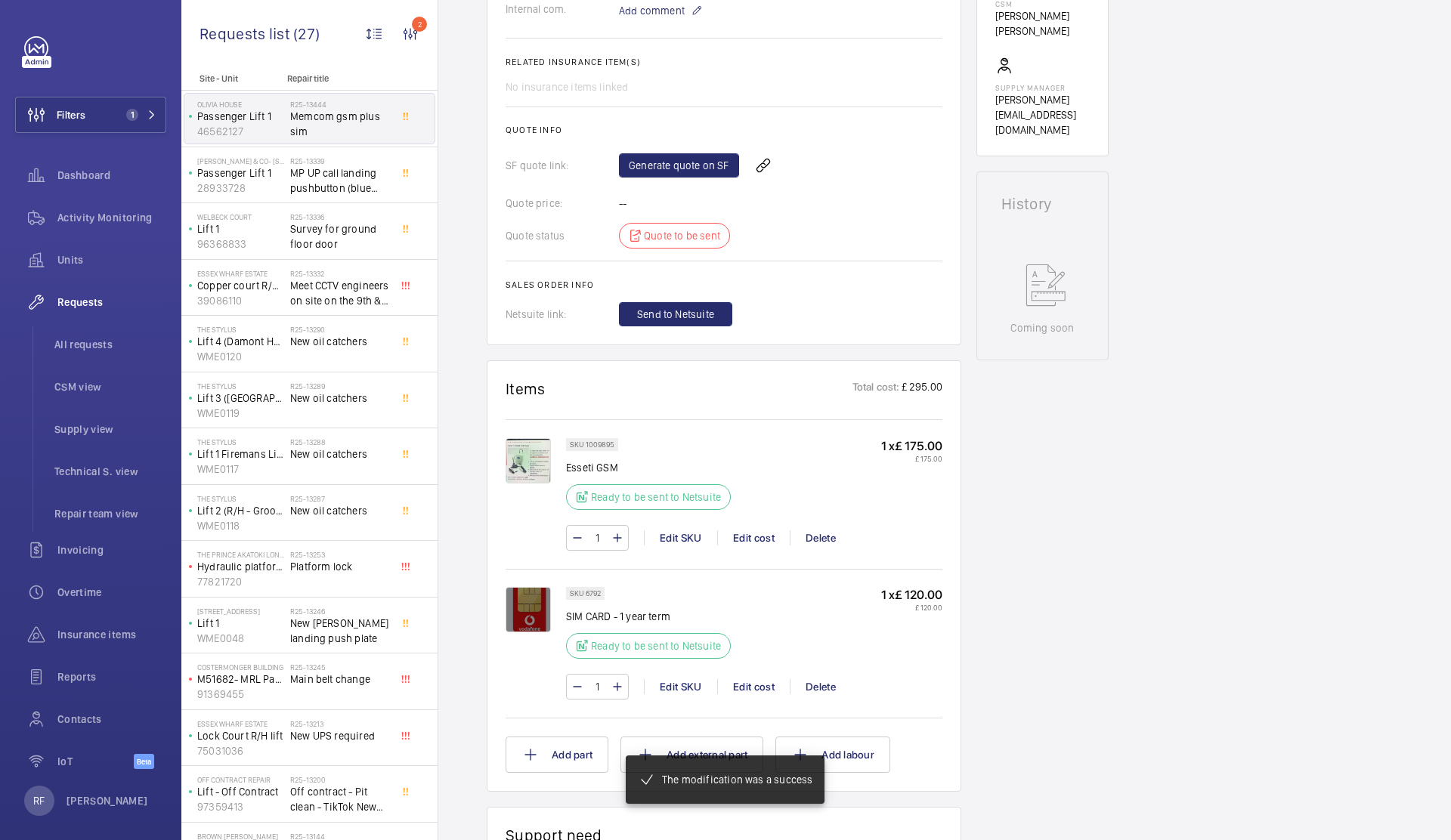
scroll to position [514, 0]
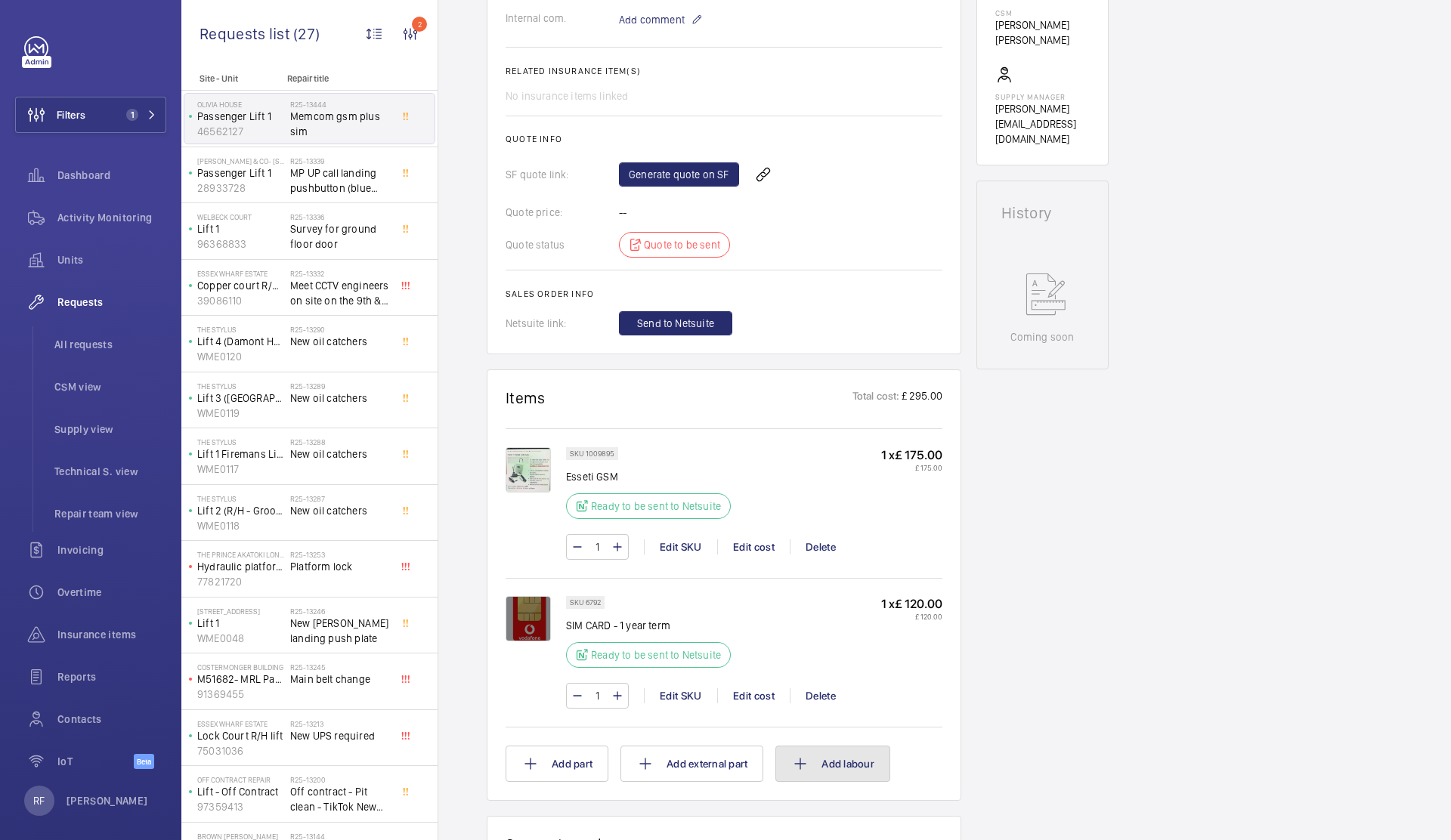
click at [809, 760] on mat-icon at bounding box center [800, 763] width 18 height 18
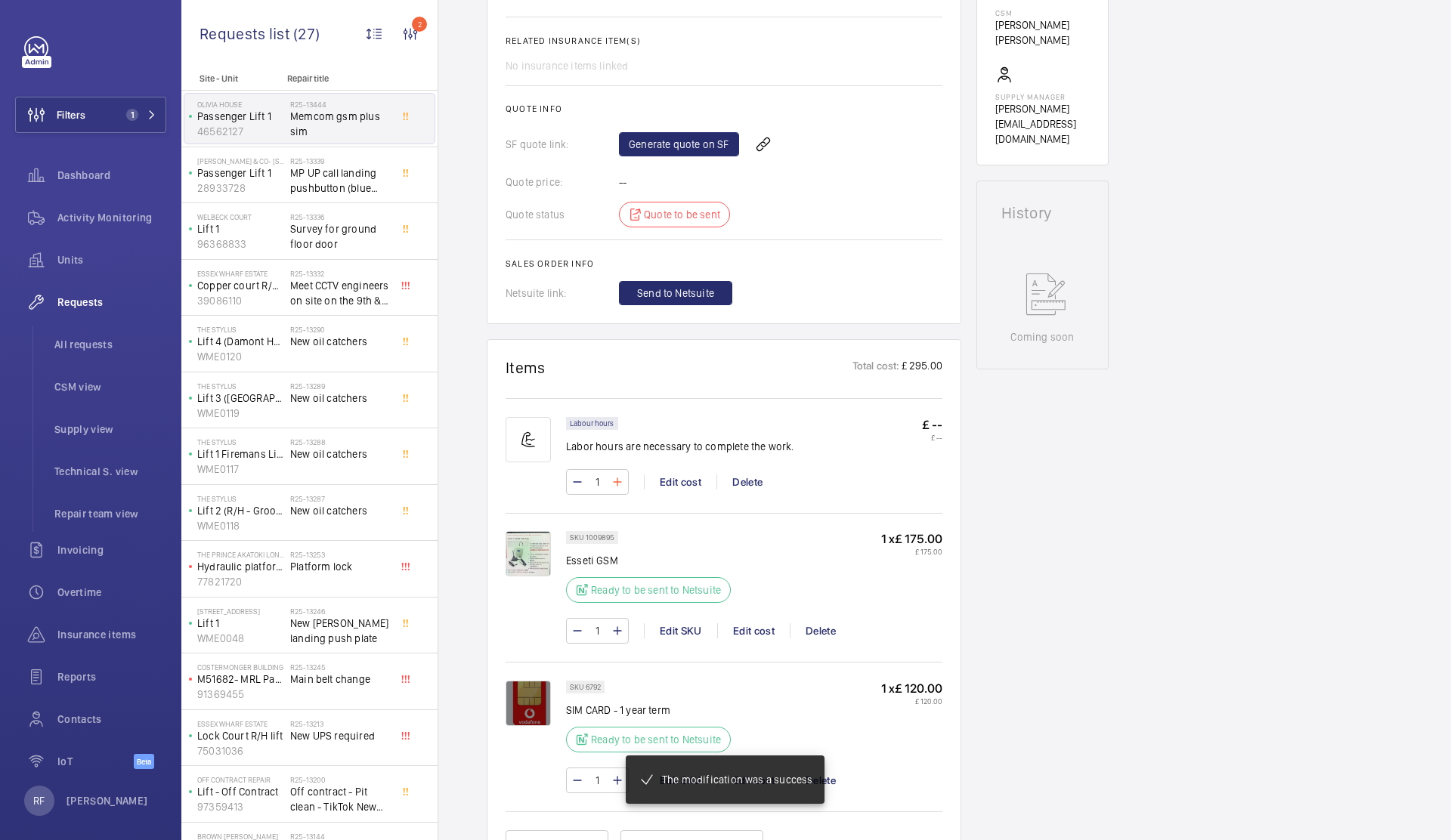
click at [620, 485] on mat-icon at bounding box center [618, 481] width 12 height 18
type input "3"
click at [619, 485] on wm-front-input-numeric-stepper "3" at bounding box center [597, 482] width 62 height 26
click at [663, 482] on div "Edit cost" at bounding box center [680, 481] width 73 height 15
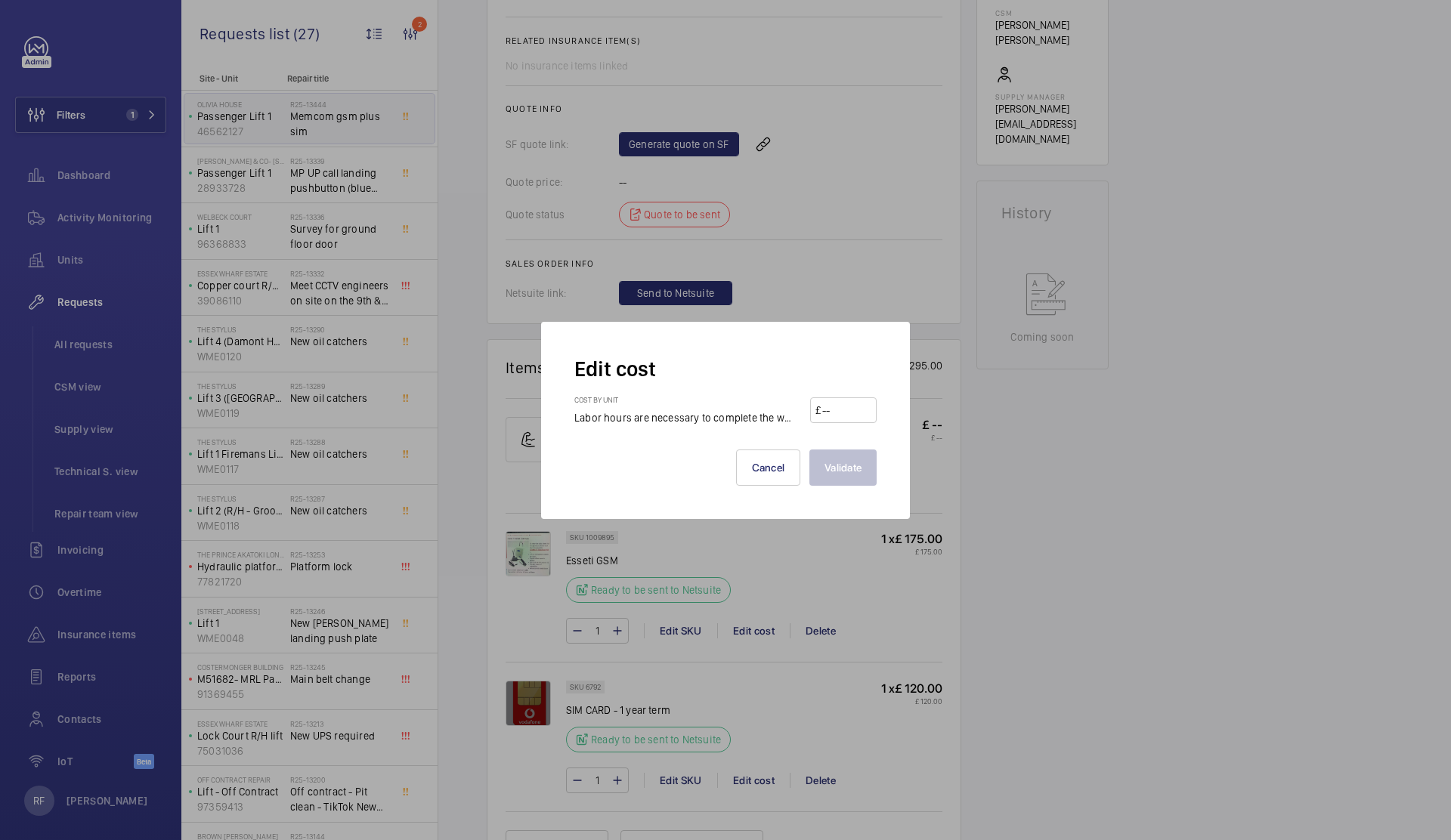
click at [826, 422] on div "Cost by unit Labor hours are necessary to complete the work. £" at bounding box center [725, 410] width 302 height 30
click at [828, 417] on input "number" at bounding box center [846, 410] width 50 height 24
type input "150"
click at [853, 478] on button "Validate" at bounding box center [843, 467] width 68 height 36
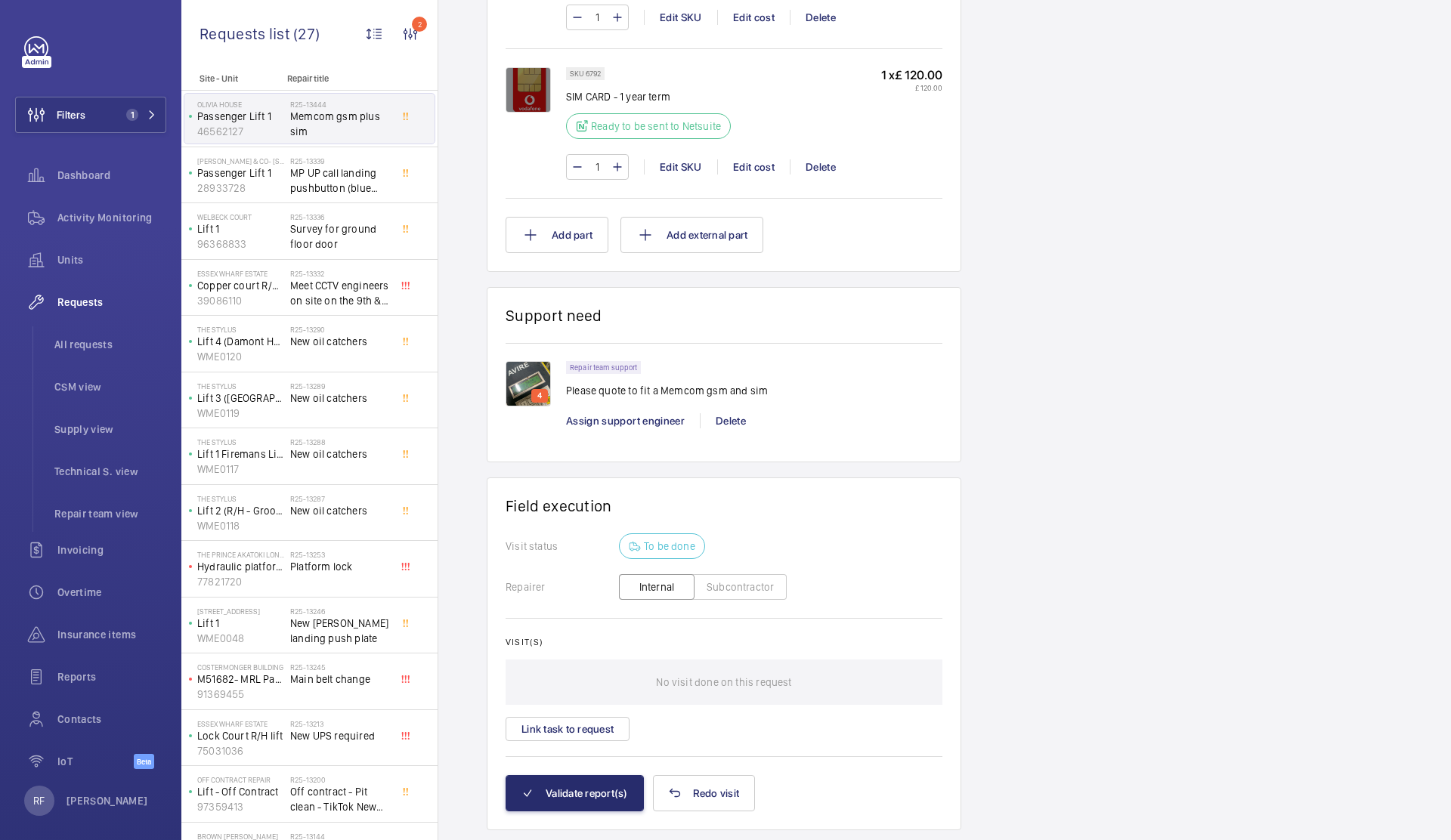
scroll to position [597, 0]
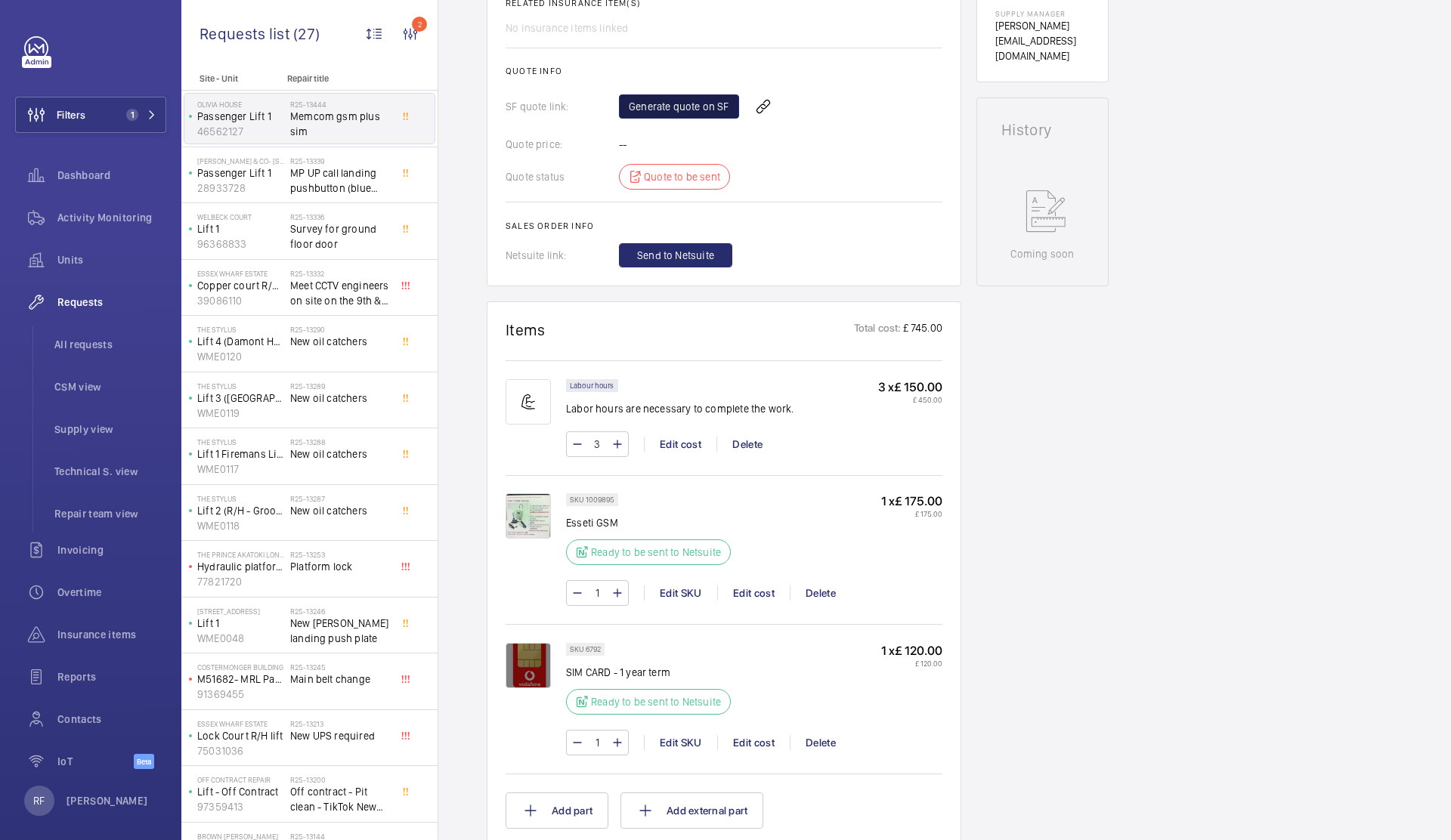
click at [695, 98] on link "Generate quote on SF" at bounding box center [678, 107] width 121 height 24
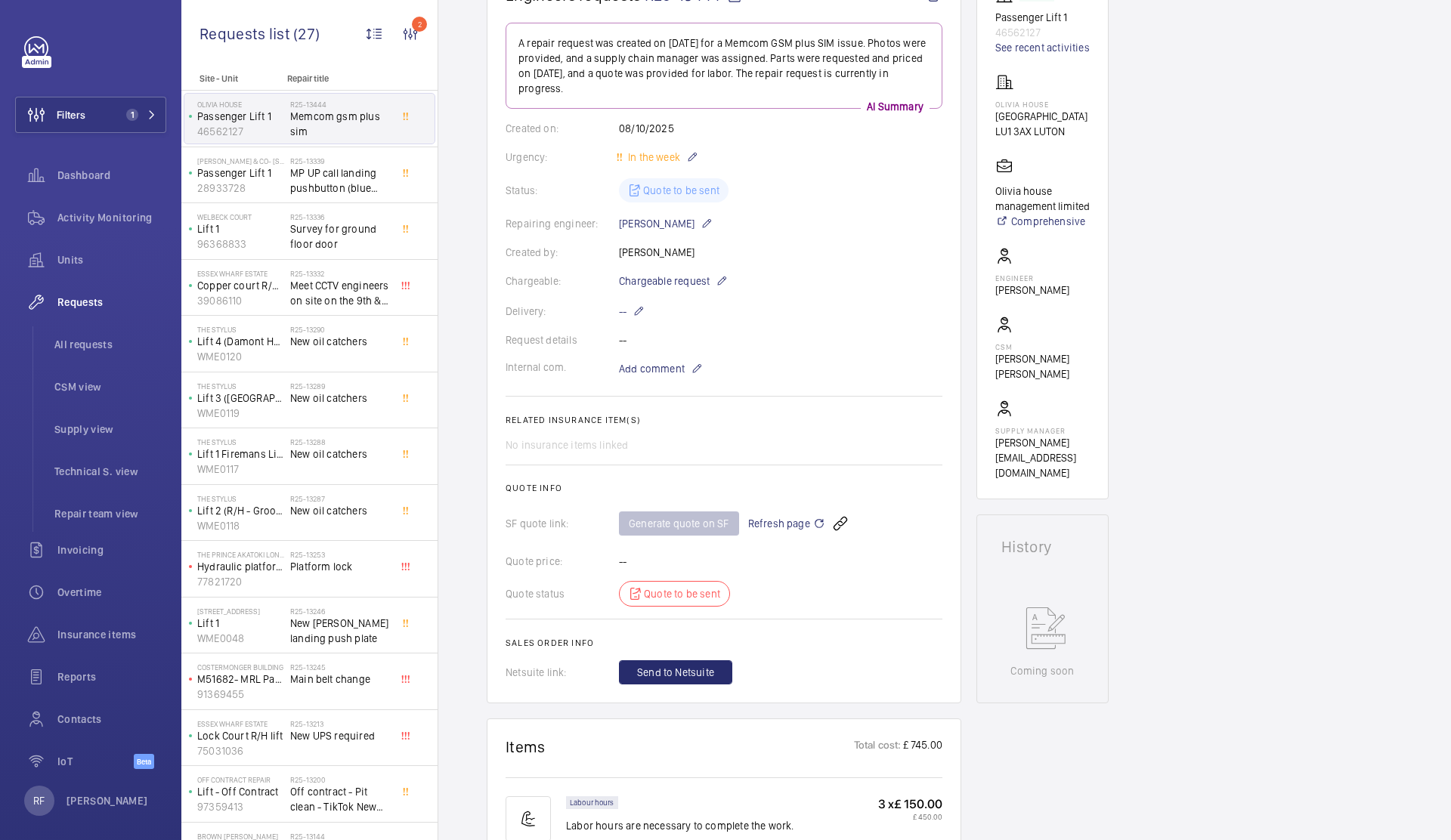
scroll to position [0, 0]
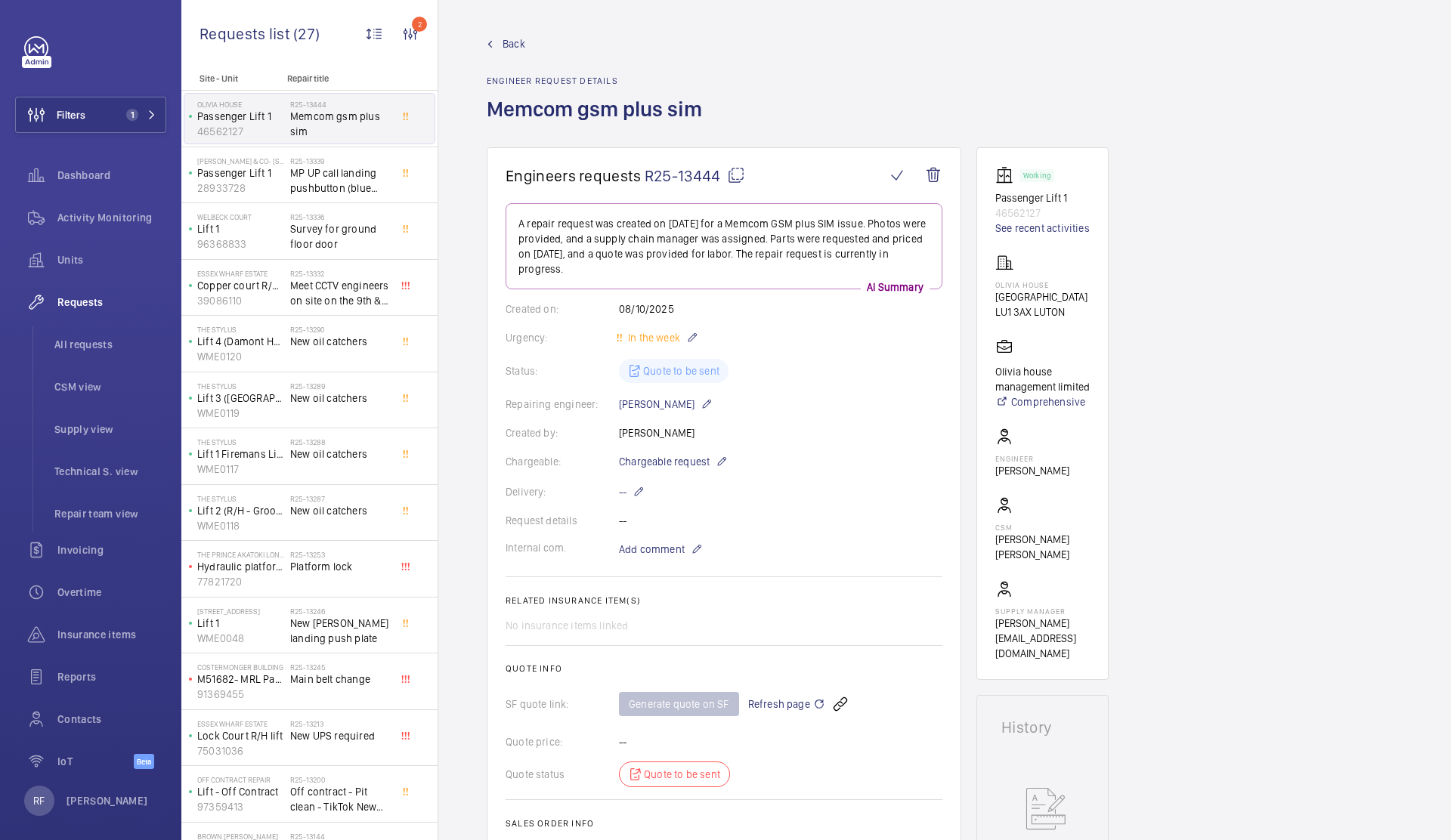
click at [731, 178] on mat-icon at bounding box center [735, 175] width 18 height 18
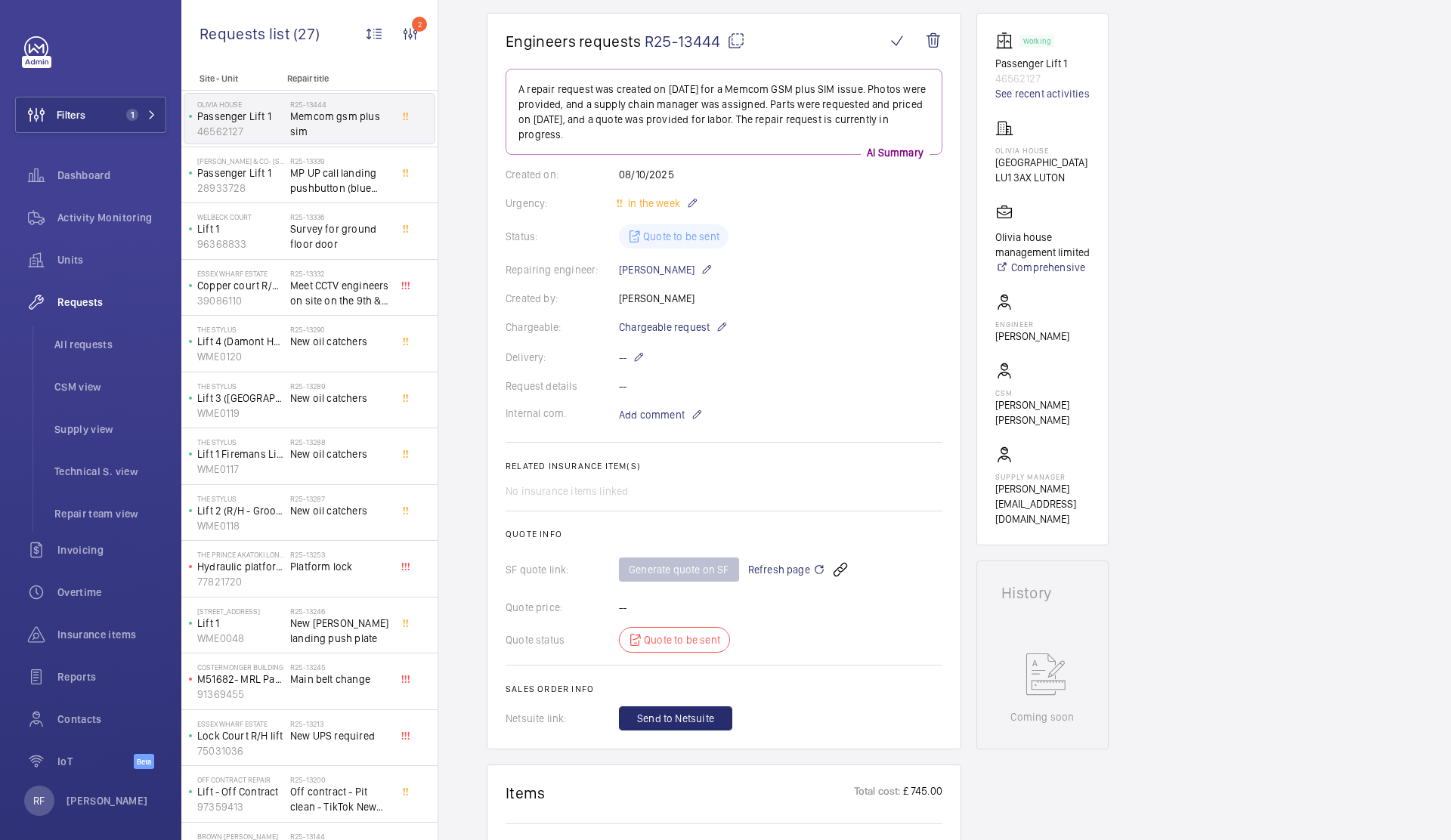
scroll to position [257, 0]
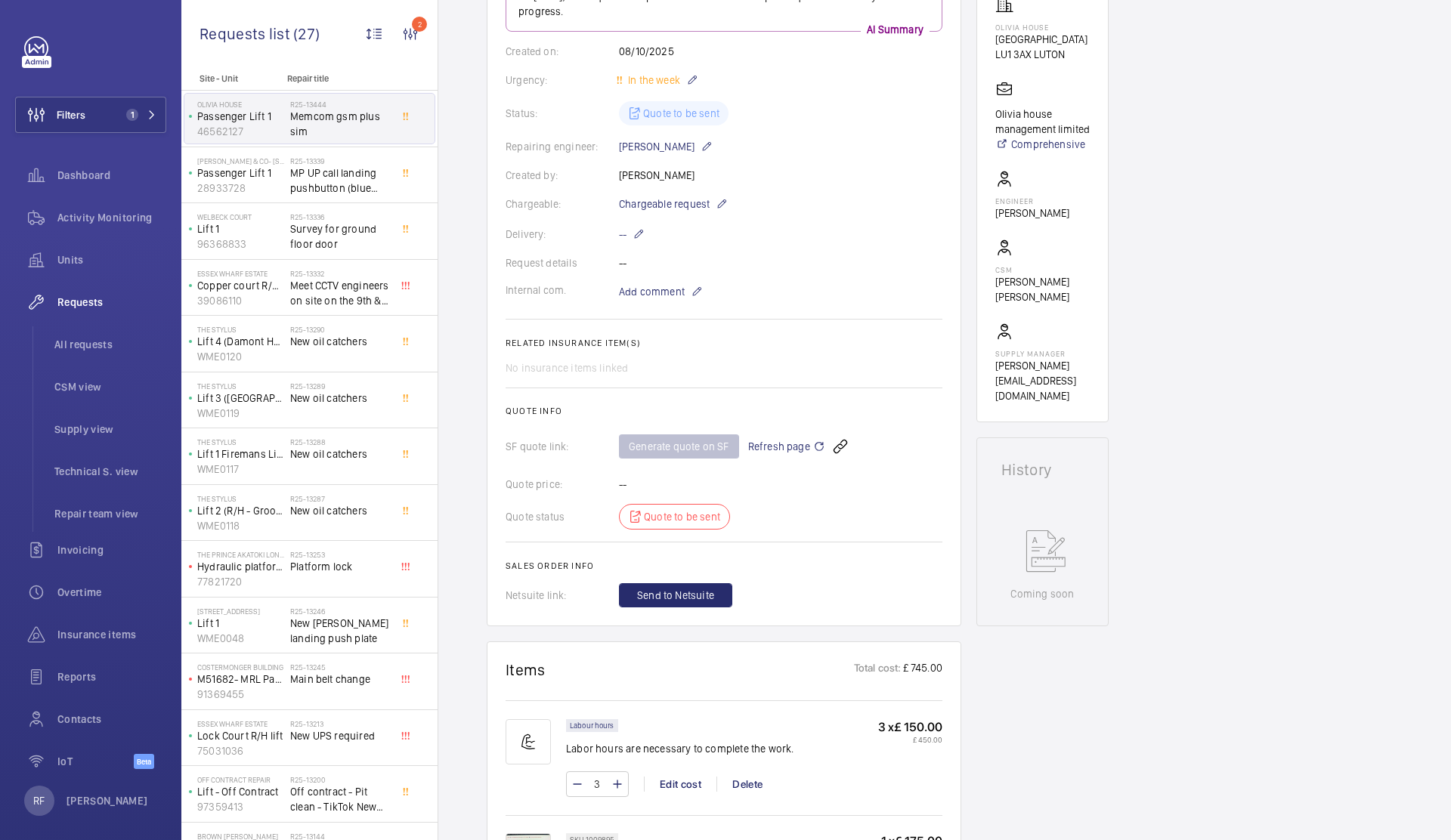
click at [777, 449] on span "Refresh page" at bounding box center [786, 446] width 77 height 18
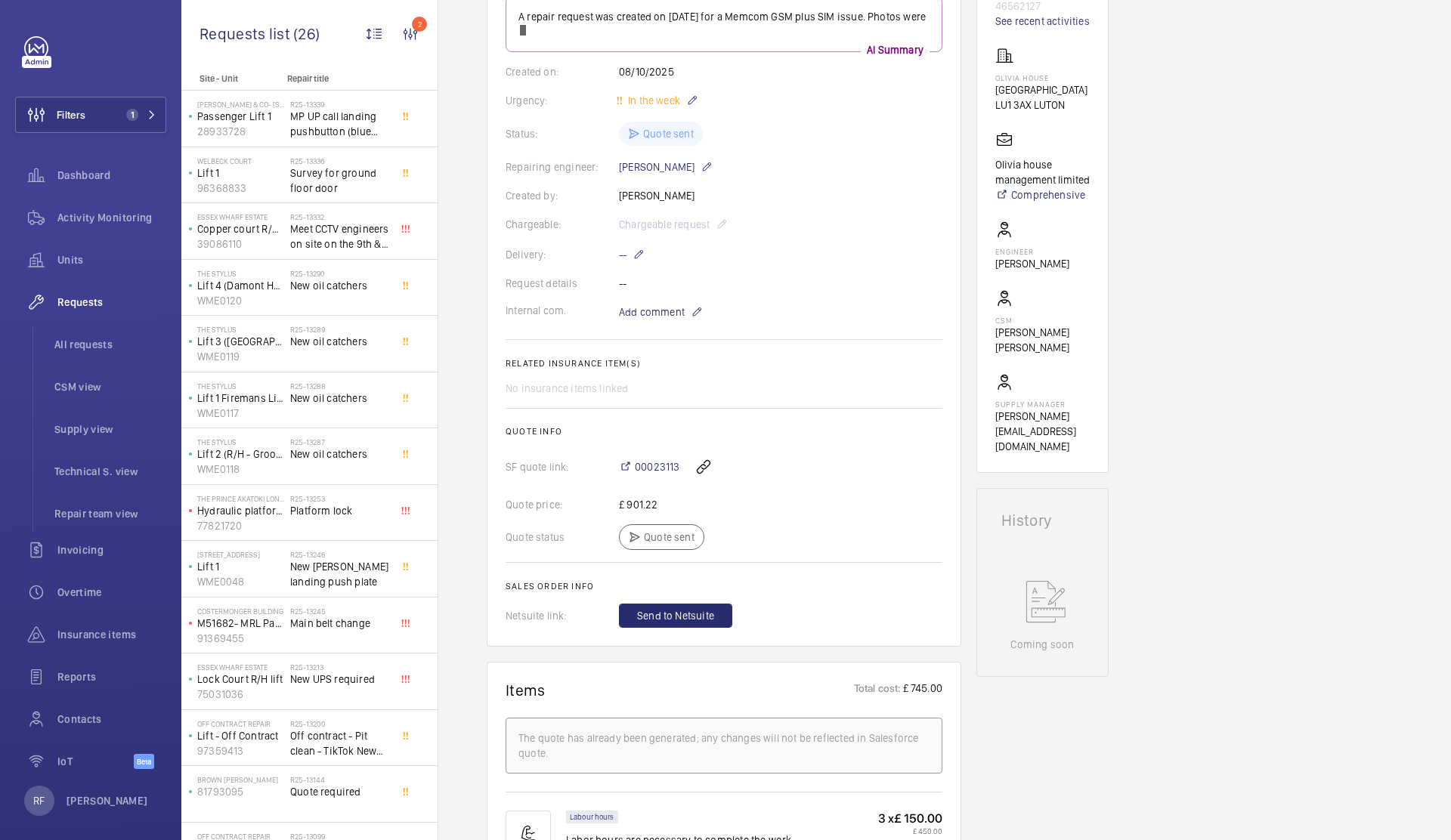
scroll to position [208, 0]
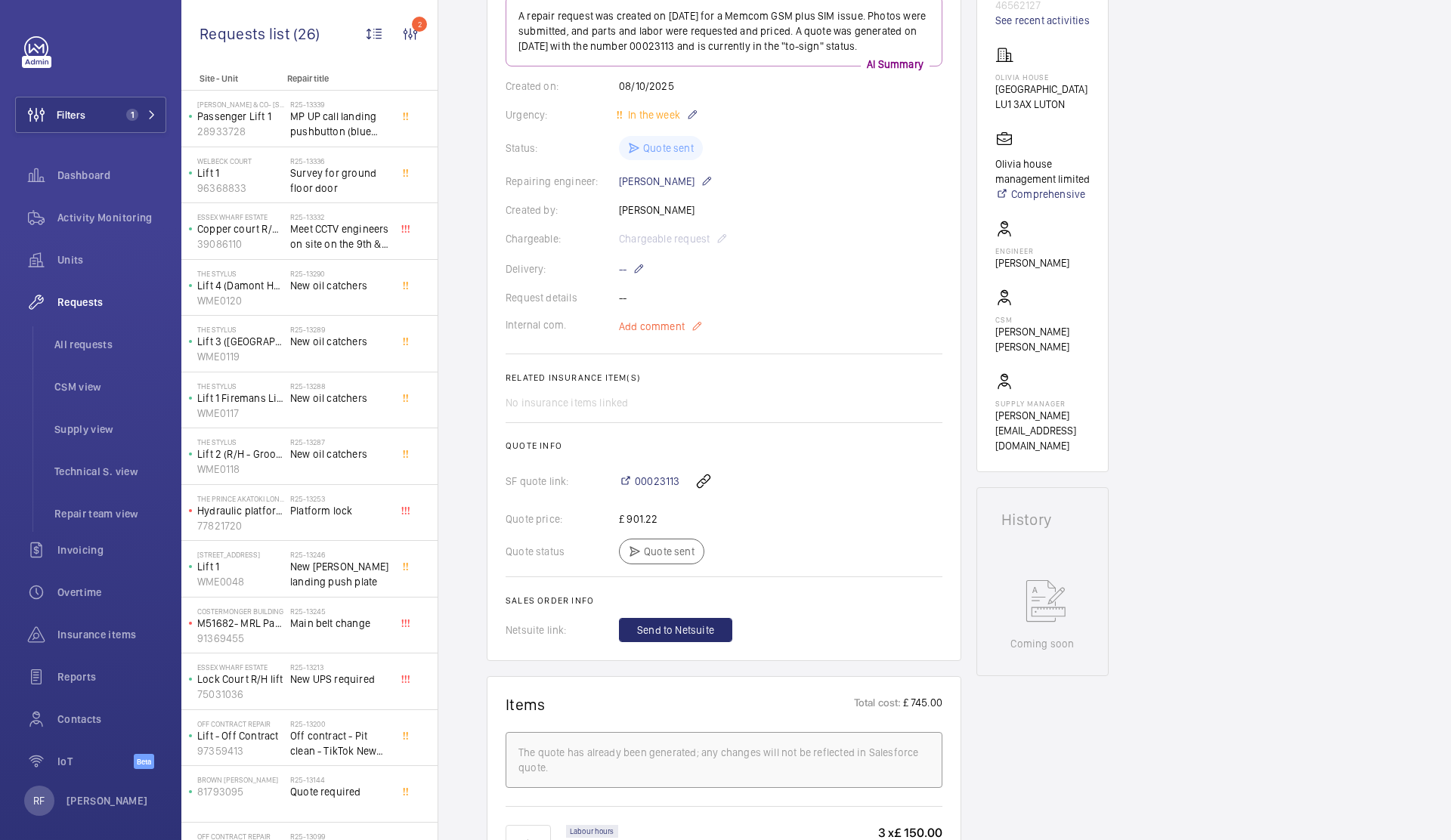
click at [672, 322] on span "Add comment" at bounding box center [651, 326] width 66 height 15
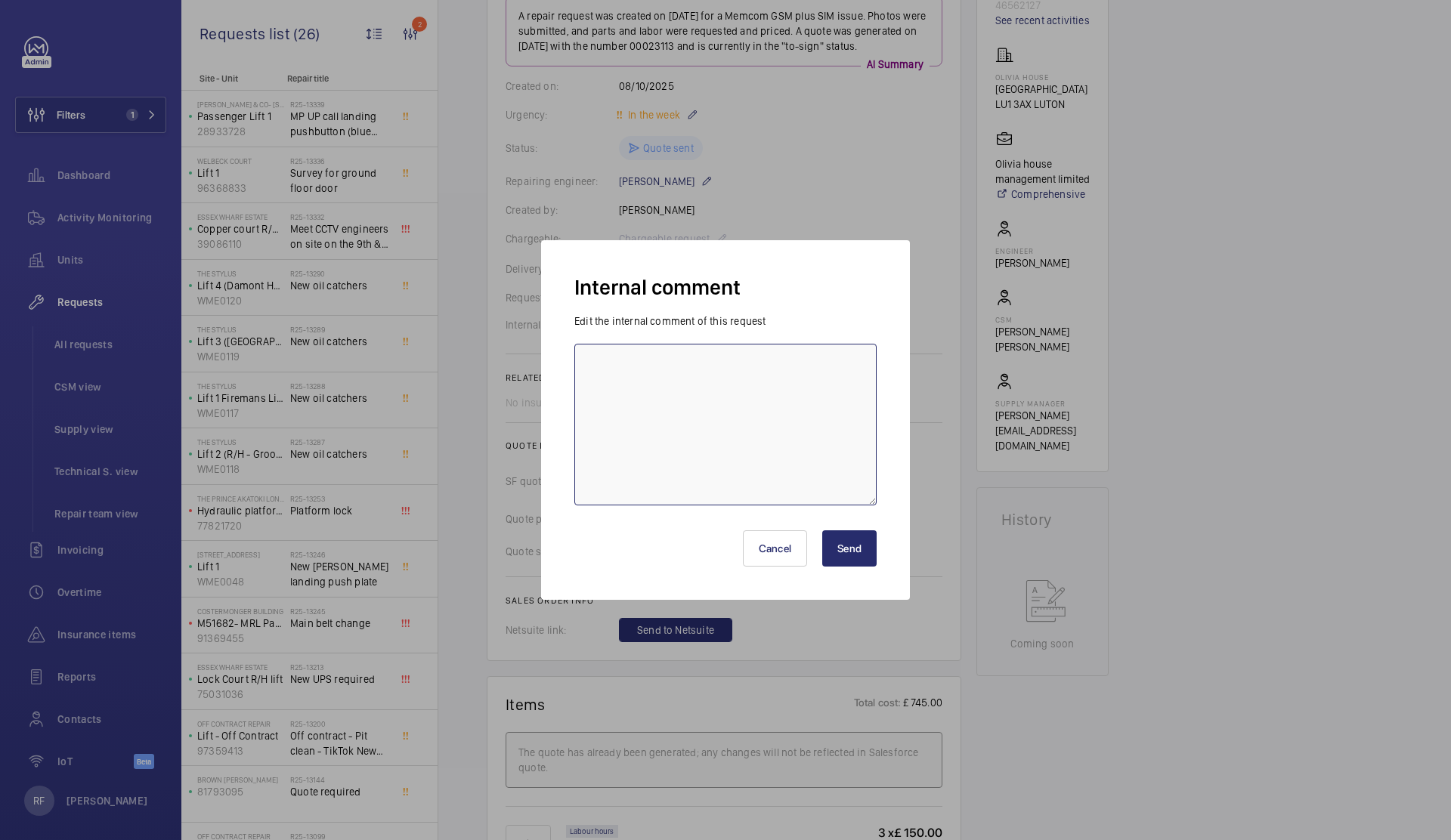
click at [675, 405] on textarea at bounding box center [725, 424] width 302 height 161
paste textarea "Q00022919 - R24-07020 - Oxford Road - Olivia house management limited - Supply …"
type textarea "Q00022919 - R24-07020 - Oxford Road - Olivia house management limited - Supply …"
click at [859, 539] on button "Send" at bounding box center [849, 549] width 55 height 36
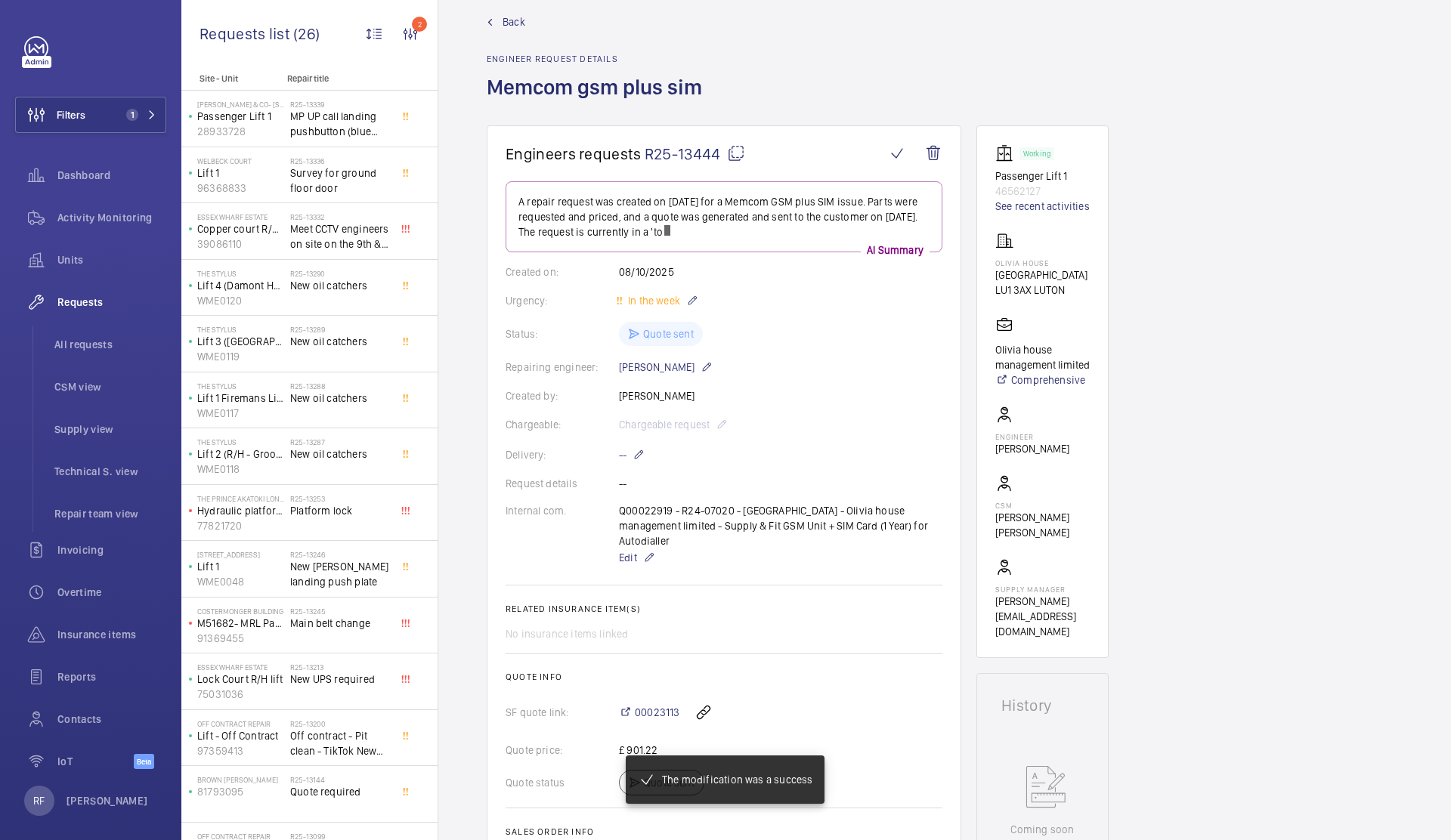
scroll to position [0, 0]
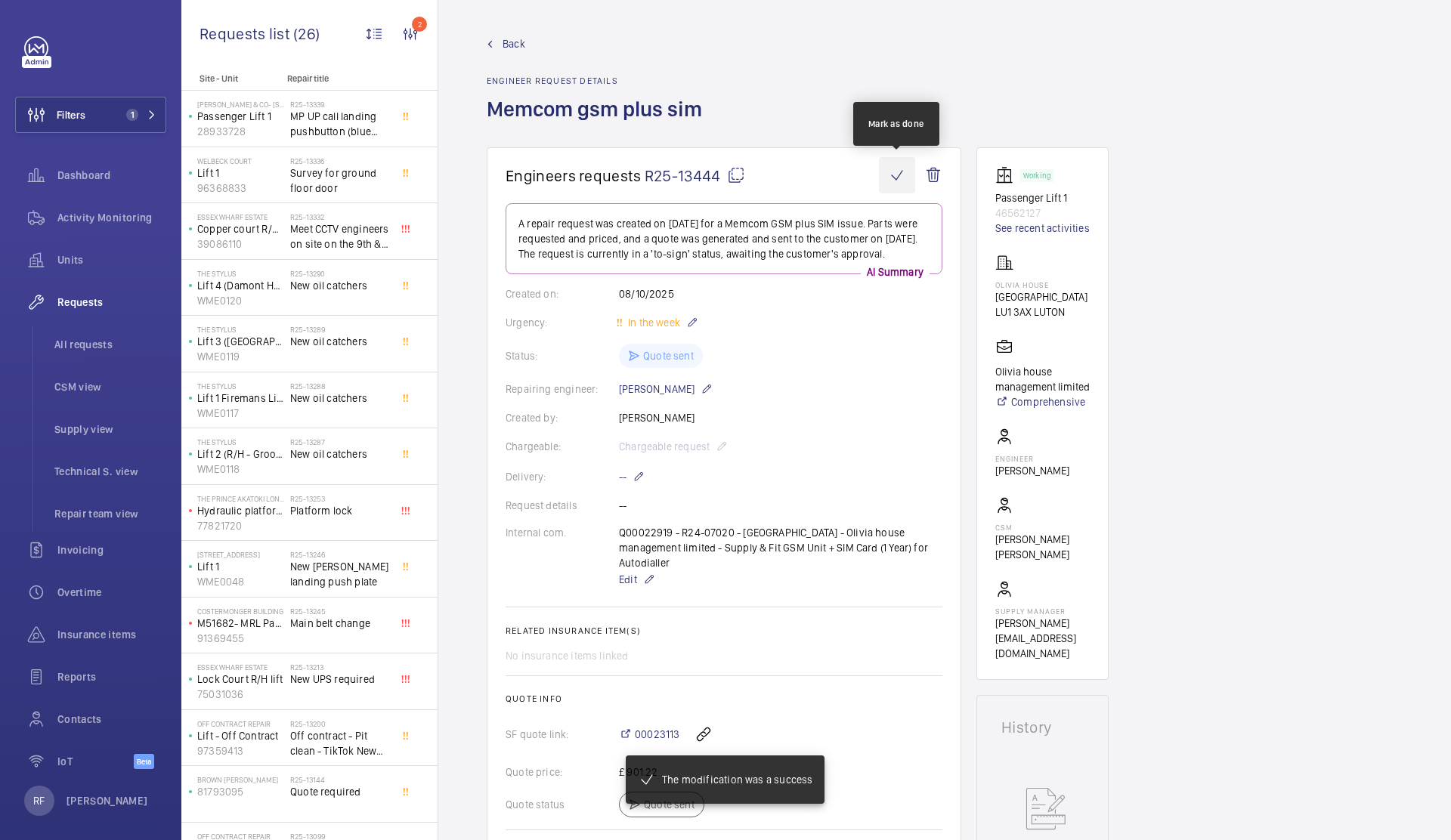
click at [900, 169] on wm-front-icon-button at bounding box center [897, 175] width 36 height 36
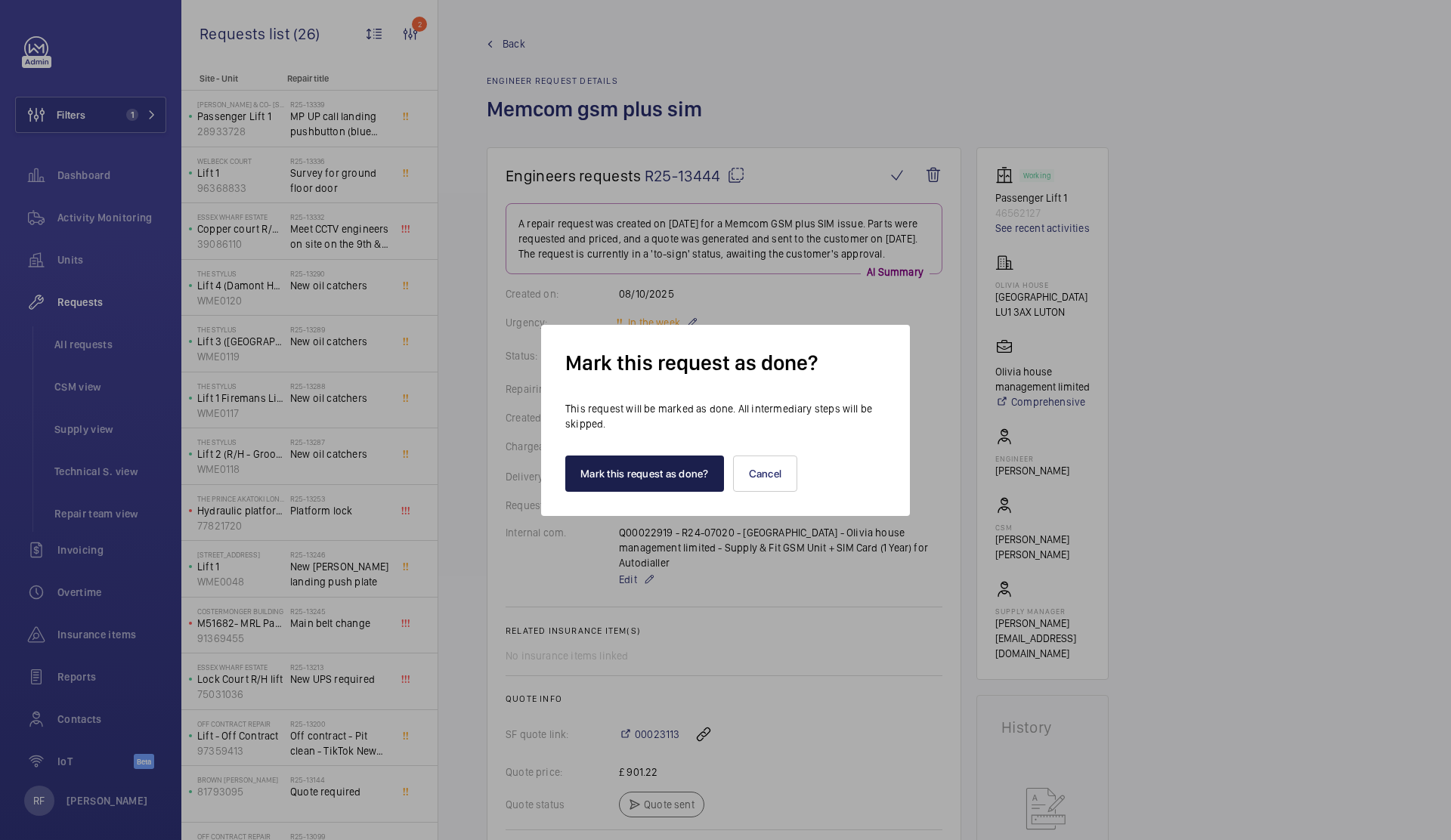
click at [705, 466] on button "Mark this request as done?" at bounding box center [644, 473] width 159 height 36
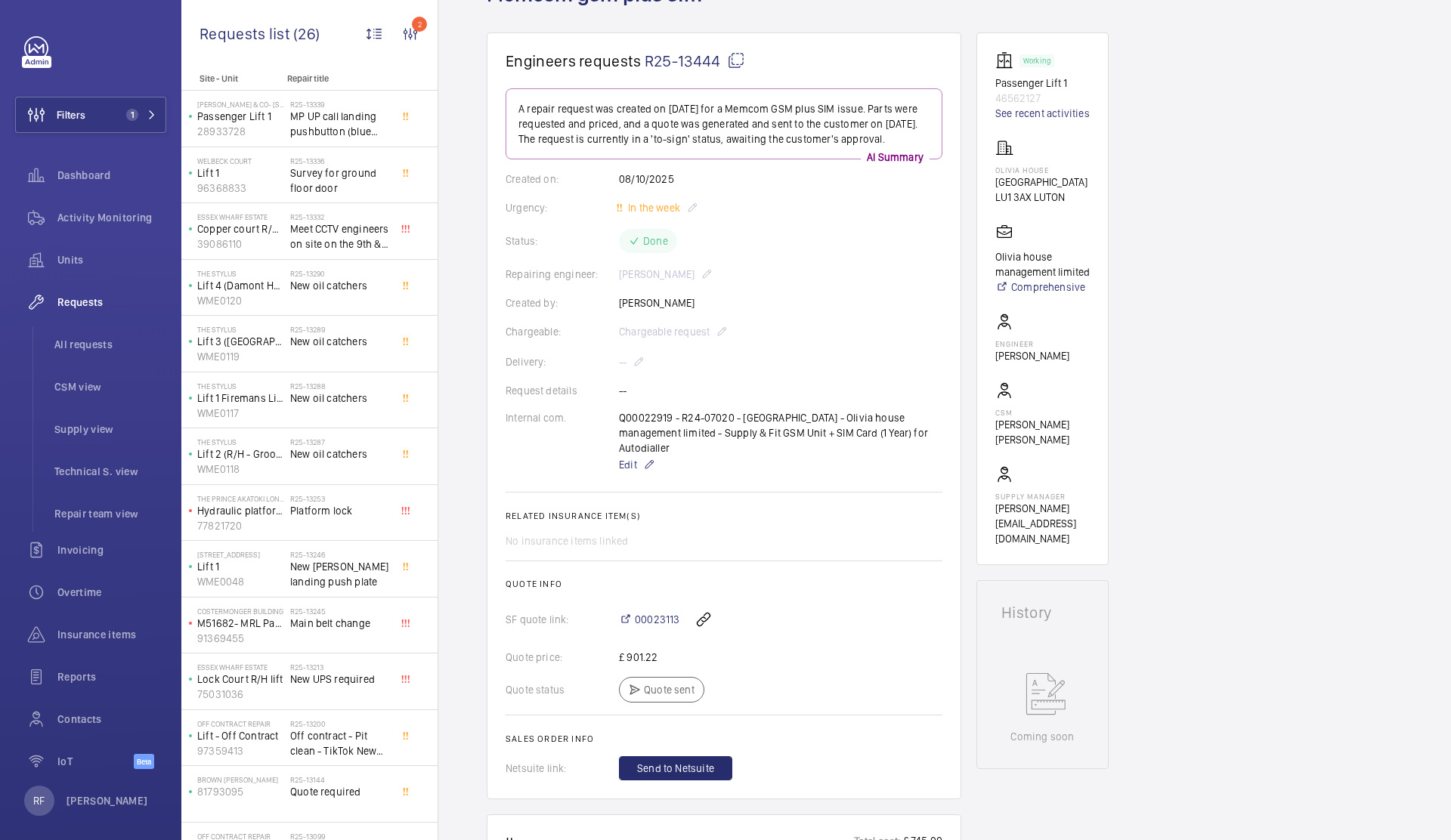
scroll to position [172, 0]
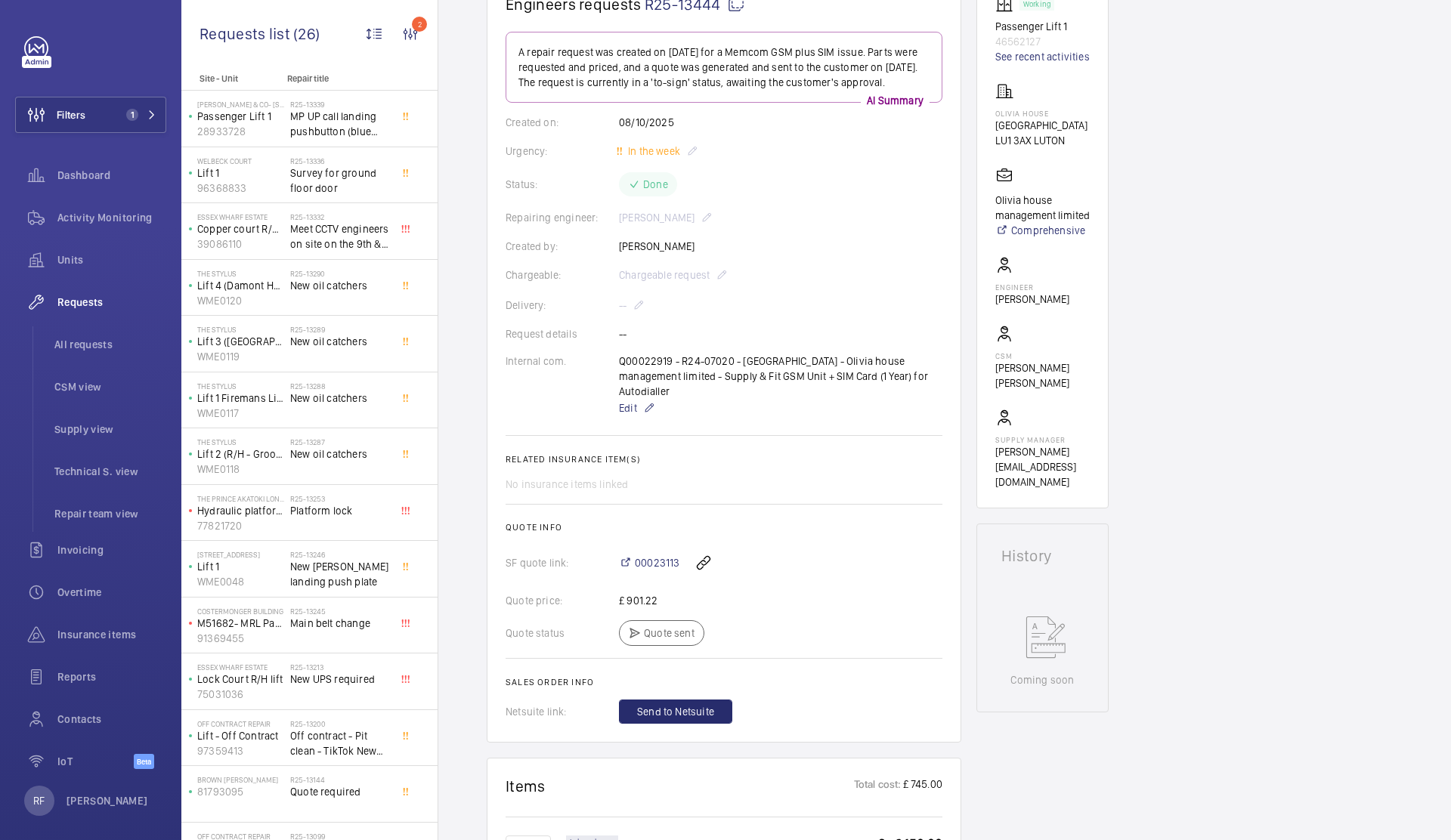
click at [1009, 302] on p "[PERSON_NAME]" at bounding box center [1031, 298] width 74 height 15
copy wm-front-card-body "[PERSON_NAME]"
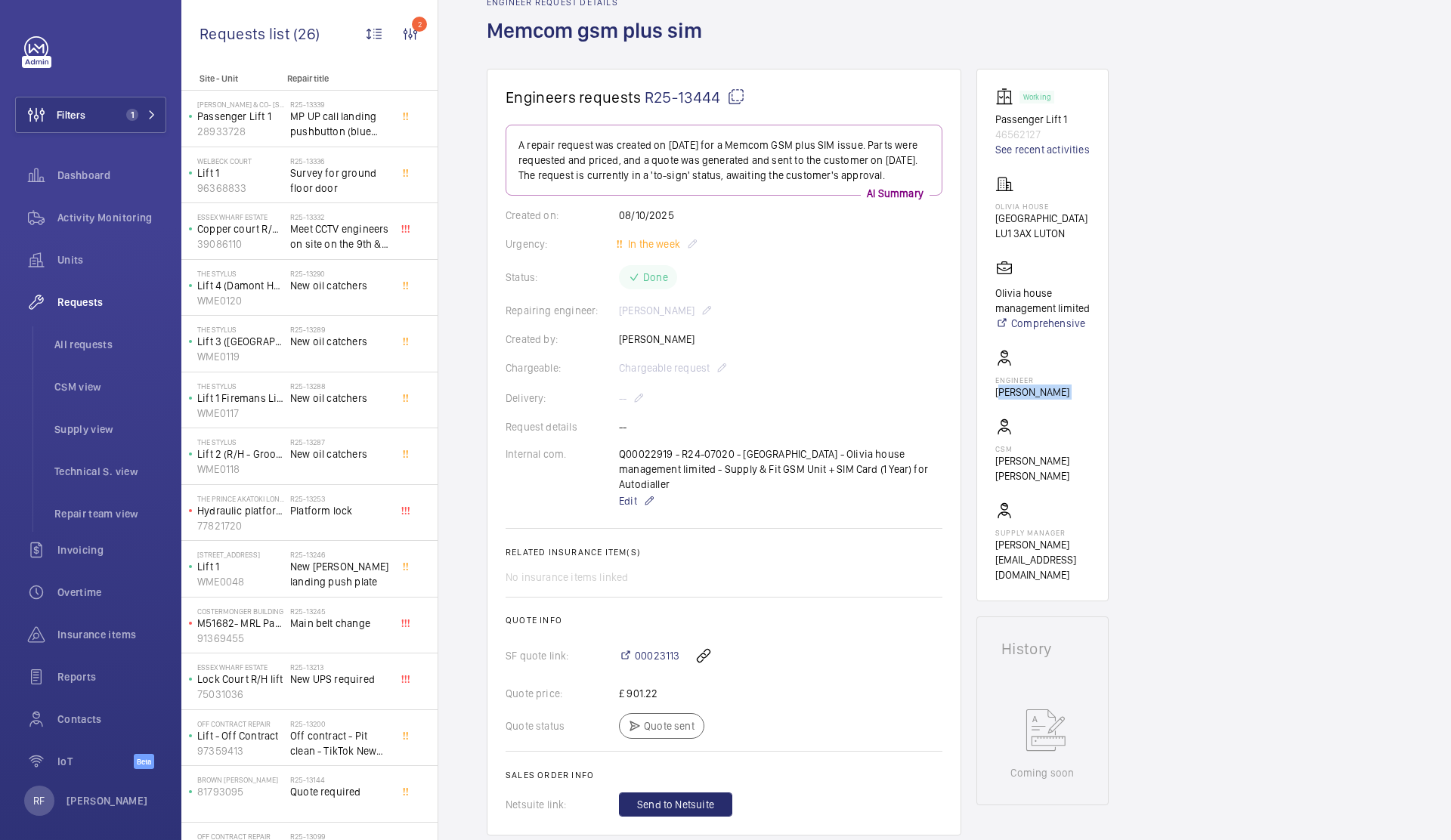
scroll to position [0, 0]
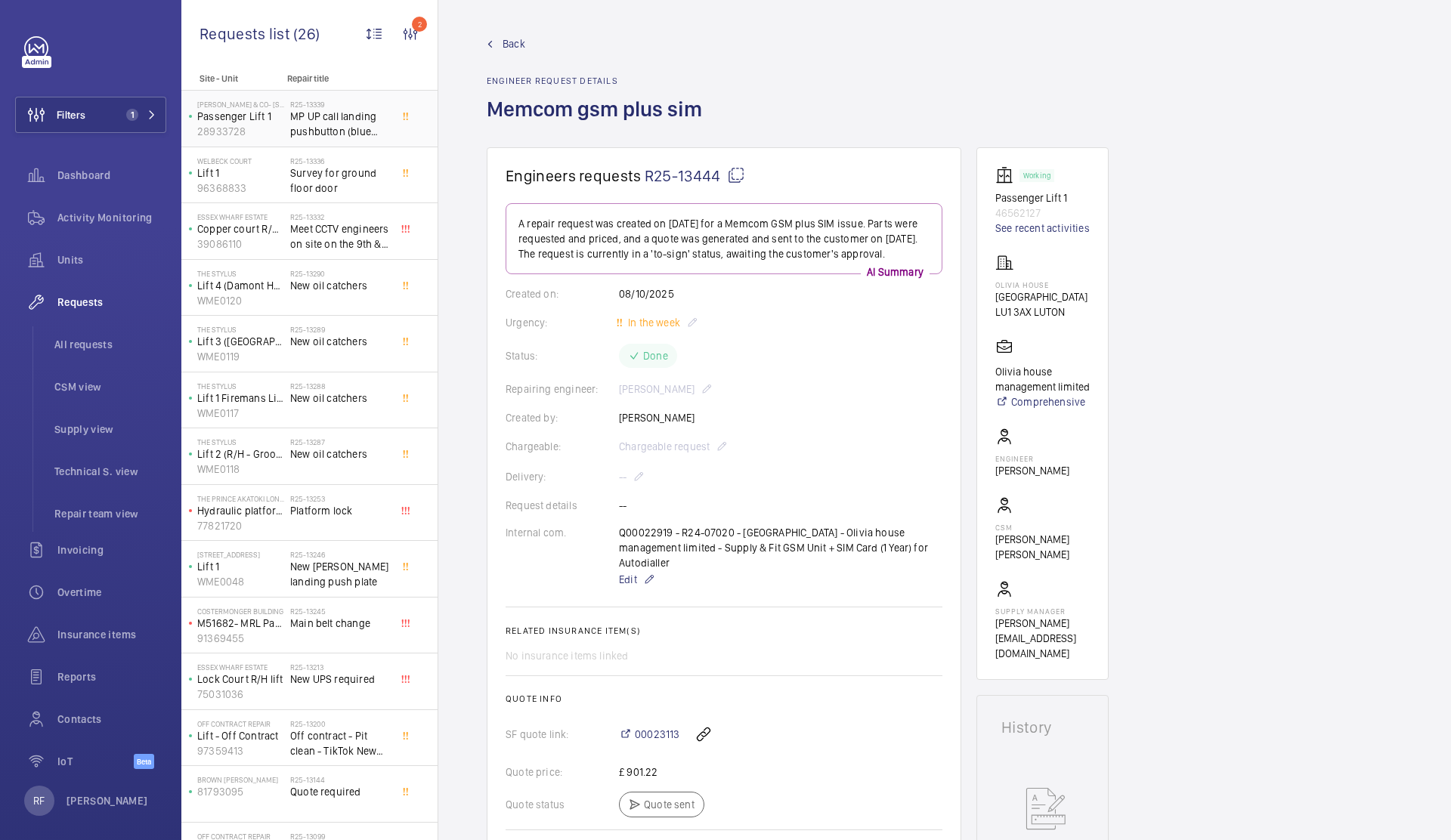
click at [333, 130] on span "MP UP call landing pushbutton (blue light) 2APNNRE1SA2" at bounding box center [340, 123] width 100 height 30
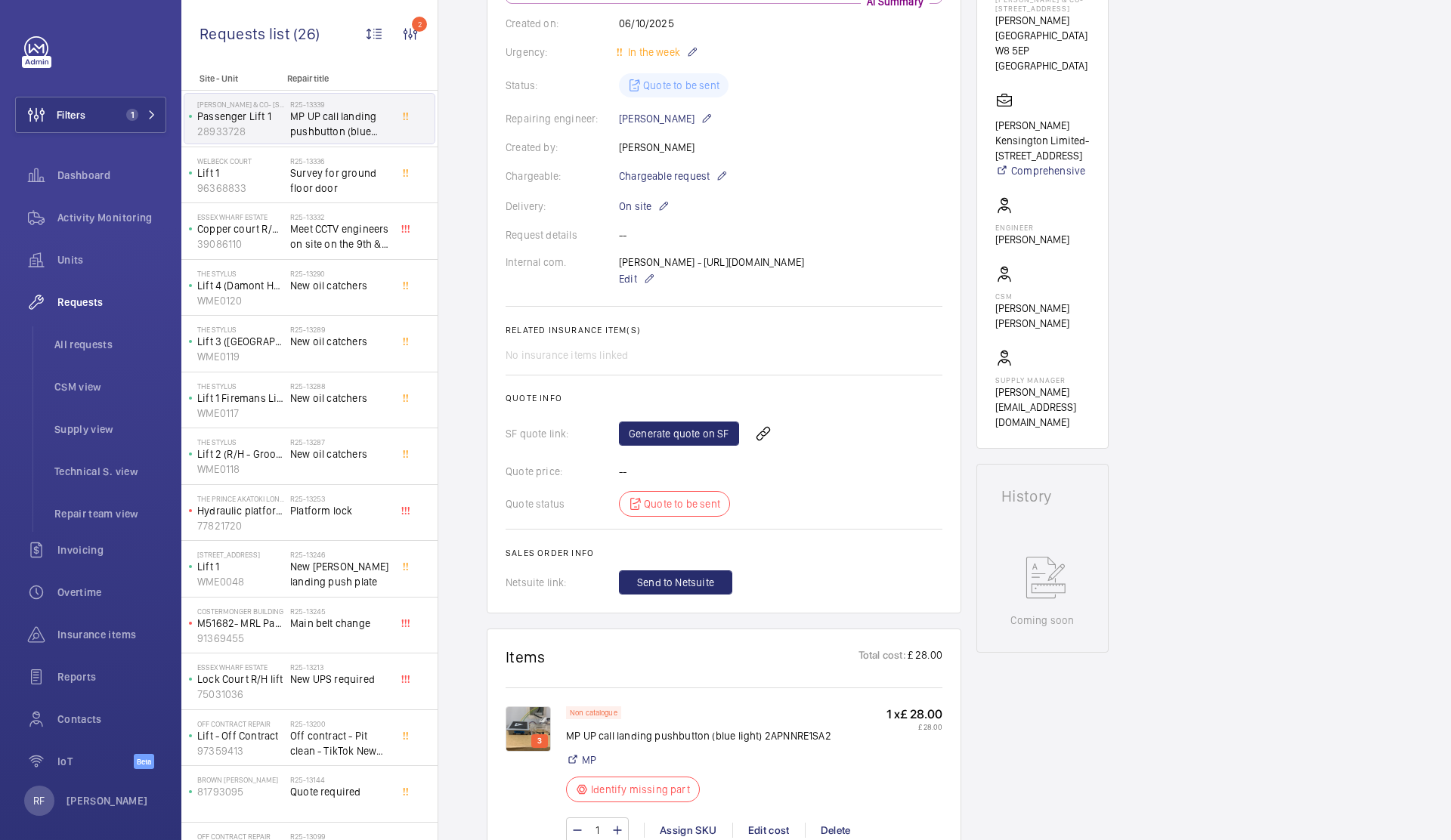
scroll to position [313, 0]
click at [663, 264] on div "Ricardo - https://shop.shorts-lifts.co.uk/mp052-1160-macpuarsa-impulse-pushbutt…" at bounding box center [710, 271] width 185 height 33
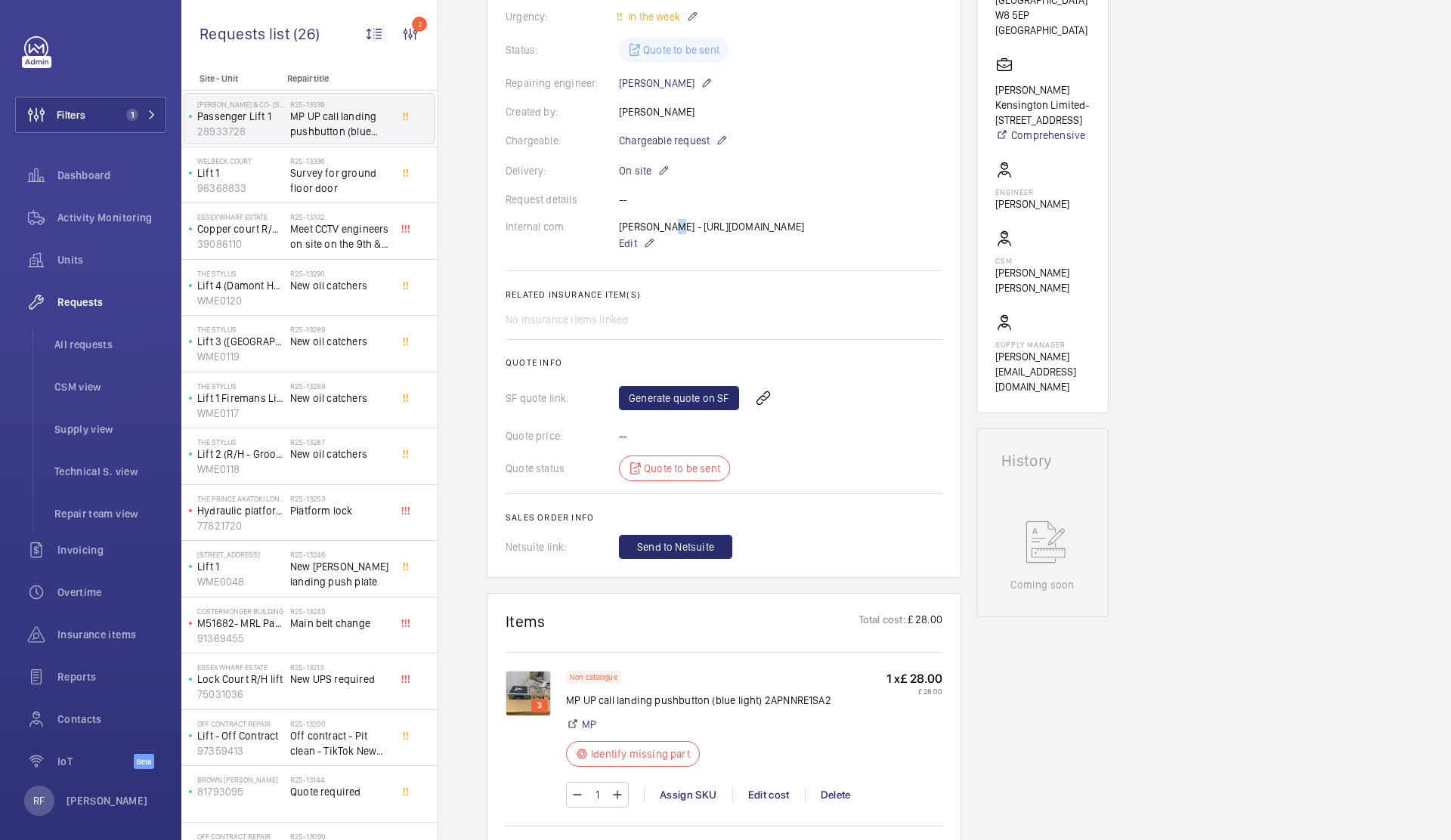
scroll to position [700, 0]
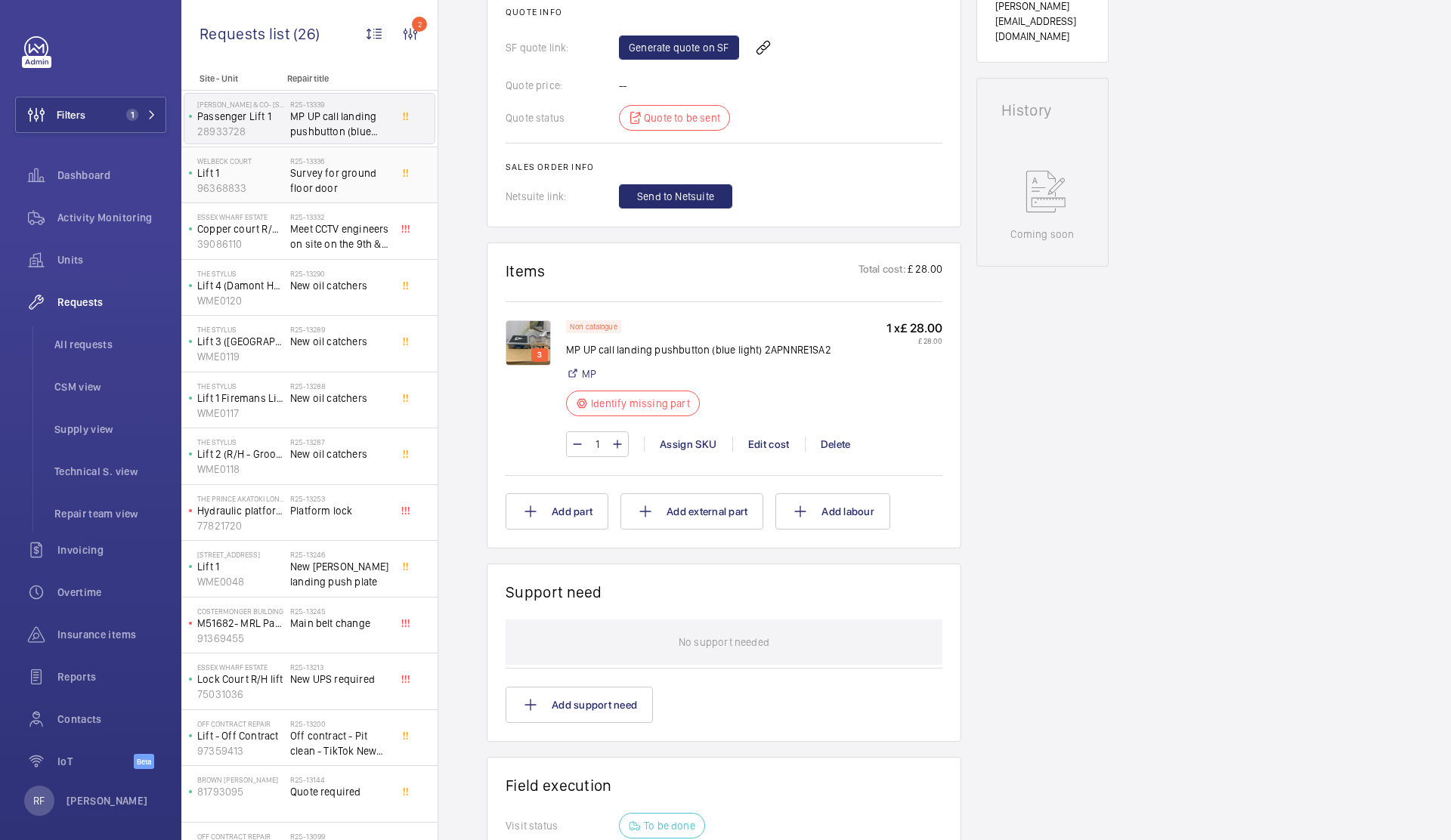
click at [288, 169] on div "Welbeck Court Lift 1 96368833" at bounding box center [238, 174] width 106 height 49
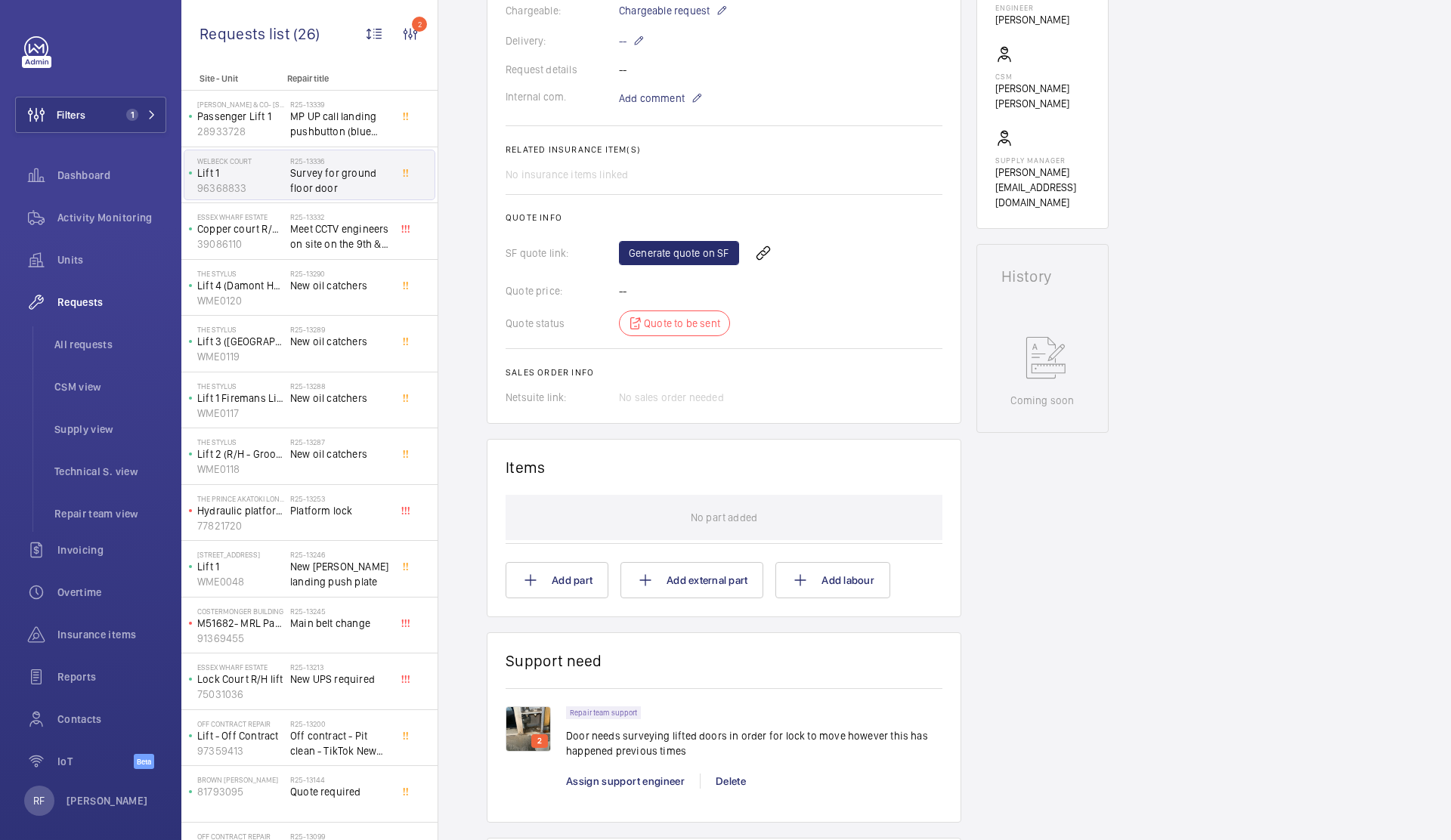
scroll to position [753, 0]
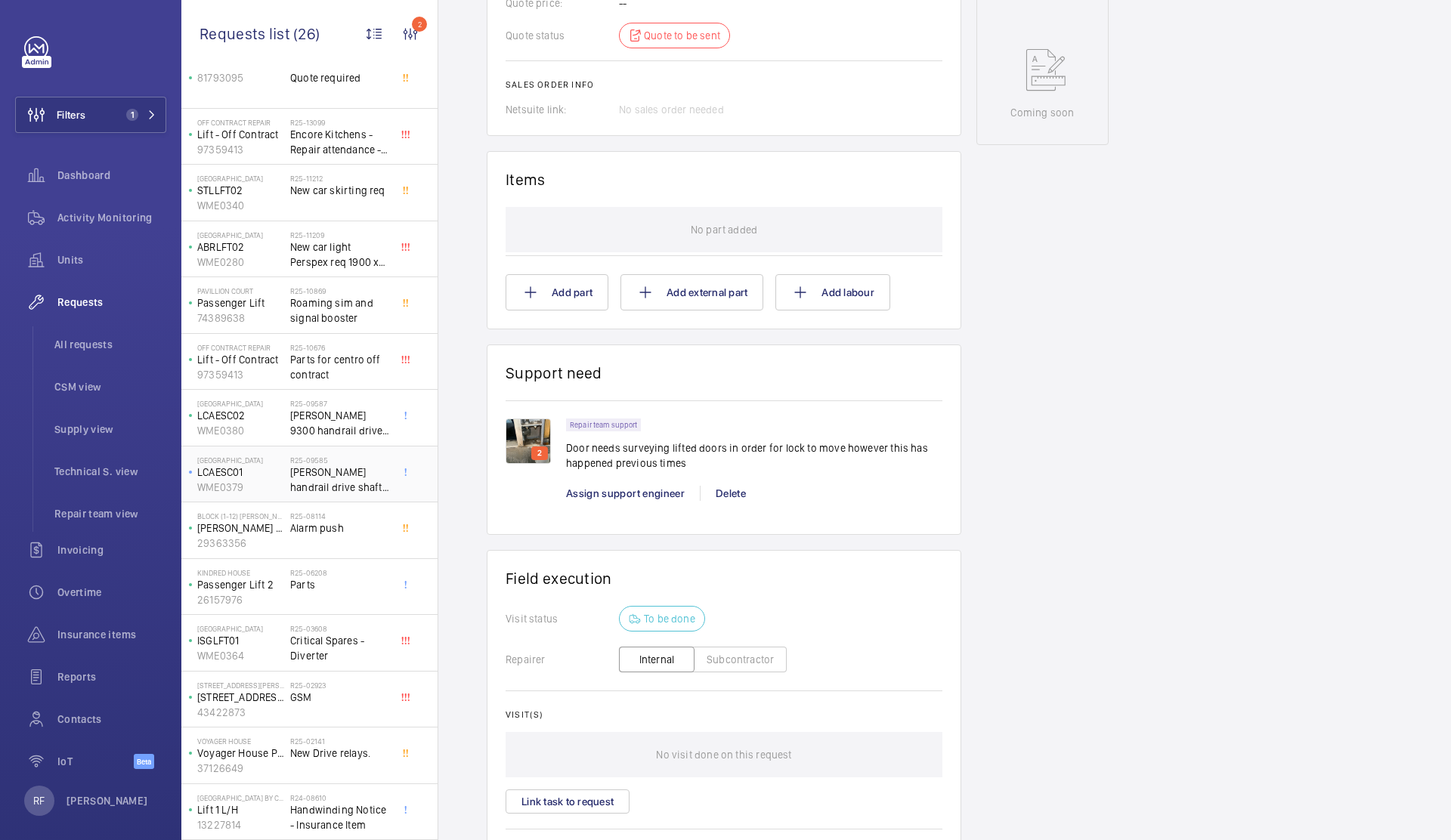
scroll to position [713, 0]
click at [340, 700] on span "GSM" at bounding box center [340, 696] width 100 height 15
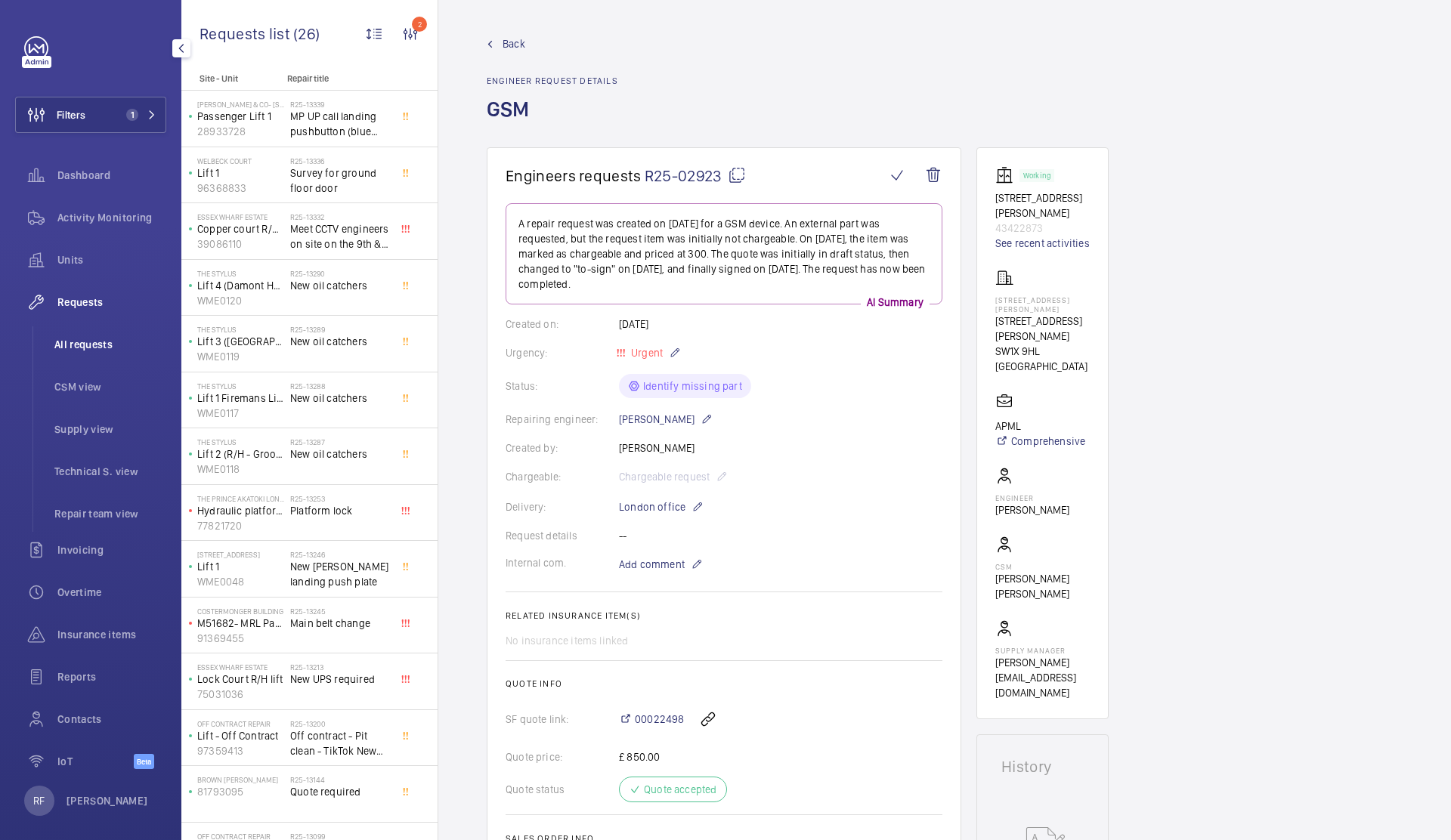
click at [104, 353] on li "All requests" at bounding box center [104, 344] width 124 height 36
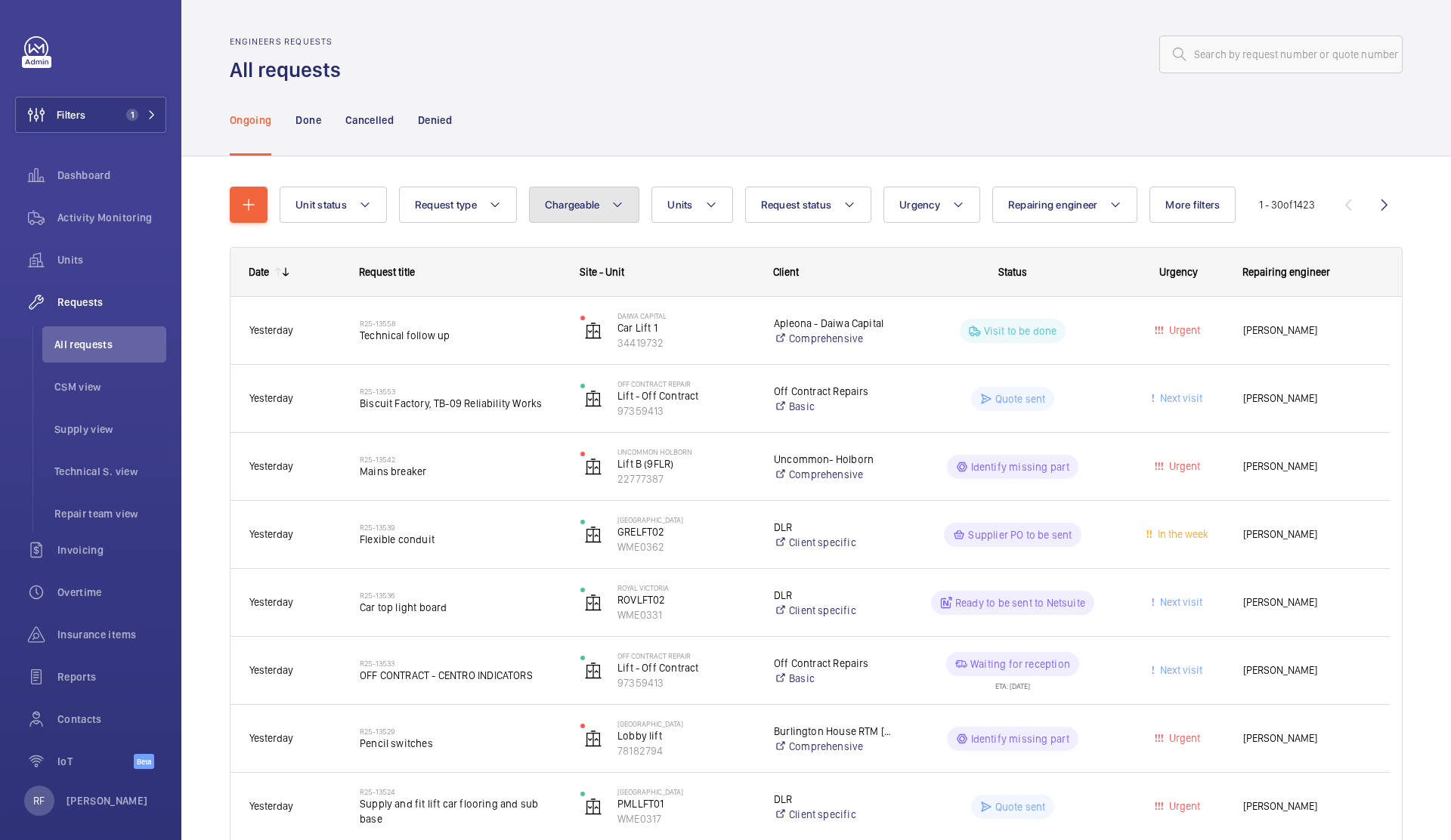
click at [592, 205] on span "Chargeable" at bounding box center [572, 205] width 56 height 12
click at [610, 245] on mat-radio-button "Chargeable" at bounding box center [673, 251] width 272 height 30
radio input "true"
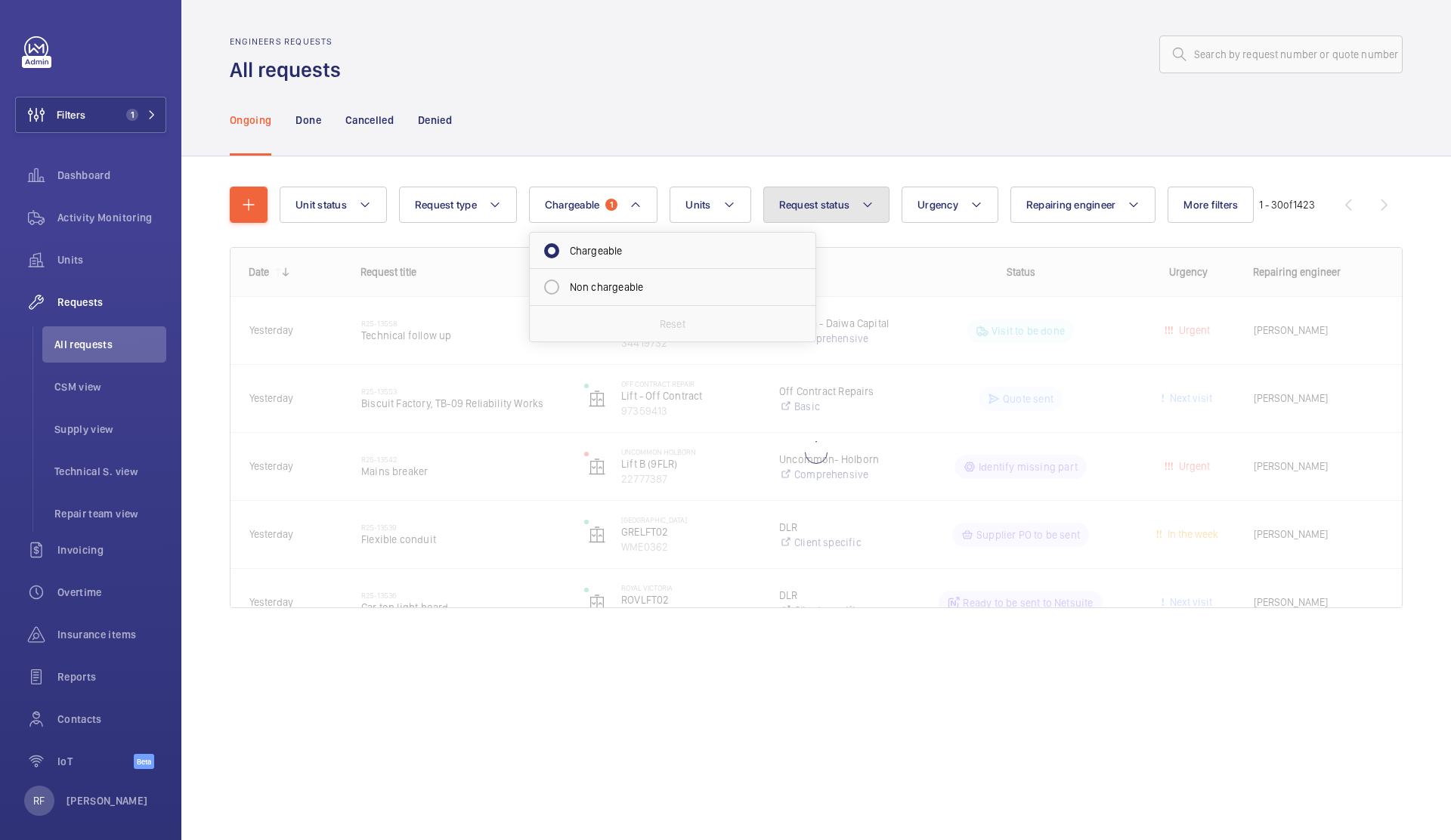
click at [832, 208] on span "Request status" at bounding box center [814, 205] width 71 height 12
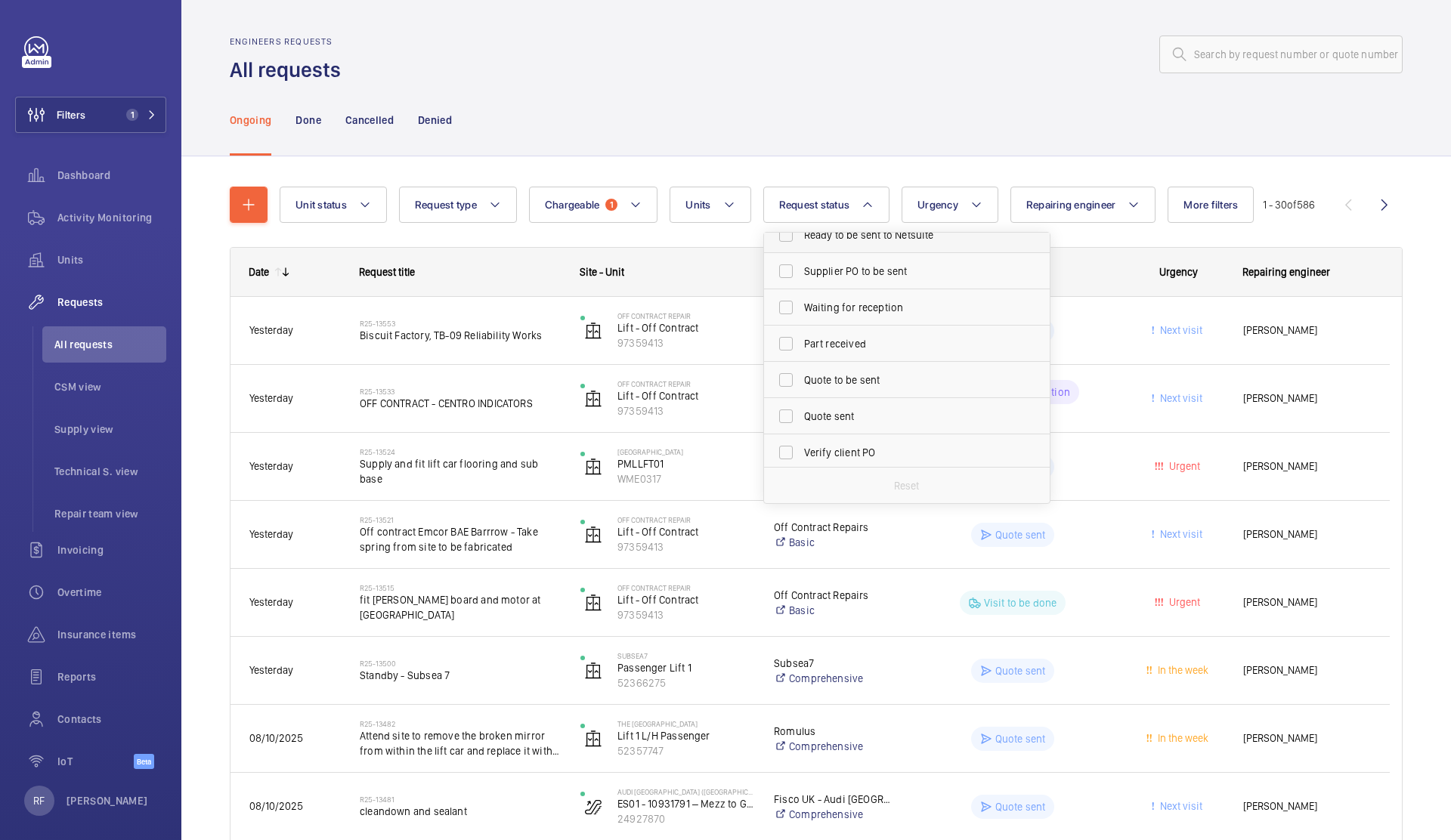
scroll to position [179, 0]
click at [865, 326] on span "Quote to be sent" at bounding box center [908, 324] width 208 height 15
click at [801, 326] on input "Quote to be sent" at bounding box center [786, 324] width 30 height 30
checkbox input "true"
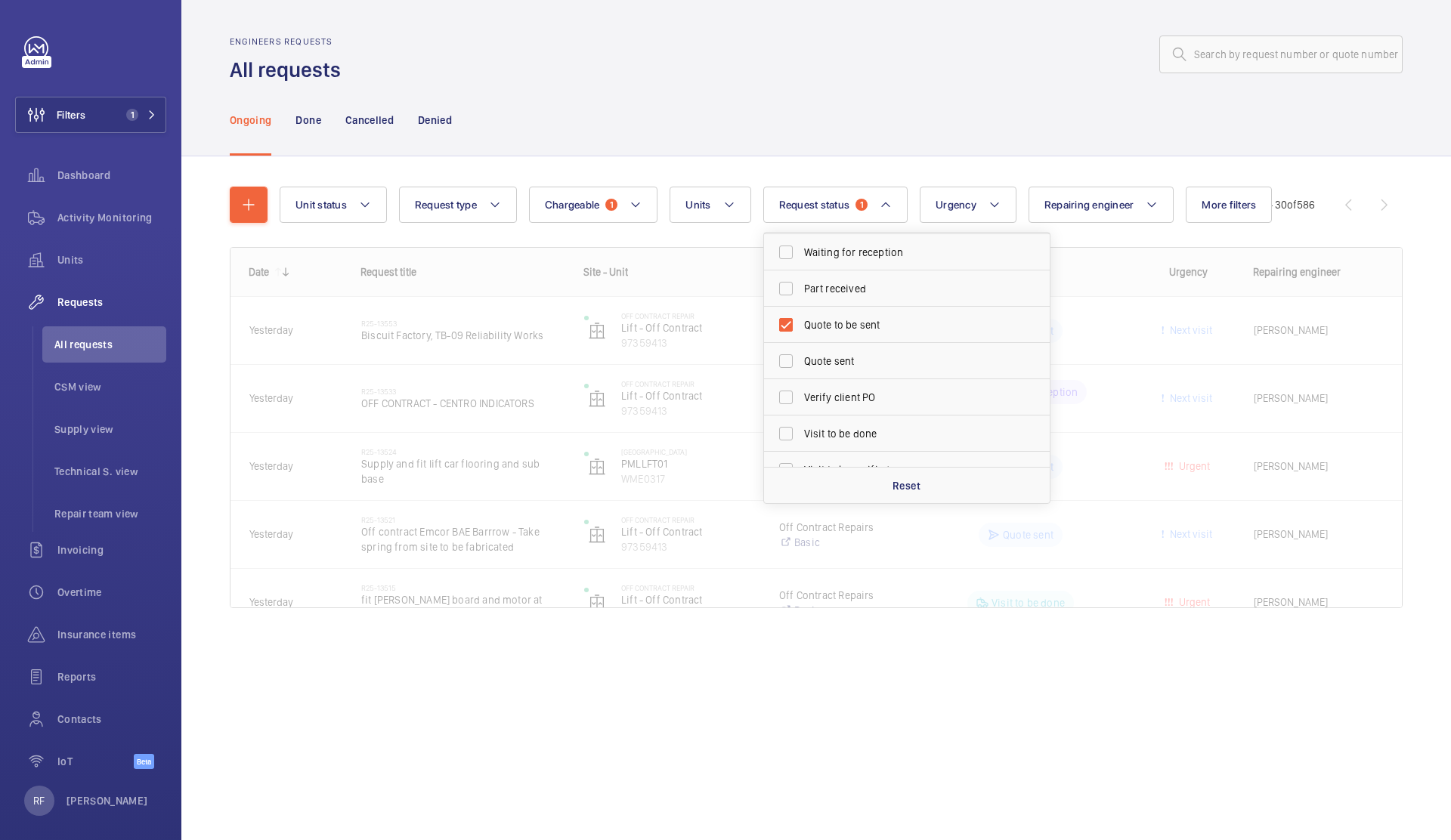
click at [790, 78] on div "Engineers requests All requests" at bounding box center [816, 60] width 1173 height 48
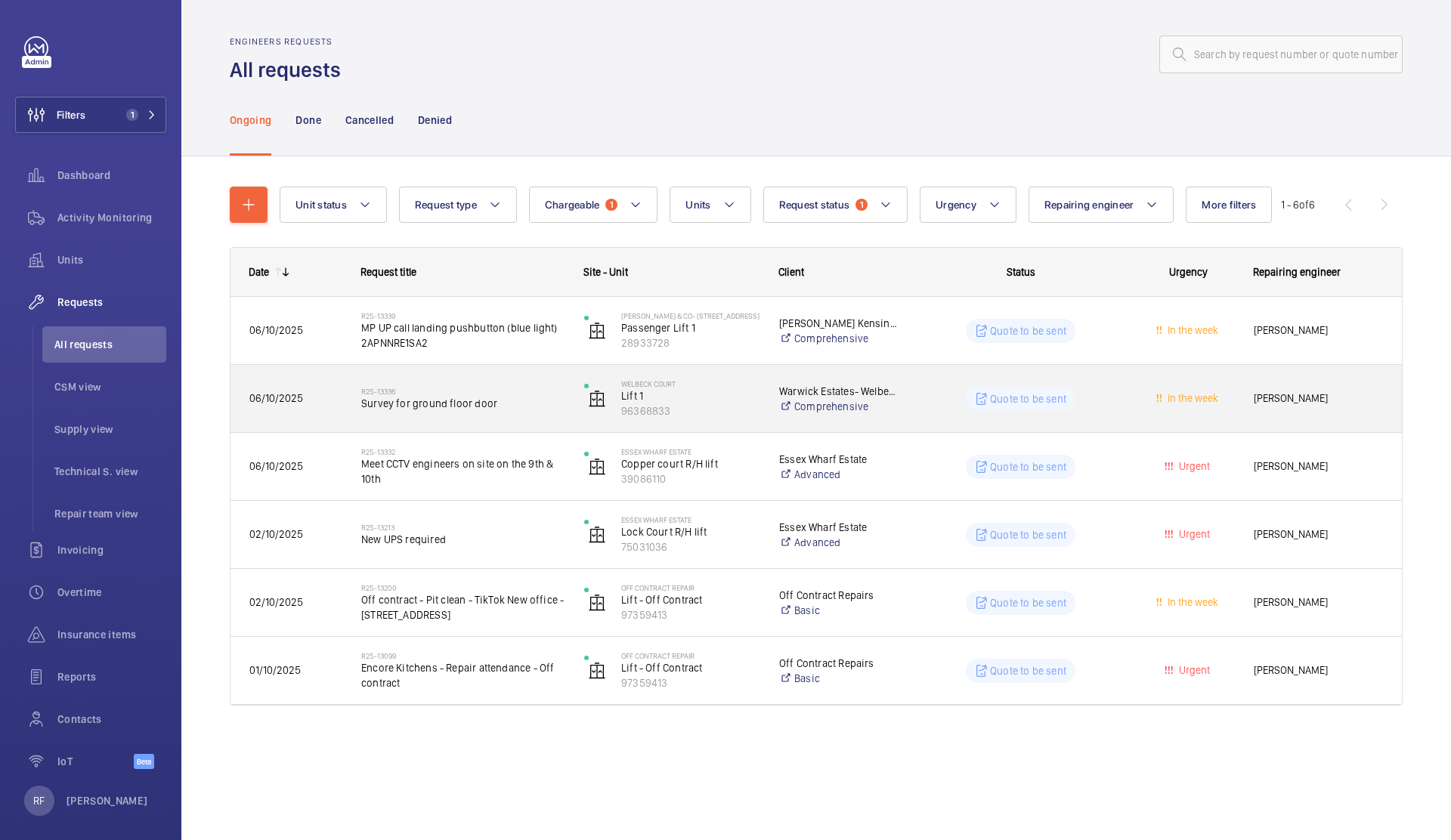
click at [416, 427] on div "R25-13336 Survey for ground floor door" at bounding box center [453, 399] width 221 height 68
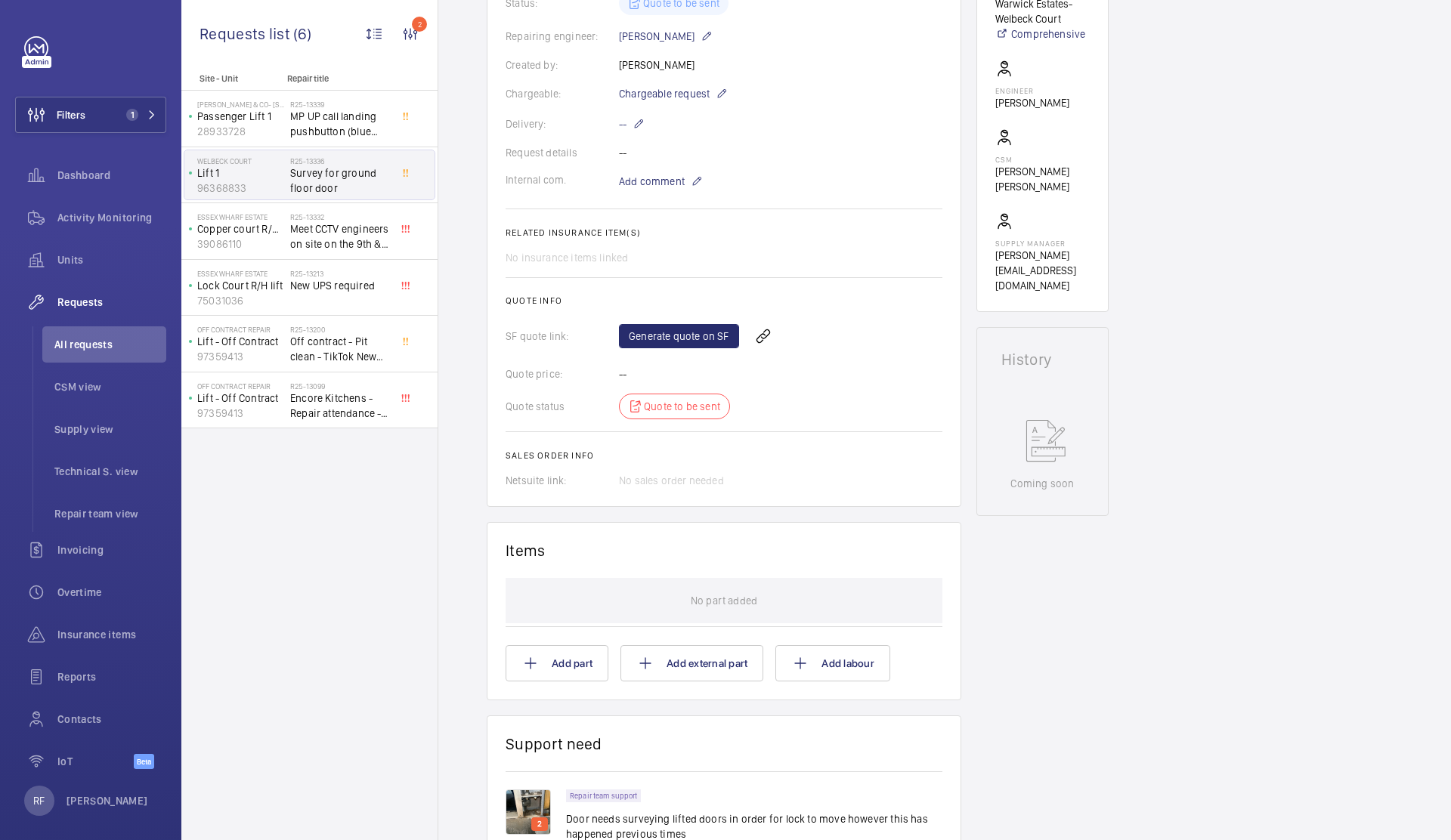
scroll to position [280, 0]
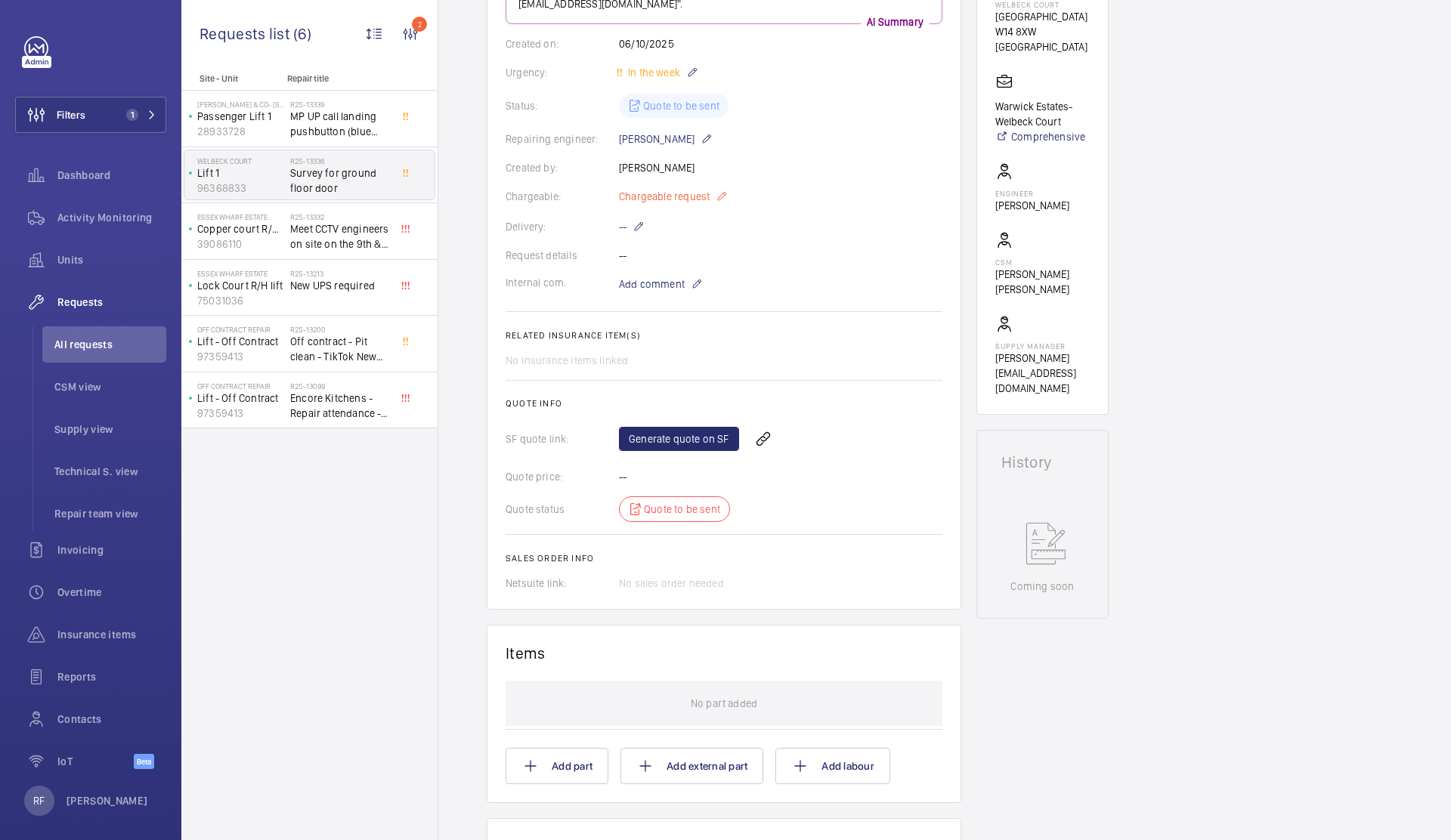
click at [716, 187] on mat-icon at bounding box center [722, 196] width 12 height 18
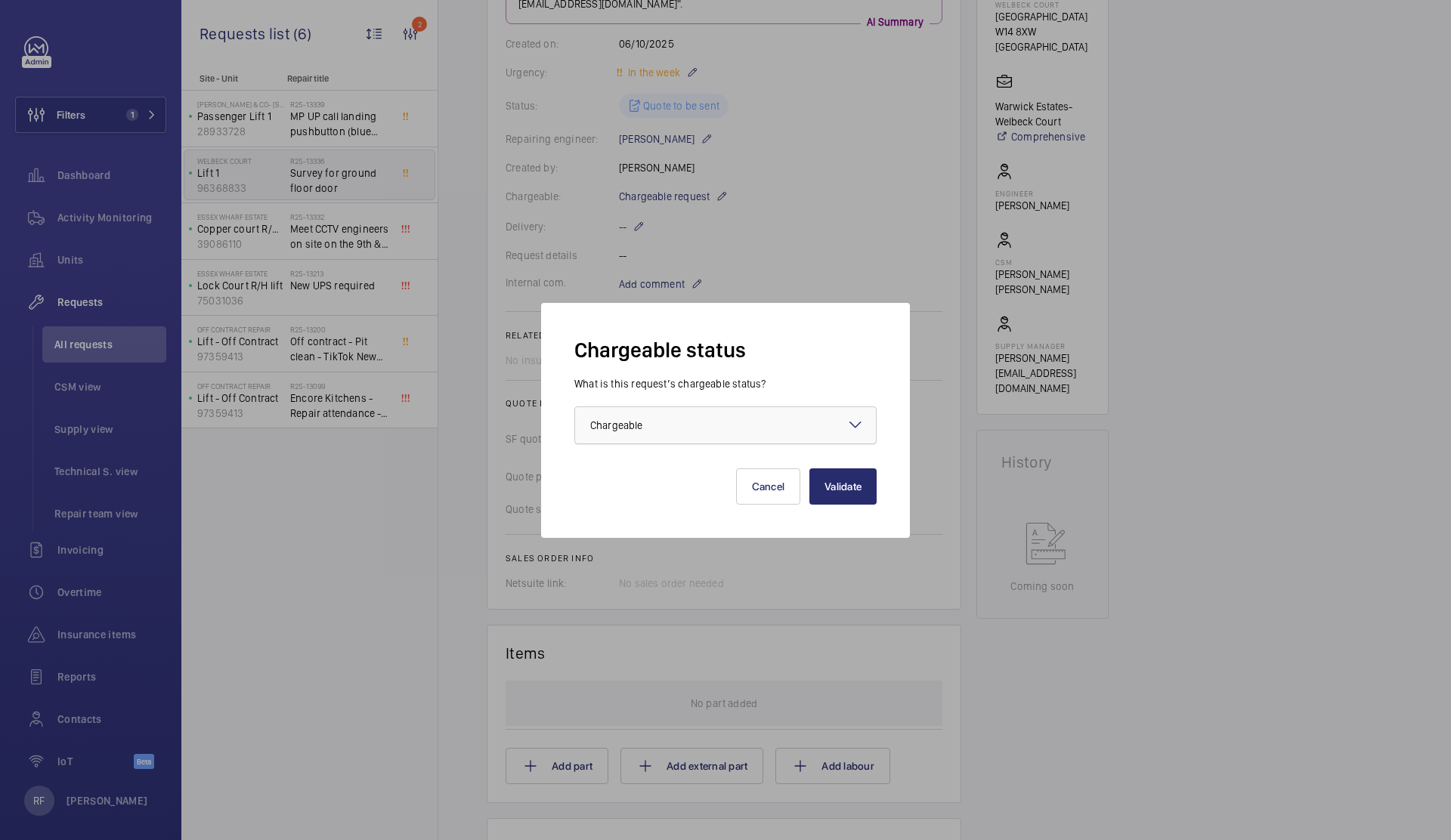
click at [686, 436] on div at bounding box center [725, 426] width 301 height 36
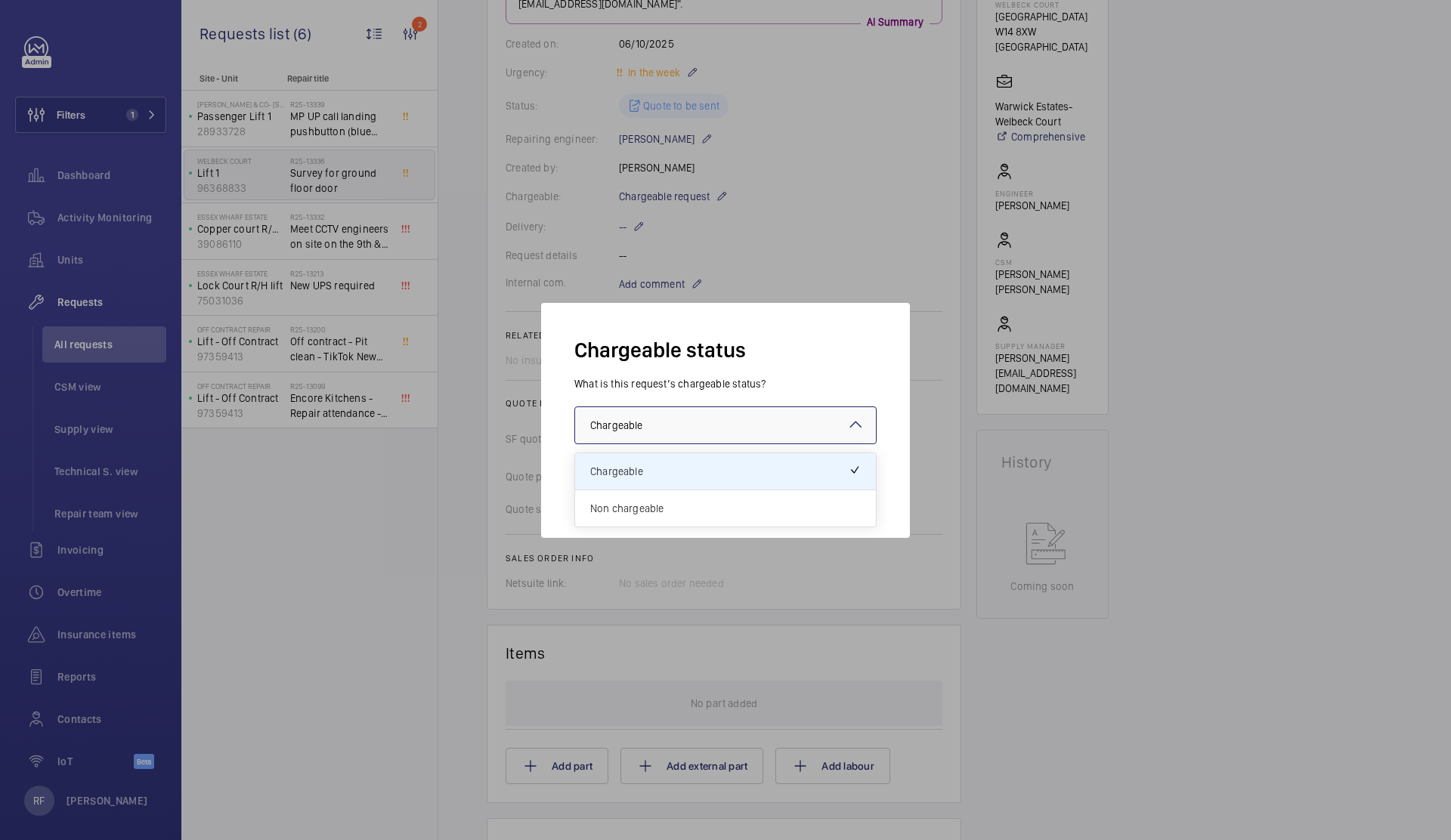
click at [652, 517] on div "Non chargeable" at bounding box center [725, 508] width 301 height 36
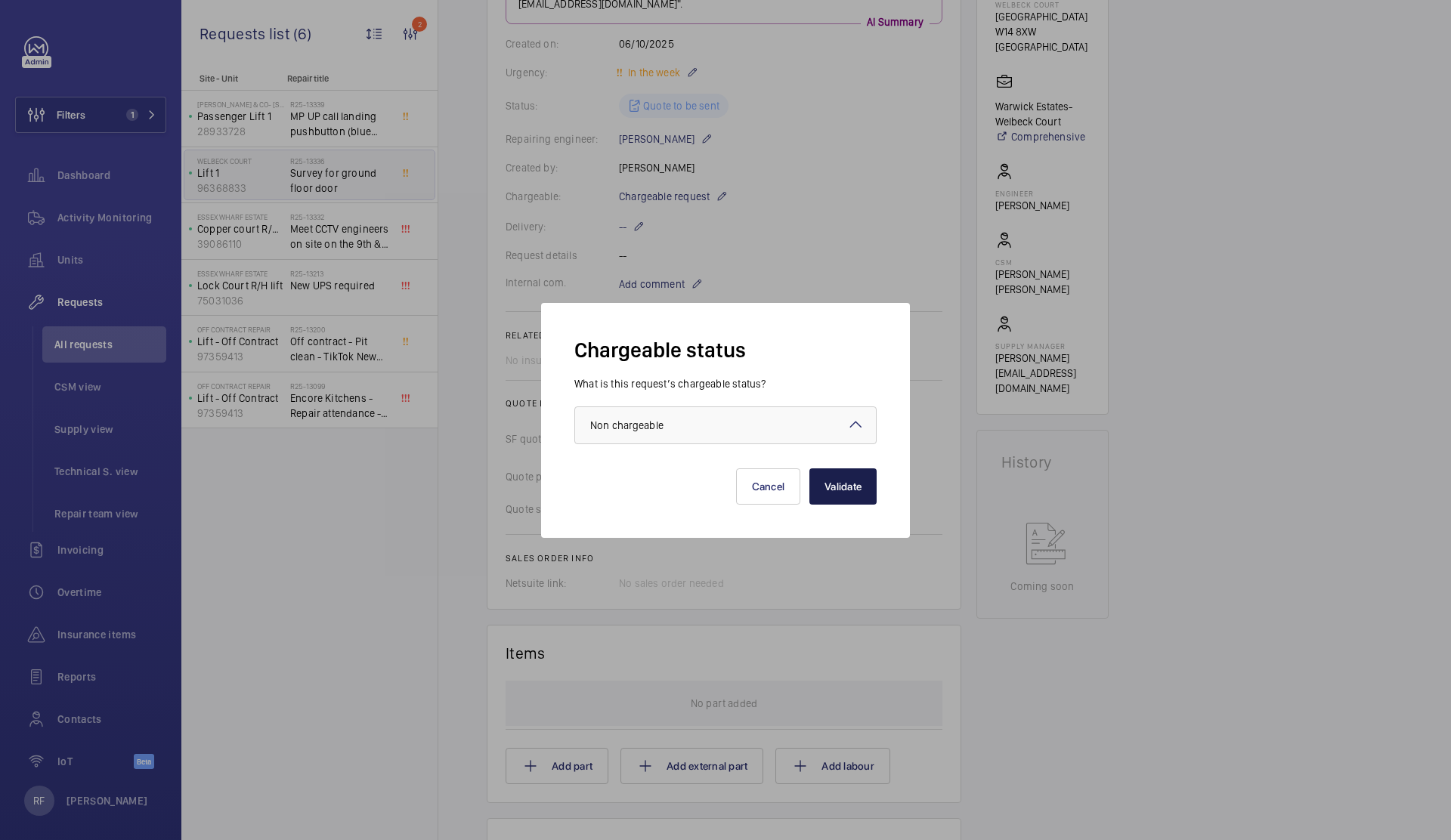
click at [828, 485] on button "Validate" at bounding box center [843, 486] width 68 height 36
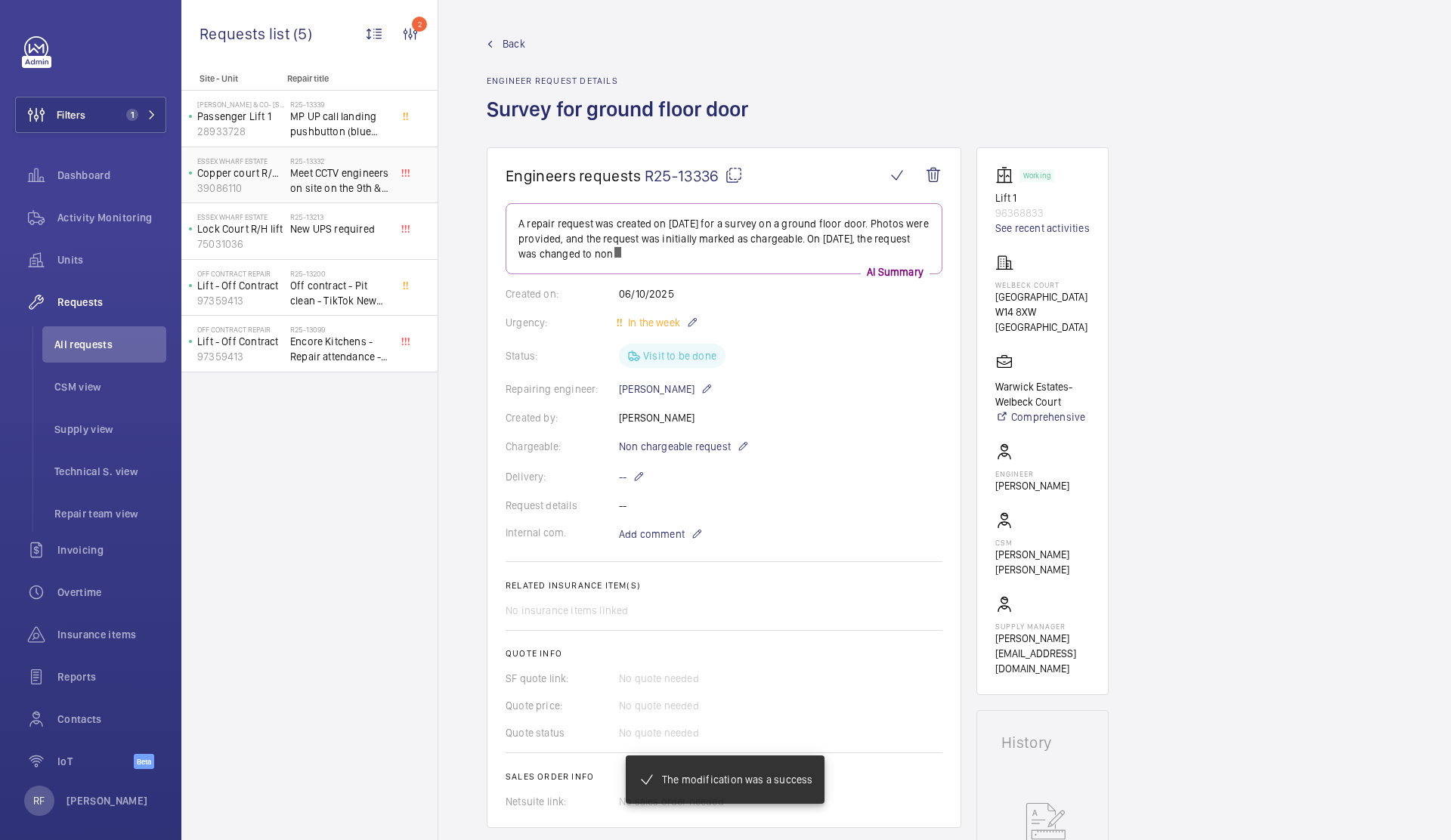
click at [329, 172] on span "Meet CCTV engineers on site on the 9th & 10th" at bounding box center [340, 180] width 100 height 30
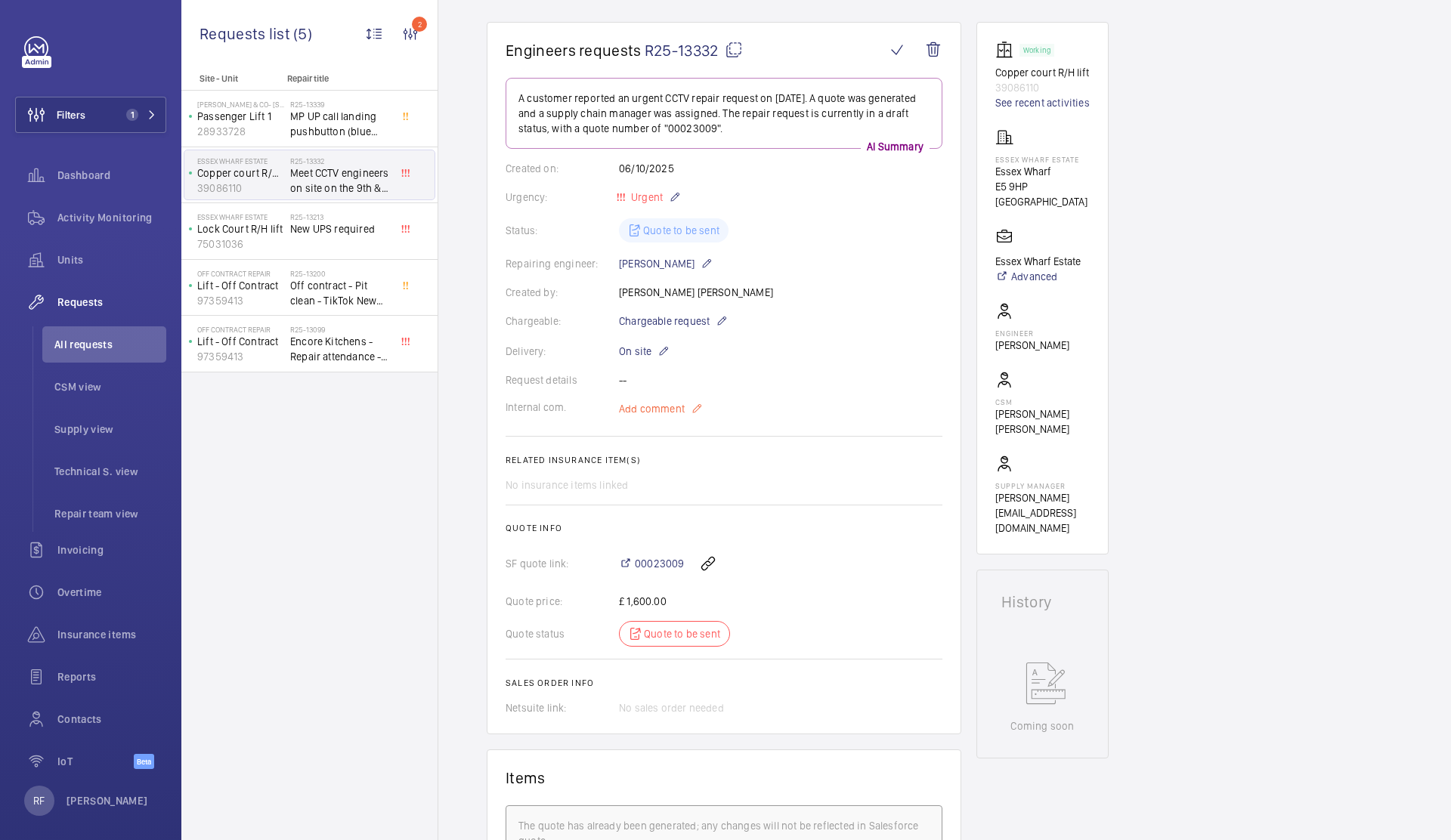
scroll to position [127, 0]
click at [654, 560] on span "00023009" at bounding box center [659, 561] width 49 height 15
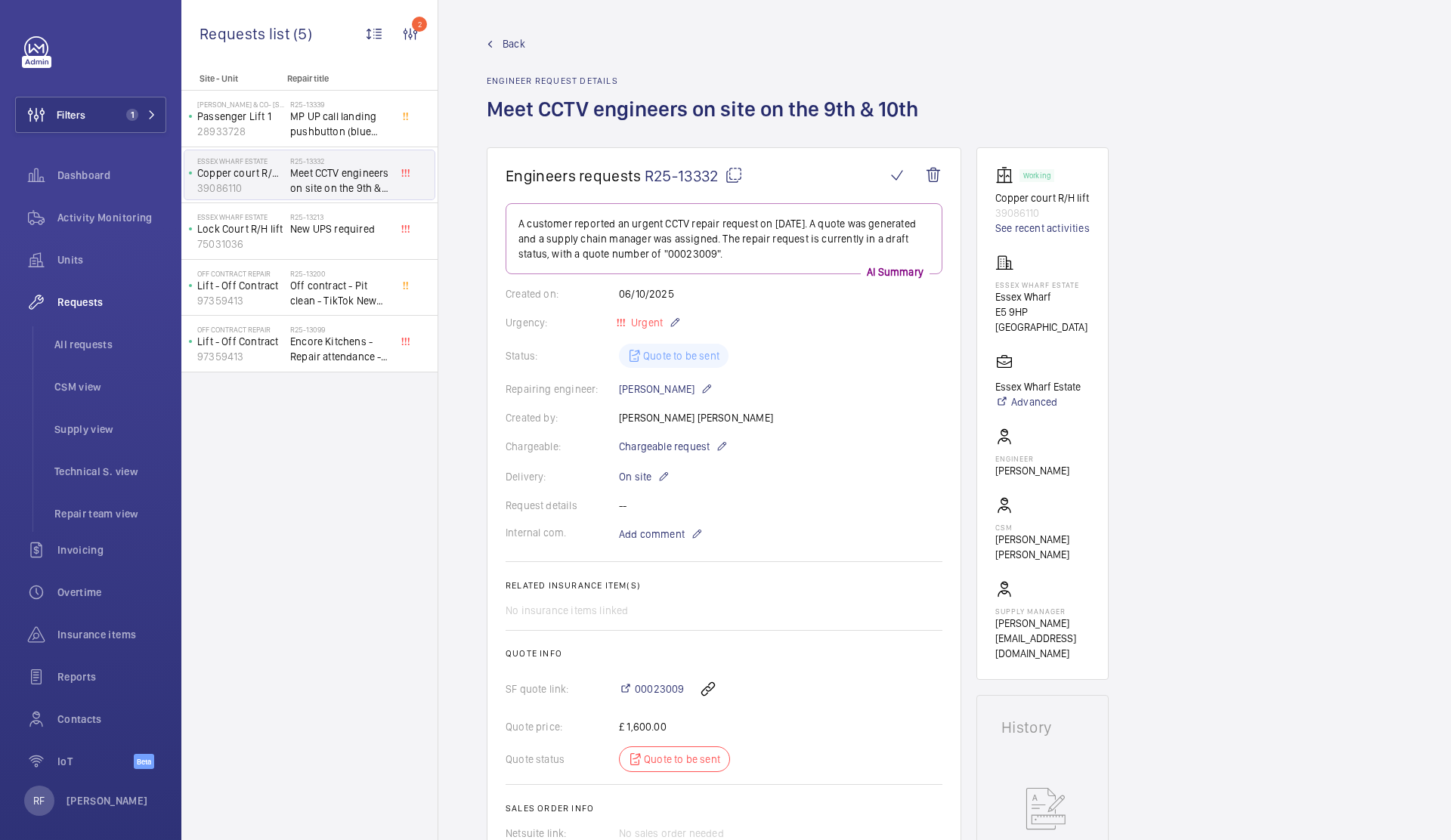
click at [306, 178] on span "Meet CCTV engineers on site on the 9th & 10th" at bounding box center [340, 180] width 100 height 30
click at [269, 166] on p "Copper court R/H lift" at bounding box center [240, 173] width 87 height 15
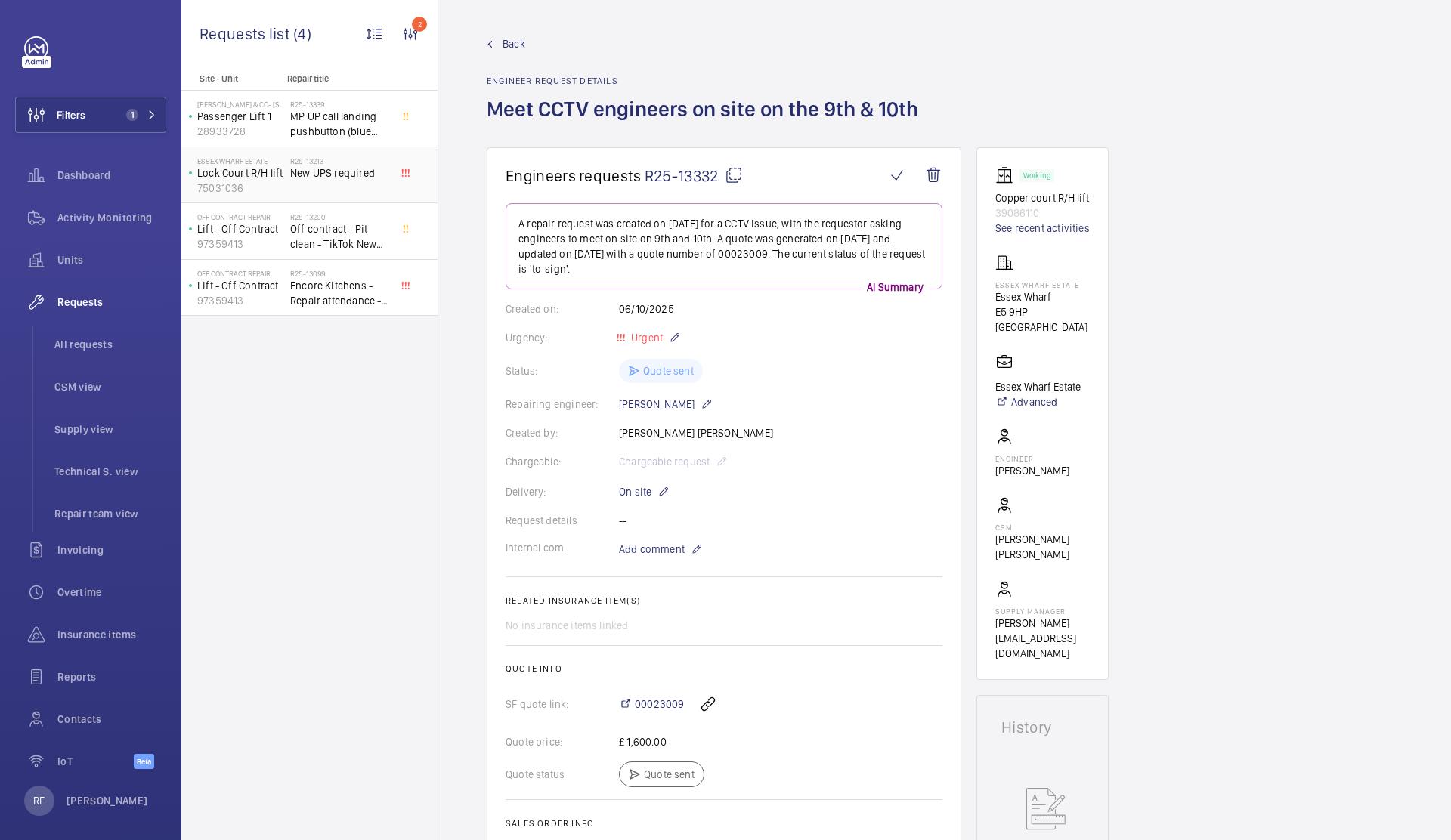
click at [330, 191] on div "R25-13213 New UPS required" at bounding box center [340, 178] width 100 height 44
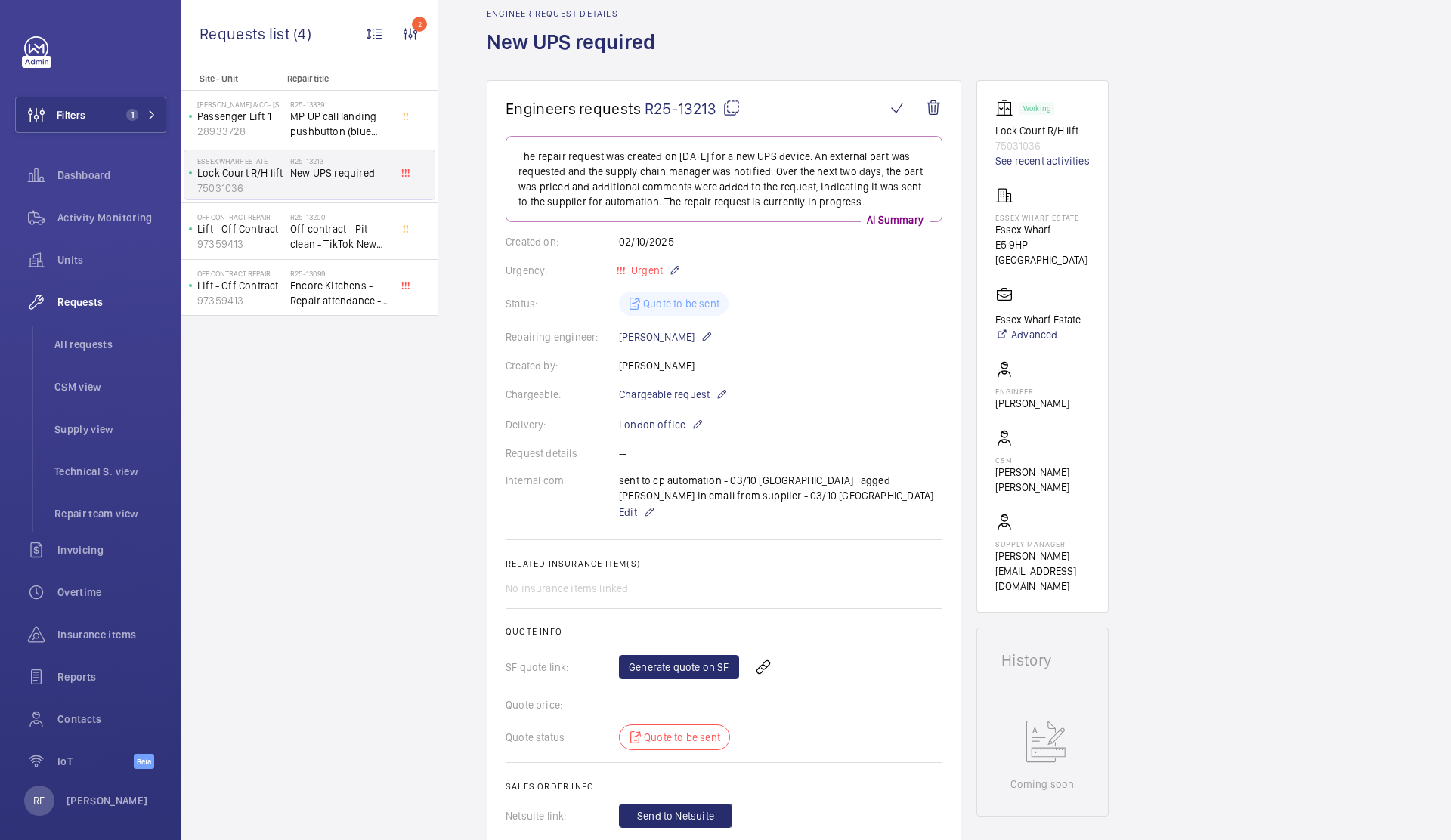
scroll to position [466, 0]
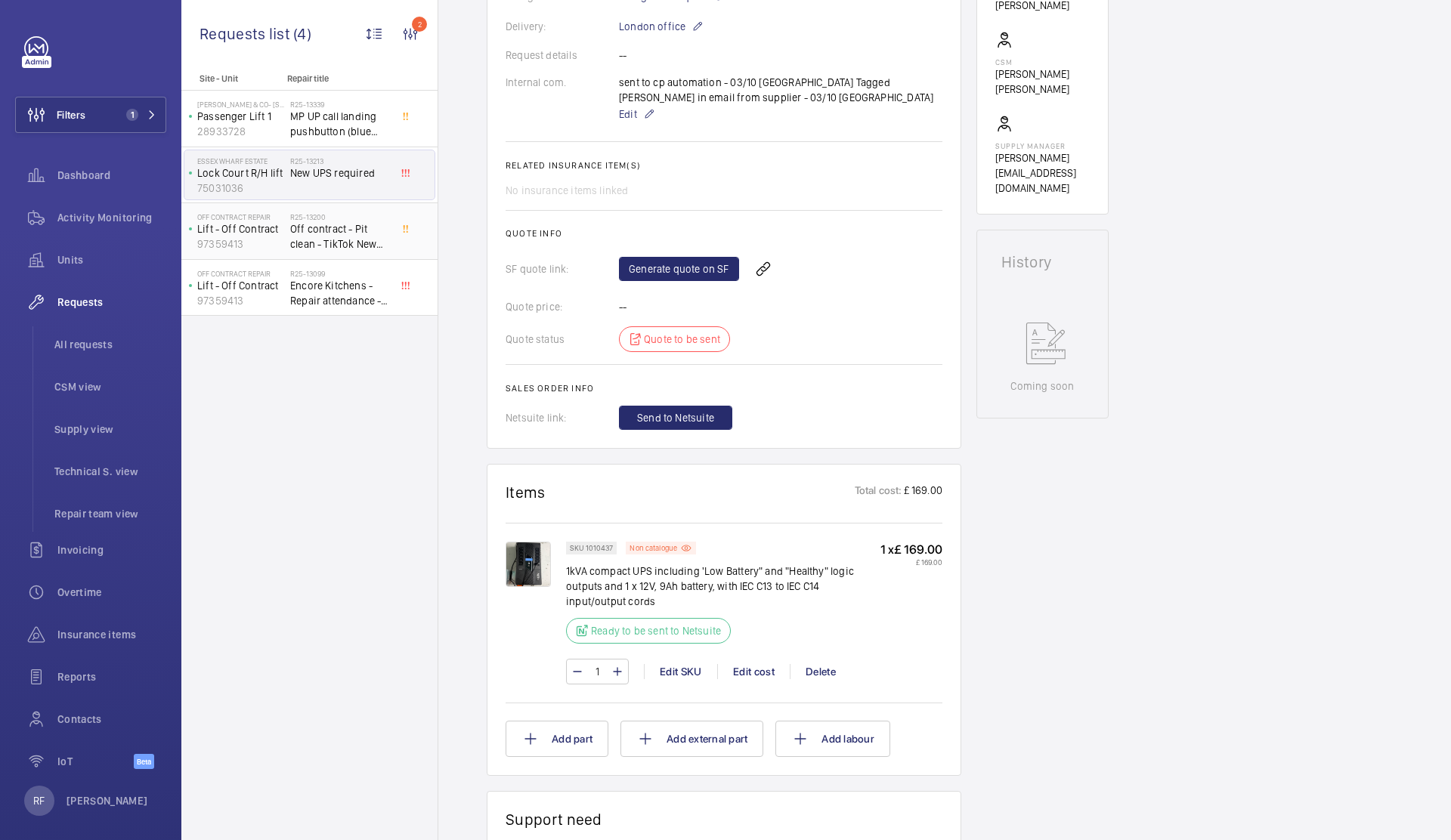
click at [278, 221] on p "Lift - Off Contract" at bounding box center [240, 228] width 87 height 15
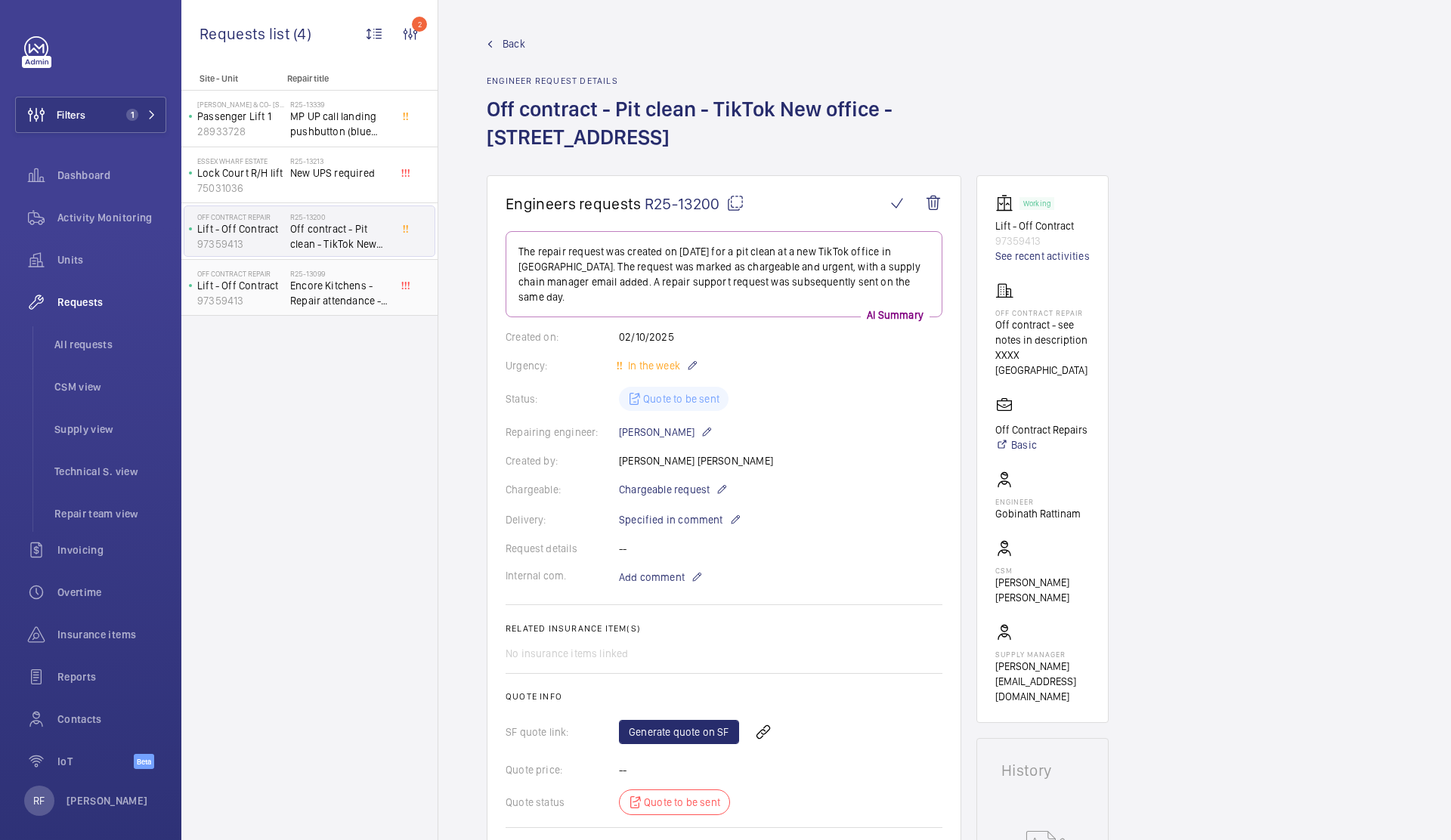
click at [341, 297] on span "Encore Kitchens - Repair attendance - Off contract" at bounding box center [340, 293] width 100 height 30
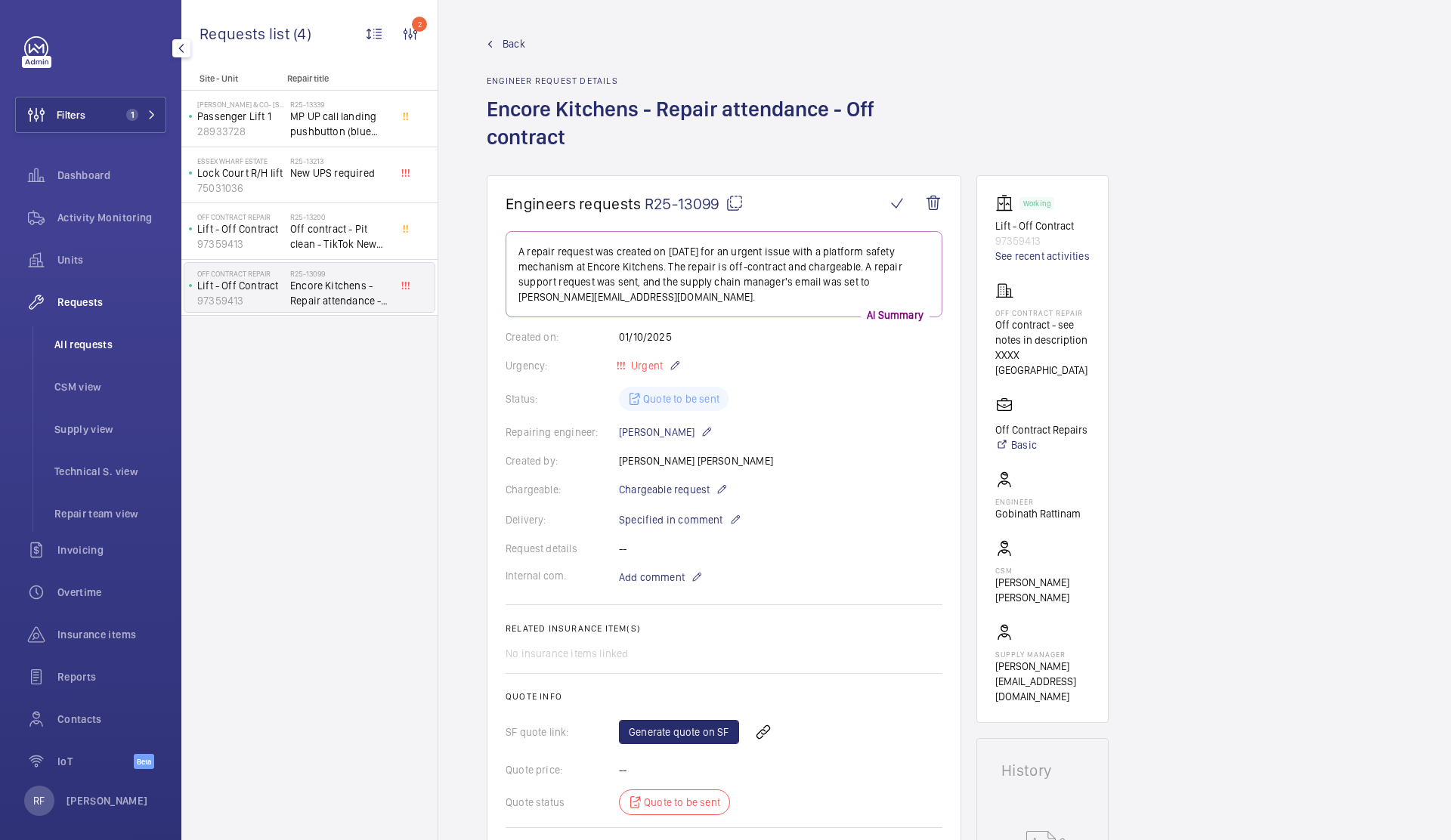
click at [75, 348] on span "All requests" at bounding box center [110, 344] width 112 height 15
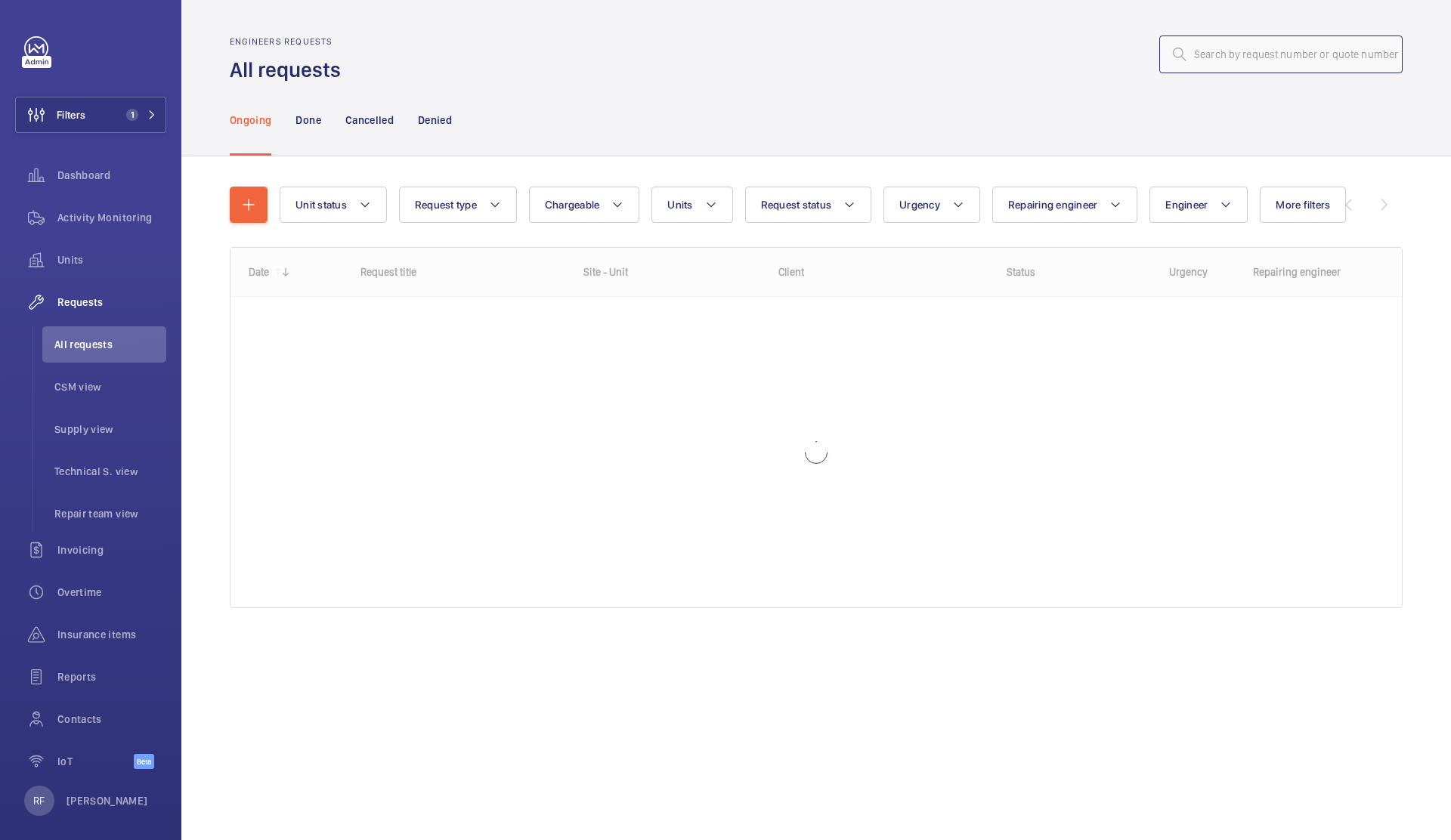
click at [1328, 56] on input "text" at bounding box center [1280, 55] width 244 height 38
click at [1211, 56] on input "r25 - 09068" at bounding box center [1280, 55] width 244 height 38
click at [1216, 56] on input "r25- 09068" at bounding box center [1280, 55] width 244 height 38
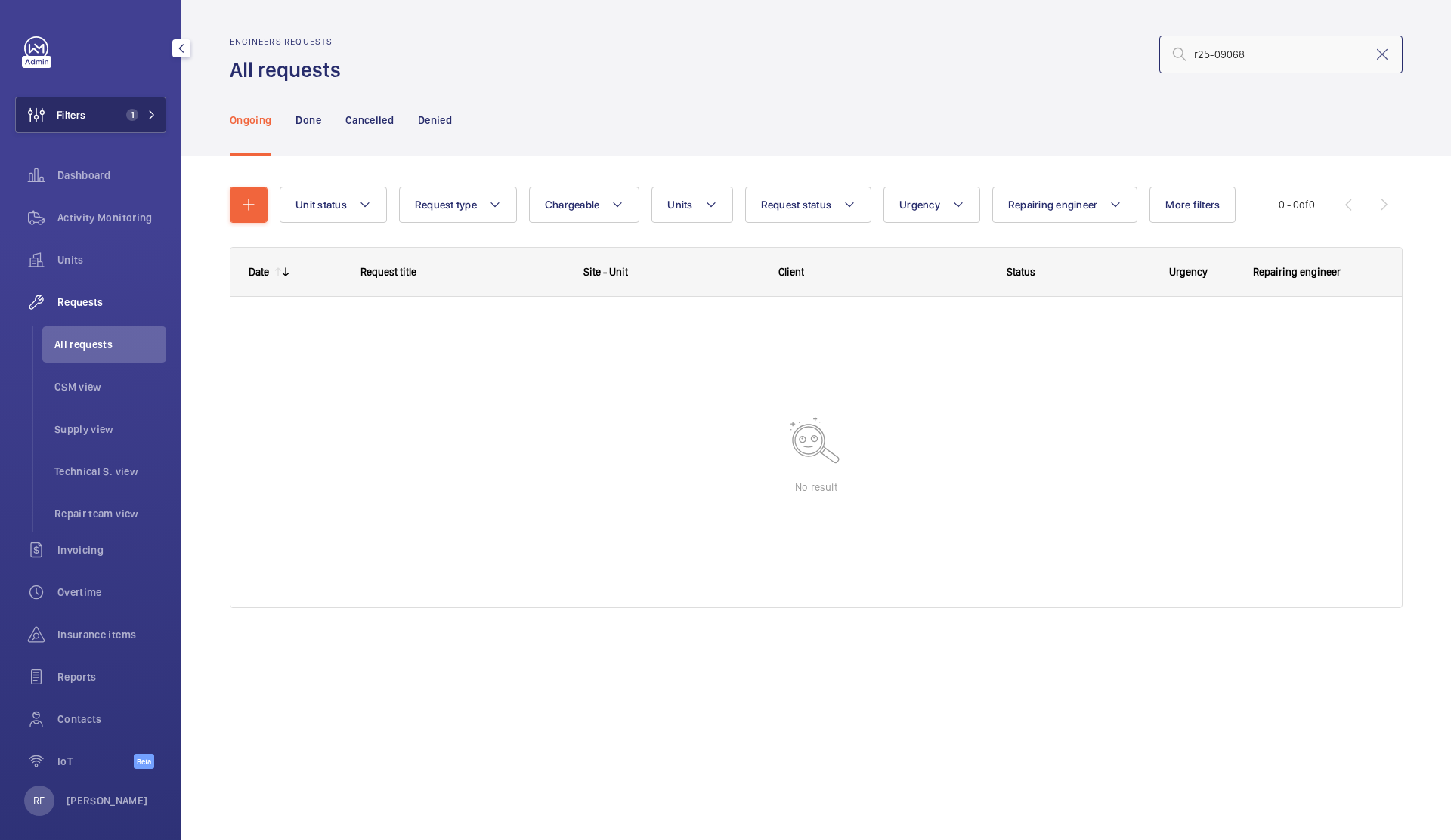
type input "r25-09068"
click at [114, 123] on button "Filters 1" at bounding box center [90, 115] width 151 height 36
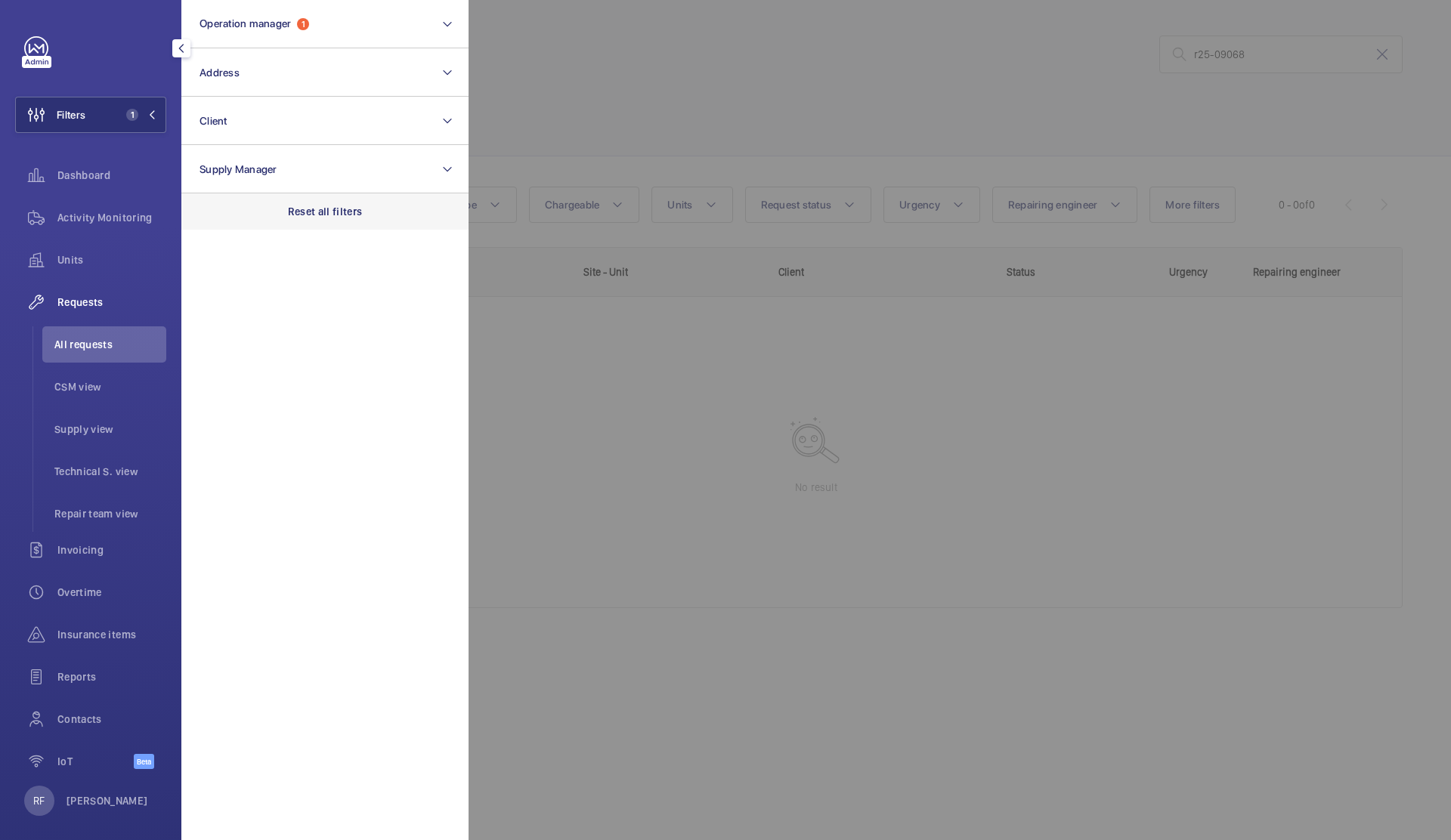
drag, startPoint x: 299, startPoint y: 214, endPoint x: 346, endPoint y: 214, distance: 47.0
click at [300, 214] on p "Reset all filters" at bounding box center [325, 211] width 75 height 15
click at [781, 113] on div at bounding box center [1193, 420] width 1451 height 840
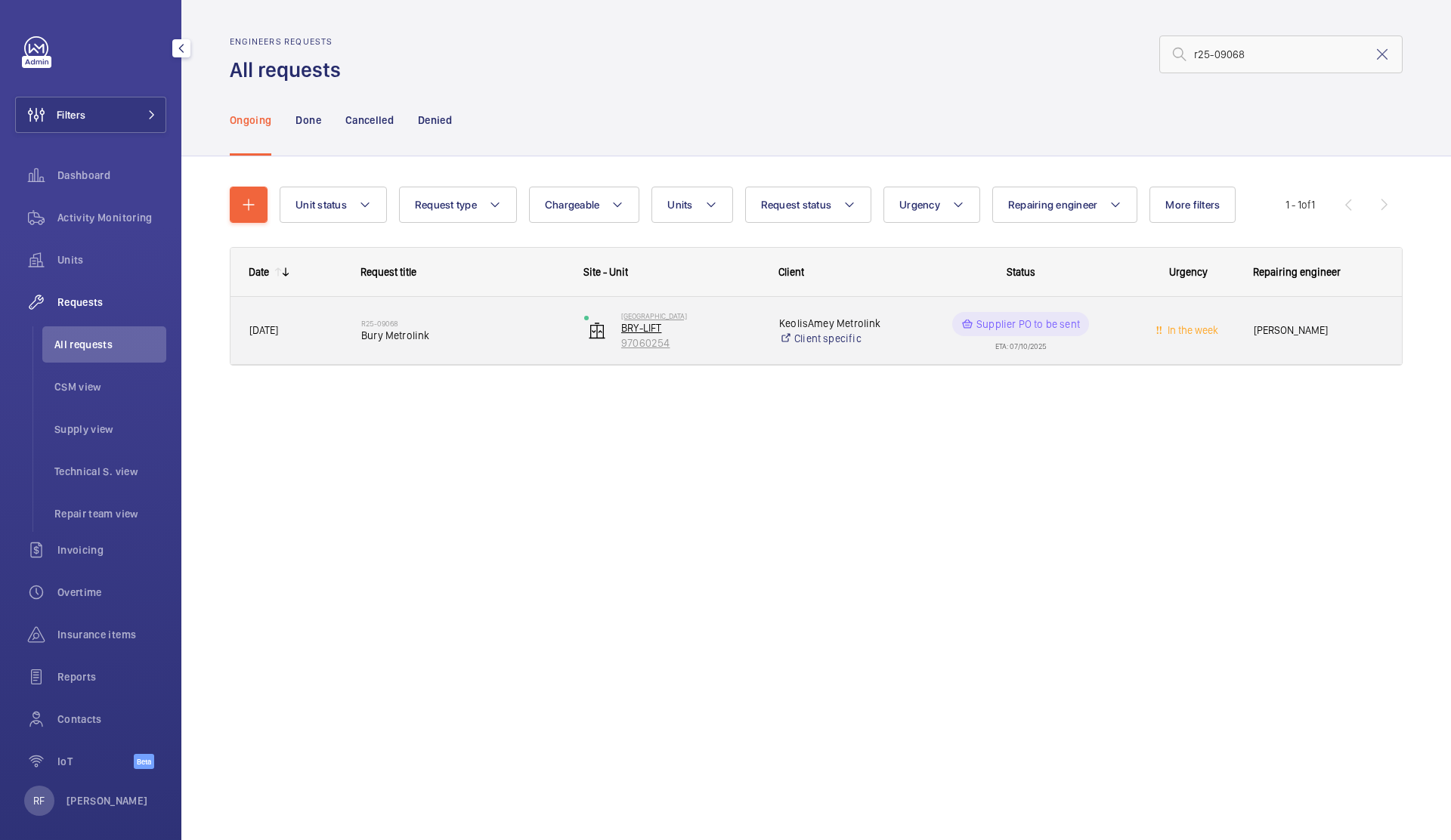
click at [706, 333] on p "BRY-LIFT" at bounding box center [690, 327] width 138 height 15
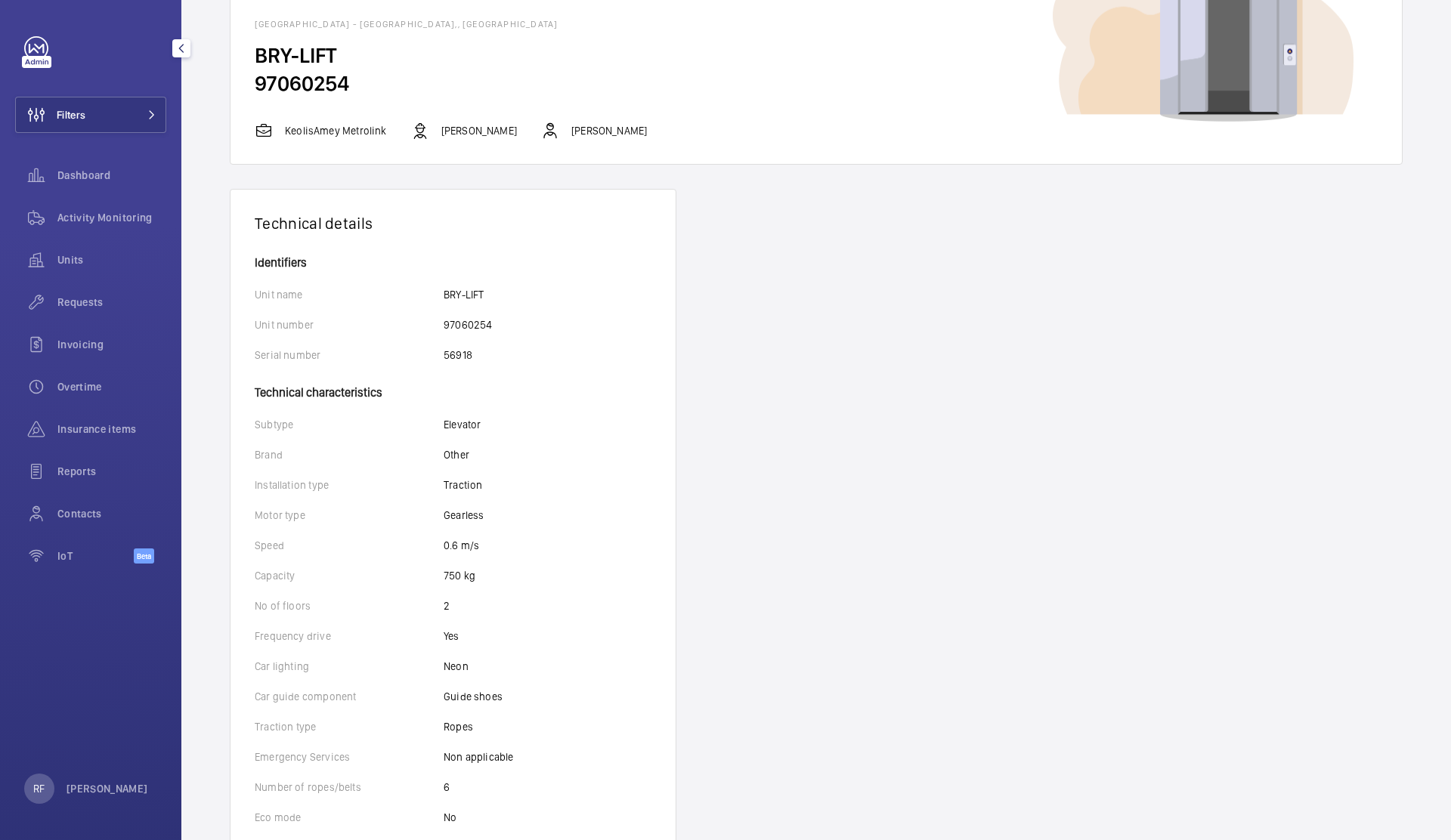
scroll to position [97, 0]
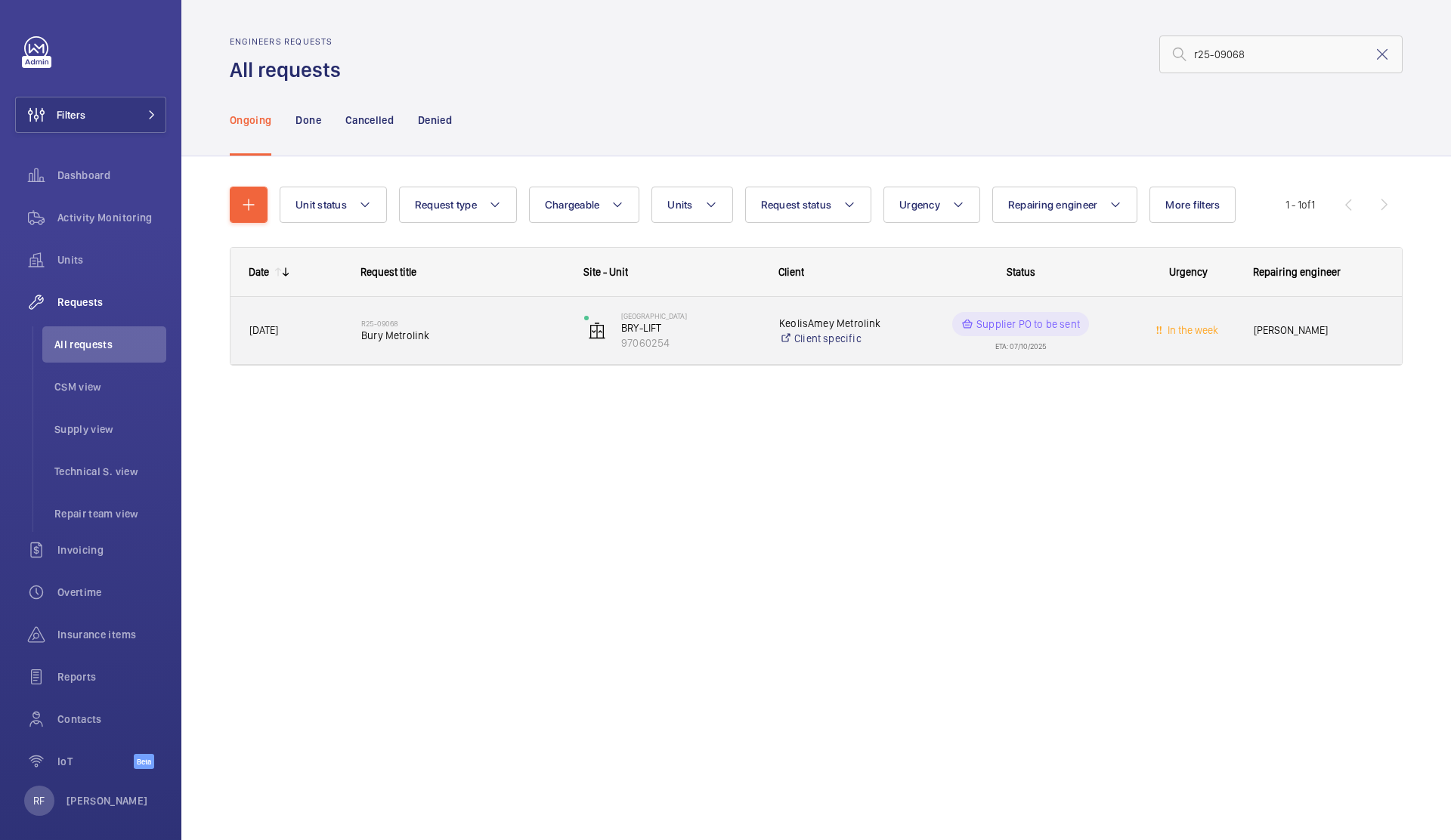
click at [543, 316] on div "R25-09068 Bury Metrolink" at bounding box center [462, 330] width 203 height 44
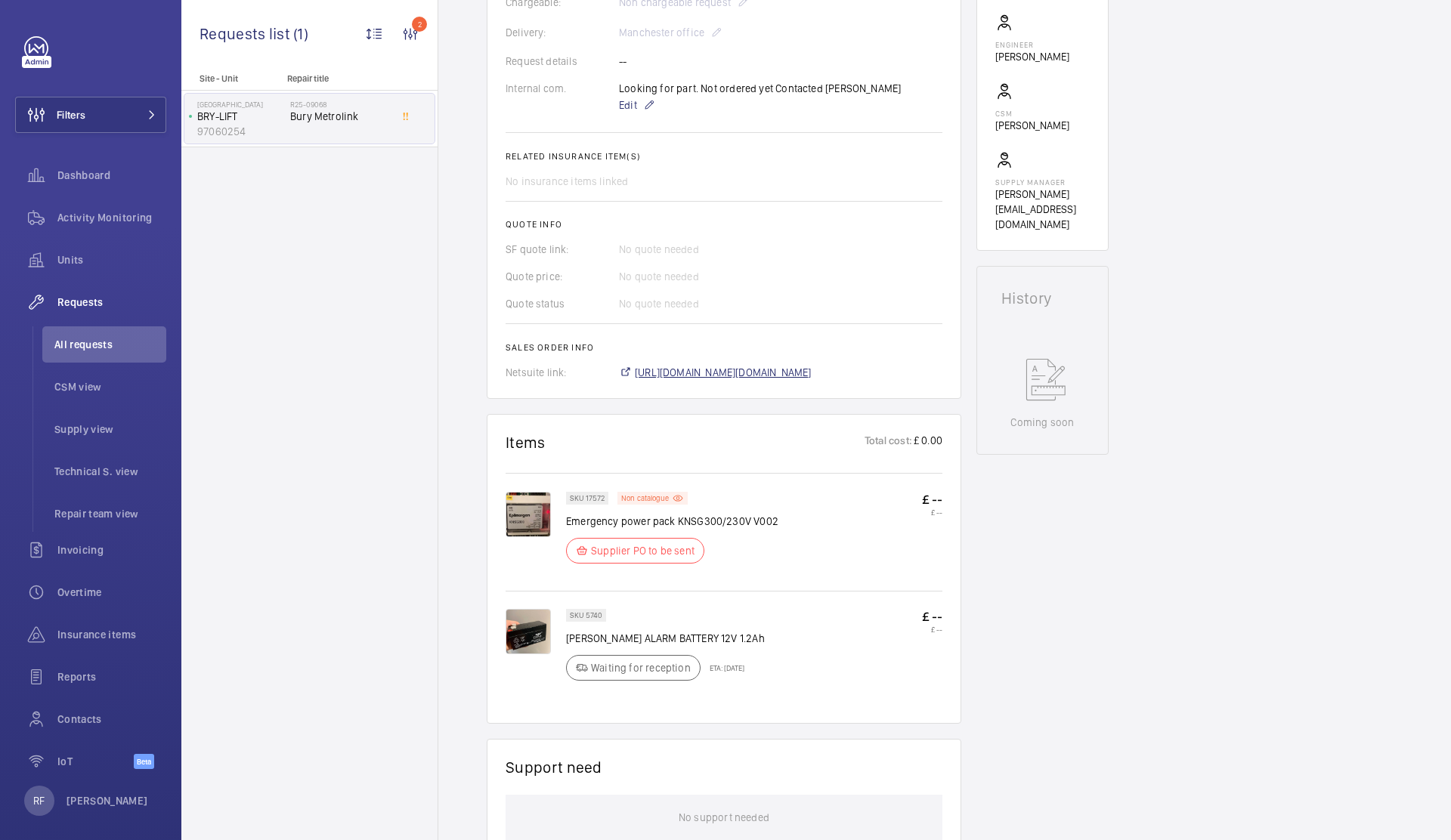
scroll to position [498, 0]
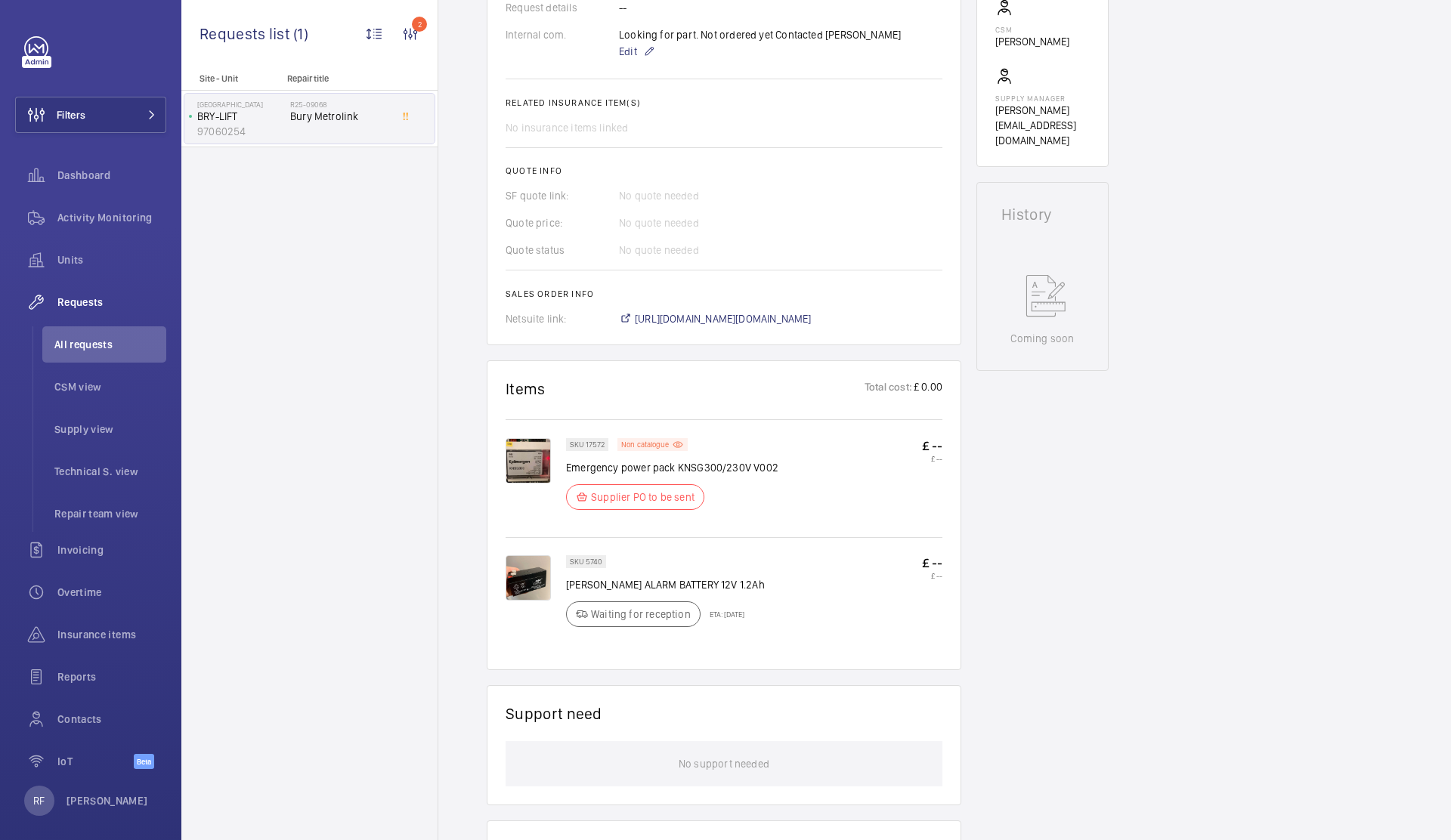
click at [540, 579] on img at bounding box center [528, 577] width 45 height 45
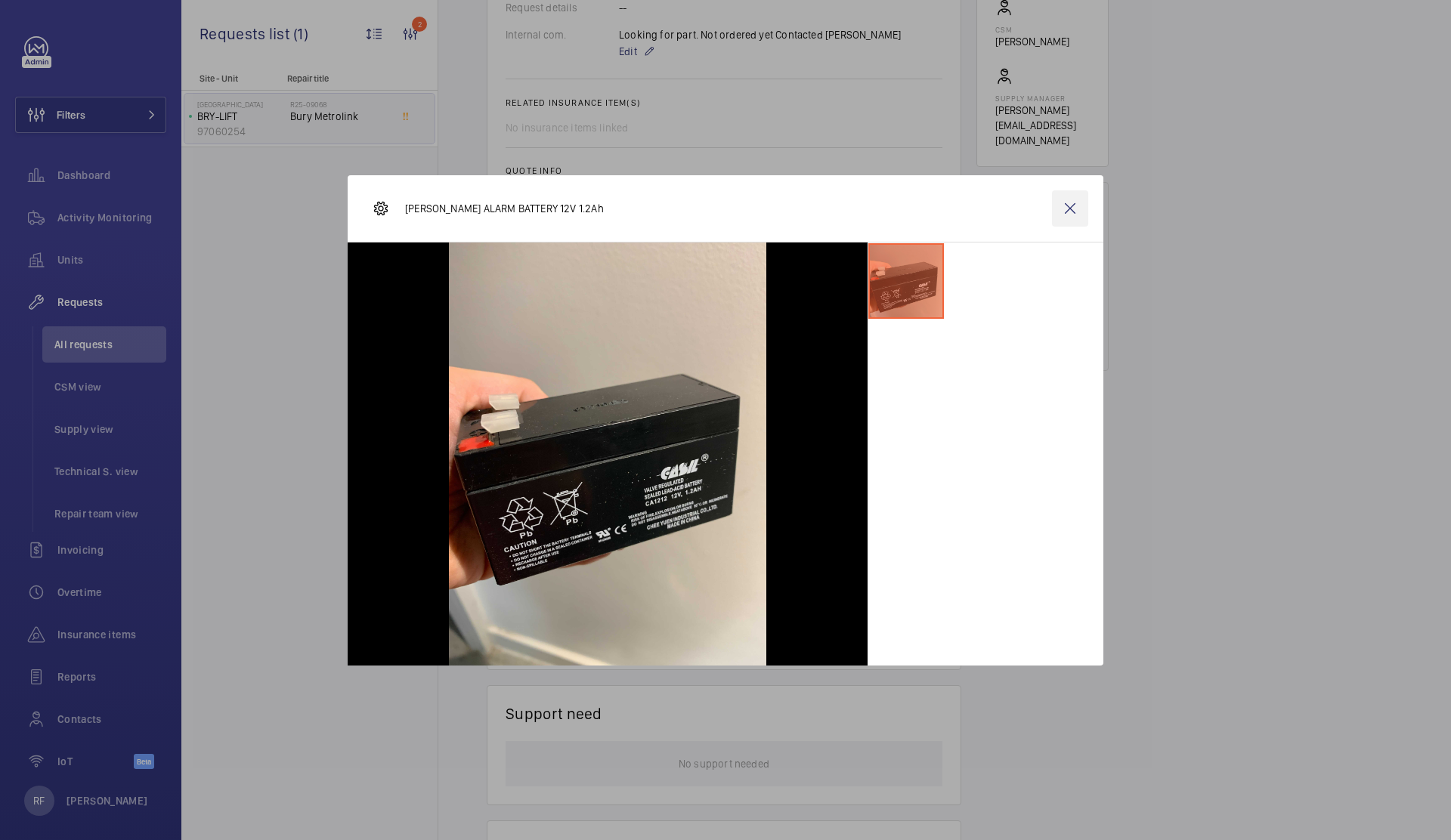
click at [1069, 212] on wm-front-icon-button at bounding box center [1070, 209] width 36 height 36
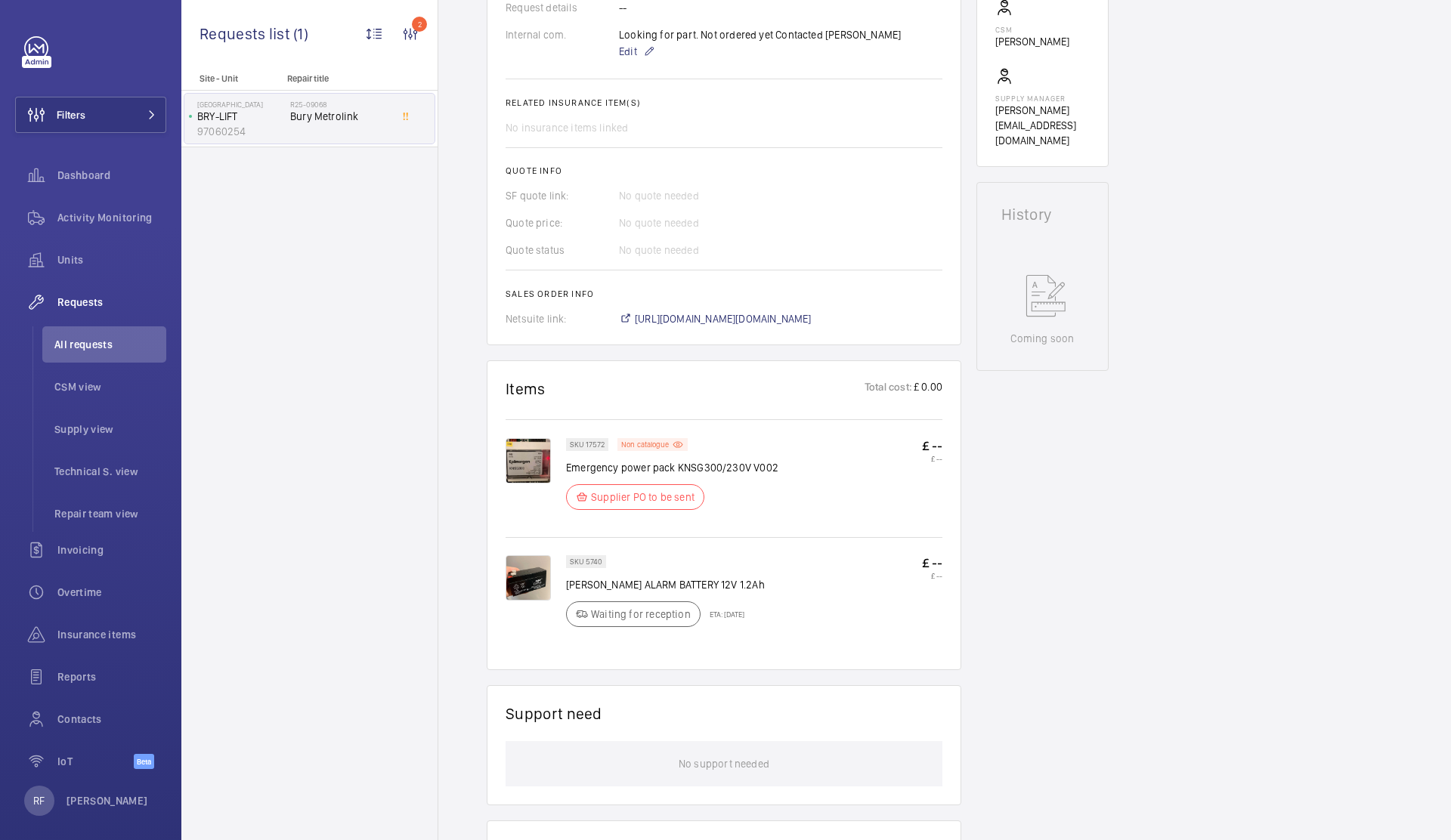
click at [523, 456] on img at bounding box center [528, 460] width 45 height 45
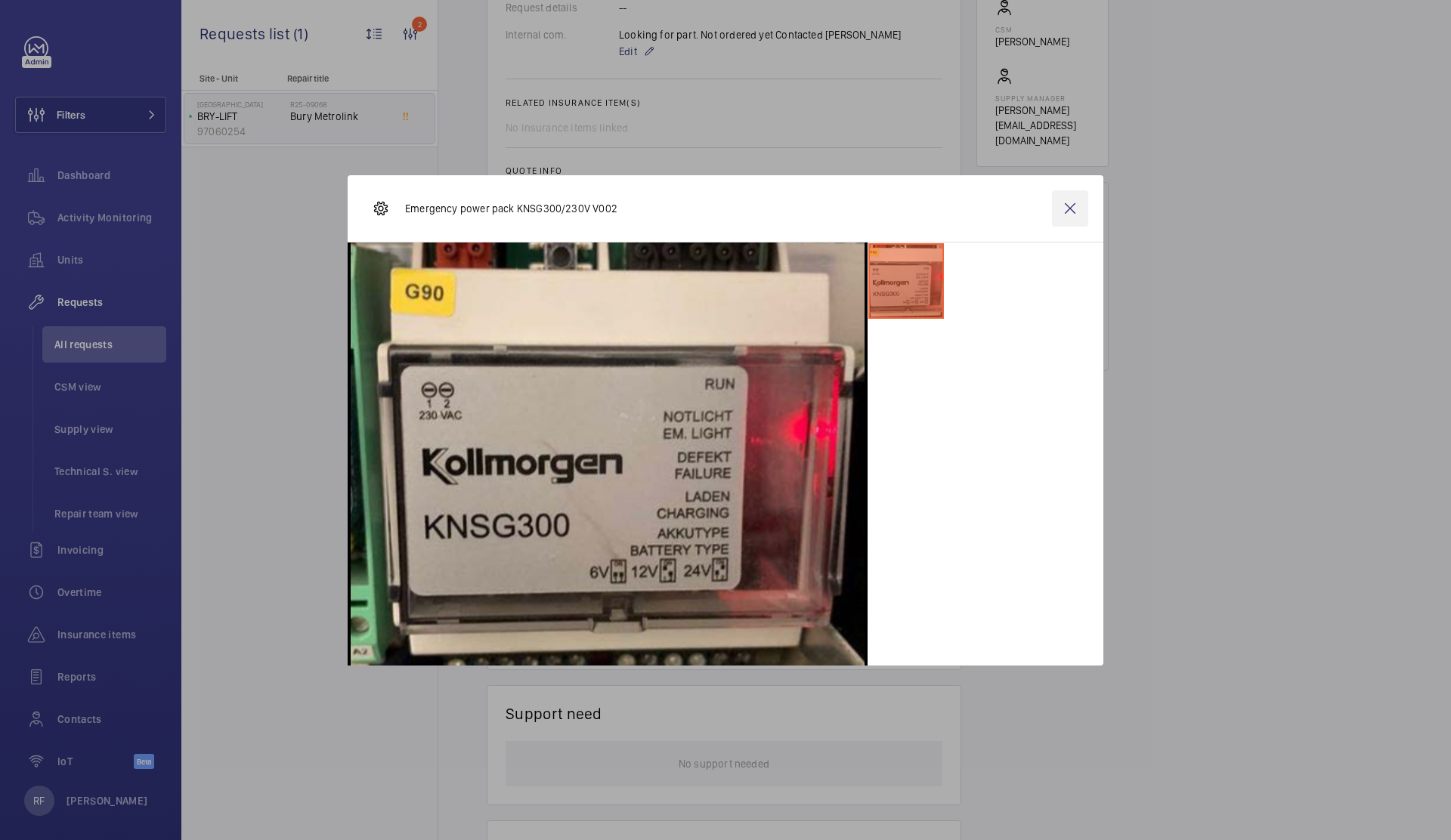
click at [1068, 207] on wm-front-icon-button at bounding box center [1070, 209] width 36 height 36
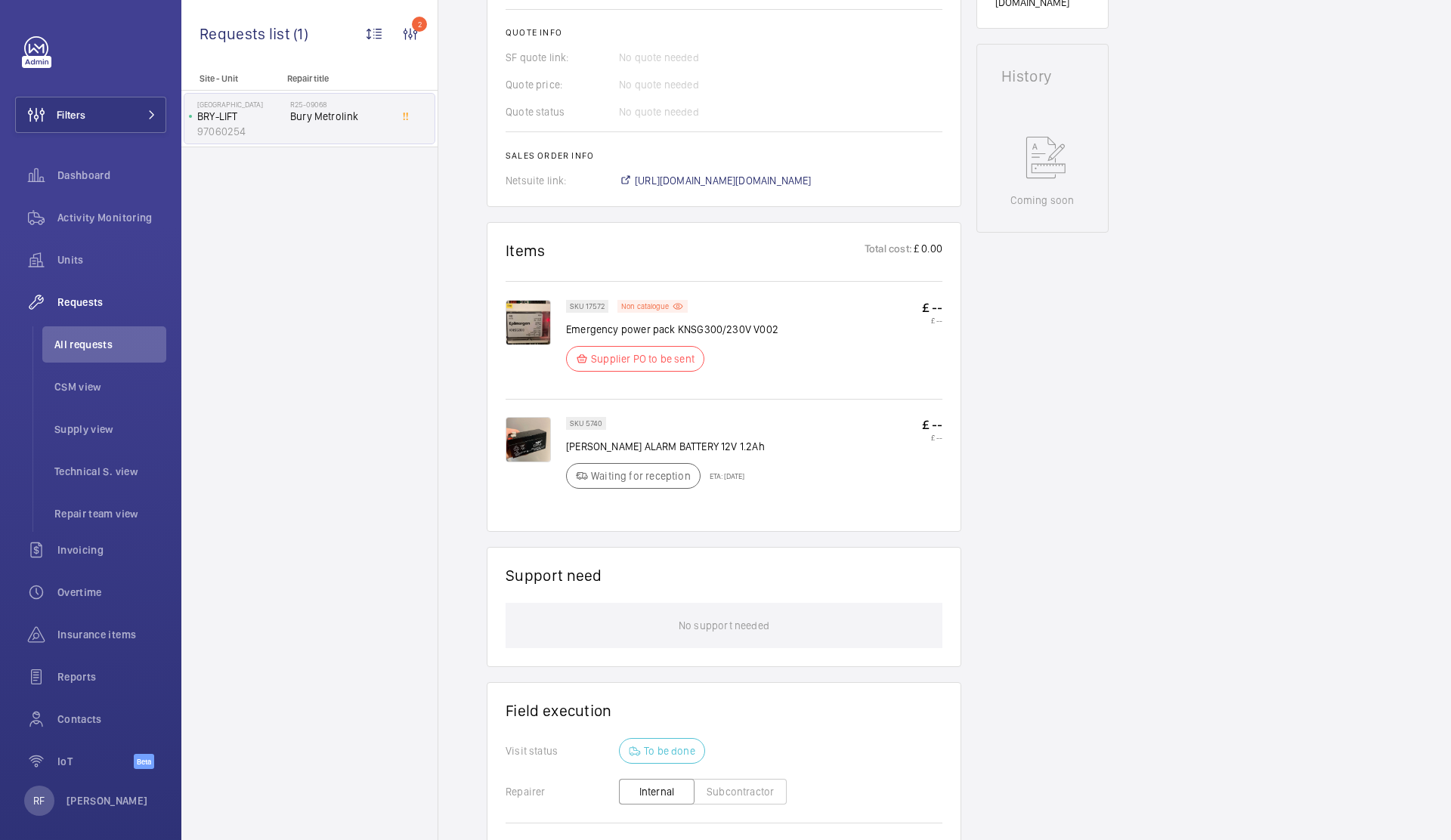
scroll to position [707, 0]
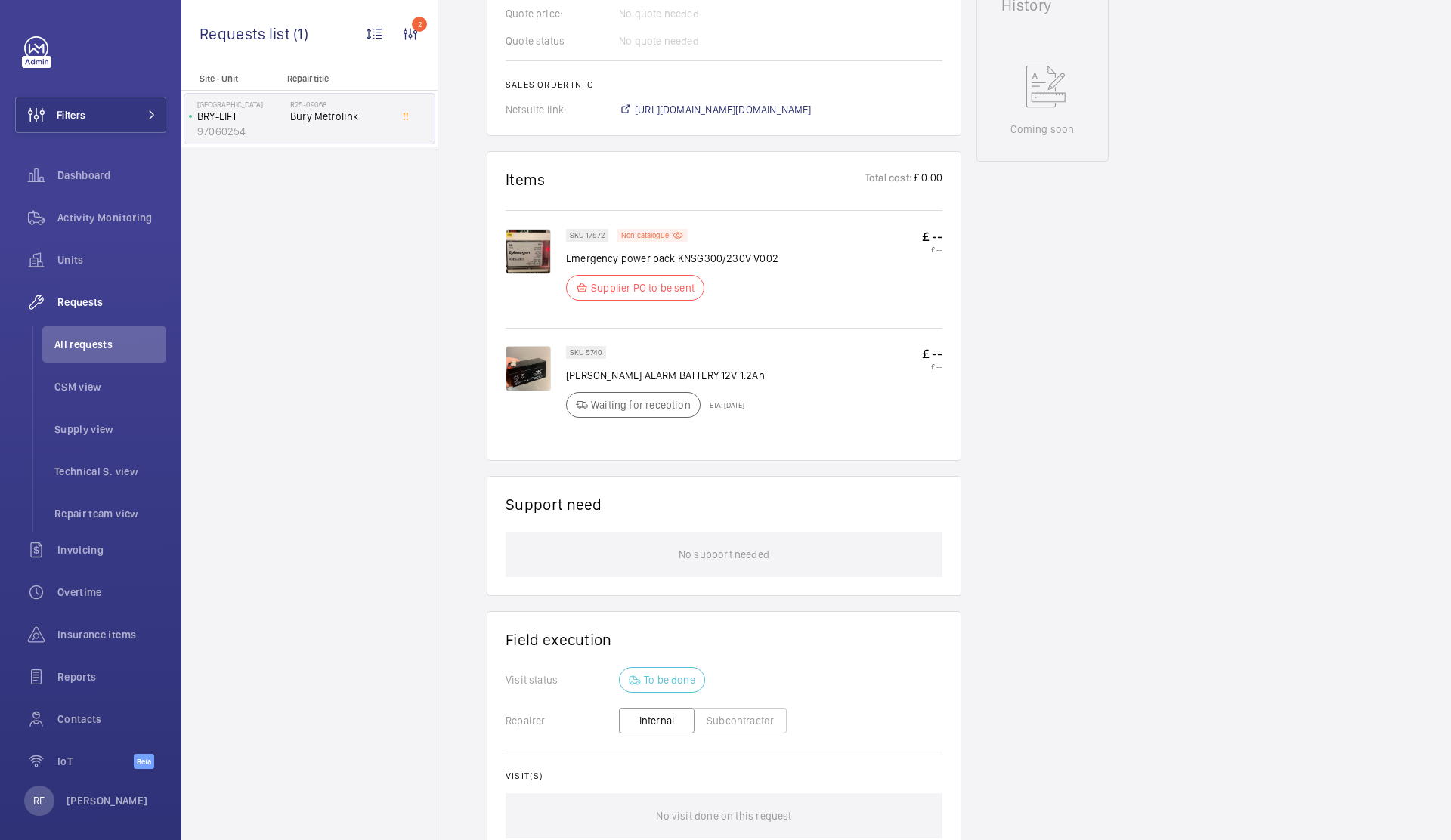
click at [542, 366] on img at bounding box center [528, 368] width 45 height 45
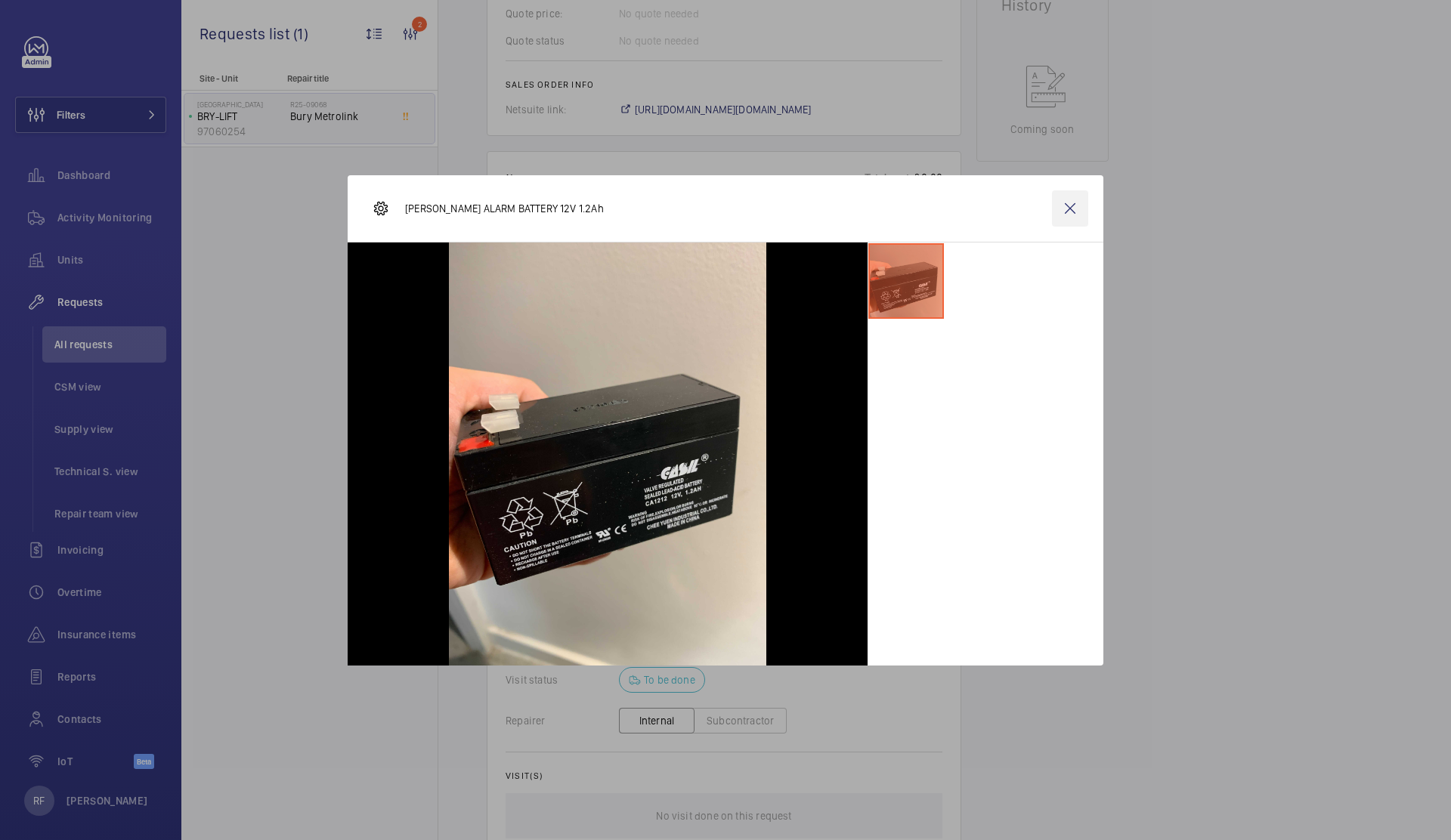
click at [1058, 214] on wm-front-icon-button at bounding box center [1070, 209] width 36 height 36
